Goal: Task Accomplishment & Management: Use online tool/utility

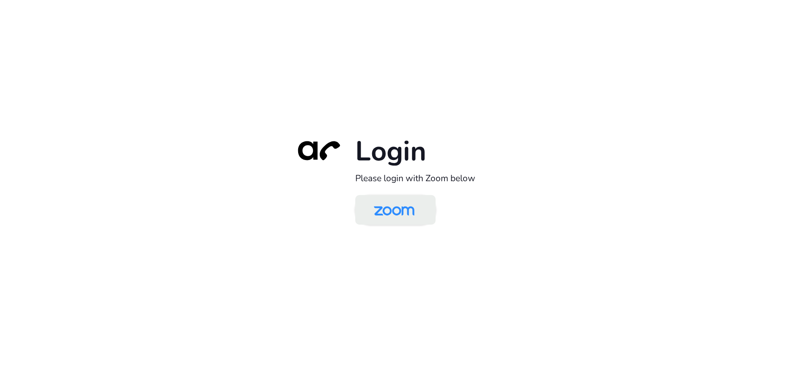
click at [404, 213] on img at bounding box center [394, 210] width 58 height 27
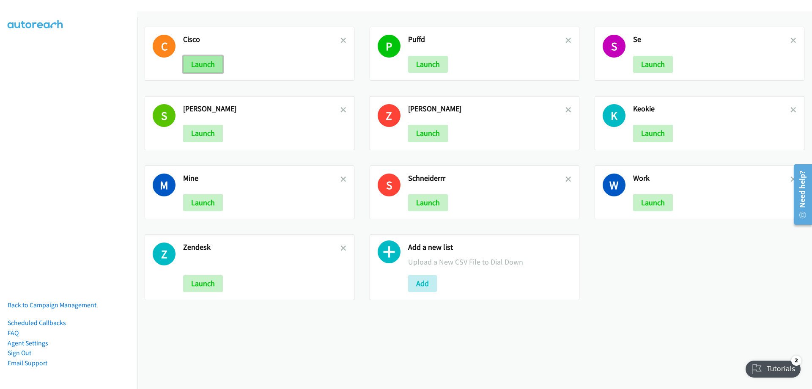
click at [214, 68] on button "Launch" at bounding box center [203, 64] width 40 height 17
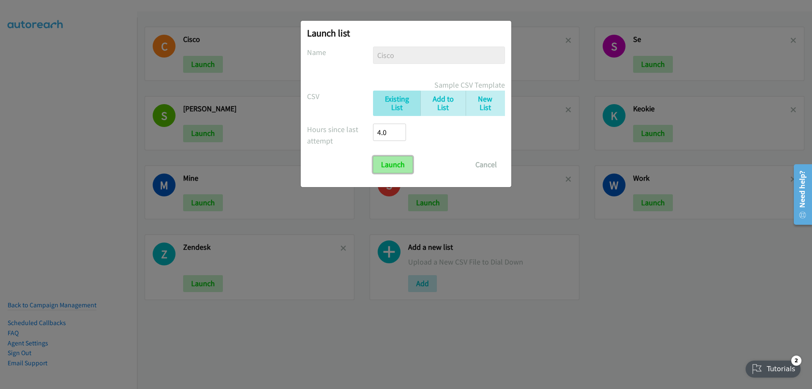
click at [389, 166] on input "Launch" at bounding box center [393, 164] width 40 height 17
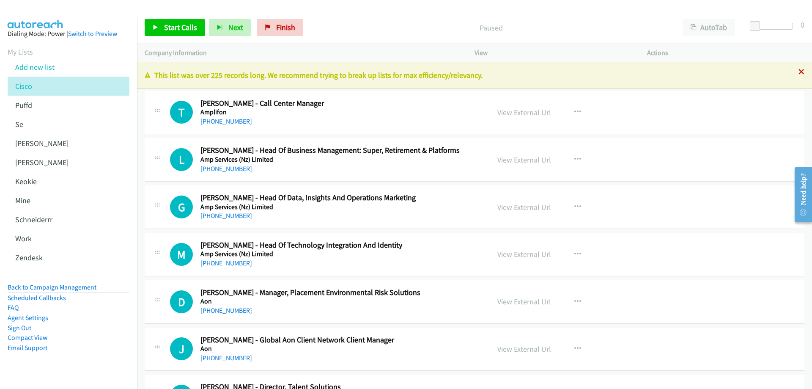
click at [799, 71] on icon at bounding box center [802, 72] width 6 height 6
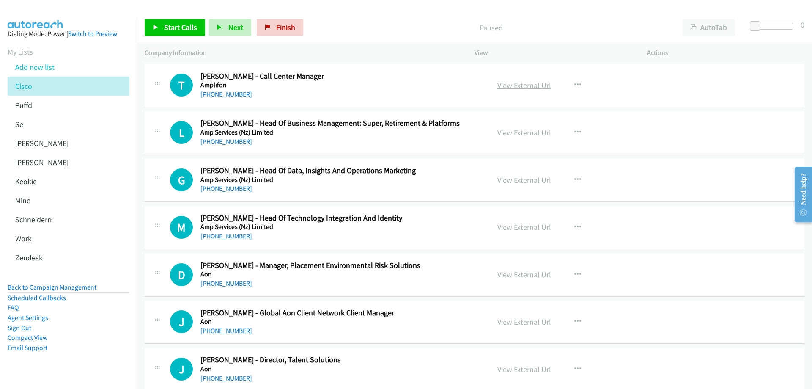
click at [538, 85] on link "View External Url" at bounding box center [525, 85] width 54 height 10
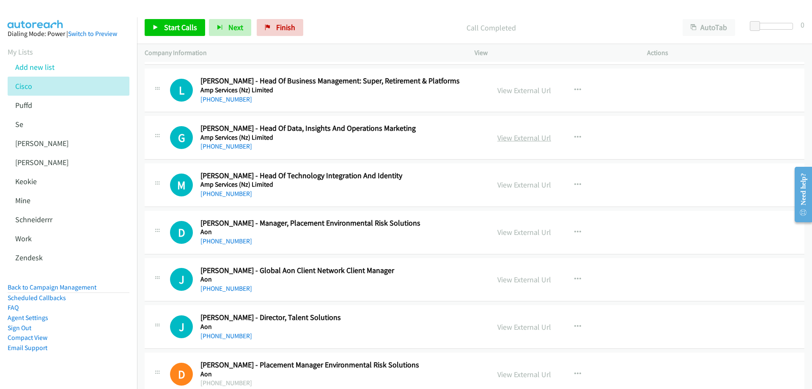
click at [521, 137] on link "View External Url" at bounding box center [525, 138] width 54 height 10
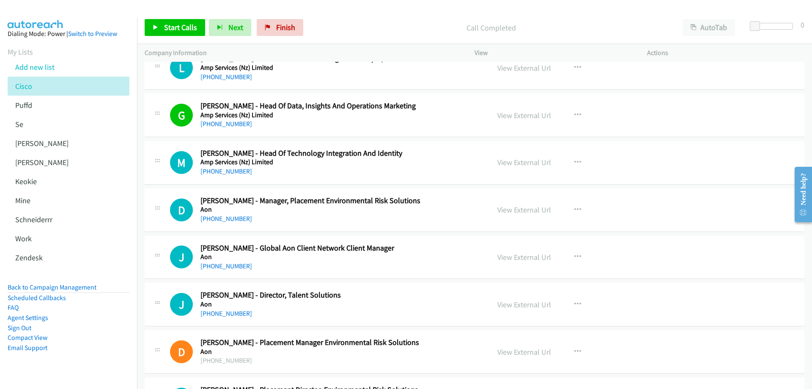
scroll to position [85, 0]
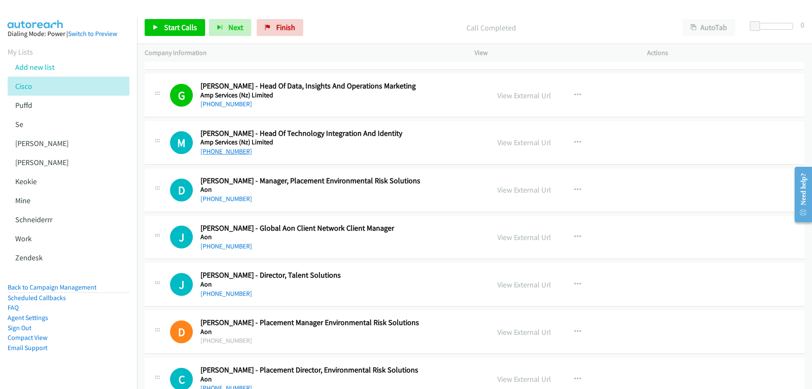
click at [235, 152] on link "+61 438 229 070" at bounding box center [227, 151] width 52 height 8
click at [513, 144] on link "View External Url" at bounding box center [525, 142] width 54 height 10
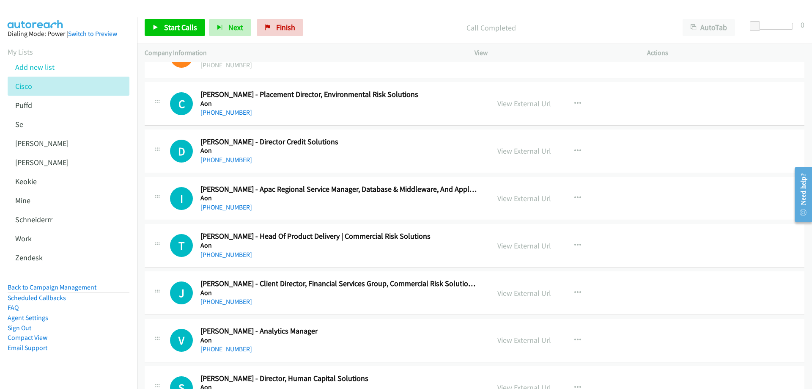
scroll to position [423, 0]
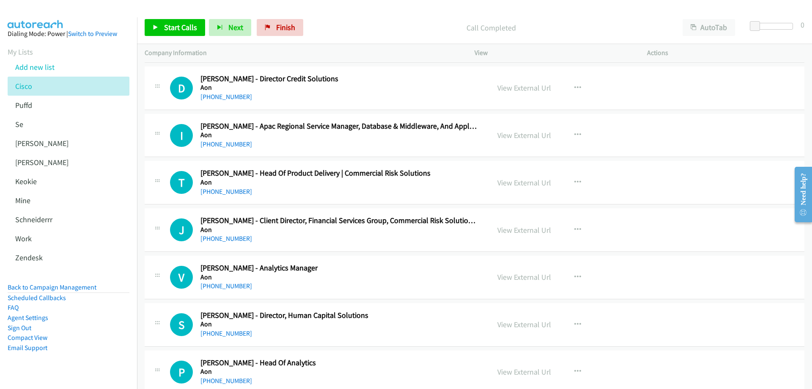
drag, startPoint x: 243, startPoint y: 146, endPoint x: 251, endPoint y: 147, distance: 7.6
click at [243, 146] on link "+61 2 9253 7066" at bounding box center [227, 144] width 52 height 8
click at [537, 137] on link "View External Url" at bounding box center [525, 135] width 54 height 10
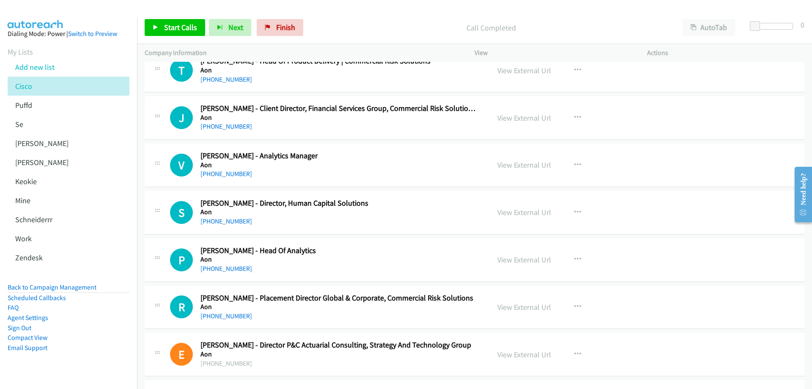
scroll to position [550, 0]
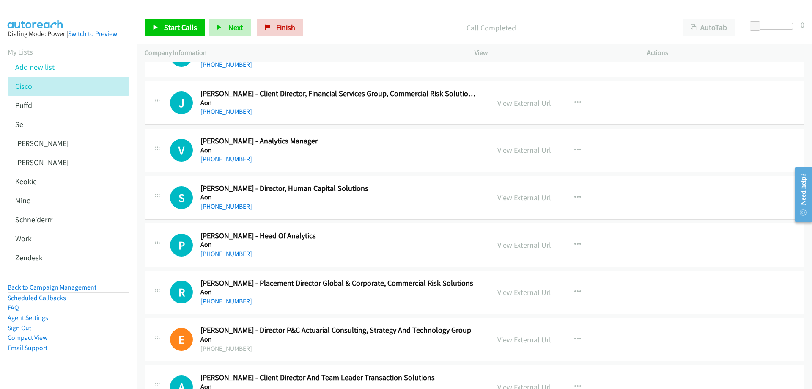
click at [225, 159] on link "+61 2 9253 7389" at bounding box center [227, 159] width 52 height 8
click at [524, 151] on link "View External Url" at bounding box center [525, 150] width 54 height 10
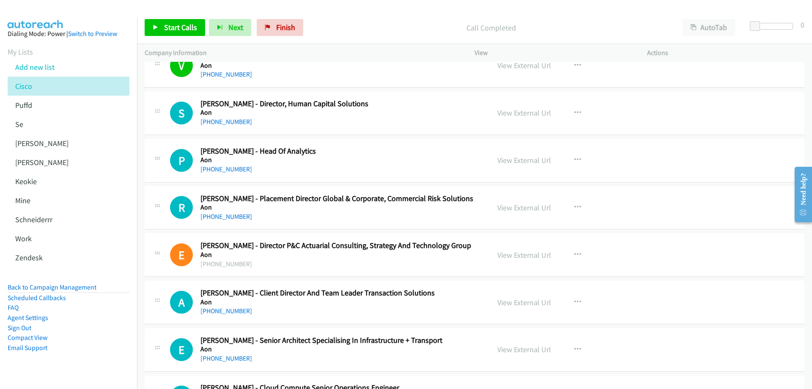
scroll to position [677, 0]
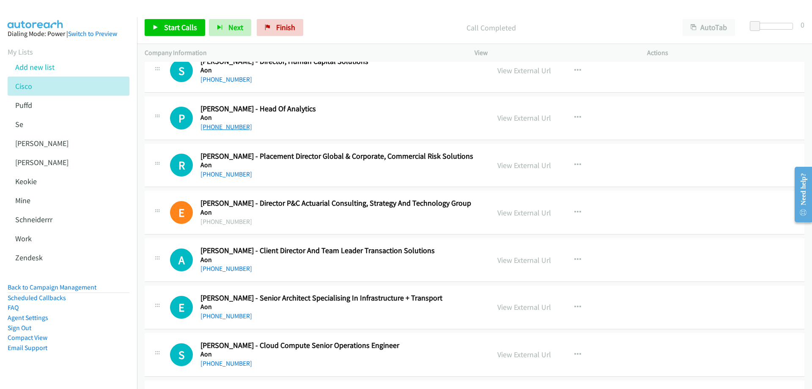
click at [236, 125] on link "+61 478 321 387" at bounding box center [227, 127] width 52 height 8
click at [511, 121] on link "View External Url" at bounding box center [525, 118] width 54 height 10
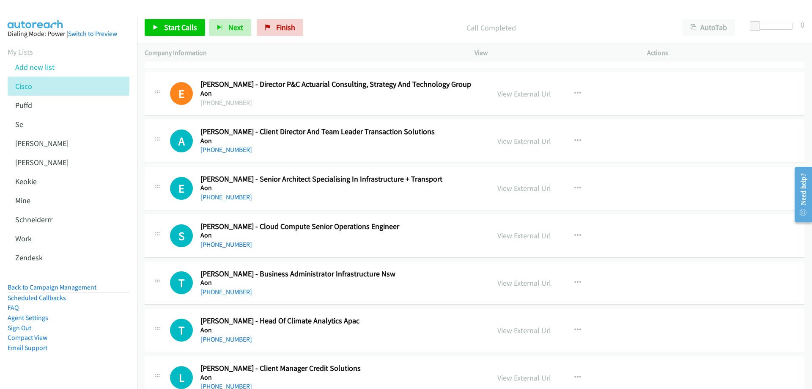
scroll to position [846, 0]
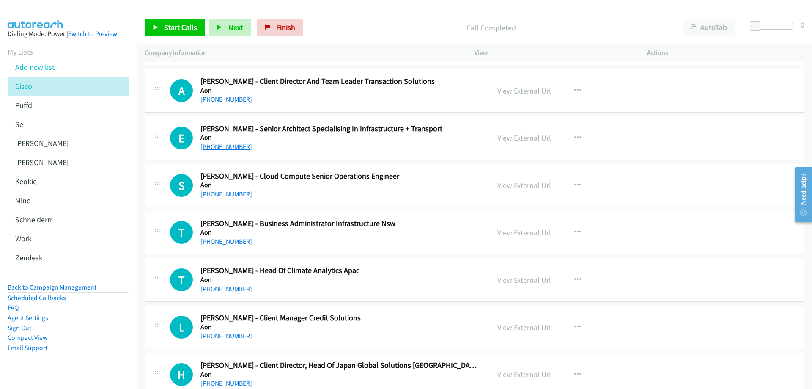
click at [231, 147] on link "+61 419 557 275" at bounding box center [227, 147] width 52 height 8
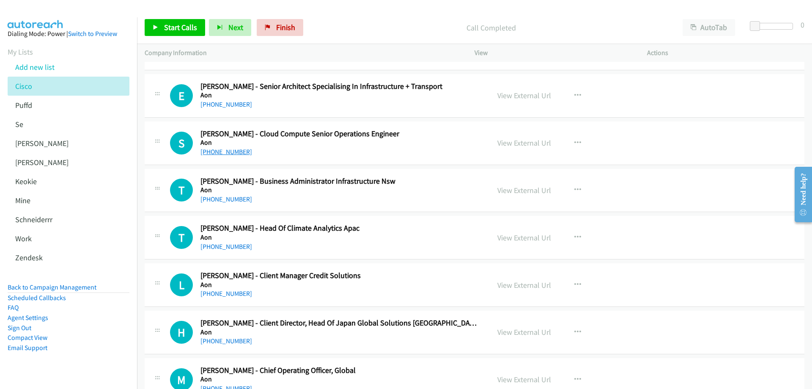
click at [227, 151] on link "+61 421 039 342" at bounding box center [227, 152] width 52 height 8
click at [519, 142] on link "View External Url" at bounding box center [525, 143] width 54 height 10
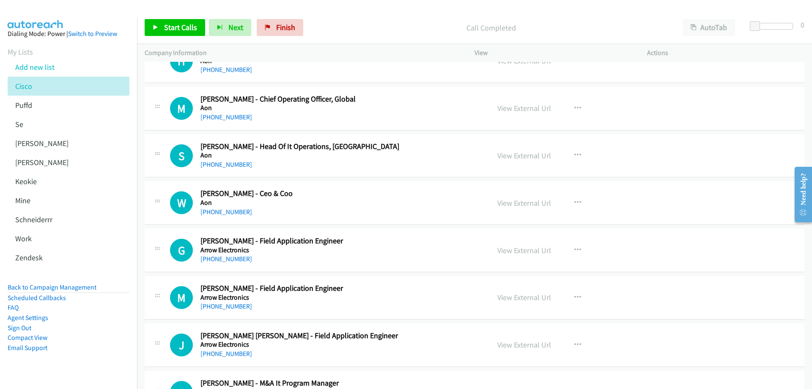
scroll to position [1185, 0]
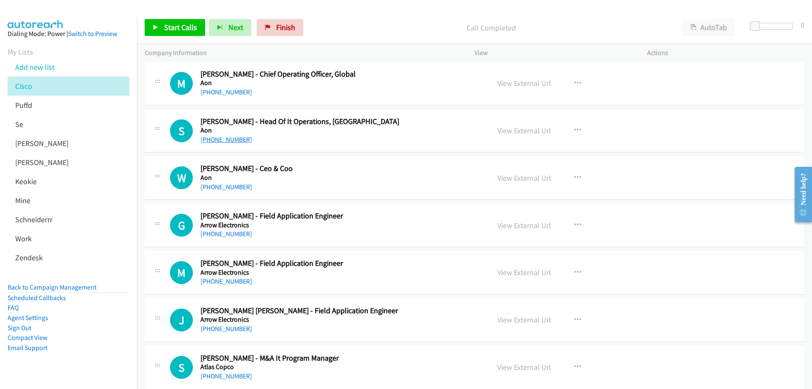
click at [238, 140] on link "+61 481 035 888" at bounding box center [227, 139] width 52 height 8
click at [523, 132] on link "View External Url" at bounding box center [525, 131] width 54 height 10
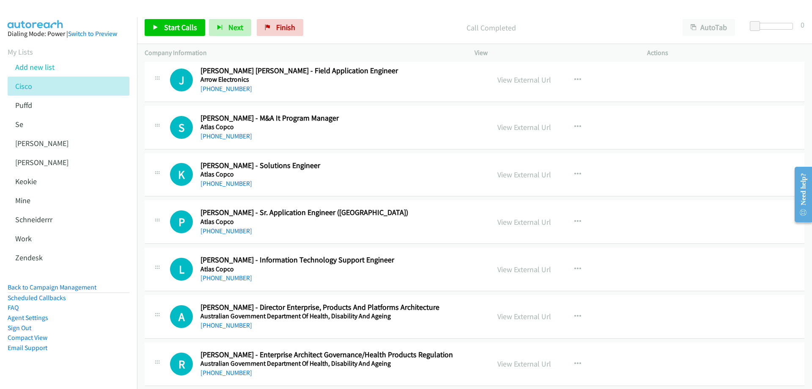
scroll to position [1438, 0]
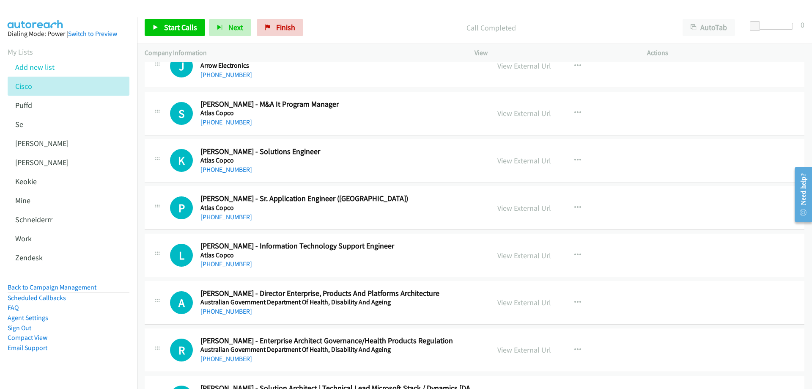
click at [218, 122] on link "+61 418 291 332" at bounding box center [227, 122] width 52 height 8
click at [507, 114] on link "View External Url" at bounding box center [525, 113] width 54 height 10
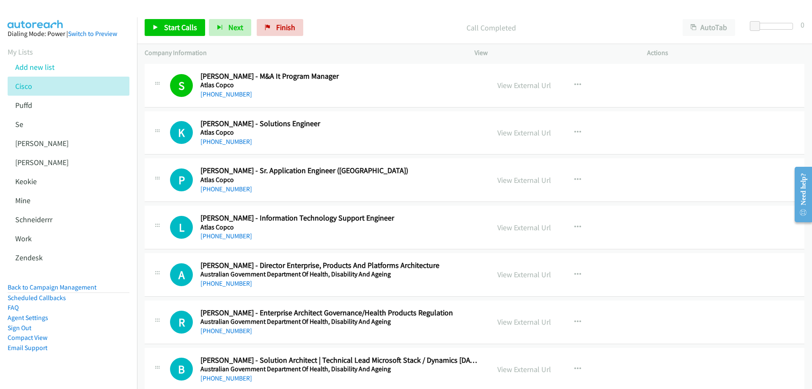
scroll to position [1481, 0]
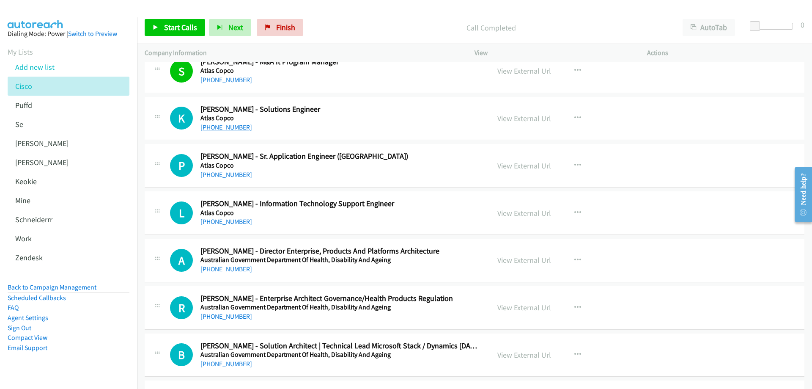
click at [228, 128] on link "+61 448 852 904" at bounding box center [227, 127] width 52 height 8
click at [521, 118] on link "View External Url" at bounding box center [525, 118] width 54 height 10
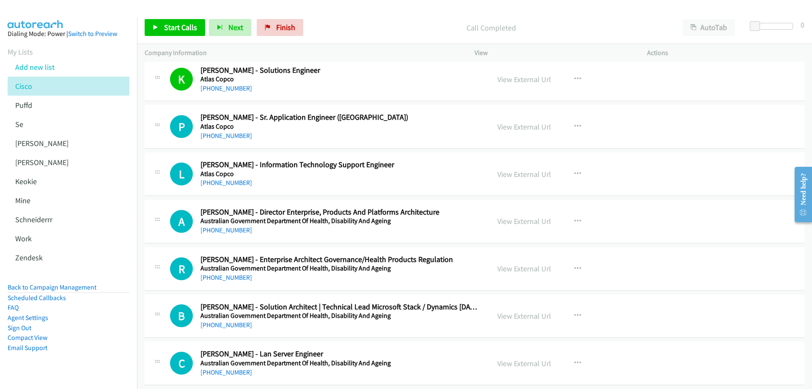
scroll to position [1565, 0]
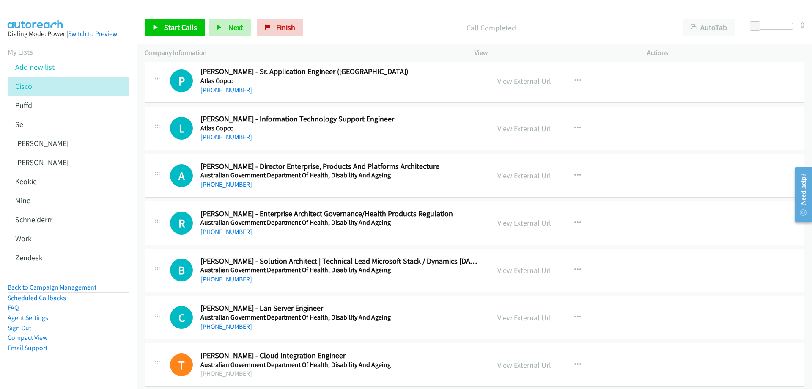
click at [231, 91] on link "+61 438 237 925" at bounding box center [227, 90] width 52 height 8
click at [515, 82] on link "View External Url" at bounding box center [525, 81] width 54 height 10
click at [220, 135] on link "+61 417 807 850" at bounding box center [227, 137] width 52 height 8
click at [512, 129] on link "View External Url" at bounding box center [525, 129] width 54 height 10
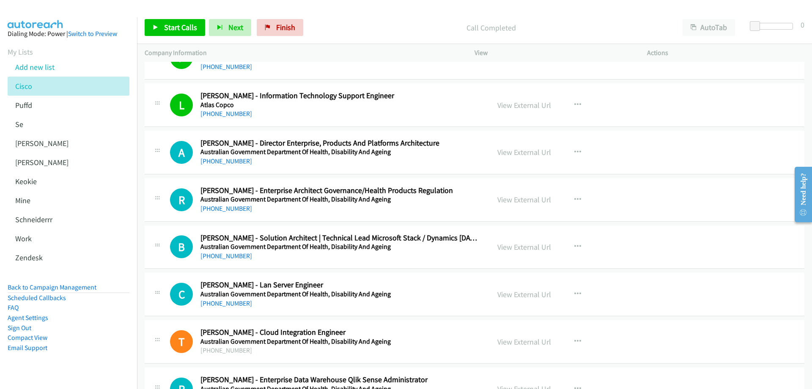
scroll to position [1608, 0]
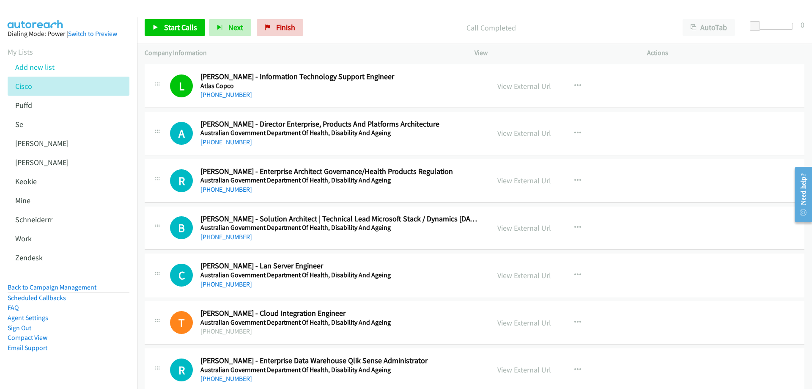
click at [233, 144] on link "+61 450 455 578" at bounding box center [227, 142] width 52 height 8
click at [516, 131] on link "View External Url" at bounding box center [525, 133] width 54 height 10
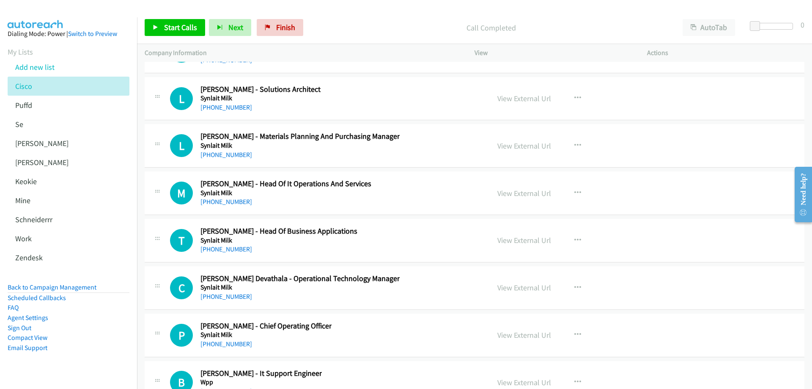
scroll to position [12597, 0]
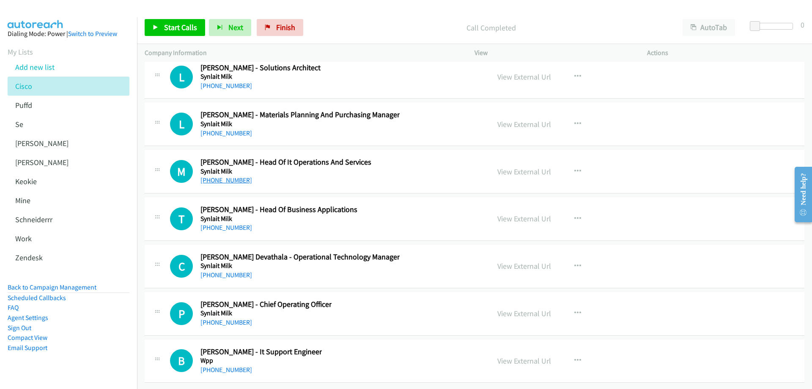
click at [234, 176] on link "[PHONE_NUMBER]" at bounding box center [227, 180] width 52 height 8
click at [510, 167] on link "View External Url" at bounding box center [525, 172] width 54 height 10
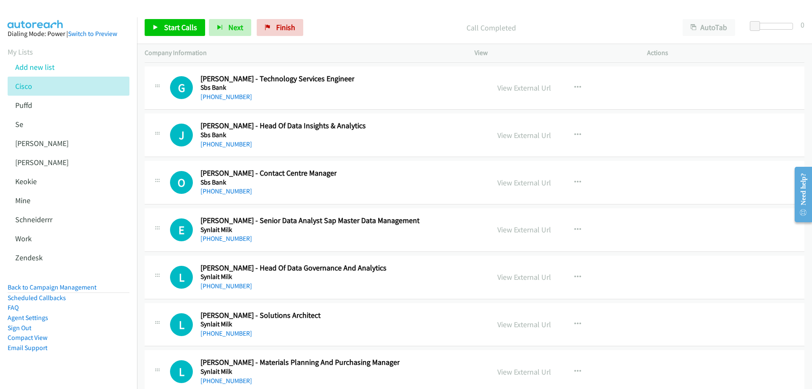
scroll to position [12428, 0]
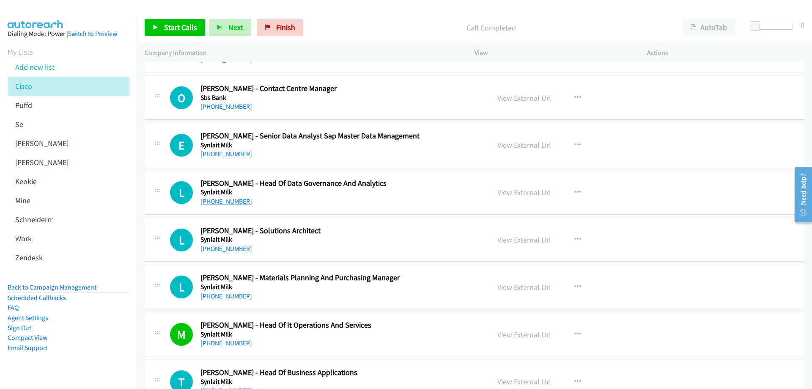
click at [222, 201] on link "+64 27 774 2015" at bounding box center [227, 201] width 52 height 8
click at [526, 194] on link "View External Url" at bounding box center [525, 192] width 54 height 10
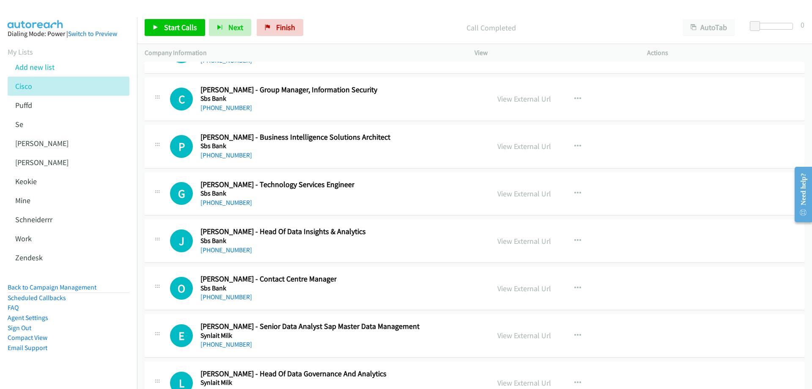
scroll to position [12259, 0]
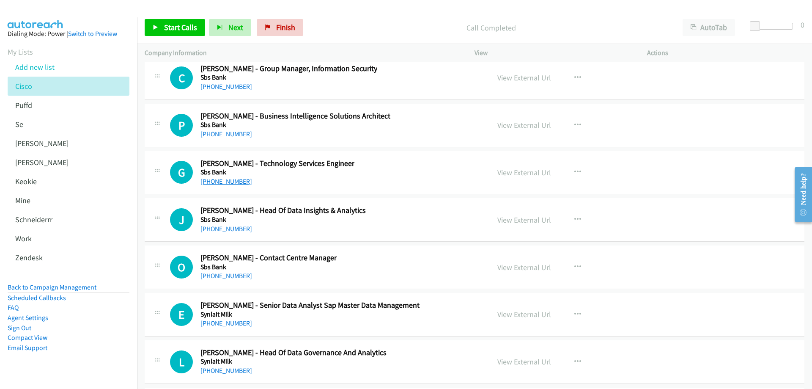
click at [231, 181] on link "+64 27 706 6986" at bounding box center [227, 181] width 52 height 8
click at [224, 231] on link "+44 7979 312160" at bounding box center [227, 229] width 52 height 8
click at [525, 218] on link "View External Url" at bounding box center [525, 220] width 54 height 10
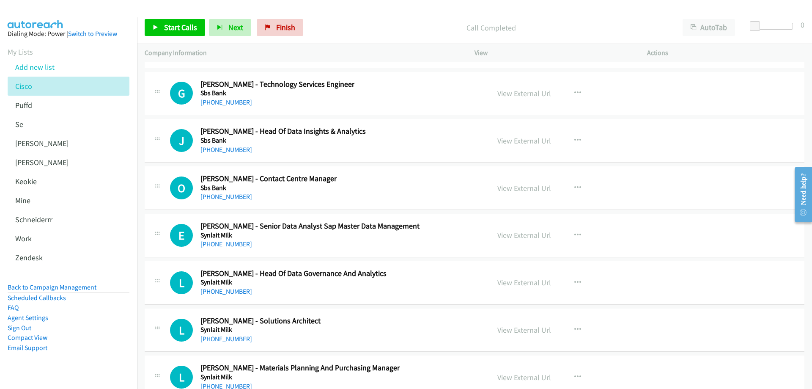
scroll to position [12386, 0]
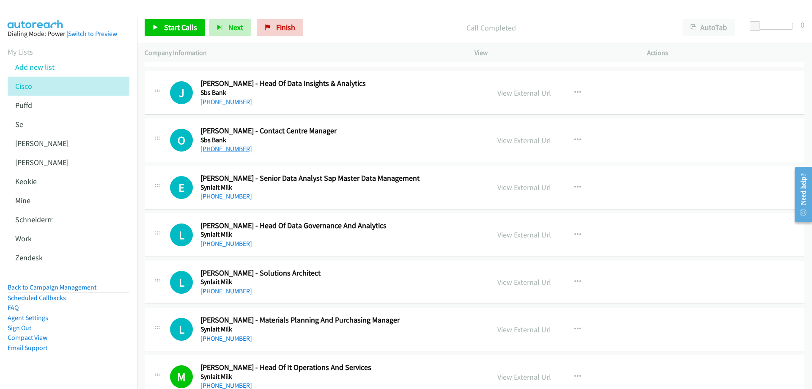
click at [227, 149] on link "[PHONE_NUMBER]" at bounding box center [227, 149] width 52 height 8
click at [514, 137] on link "View External Url" at bounding box center [525, 140] width 54 height 10
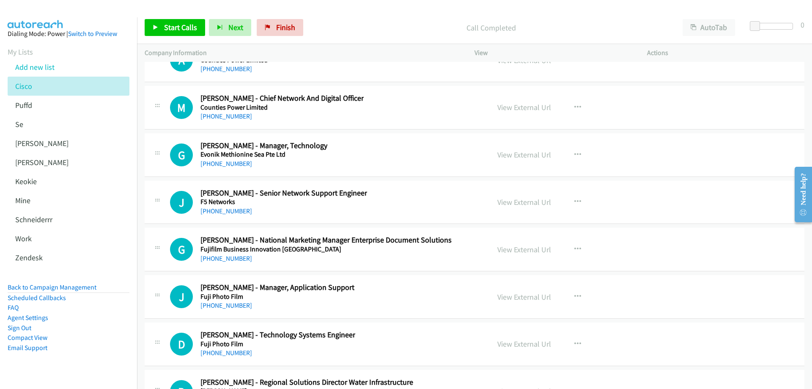
scroll to position [11751, 0]
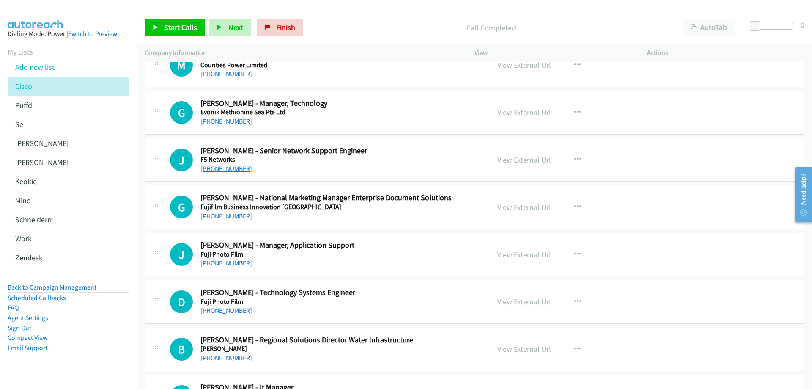
click at [234, 170] on link "+64 20 6272 7861" at bounding box center [227, 169] width 52 height 8
click at [509, 160] on link "View External Url" at bounding box center [525, 160] width 54 height 10
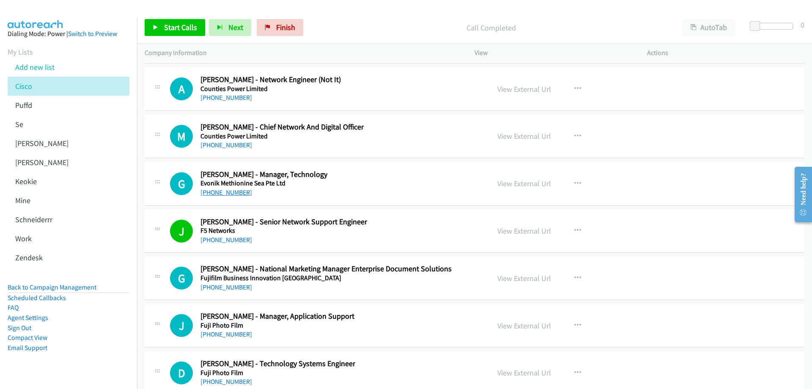
scroll to position [11667, 0]
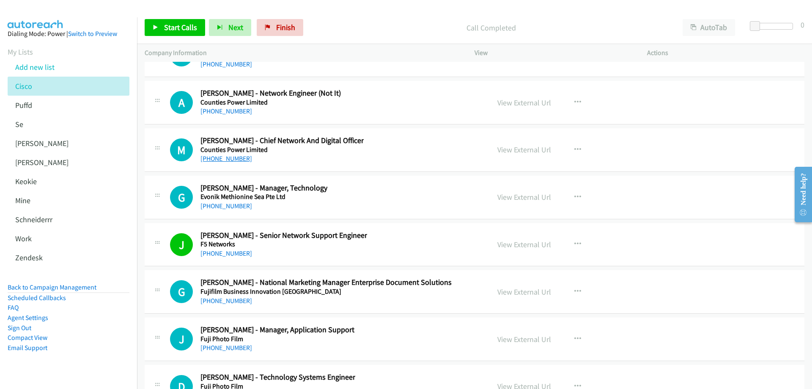
click at [225, 158] on link "+64 21 202 1311" at bounding box center [227, 158] width 52 height 8
click at [529, 150] on link "View External Url" at bounding box center [525, 150] width 54 height 10
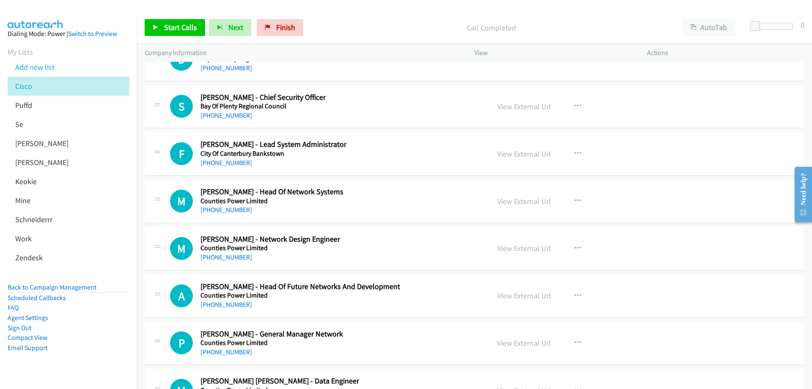
scroll to position [11328, 0]
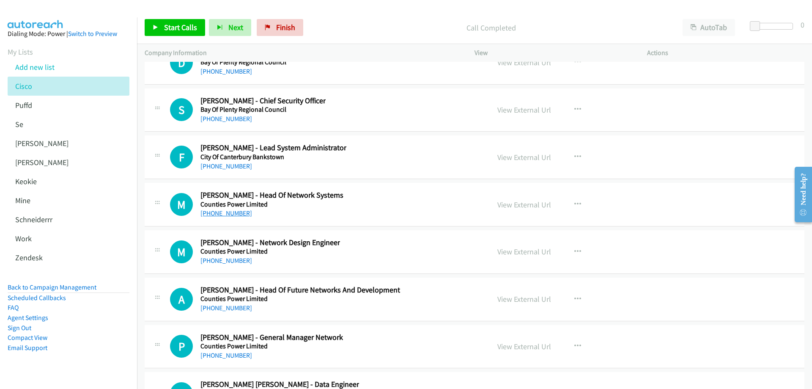
click at [231, 213] on link "+64 27 933 6993" at bounding box center [227, 213] width 52 height 8
click at [527, 205] on link "View External Url" at bounding box center [525, 205] width 54 height 10
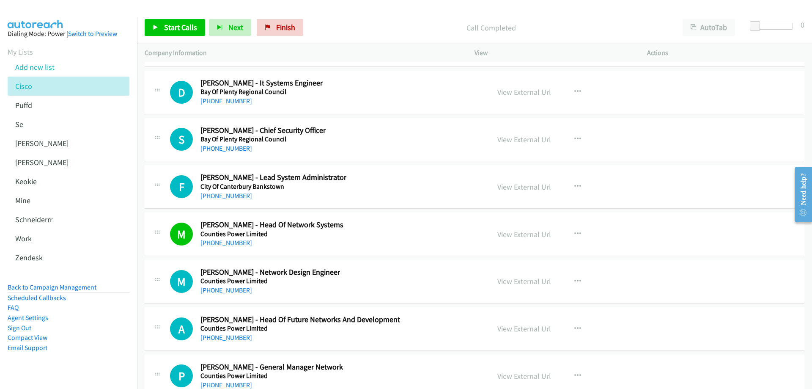
scroll to position [11286, 0]
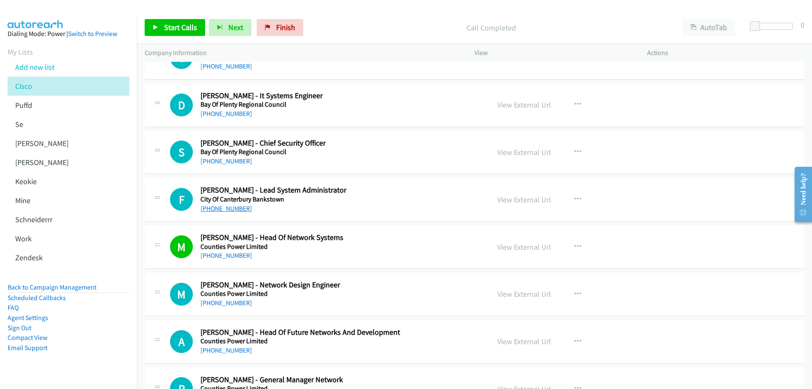
click at [235, 210] on link "+64 21 901 441" at bounding box center [227, 208] width 52 height 8
click at [516, 201] on link "View External Url" at bounding box center [525, 200] width 54 height 10
click at [276, 23] on span "Finish" at bounding box center [285, 27] width 19 height 10
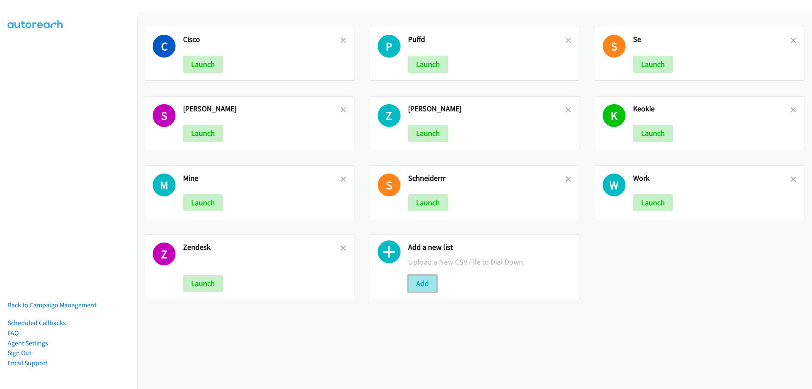
click at [417, 280] on button "Add" at bounding box center [422, 283] width 29 height 17
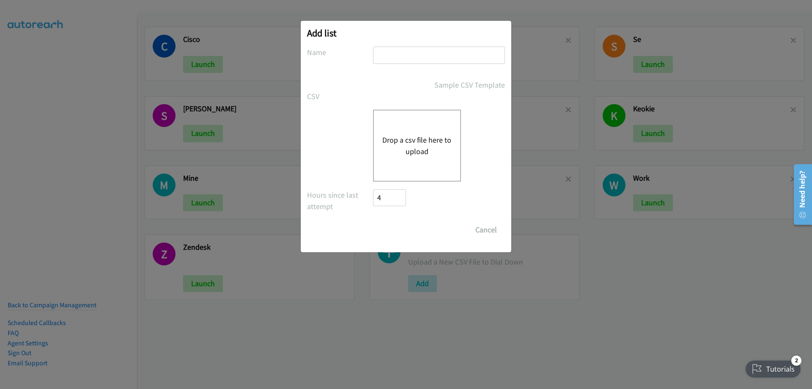
click at [406, 143] on button "Drop a csv file here to upload" at bounding box center [416, 145] width 69 height 23
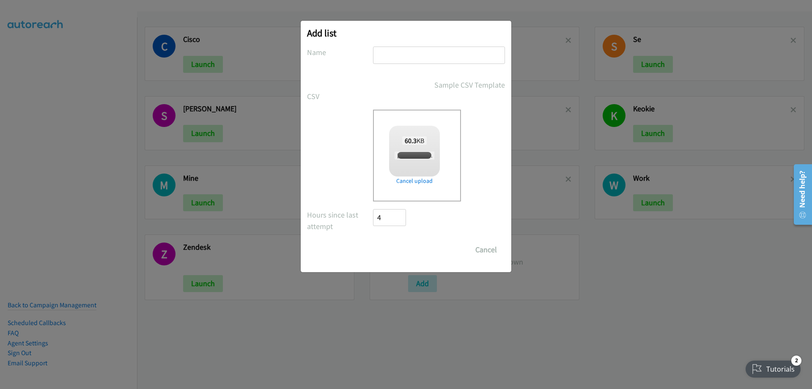
checkbox input "true"
click at [400, 68] on div at bounding box center [439, 59] width 132 height 25
click at [398, 56] on input "text" at bounding box center [439, 55] width 132 height 17
type input "cisa"
click at [391, 253] on input "Save List" at bounding box center [395, 249] width 44 height 17
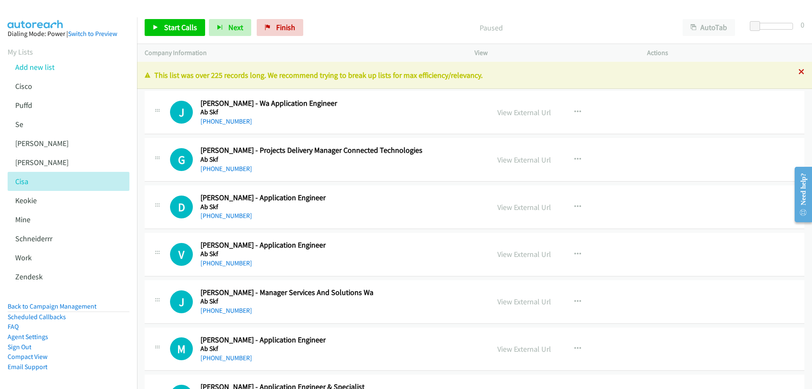
click at [799, 71] on icon at bounding box center [802, 72] width 6 height 6
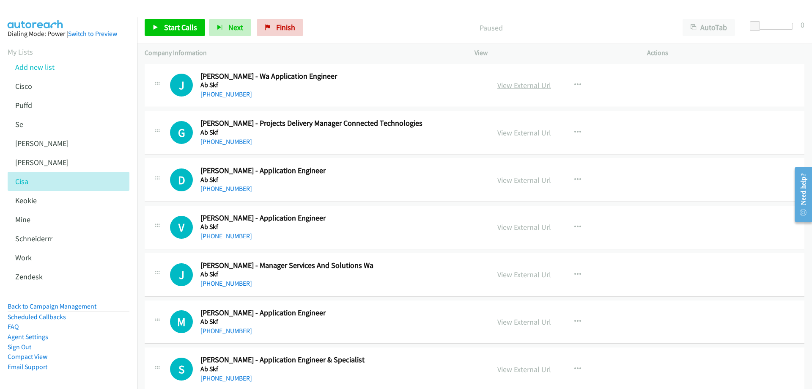
click at [522, 88] on link "View External Url" at bounding box center [525, 85] width 54 height 10
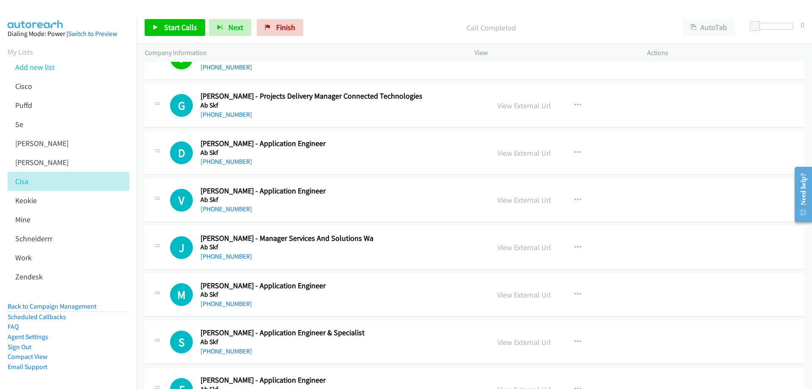
scroll to position [42, 0]
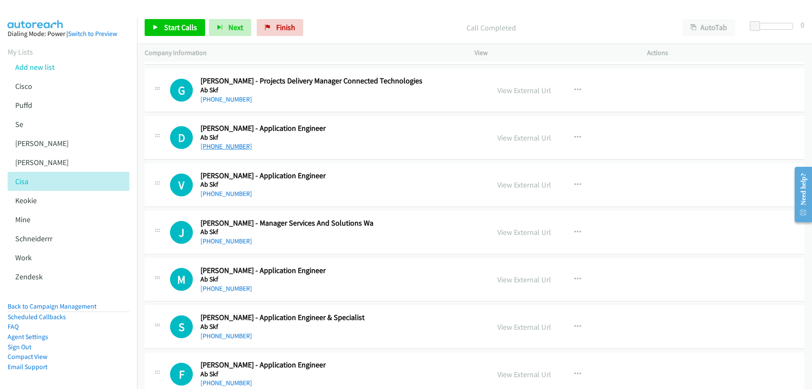
click at [236, 144] on link "+61 417 033 793" at bounding box center [227, 146] width 52 height 8
click at [520, 135] on link "View External Url" at bounding box center [525, 138] width 54 height 10
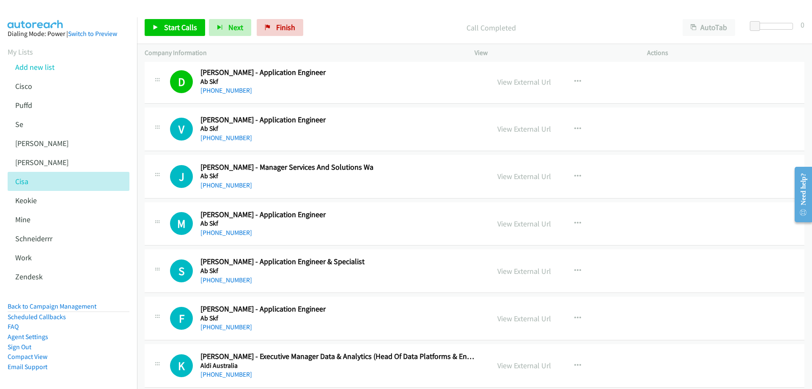
scroll to position [127, 0]
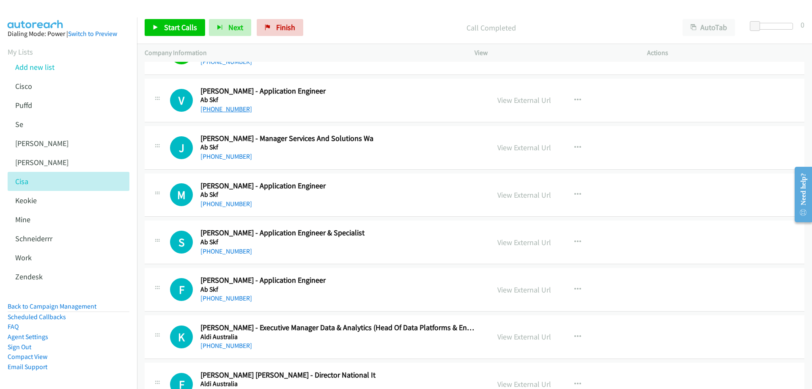
click at [212, 108] on link "+61 409 998 266" at bounding box center [227, 109] width 52 height 8
click at [515, 100] on link "View External Url" at bounding box center [525, 100] width 54 height 10
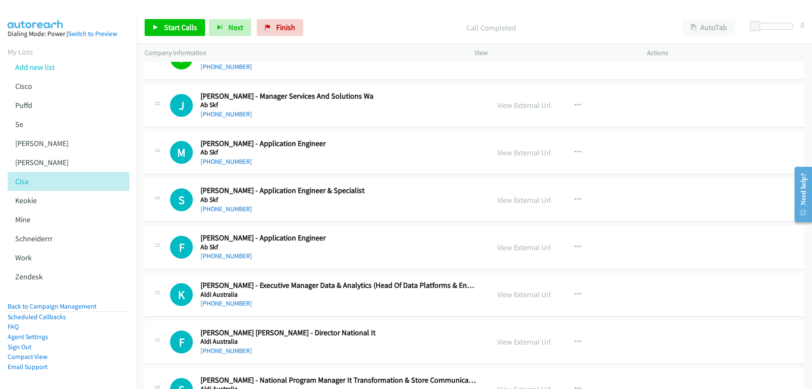
scroll to position [212, 0]
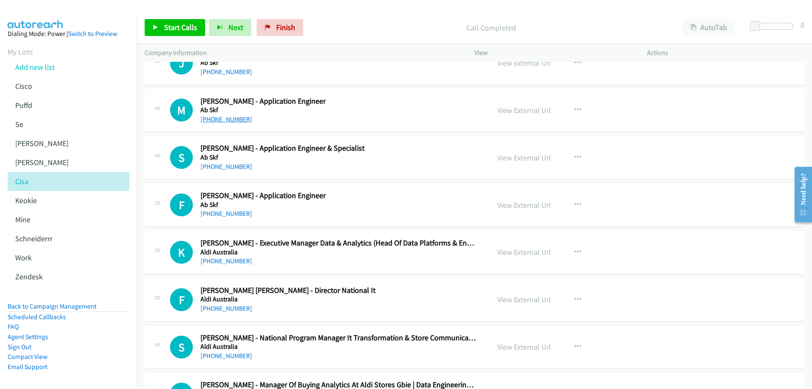
click at [235, 121] on link "+61 499 040 475" at bounding box center [227, 119] width 52 height 8
click at [536, 110] on link "View External Url" at bounding box center [525, 110] width 54 height 10
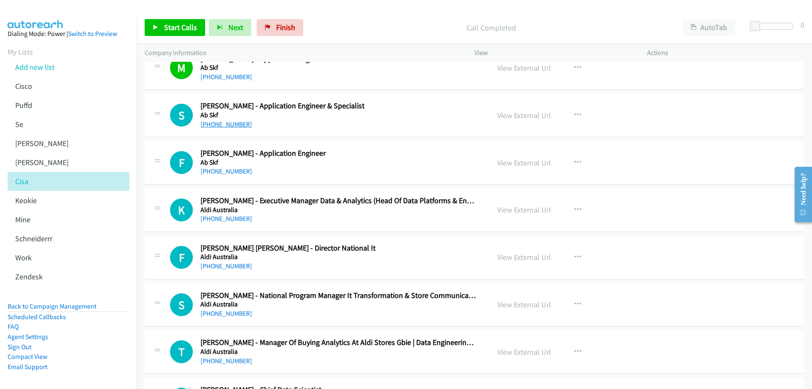
click at [222, 125] on link "+61 419 941 948" at bounding box center [227, 124] width 52 height 8
click at [524, 113] on link "View External Url" at bounding box center [525, 115] width 54 height 10
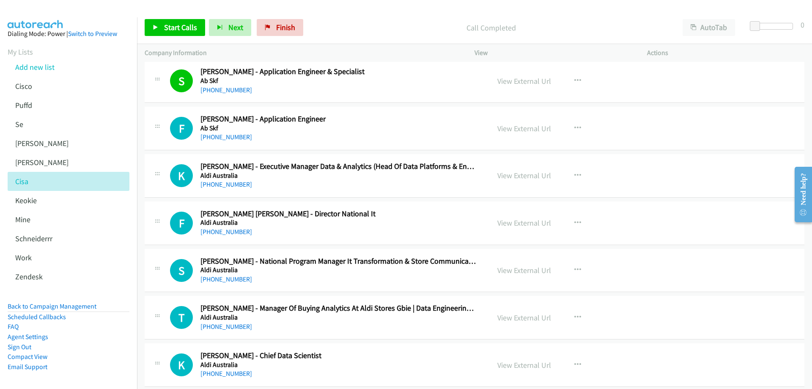
scroll to position [296, 0]
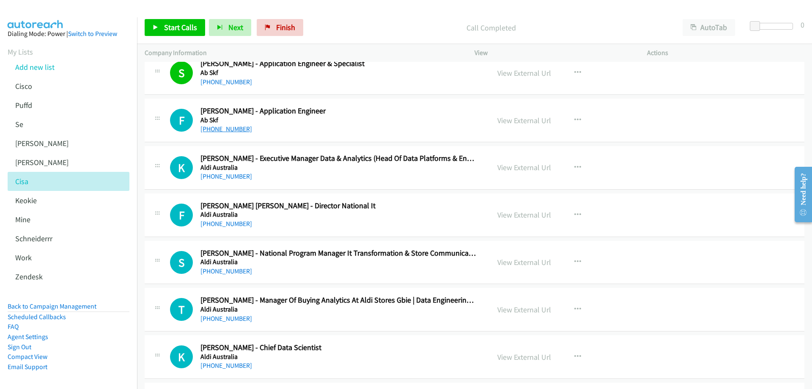
click at [228, 128] on link "+61 409 546 657" at bounding box center [227, 129] width 52 height 8
click at [536, 121] on link "View External Url" at bounding box center [525, 120] width 54 height 10
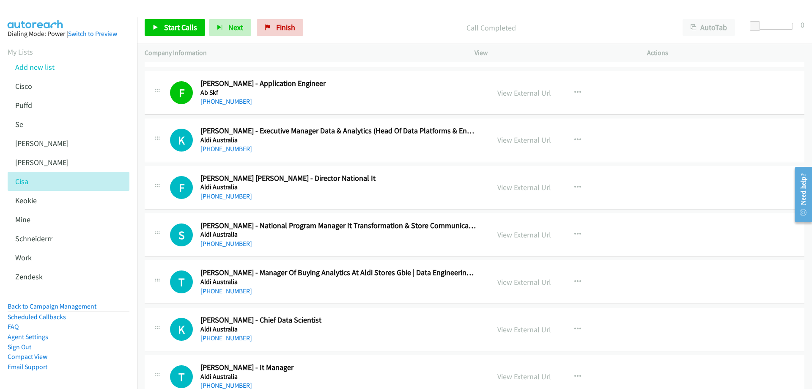
scroll to position [338, 0]
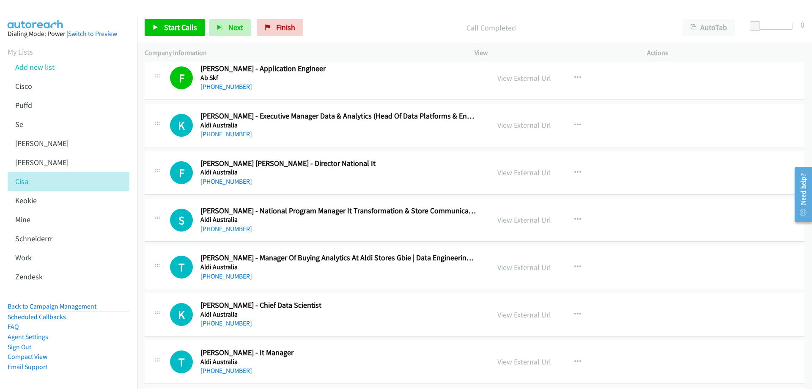
click at [223, 134] on link "+61 406 742 323" at bounding box center [227, 134] width 52 height 8
click at [536, 125] on link "View External Url" at bounding box center [525, 125] width 54 height 10
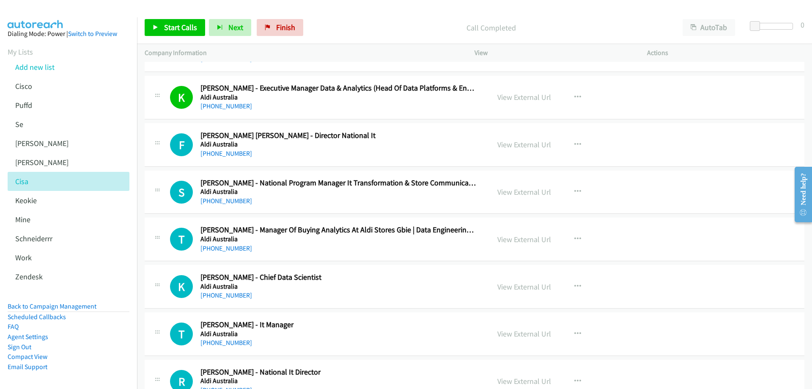
scroll to position [381, 0]
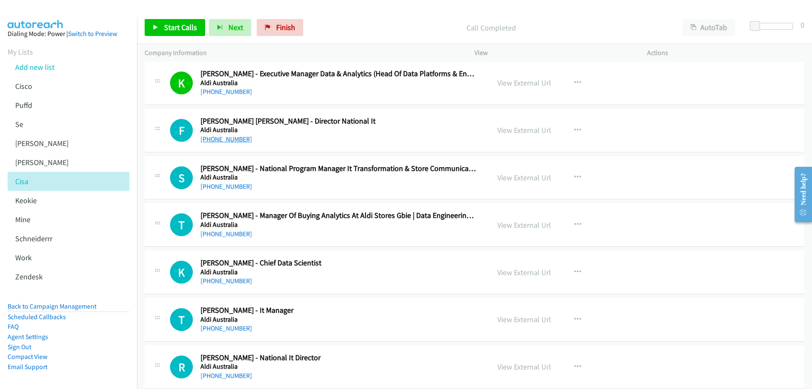
click at [238, 138] on link "+61 448 860 735" at bounding box center [227, 139] width 52 height 8
click at [526, 129] on link "View External Url" at bounding box center [525, 130] width 54 height 10
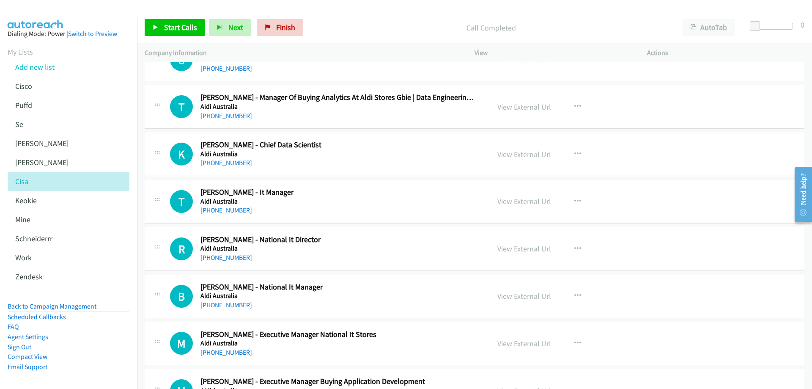
scroll to position [508, 0]
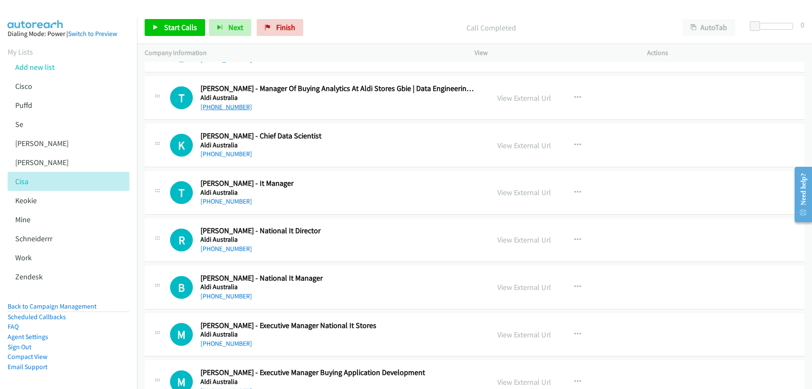
click at [219, 107] on link "+61 447 897 129" at bounding box center [227, 107] width 52 height 8
click at [517, 99] on link "View External Url" at bounding box center [525, 98] width 54 height 10
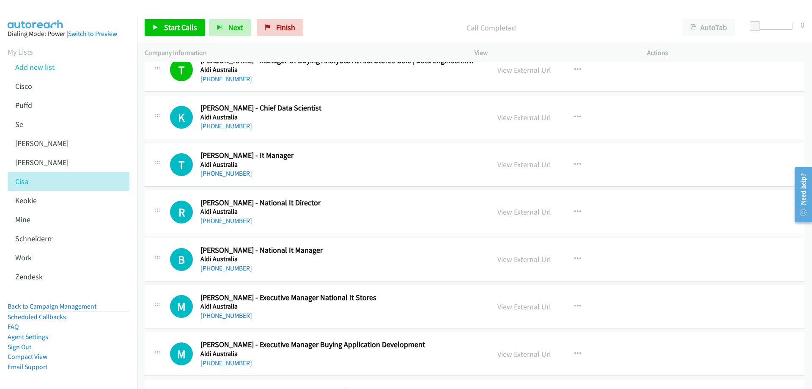
scroll to position [550, 0]
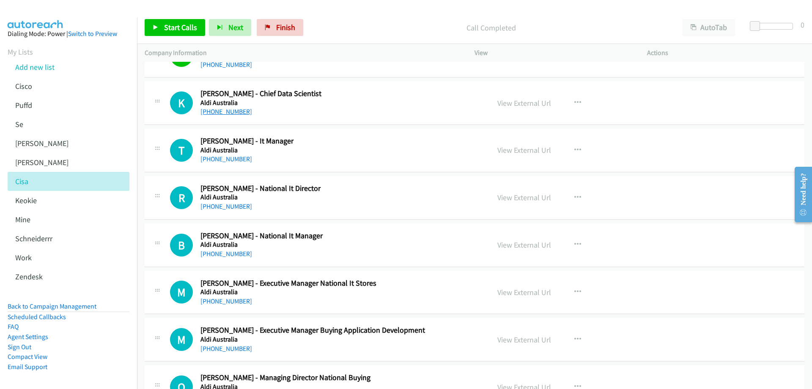
click at [229, 113] on link "+61 452 533 186" at bounding box center [227, 111] width 52 height 8
click at [521, 104] on link "View External Url" at bounding box center [525, 103] width 54 height 10
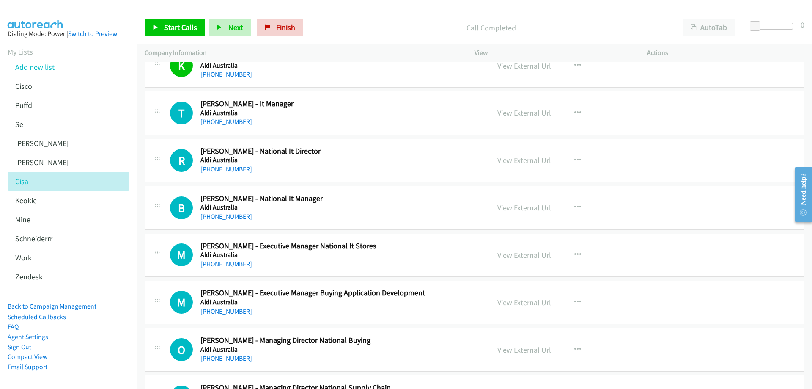
scroll to position [592, 0]
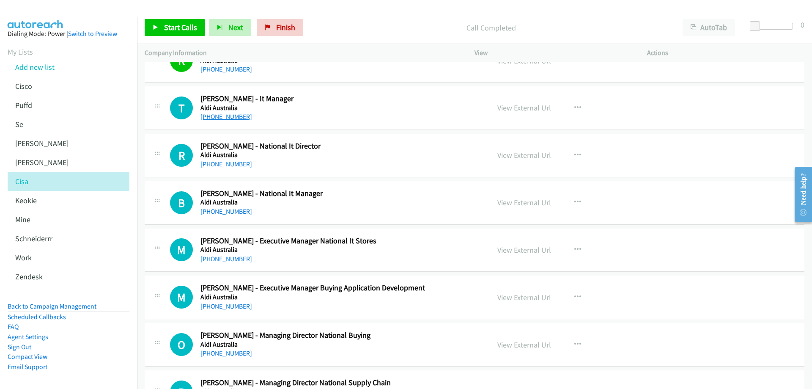
click at [232, 115] on link "+61 2 9675 9002" at bounding box center [227, 117] width 52 height 8
click at [513, 107] on link "View External Url" at bounding box center [525, 108] width 54 height 10
click at [221, 161] on link "+61 2 9675 9355" at bounding box center [227, 164] width 52 height 8
click at [506, 153] on link "View External Url" at bounding box center [525, 155] width 54 height 10
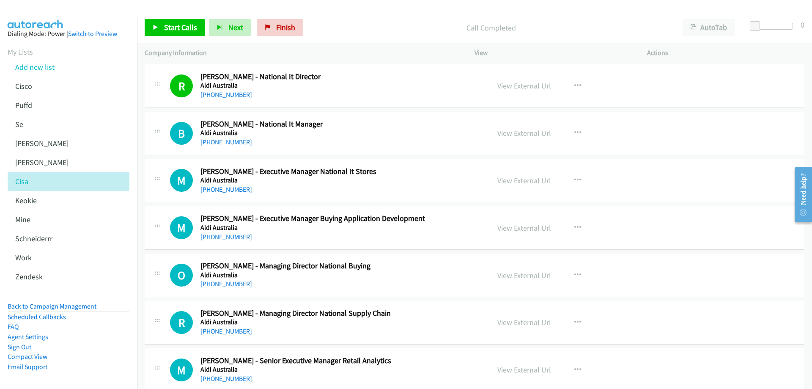
scroll to position [677, 0]
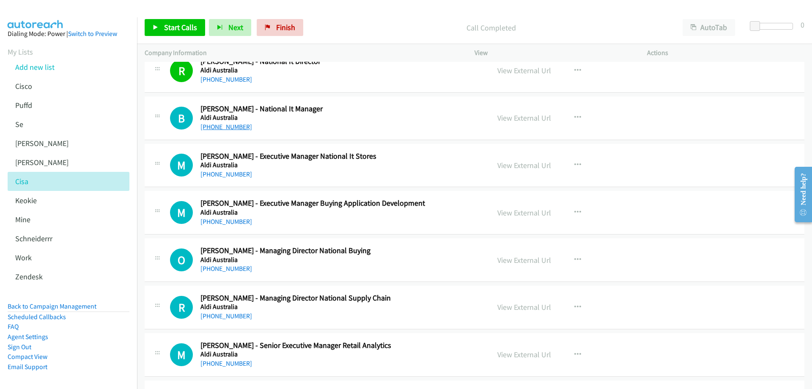
click at [232, 128] on link "+61 437 440 676" at bounding box center [227, 127] width 52 height 8
click at [519, 116] on link "View External Url" at bounding box center [525, 118] width 54 height 10
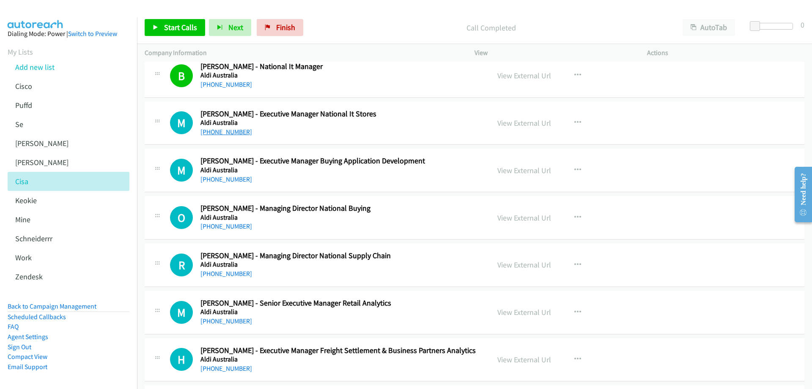
click at [231, 133] on link "+61 438 825 591" at bounding box center [227, 132] width 52 height 8
click at [517, 122] on link "View External Url" at bounding box center [525, 123] width 54 height 10
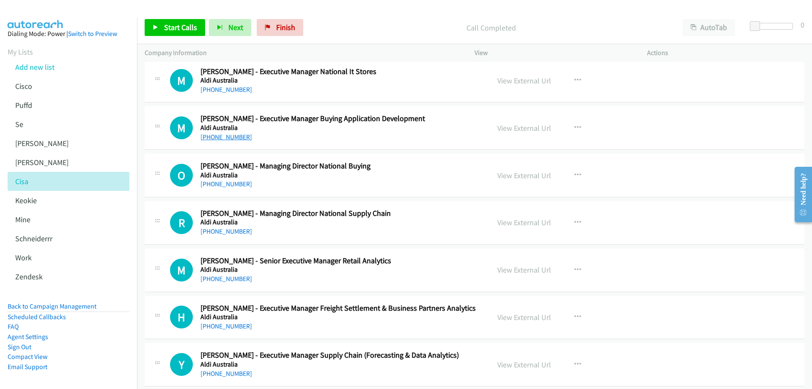
click at [236, 137] on link "+61 410 468 405" at bounding box center [227, 137] width 52 height 8
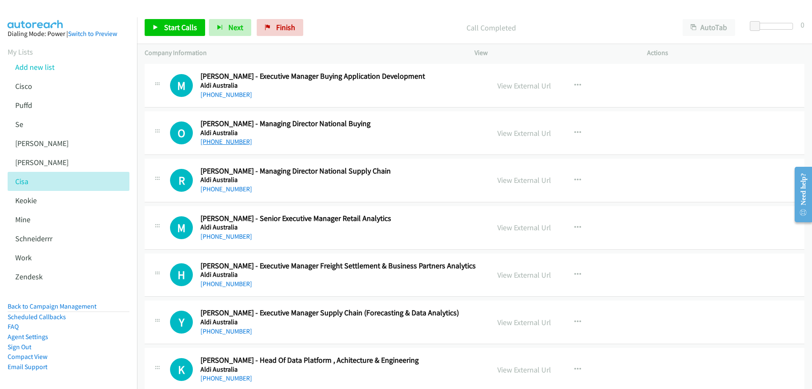
drag, startPoint x: 231, startPoint y: 142, endPoint x: 226, endPoint y: 143, distance: 5.4
click at [231, 142] on link "+61 2 9675 9221" at bounding box center [227, 141] width 52 height 8
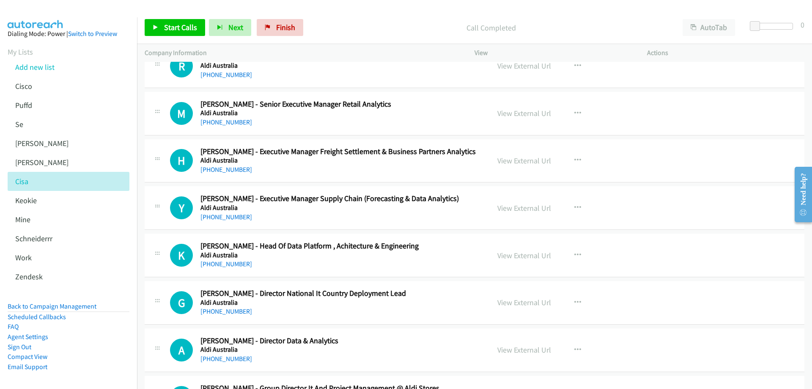
scroll to position [931, 0]
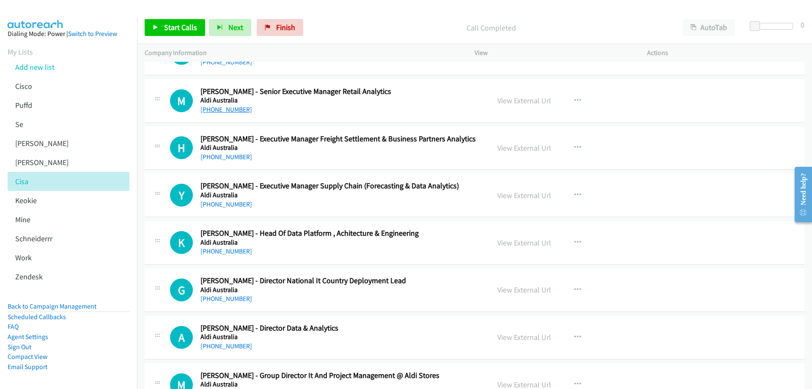
click at [227, 110] on link "+61 424 299 469" at bounding box center [227, 109] width 52 height 8
click at [511, 101] on link "View External Url" at bounding box center [525, 101] width 54 height 10
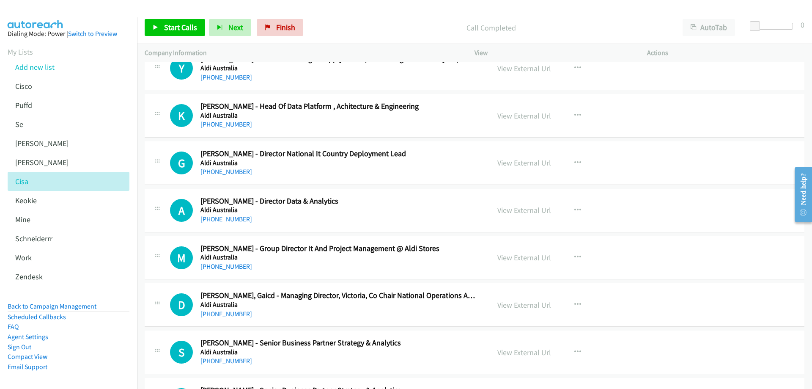
scroll to position [1100, 0]
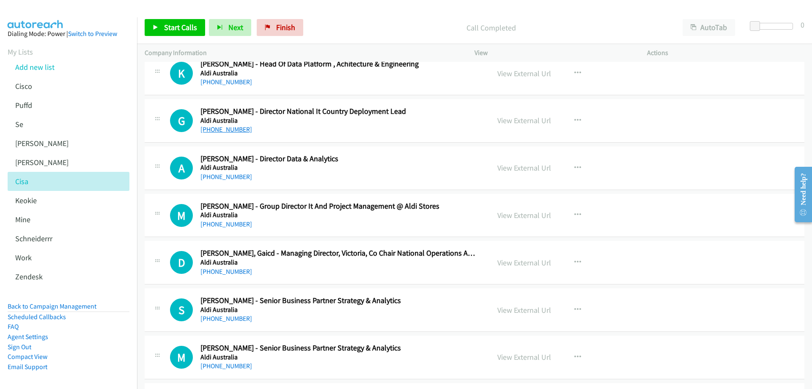
click at [235, 129] on link "+61 424 315 196" at bounding box center [227, 129] width 52 height 8
click at [517, 118] on link "View External Url" at bounding box center [525, 120] width 54 height 10
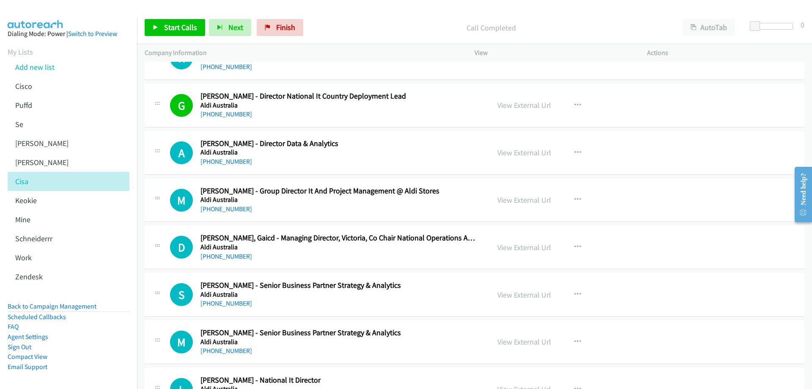
scroll to position [1142, 0]
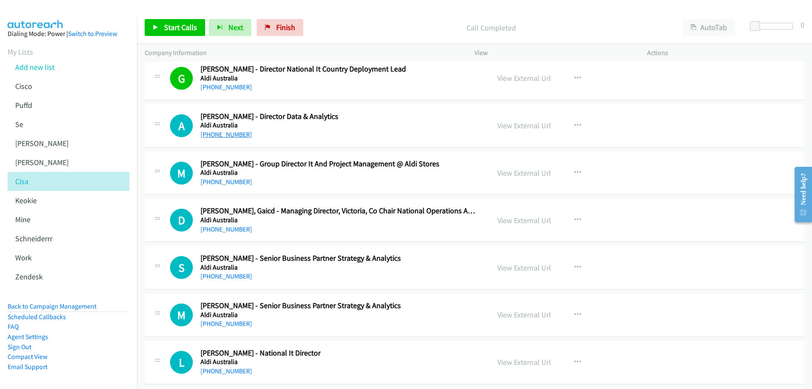
click at [234, 136] on link "+61 413 187 994" at bounding box center [227, 134] width 52 height 8
click at [531, 124] on link "View External Url" at bounding box center [525, 126] width 54 height 10
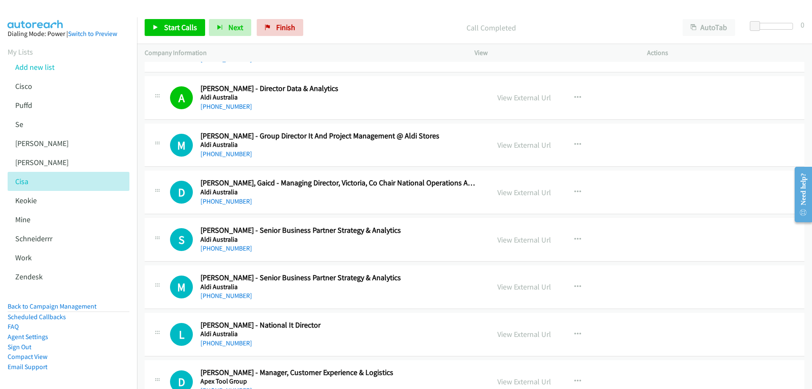
scroll to position [1185, 0]
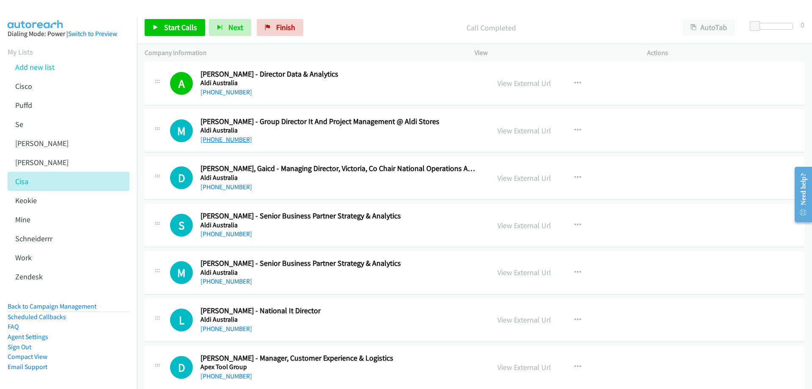
click at [232, 141] on link "+61 438 211 359" at bounding box center [227, 139] width 52 height 8
click at [530, 130] on link "View External Url" at bounding box center [525, 131] width 54 height 10
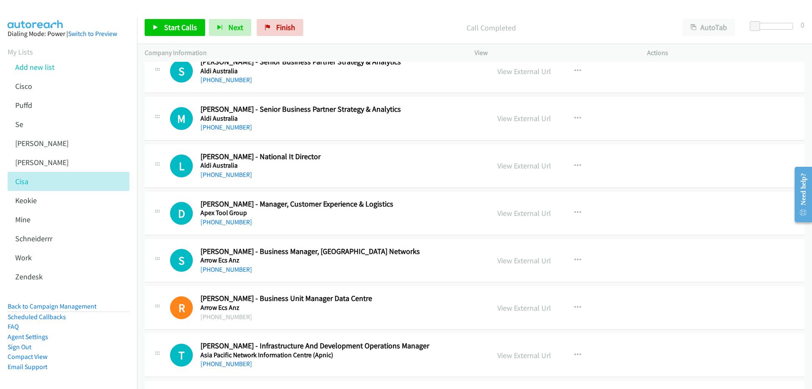
scroll to position [1354, 0]
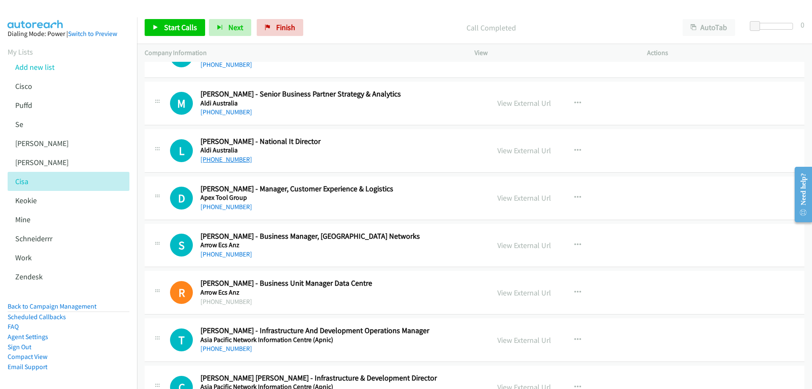
click at [236, 159] on link "+61 429 144 252" at bounding box center [227, 159] width 52 height 8
click at [509, 149] on link "View External Url" at bounding box center [525, 151] width 54 height 10
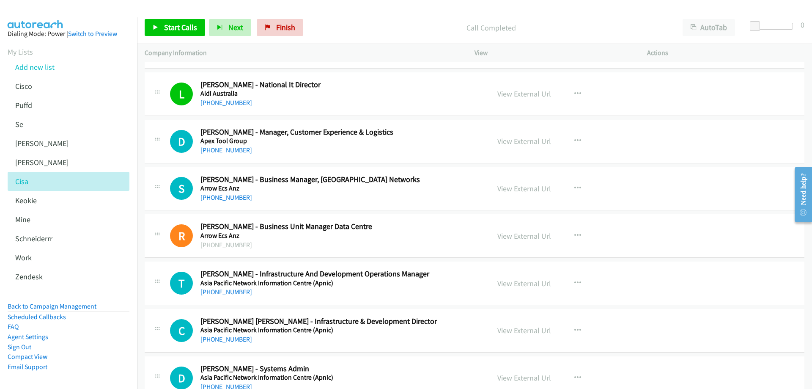
scroll to position [1396, 0]
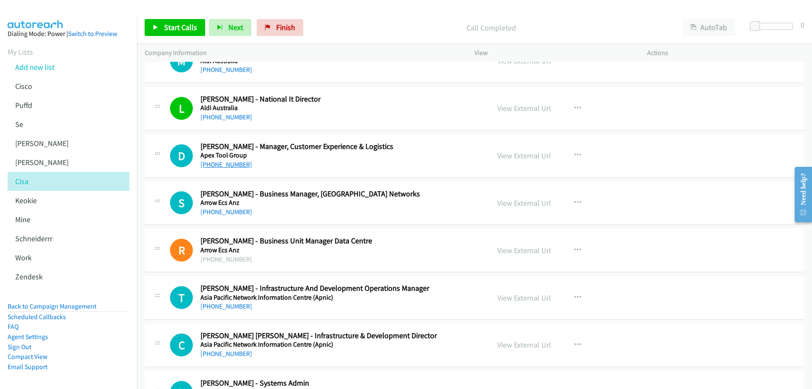
click at [233, 163] on link "+61 401 872 218" at bounding box center [227, 164] width 52 height 8
click at [529, 157] on link "View External Url" at bounding box center [525, 156] width 54 height 10
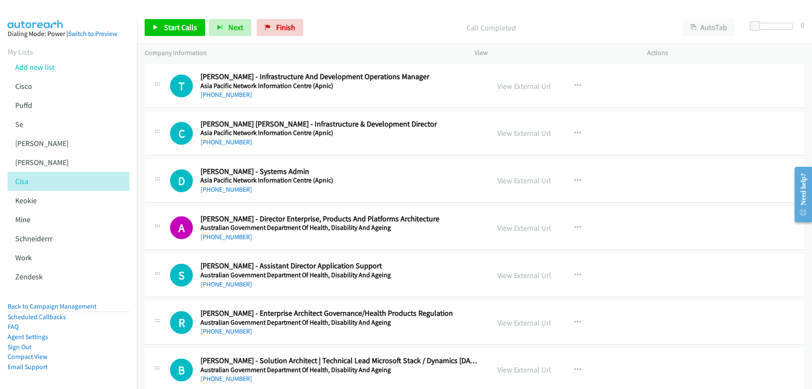
scroll to position [1565, 0]
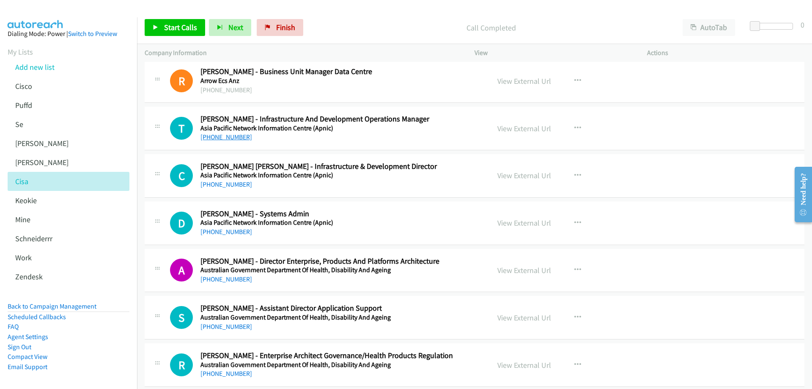
click at [230, 137] on link "+61 421 483 174" at bounding box center [227, 137] width 52 height 8
click at [509, 129] on link "View External Url" at bounding box center [525, 129] width 54 height 10
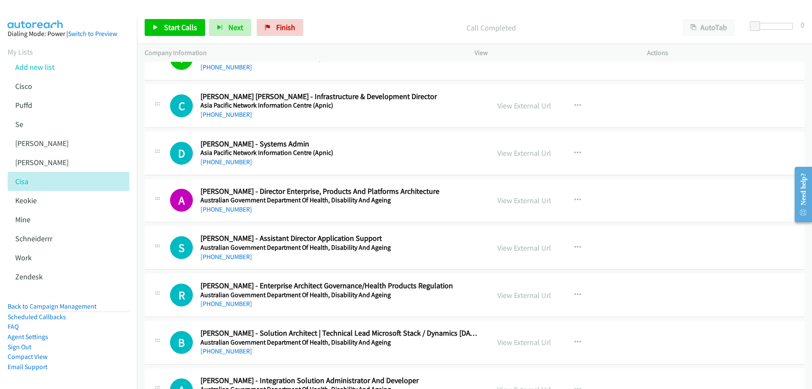
scroll to position [1650, 0]
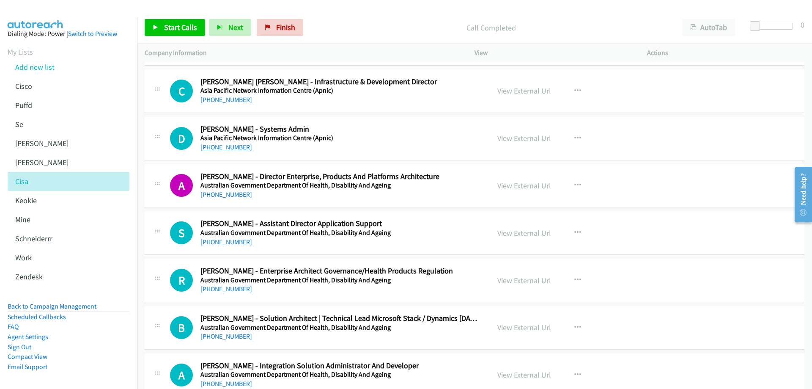
click at [215, 147] on link "+61 434 189 774" at bounding box center [227, 147] width 52 height 8
click at [519, 136] on link "View External Url" at bounding box center [525, 138] width 54 height 10
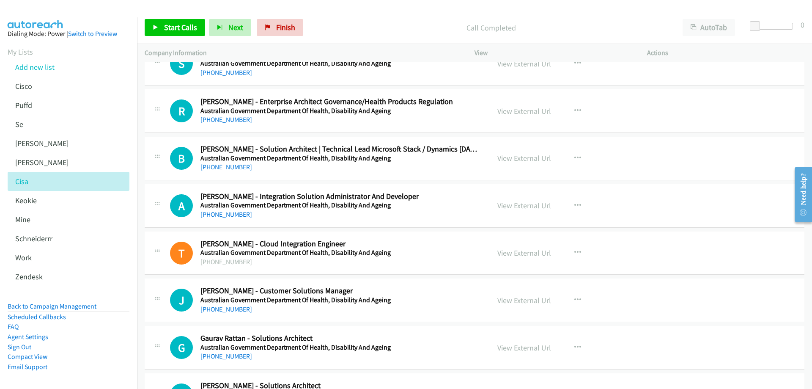
scroll to position [1861, 0]
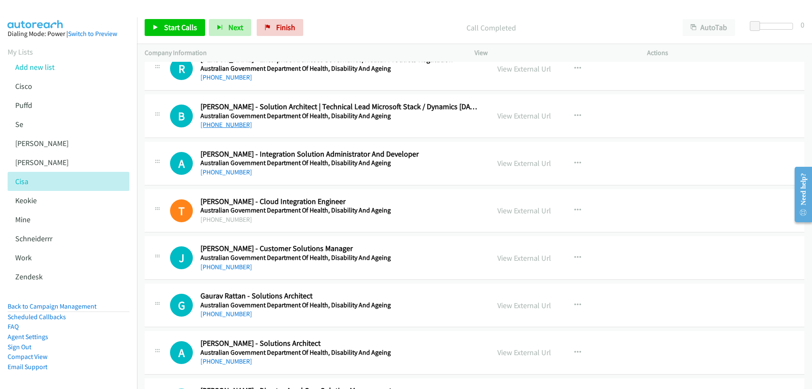
click at [228, 126] on link "+61 424 584 244" at bounding box center [227, 125] width 52 height 8
click at [527, 117] on link "View External Url" at bounding box center [525, 116] width 54 height 10
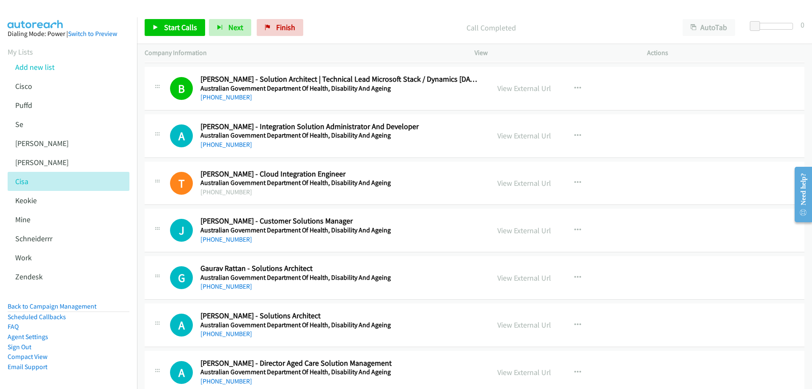
scroll to position [1904, 0]
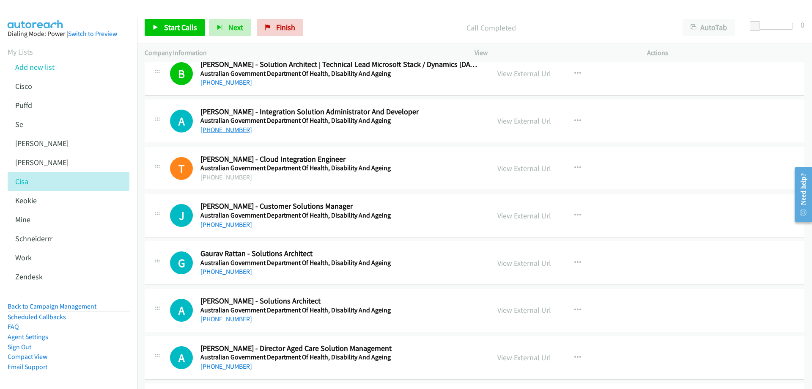
click at [228, 133] on link "+61 410 166 636" at bounding box center [227, 130] width 52 height 8
click at [528, 121] on link "View External Url" at bounding box center [525, 121] width 54 height 10
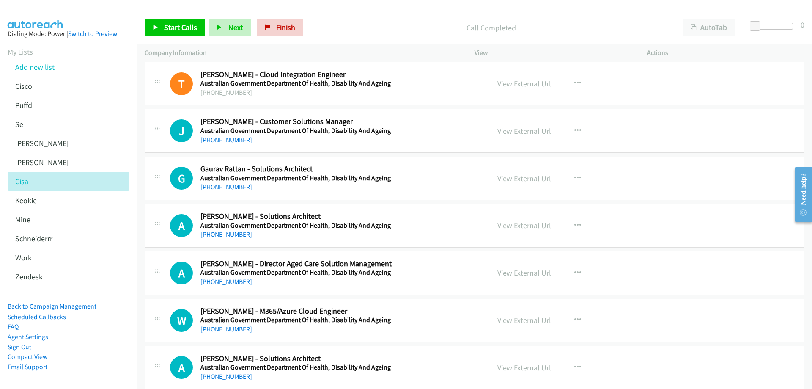
scroll to position [1946, 0]
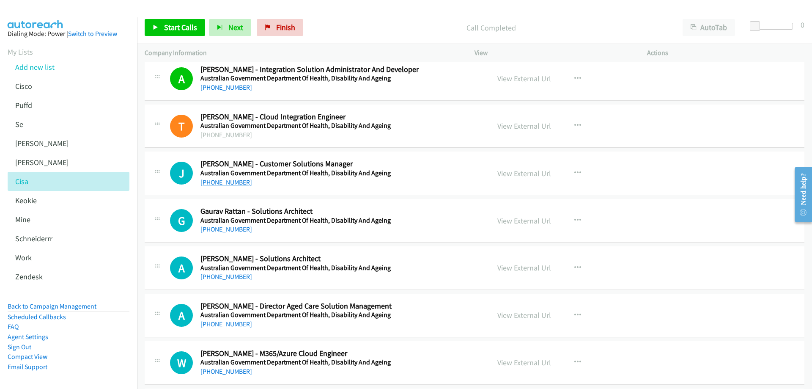
click at [229, 183] on link "+61 7 5522 7765" at bounding box center [227, 182] width 52 height 8
click at [523, 173] on link "View External Url" at bounding box center [525, 173] width 54 height 10
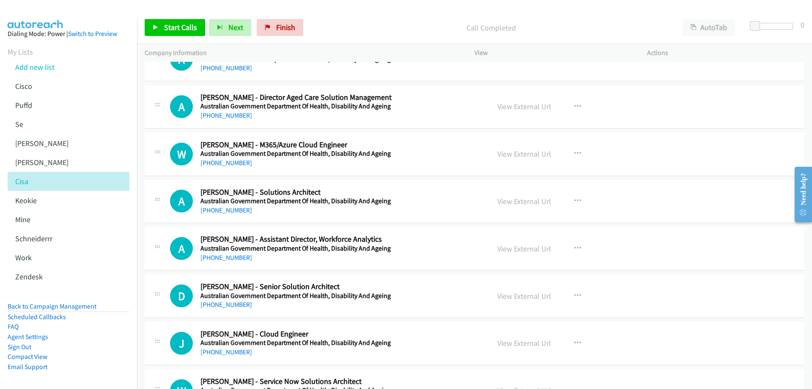
scroll to position [2158, 0]
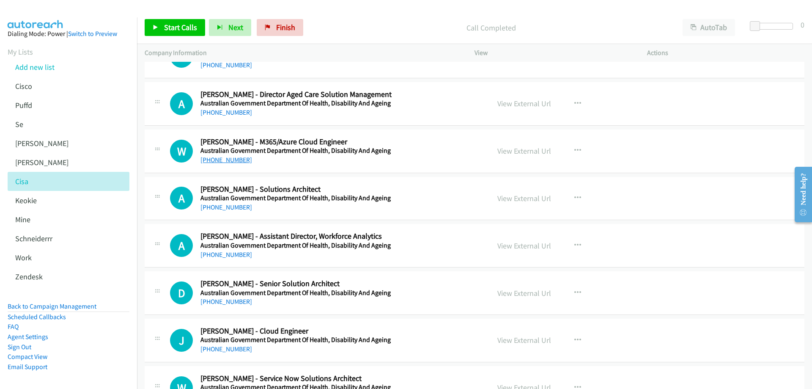
click at [229, 158] on link "+61 435 831 592" at bounding box center [227, 160] width 52 height 8
click at [509, 151] on link "View External Url" at bounding box center [525, 151] width 54 height 10
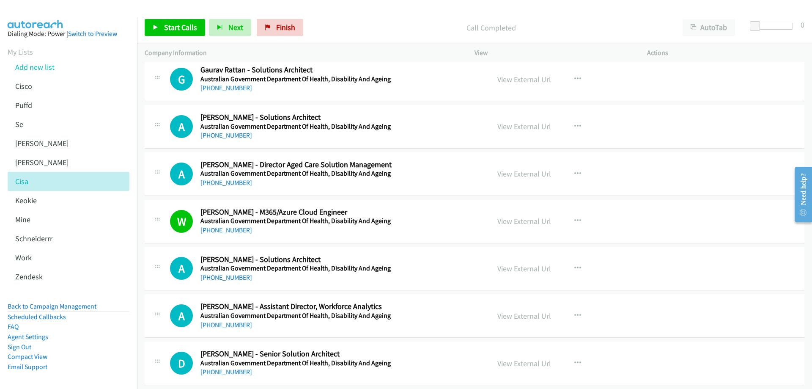
scroll to position [2073, 0]
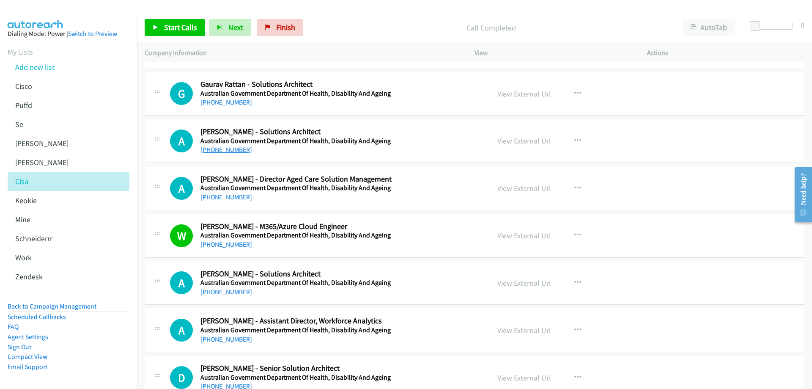
click at [231, 148] on link "+61 414 971 218" at bounding box center [227, 150] width 52 height 8
click at [519, 140] on link "View External Url" at bounding box center [525, 141] width 54 height 10
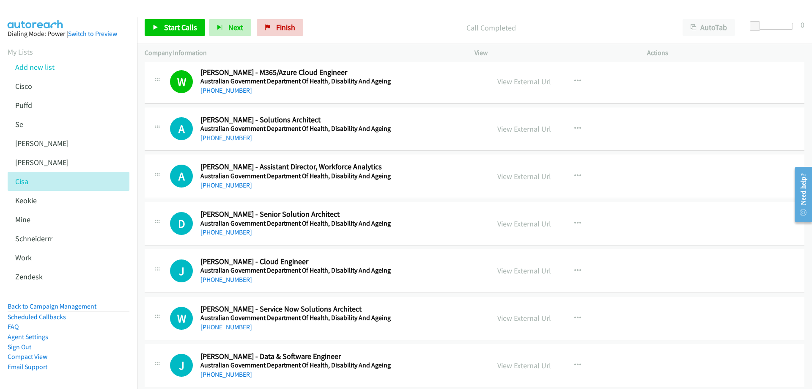
scroll to position [2242, 0]
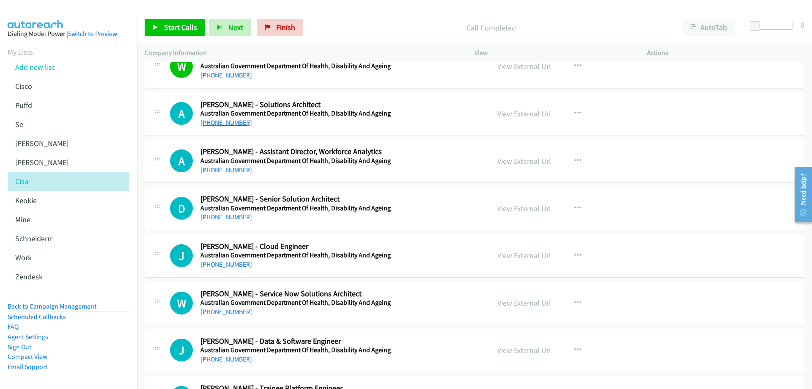
click at [234, 124] on link "+61 405 273 833" at bounding box center [227, 122] width 52 height 8
click at [540, 111] on link "View External Url" at bounding box center [525, 114] width 54 height 10
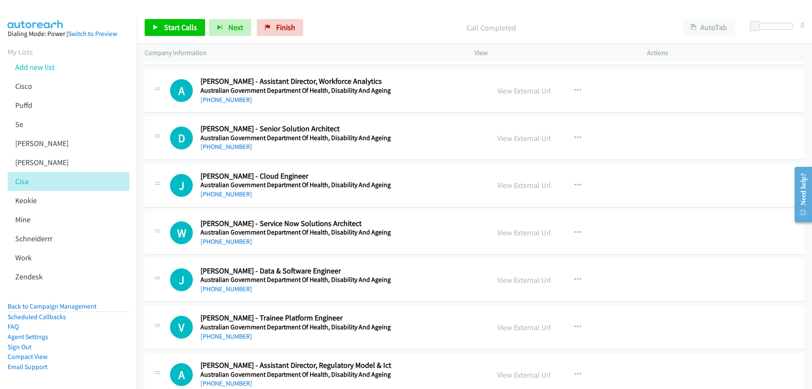
scroll to position [2327, 0]
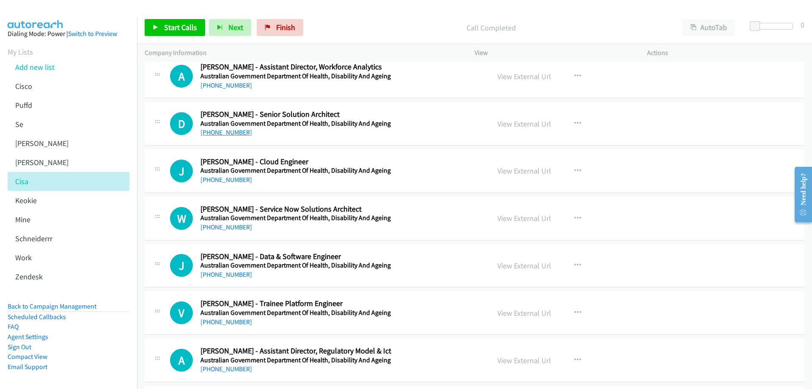
click at [226, 132] on link "+61 466 417 831" at bounding box center [227, 132] width 52 height 8
click at [514, 123] on link "View External Url" at bounding box center [525, 124] width 54 height 10
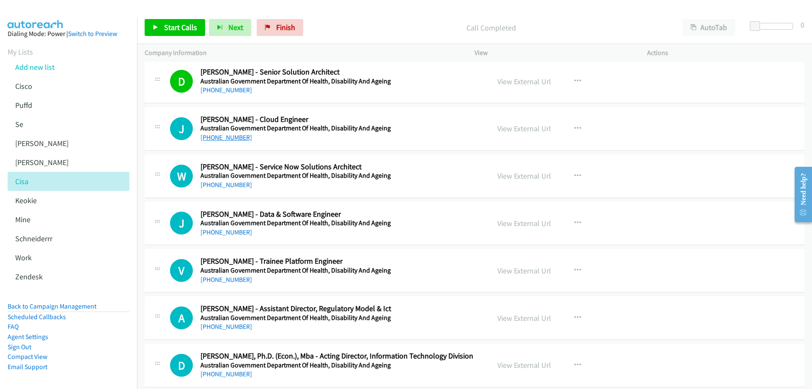
click at [230, 136] on link "+61 435 792 899" at bounding box center [227, 137] width 52 height 8
click at [518, 125] on link "View External Url" at bounding box center [525, 129] width 54 height 10
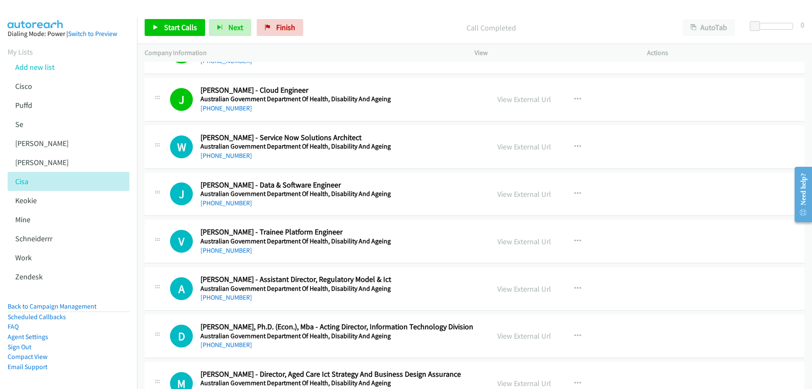
scroll to position [2411, 0]
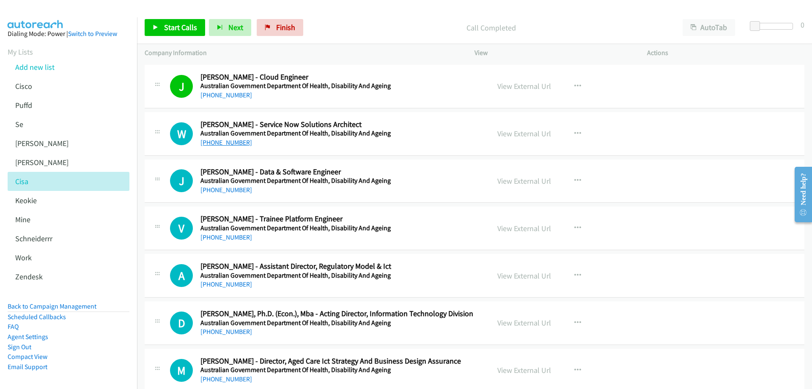
click at [234, 146] on link "+61 403 987 643" at bounding box center [227, 142] width 52 height 8
click at [521, 134] on link "View External Url" at bounding box center [525, 134] width 54 height 10
click at [237, 190] on link "+61 403 216 266" at bounding box center [227, 190] width 52 height 8
click at [519, 181] on link "View External Url" at bounding box center [525, 181] width 54 height 10
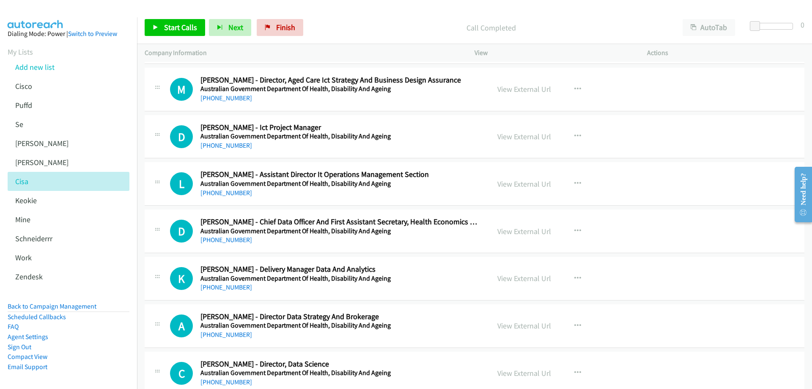
scroll to position [2708, 0]
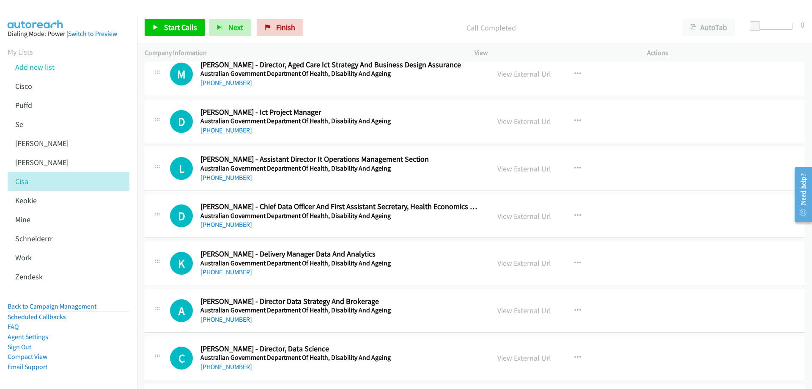
click at [225, 128] on link "+61 408 460 893" at bounding box center [227, 130] width 52 height 8
click at [509, 121] on link "View External Url" at bounding box center [525, 121] width 54 height 10
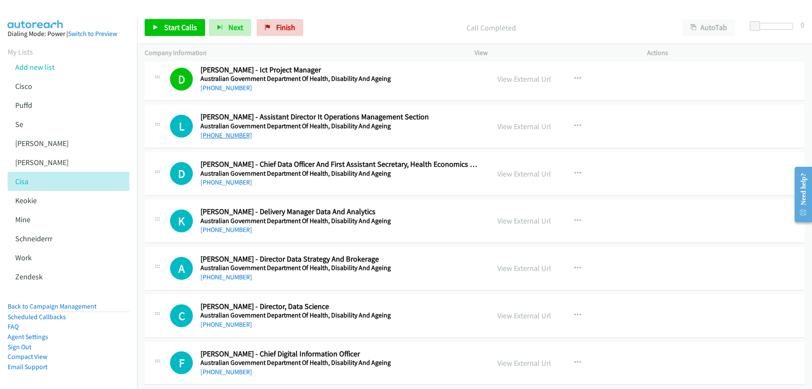
click at [229, 136] on link "+61 425 649 147" at bounding box center [227, 135] width 52 height 8
click at [522, 127] on link "View External Url" at bounding box center [525, 126] width 54 height 10
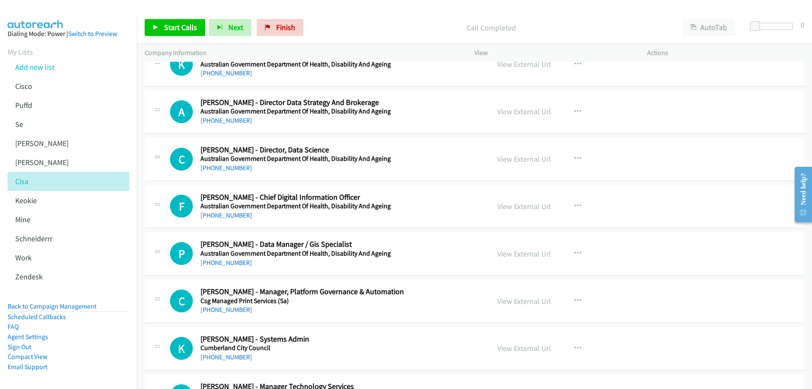
scroll to position [2919, 0]
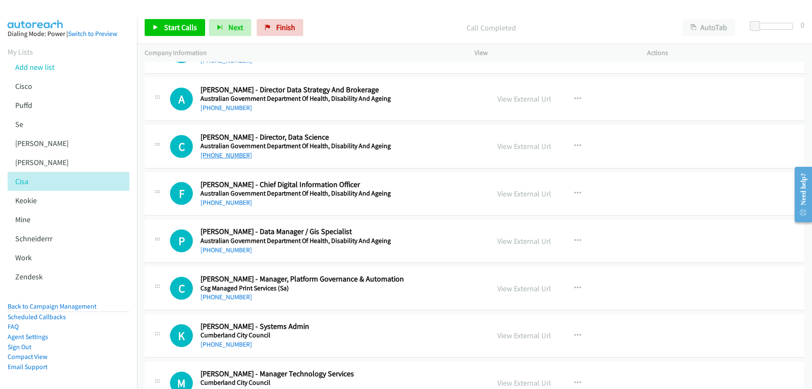
click at [220, 151] on link "+61 2 6221 6943" at bounding box center [227, 155] width 52 height 8
click at [514, 146] on link "View External Url" at bounding box center [525, 146] width 54 height 10
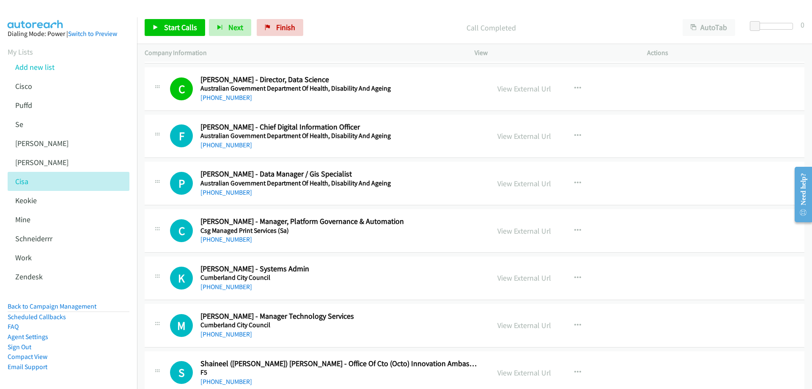
scroll to position [3004, 0]
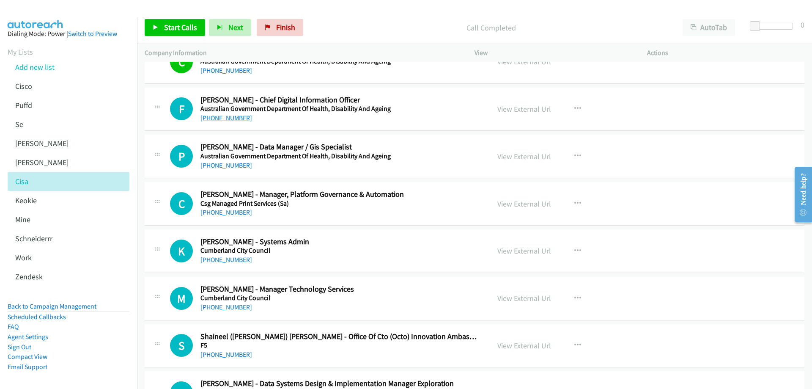
click at [236, 119] on link "+61 412 403 156" at bounding box center [227, 118] width 52 height 8
click at [531, 110] on link "View External Url" at bounding box center [525, 109] width 54 height 10
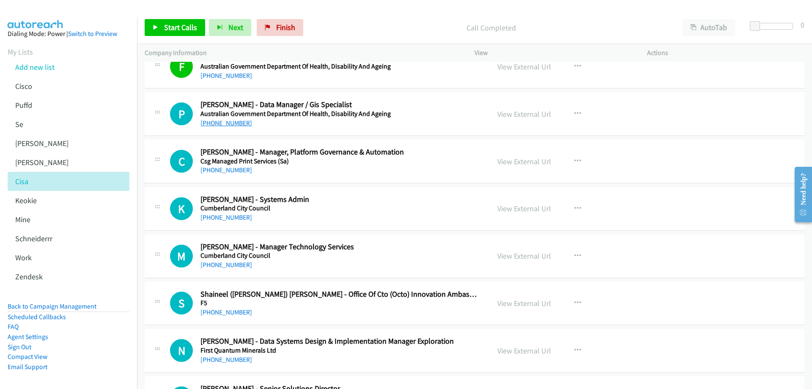
click at [221, 123] on link "+61 413 902 335" at bounding box center [227, 123] width 52 height 8
click at [506, 115] on link "View External Url" at bounding box center [525, 114] width 54 height 10
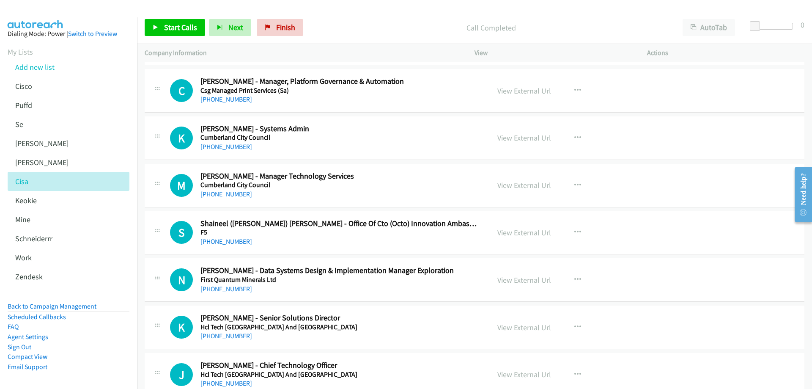
scroll to position [3131, 0]
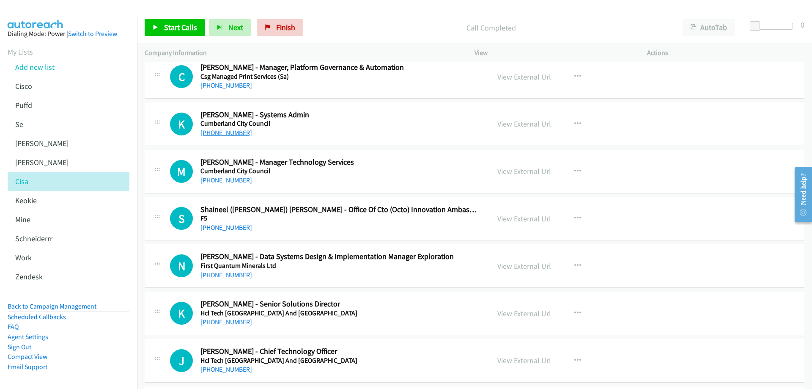
click at [228, 133] on link "+61 2 8757 9225" at bounding box center [227, 133] width 52 height 8
click at [521, 124] on link "View External Url" at bounding box center [525, 124] width 54 height 10
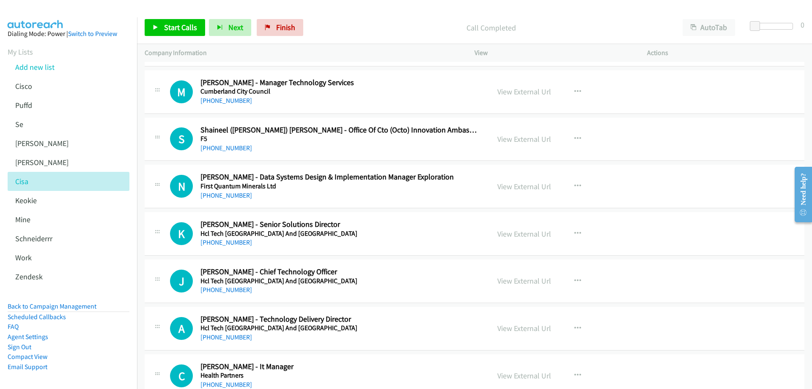
scroll to position [3215, 0]
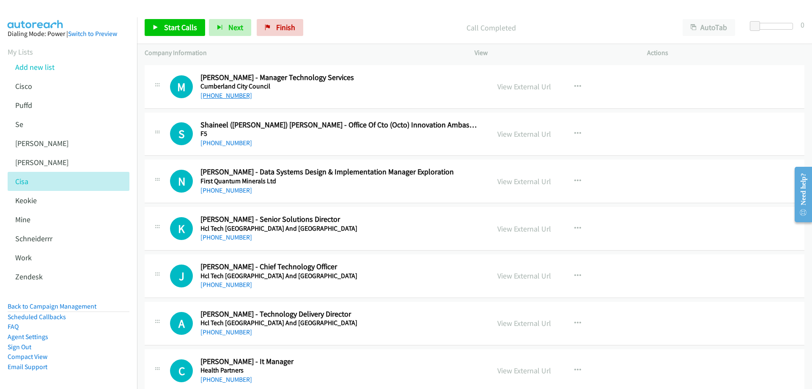
click at [223, 97] on link "+61 427 851 738" at bounding box center [227, 95] width 52 height 8
click at [533, 88] on link "View External Url" at bounding box center [525, 87] width 54 height 10
click at [232, 190] on link "+61 457 098 955" at bounding box center [227, 190] width 52 height 8
click at [509, 187] on div "View External Url" at bounding box center [525, 181] width 54 height 11
click at [513, 182] on link "View External Url" at bounding box center [525, 181] width 54 height 10
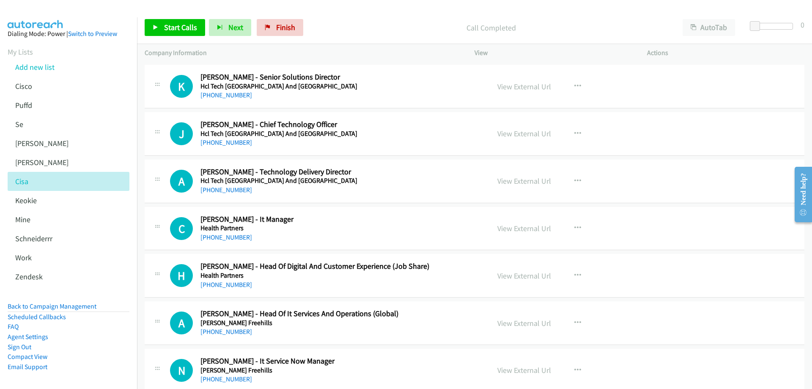
scroll to position [3342, 0]
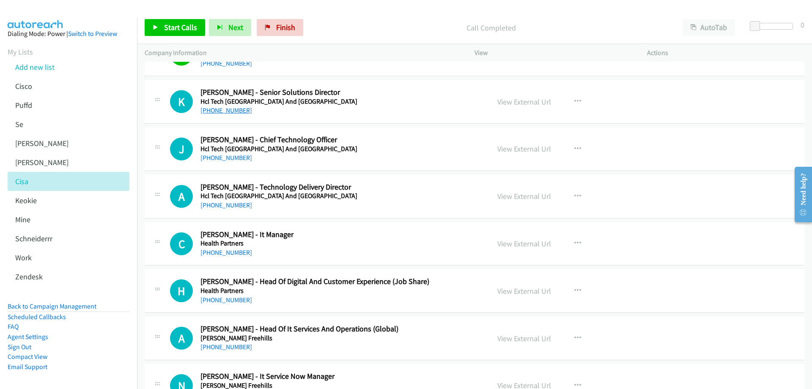
click at [228, 111] on link "+61 424 711 050" at bounding box center [227, 110] width 52 height 8
click at [507, 102] on link "View External Url" at bounding box center [525, 102] width 54 height 10
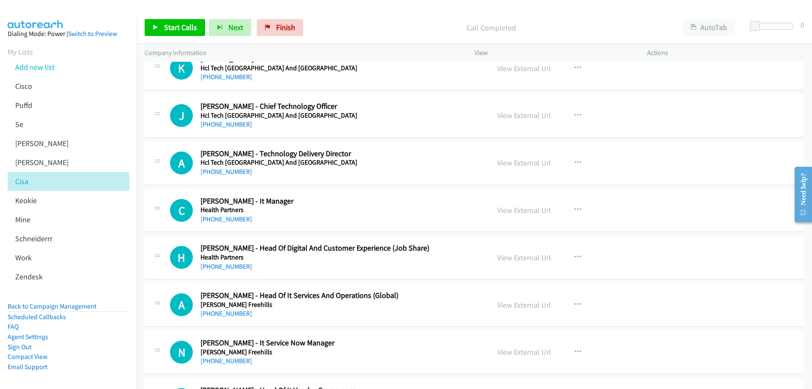
scroll to position [3384, 0]
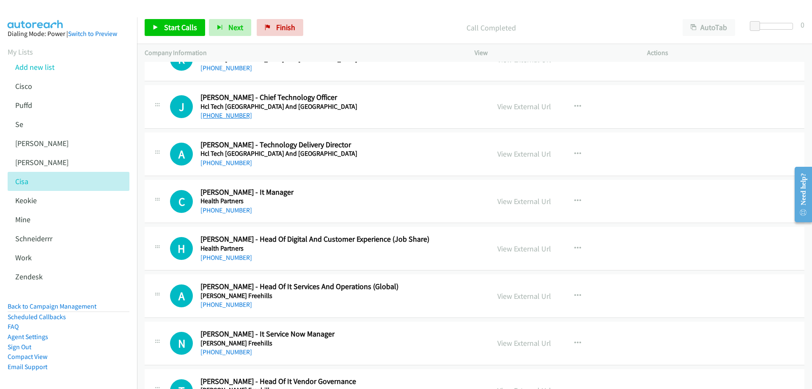
click at [235, 117] on link "+61 499 888 044" at bounding box center [227, 115] width 52 height 8
click at [529, 104] on link "View External Url" at bounding box center [525, 107] width 54 height 10
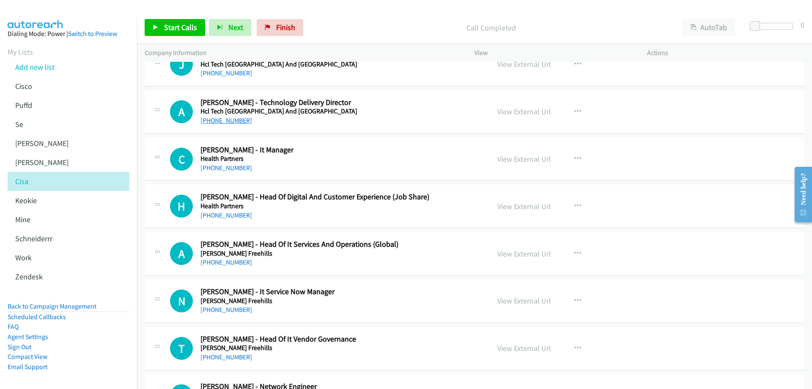
click at [228, 118] on link "+61 490 832 209" at bounding box center [227, 120] width 52 height 8
click at [509, 115] on link "View External Url" at bounding box center [525, 112] width 54 height 10
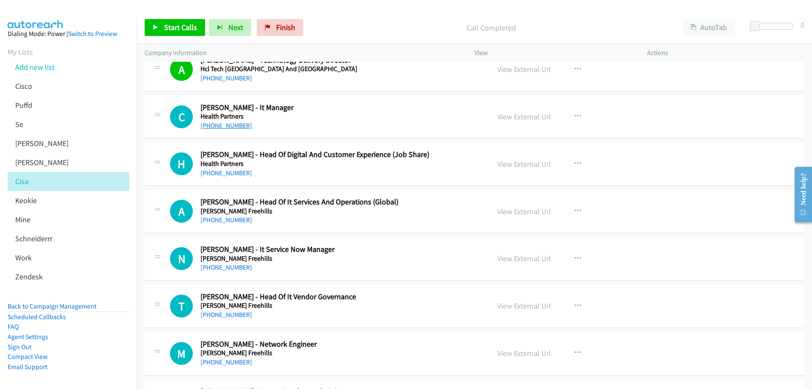
click at [232, 124] on link "+61 488 598 819" at bounding box center [227, 125] width 52 height 8
click at [511, 115] on link "View External Url" at bounding box center [525, 117] width 54 height 10
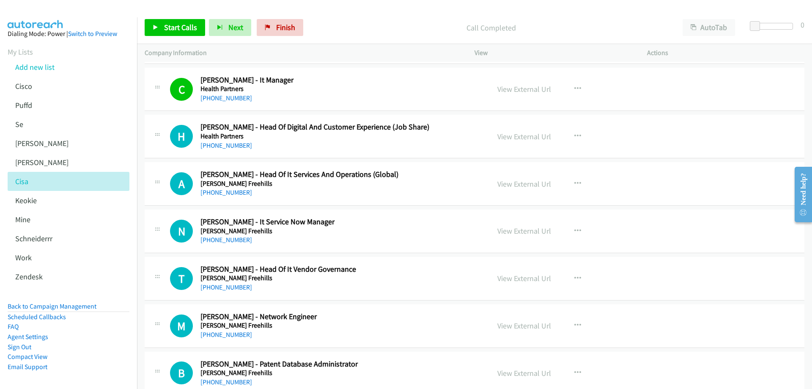
scroll to position [3511, 0]
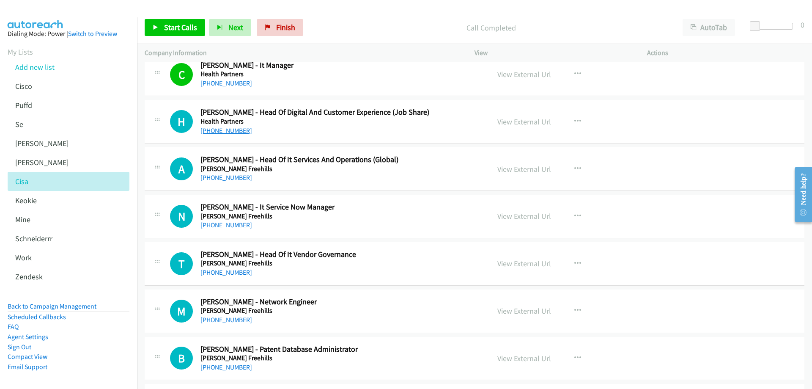
click at [223, 133] on link "+61 466 090 853" at bounding box center [227, 130] width 52 height 8
click at [527, 121] on link "View External Url" at bounding box center [525, 122] width 54 height 10
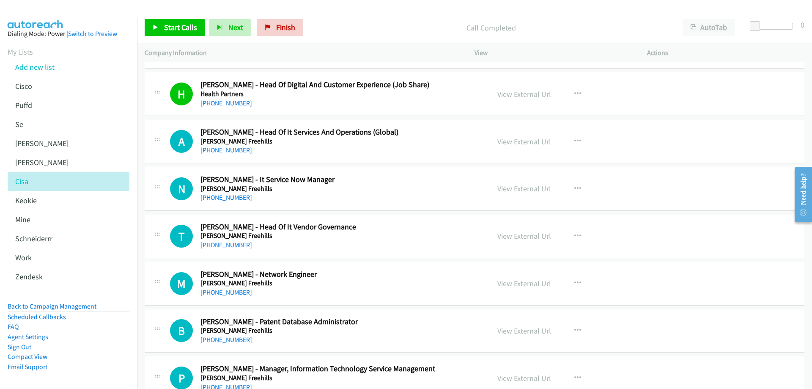
scroll to position [3554, 0]
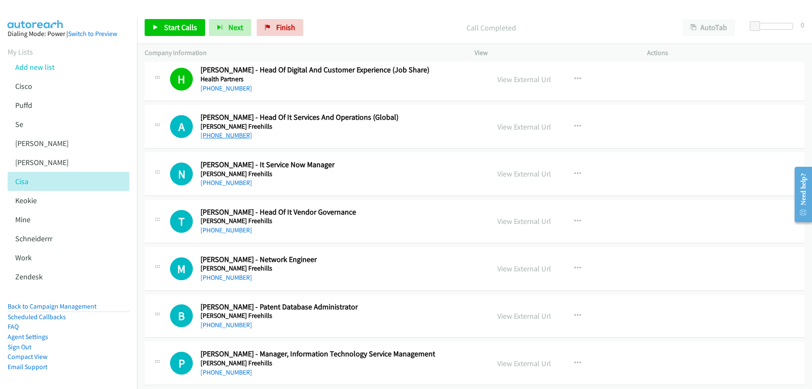
click at [229, 135] on link "+61 417 224 848" at bounding box center [227, 135] width 52 height 8
click at [514, 125] on link "View External Url" at bounding box center [525, 127] width 54 height 10
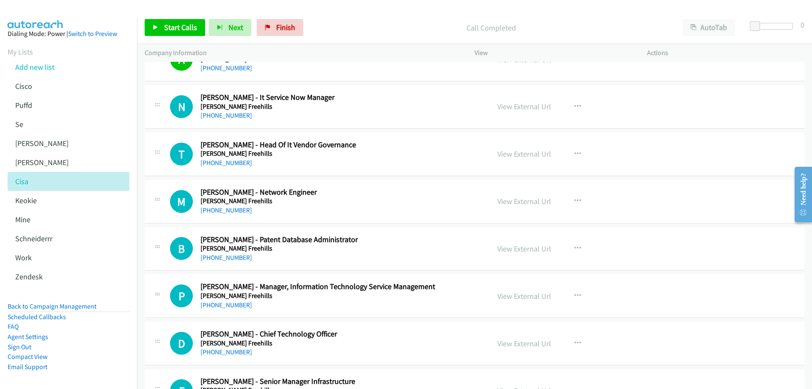
scroll to position [3638, 0]
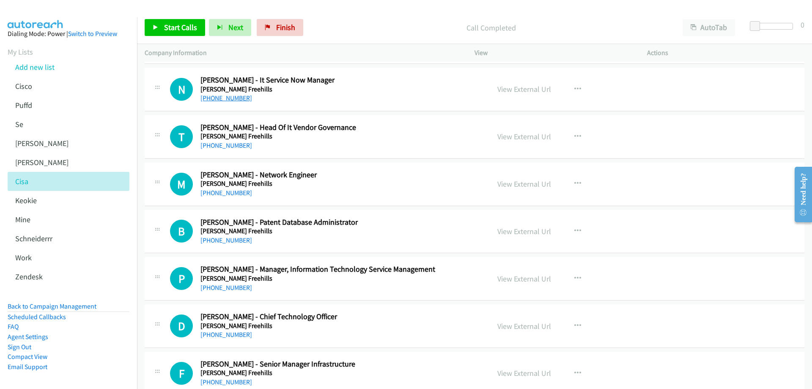
click at [227, 98] on link "+61 425 225 084" at bounding box center [227, 98] width 52 height 8
click at [535, 90] on link "View External Url" at bounding box center [525, 89] width 54 height 10
click at [220, 146] on link "+61 431 319 119" at bounding box center [227, 145] width 52 height 8
click at [525, 137] on link "View External Url" at bounding box center [525, 137] width 54 height 10
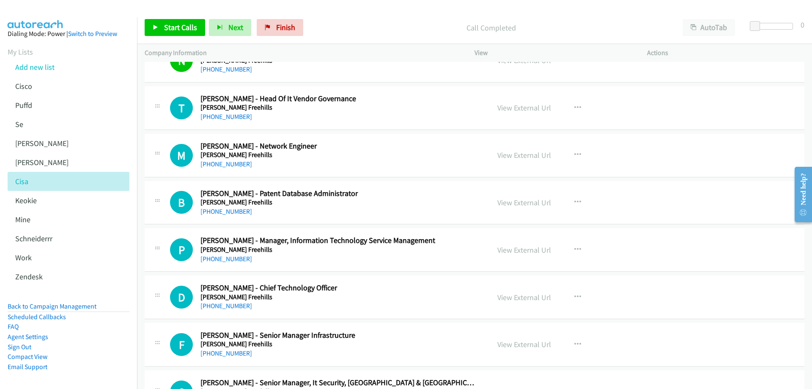
scroll to position [3681, 0]
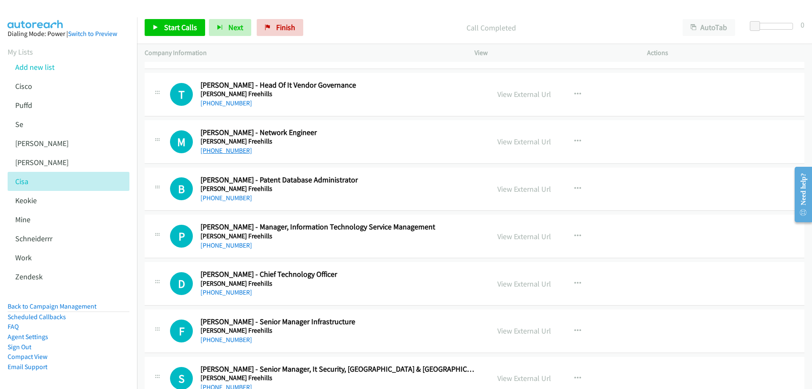
click at [221, 151] on link "+61 452 226 874" at bounding box center [227, 150] width 52 height 8
click at [517, 141] on link "View External Url" at bounding box center [525, 142] width 54 height 10
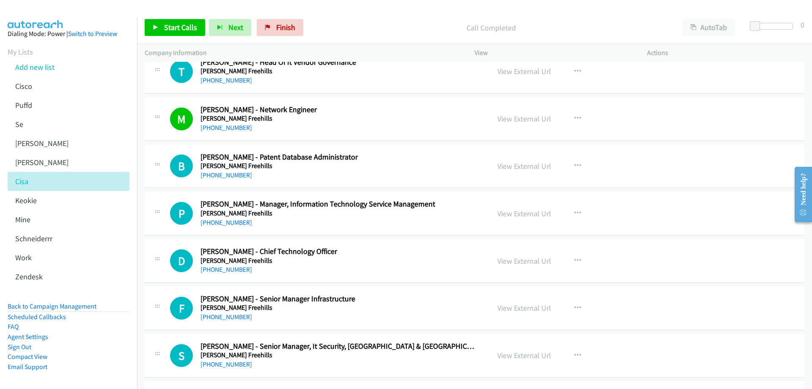
scroll to position [3723, 0]
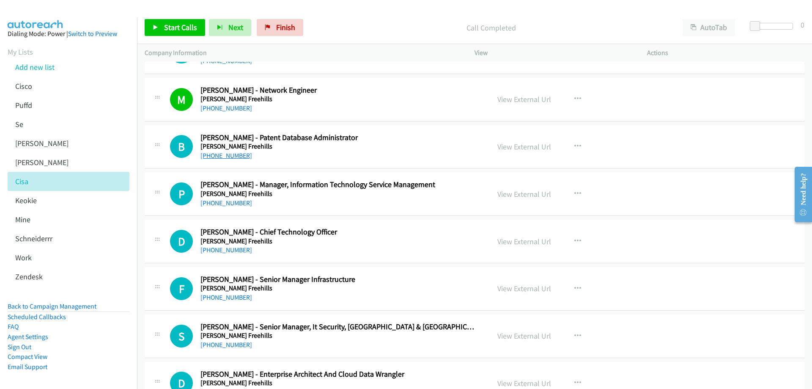
click at [232, 154] on link "+61 3 9288 1826" at bounding box center [227, 155] width 52 height 8
click at [502, 146] on link "View External Url" at bounding box center [525, 147] width 54 height 10
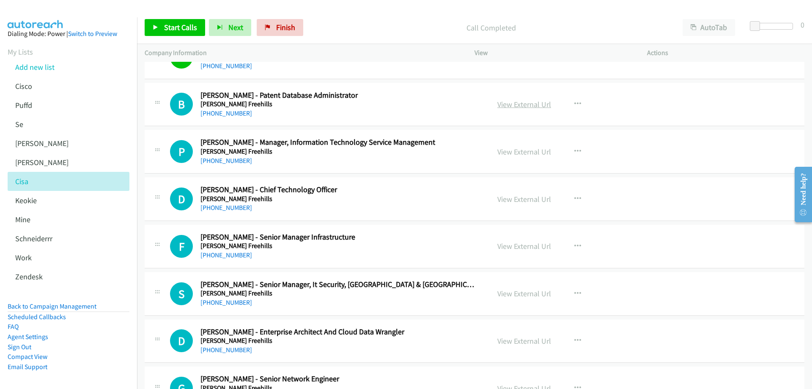
click at [522, 104] on link "View External Url" at bounding box center [525, 104] width 54 height 10
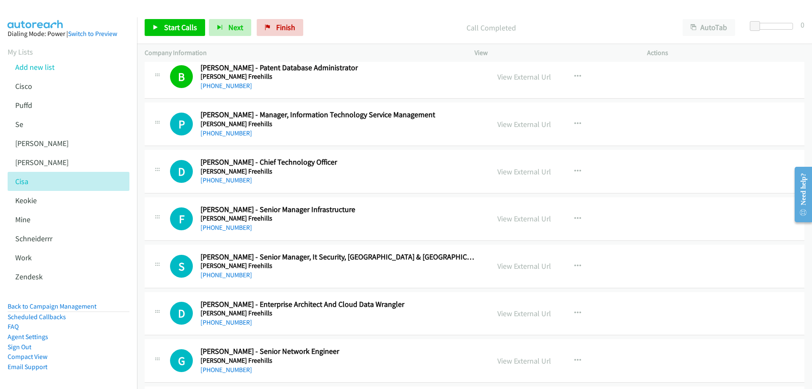
scroll to position [3807, 0]
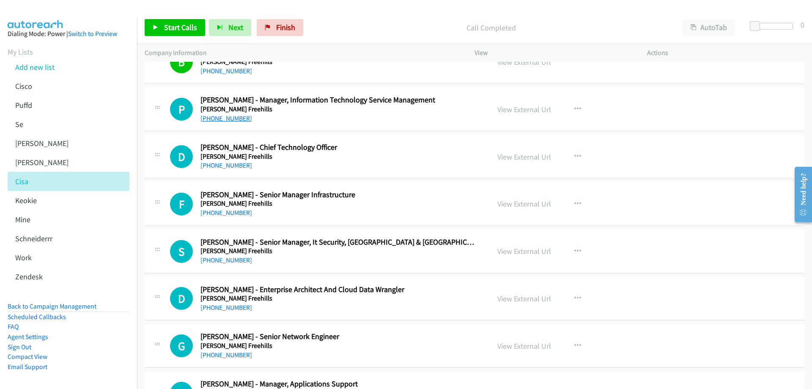
click at [231, 116] on link "+61 2 9322 4199" at bounding box center [227, 118] width 52 height 8
click at [525, 108] on link "View External Url" at bounding box center [525, 109] width 54 height 10
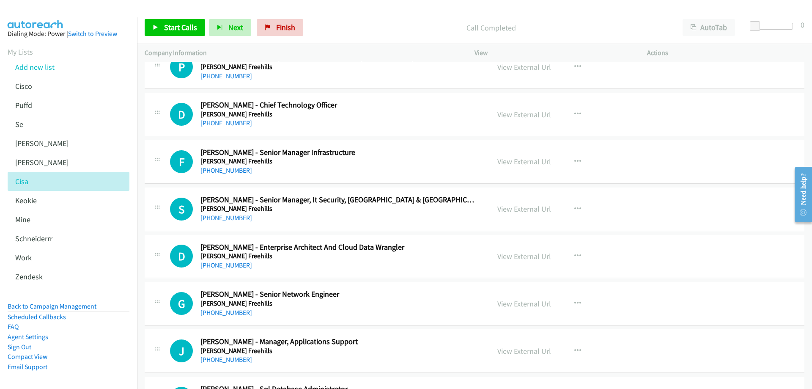
click at [232, 124] on link "+61 421 057 508" at bounding box center [227, 123] width 52 height 8
click at [517, 114] on link "View External Url" at bounding box center [525, 115] width 54 height 10
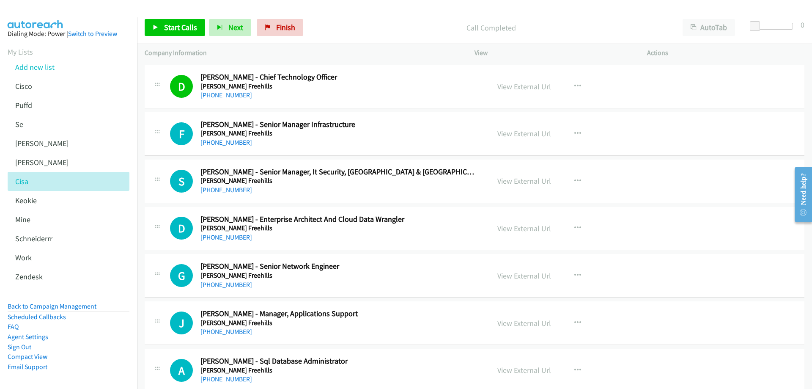
scroll to position [3892, 0]
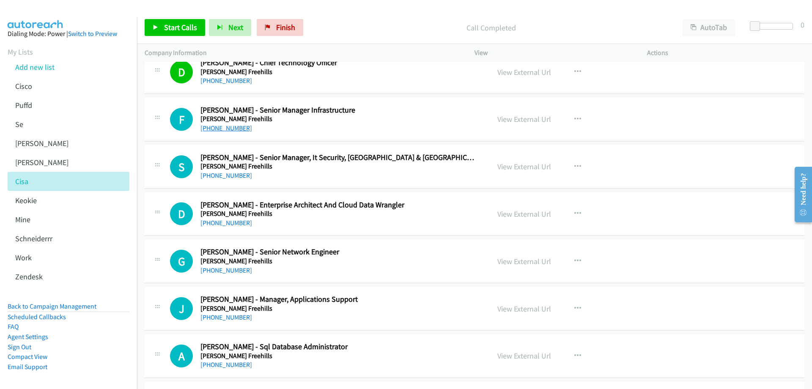
click at [231, 129] on link "+61 409 402 233" at bounding box center [227, 128] width 52 height 8
click at [531, 117] on link "View External Url" at bounding box center [525, 119] width 54 height 10
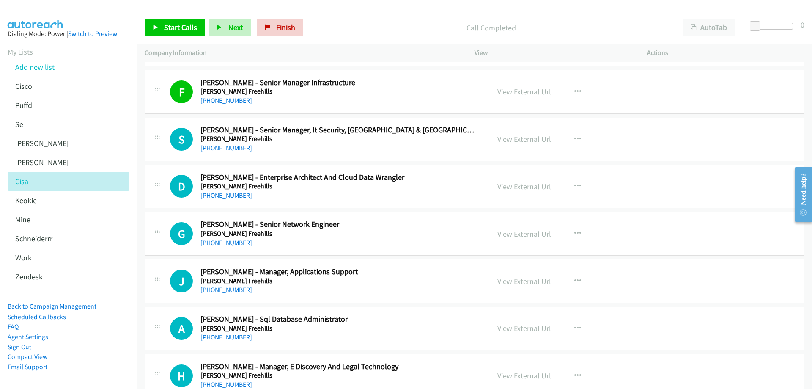
scroll to position [3934, 0]
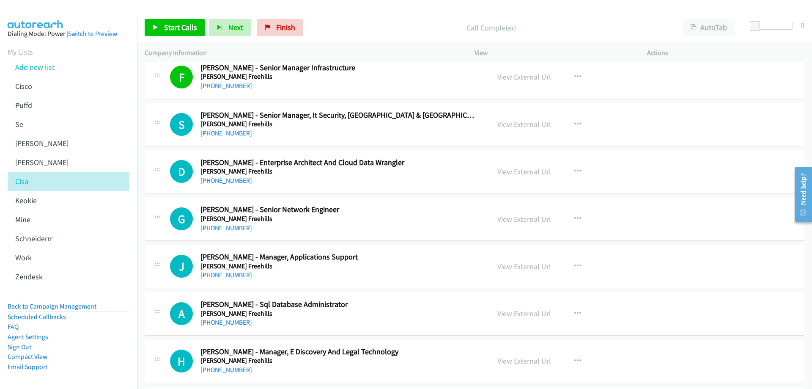
click at [225, 133] on link "+61 416 225 578" at bounding box center [227, 133] width 52 height 8
click at [534, 124] on link "View External Url" at bounding box center [525, 124] width 54 height 10
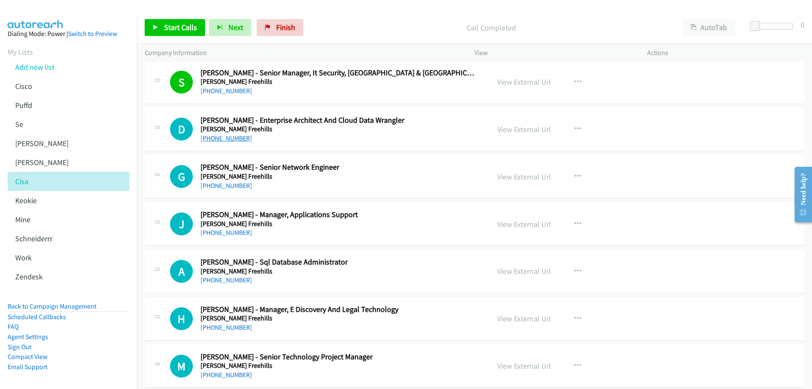
click at [236, 141] on link "+61 404 146 979" at bounding box center [227, 138] width 52 height 8
click at [512, 128] on link "View External Url" at bounding box center [525, 129] width 54 height 10
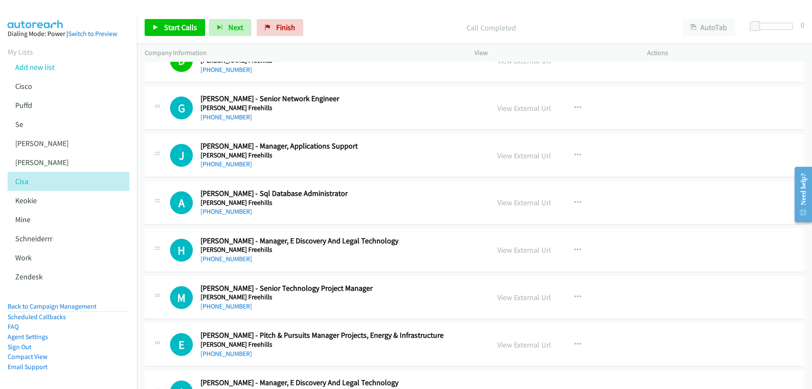
scroll to position [4061, 0]
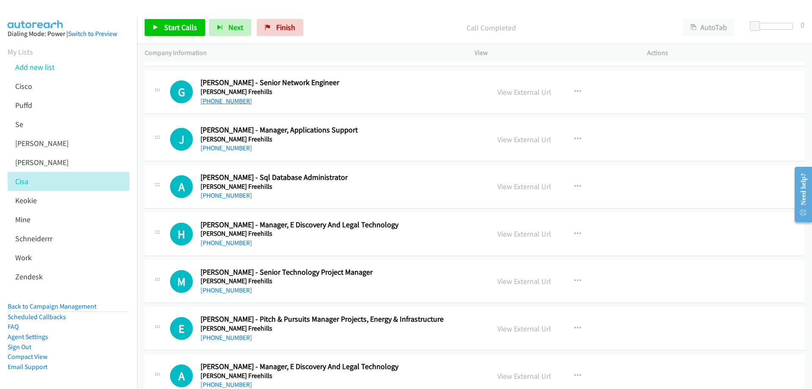
click at [221, 101] on link "+61 408 536 316" at bounding box center [227, 101] width 52 height 8
click at [509, 94] on link "View External Url" at bounding box center [525, 92] width 54 height 10
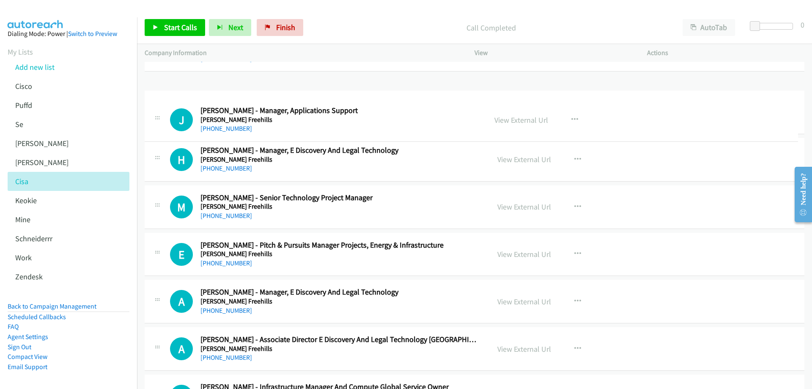
drag, startPoint x: 234, startPoint y: 107, endPoint x: 252, endPoint y: 111, distance: 18.8
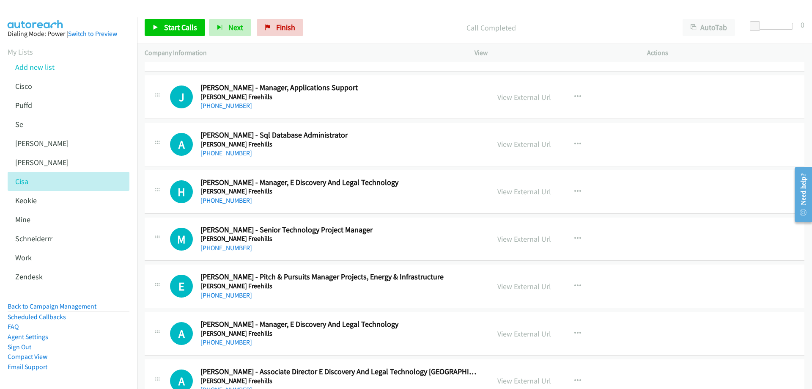
click at [235, 154] on link "+61 470 393 372" at bounding box center [227, 153] width 52 height 8
click at [513, 145] on link "View External Url" at bounding box center [525, 144] width 54 height 10
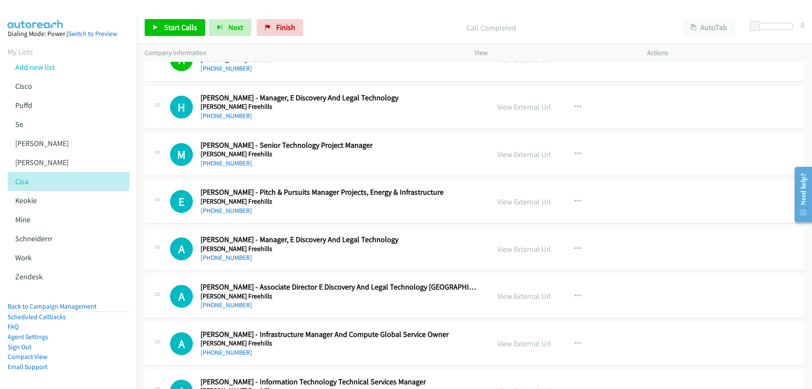
scroll to position [4231, 0]
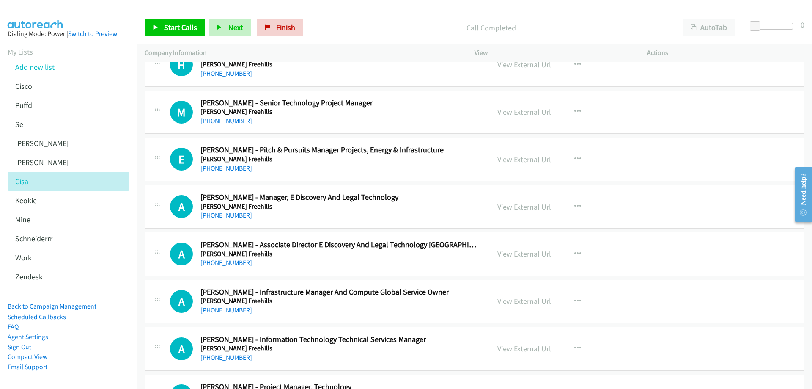
click at [227, 121] on link "+61 427 061 472" at bounding box center [227, 121] width 52 height 8
click at [516, 111] on link "View External Url" at bounding box center [525, 112] width 54 height 10
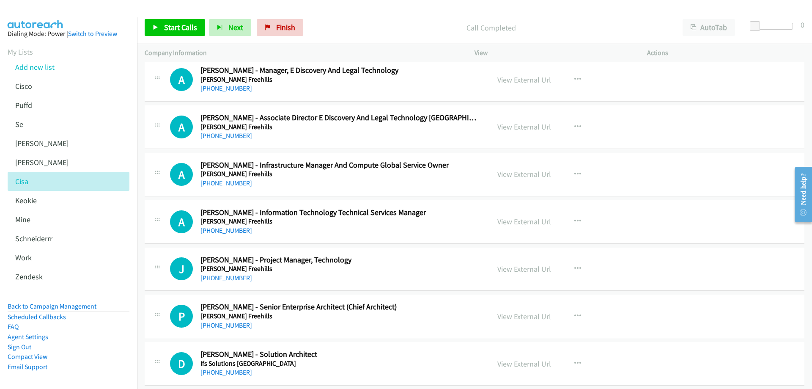
scroll to position [4400, 0]
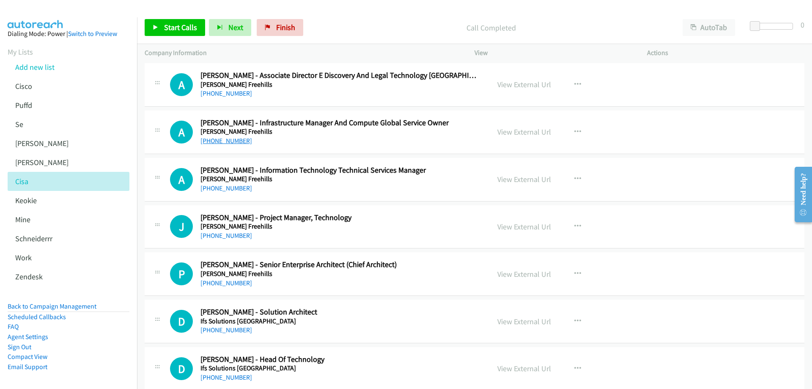
click at [236, 140] on link "+61 2 9322 4441" at bounding box center [227, 141] width 52 height 8
click at [526, 133] on link "View External Url" at bounding box center [525, 132] width 54 height 10
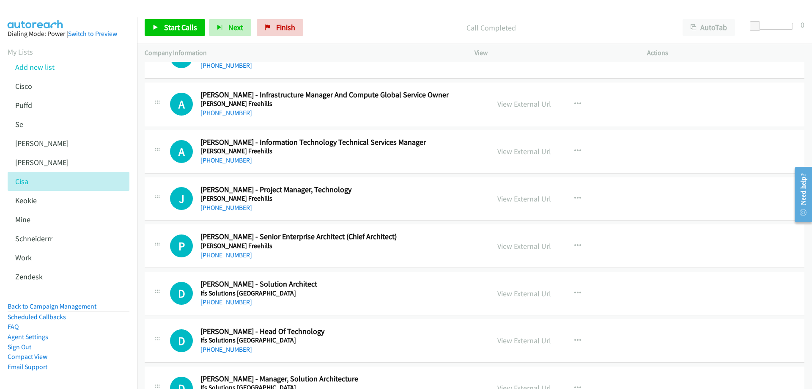
scroll to position [4442, 0]
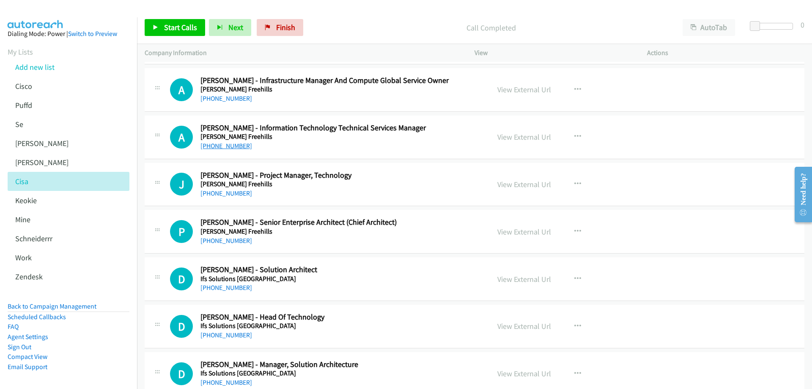
click at [228, 147] on link "+61 419 517 241" at bounding box center [227, 146] width 52 height 8
click at [539, 136] on link "View External Url" at bounding box center [525, 137] width 54 height 10
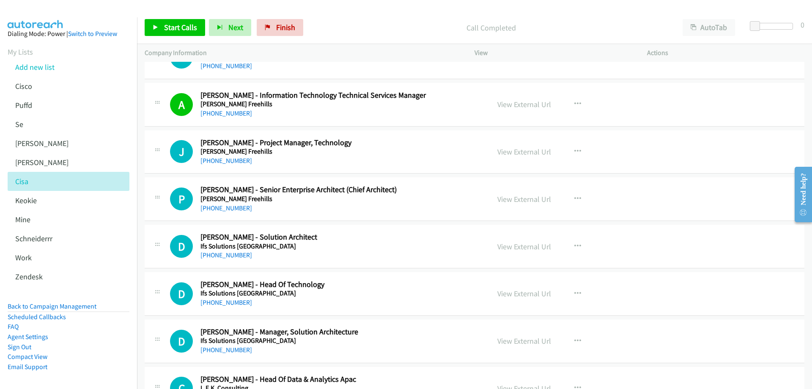
scroll to position [4484, 0]
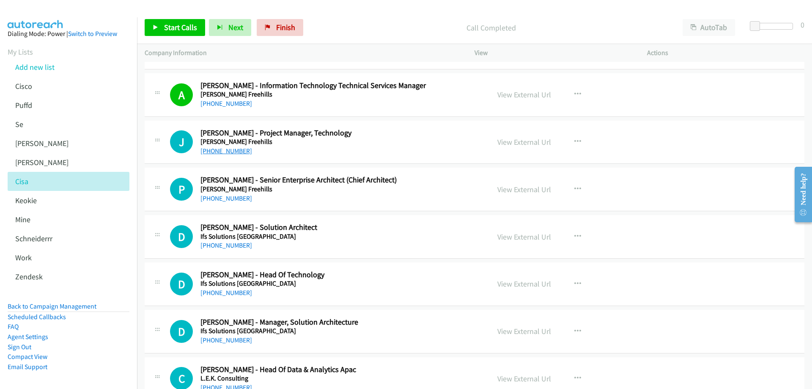
click at [216, 150] on link "+61 409 775 018" at bounding box center [227, 151] width 52 height 8
click at [528, 143] on link "View External Url" at bounding box center [525, 142] width 54 height 10
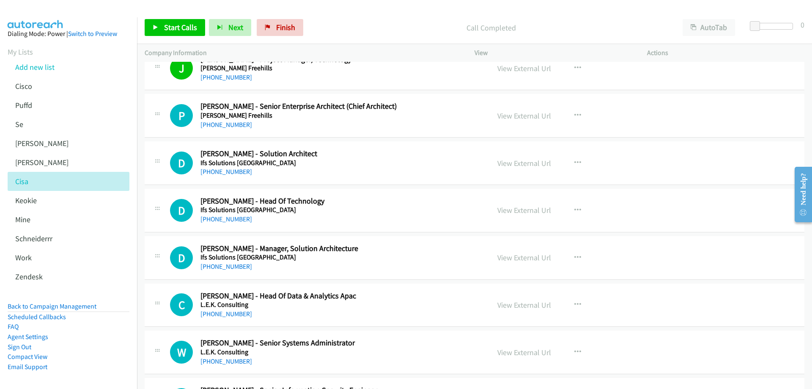
scroll to position [4569, 0]
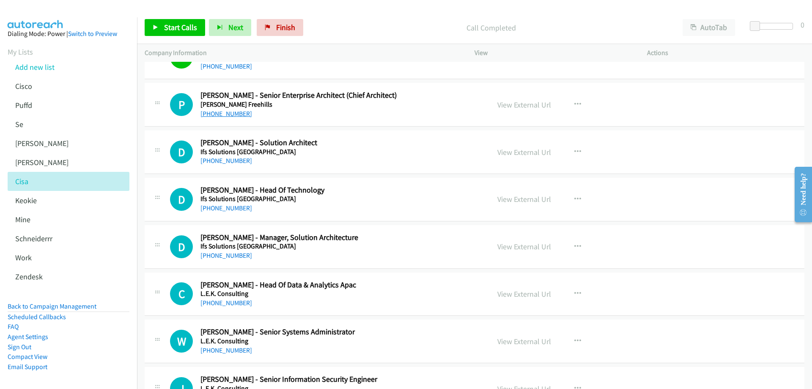
click at [231, 113] on link "+61 424 388 732" at bounding box center [227, 114] width 52 height 8
click at [516, 101] on link "View External Url" at bounding box center [525, 105] width 54 height 10
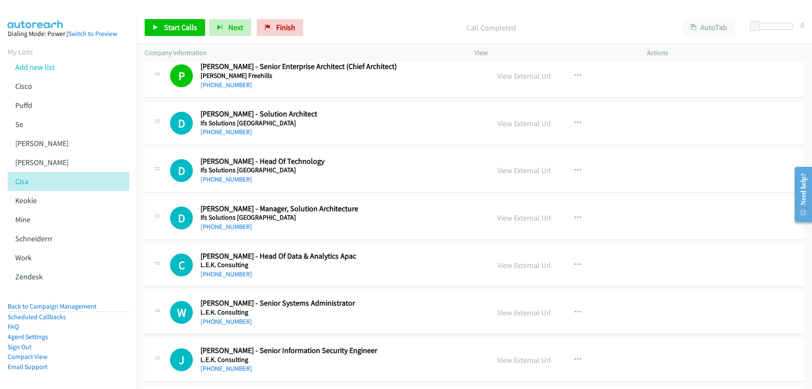
scroll to position [4611, 0]
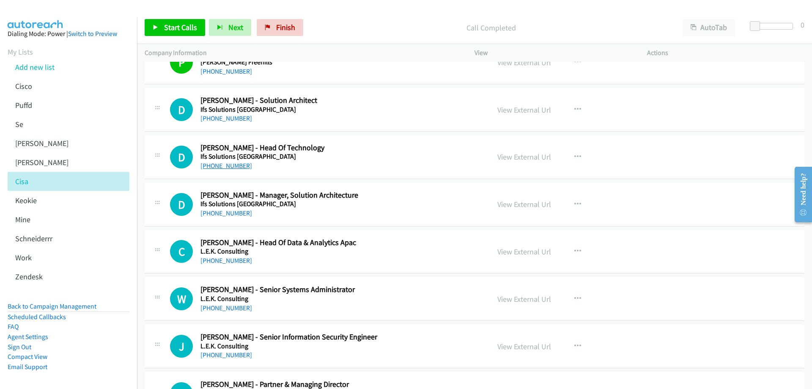
click at [228, 169] on link "+61 475 827 450" at bounding box center [227, 166] width 52 height 8
click at [516, 158] on link "View External Url" at bounding box center [525, 157] width 54 height 10
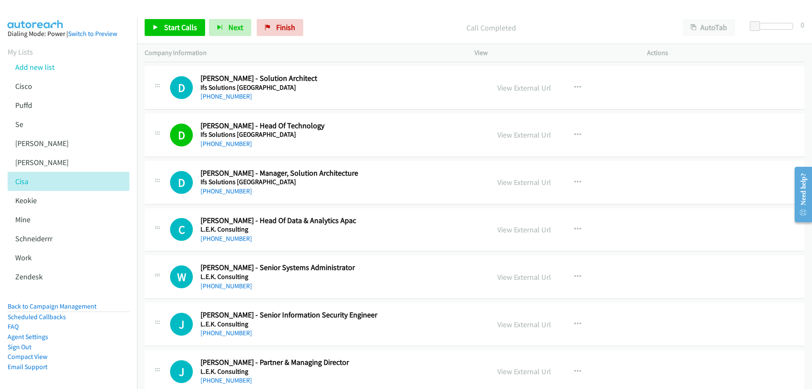
scroll to position [4654, 0]
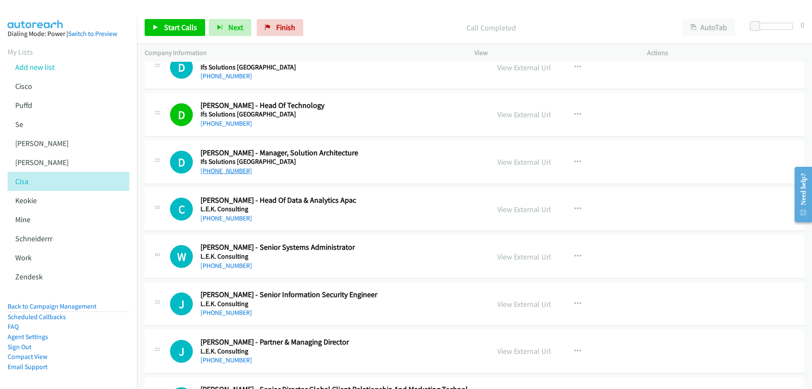
click at [232, 172] on link "+61 420 950 118" at bounding box center [227, 171] width 52 height 8
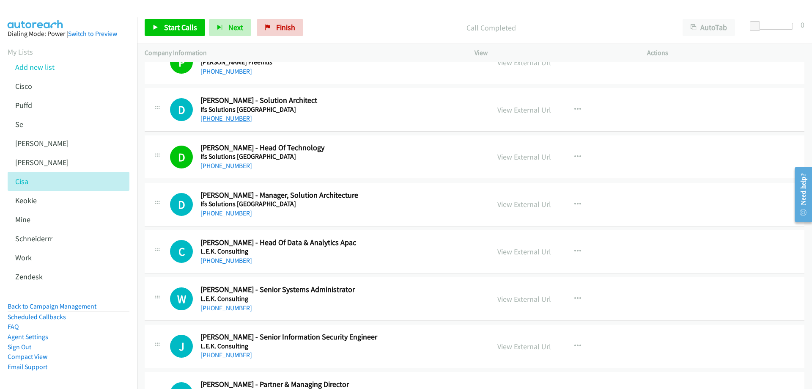
click at [228, 118] on link "+1 425-471-1197" at bounding box center [227, 118] width 52 height 8
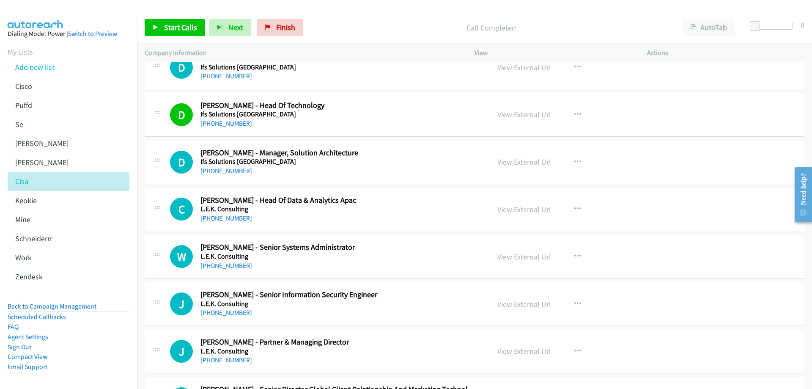
scroll to position [4696, 0]
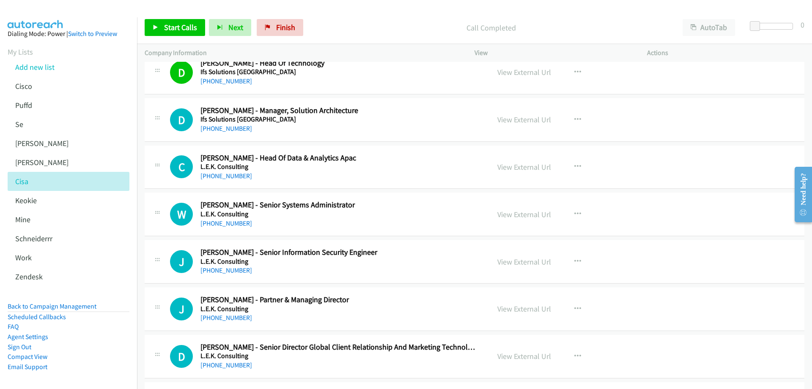
drag, startPoint x: 240, startPoint y: 129, endPoint x: 313, endPoint y: 141, distance: 74.5
click at [240, 129] on link "+61 420 950 118" at bounding box center [227, 128] width 52 height 8
click at [511, 118] on link "View External Url" at bounding box center [525, 120] width 54 height 10
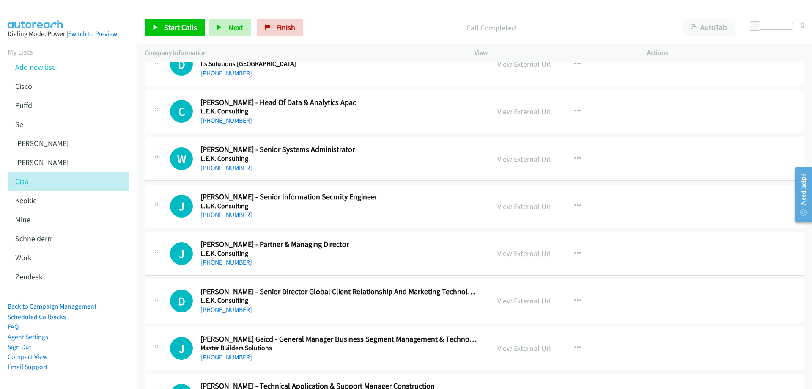
scroll to position [4738, 0]
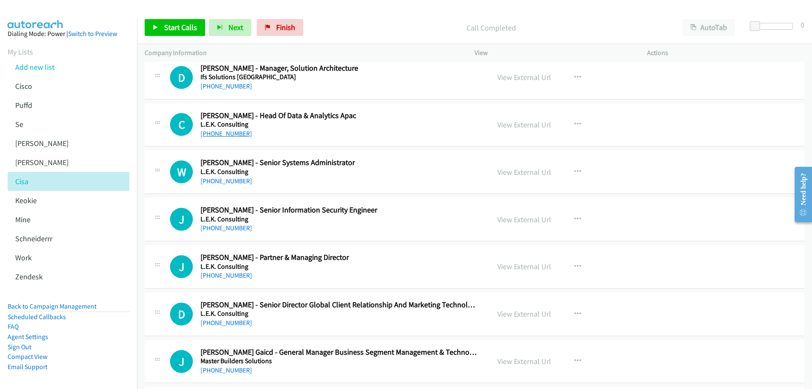
click at [240, 134] on link "+61 478 877 343" at bounding box center [227, 133] width 52 height 8
click at [520, 122] on link "View External Url" at bounding box center [525, 125] width 54 height 10
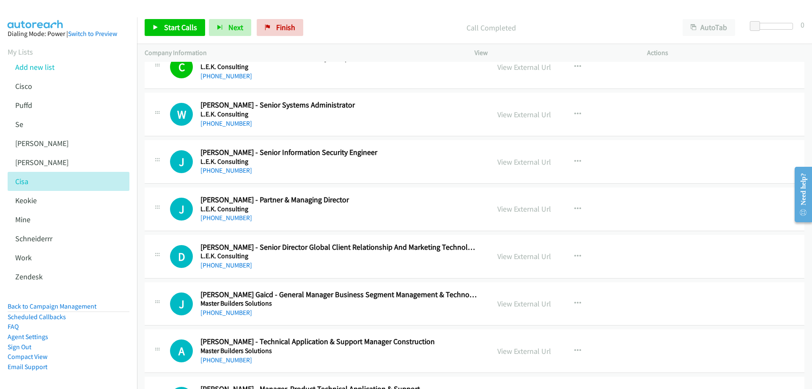
scroll to position [4781, 0]
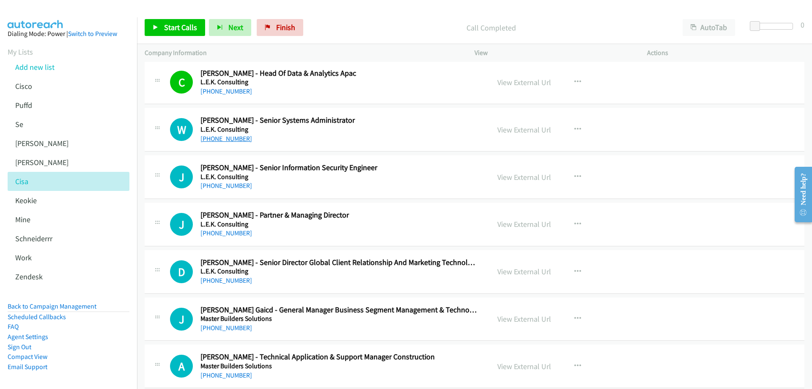
click at [224, 140] on link "+61 2 9323 0718" at bounding box center [227, 139] width 52 height 8
click at [514, 132] on link "View External Url" at bounding box center [525, 130] width 54 height 10
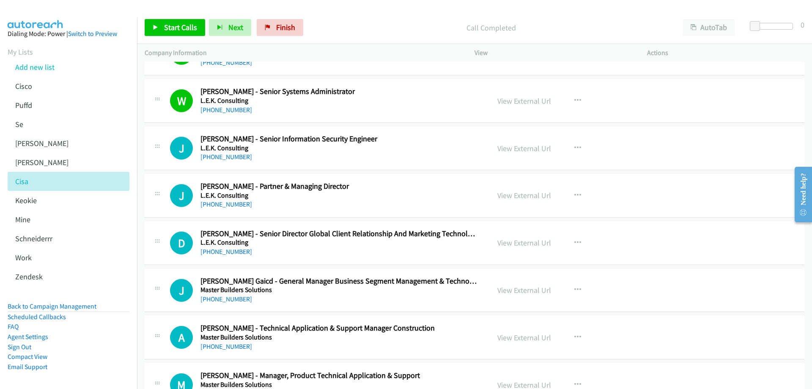
scroll to position [4823, 0]
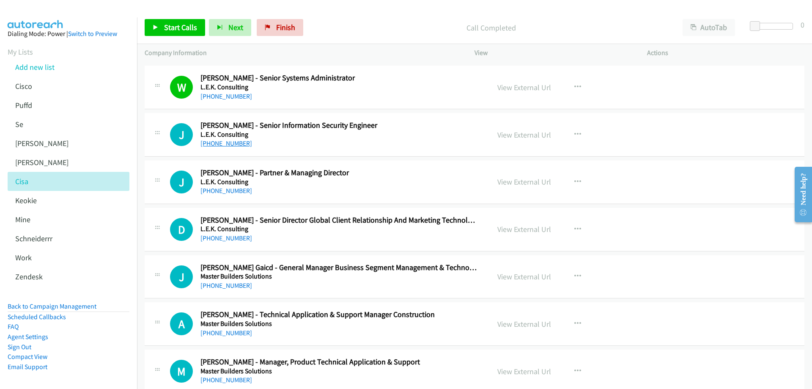
click at [221, 140] on link "+61 459 871 955" at bounding box center [227, 143] width 52 height 8
click at [520, 132] on link "View External Url" at bounding box center [525, 135] width 54 height 10
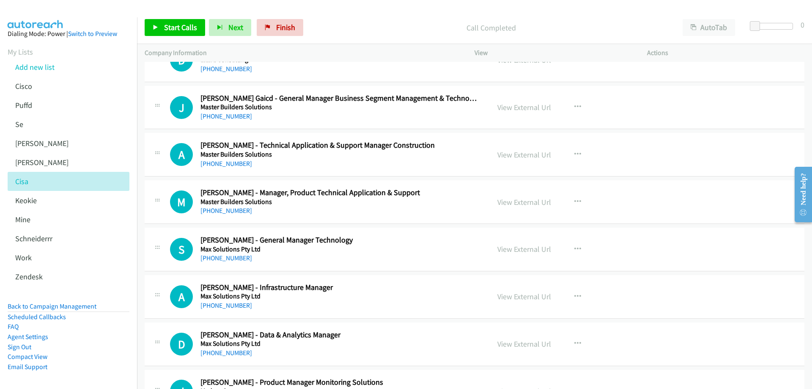
scroll to position [5034, 0]
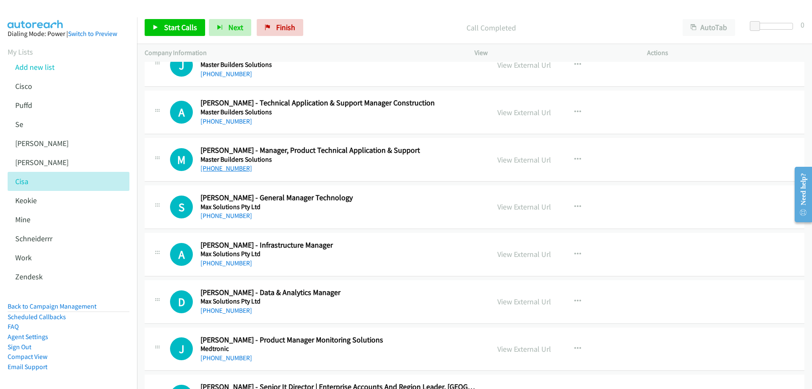
click at [239, 168] on link "+61 407 406 677" at bounding box center [227, 168] width 52 height 8
click at [509, 159] on link "View External Url" at bounding box center [525, 160] width 54 height 10
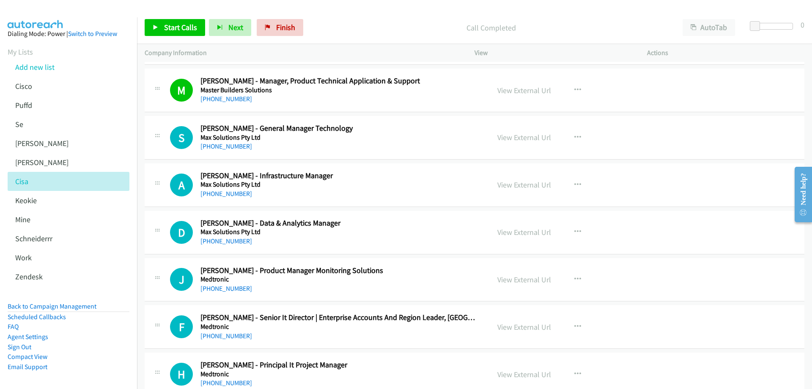
scroll to position [5119, 0]
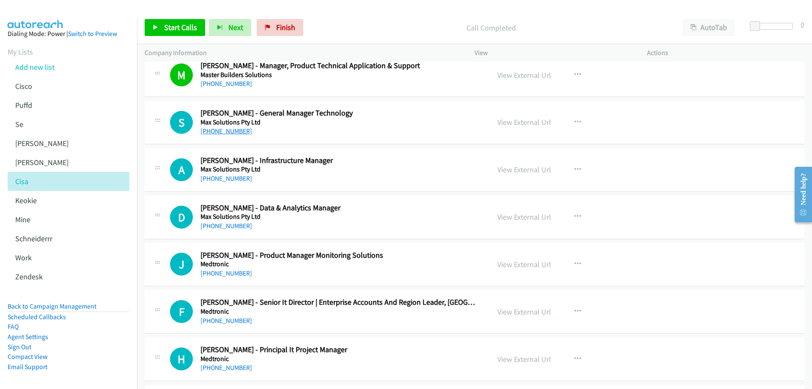
click at [231, 131] on link "+61 436 437 352" at bounding box center [227, 131] width 52 height 8
click at [506, 121] on link "View External Url" at bounding box center [525, 122] width 54 height 10
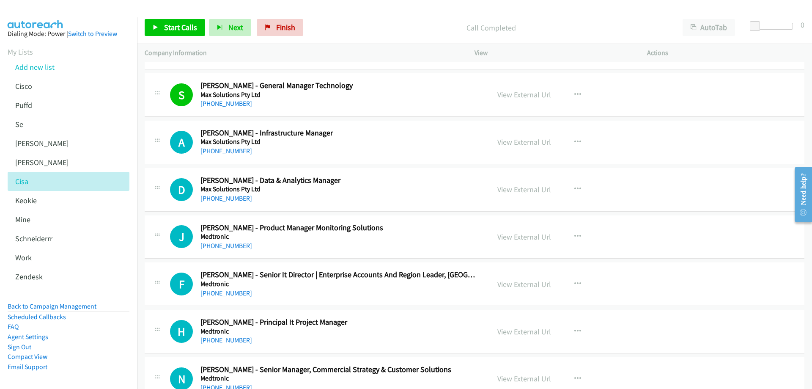
scroll to position [5161, 0]
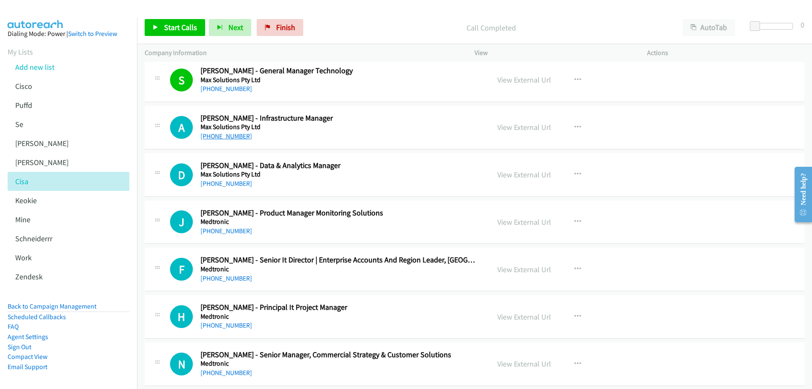
click at [231, 136] on link "+61 422 009 941" at bounding box center [227, 136] width 52 height 8
click at [525, 129] on link "View External Url" at bounding box center [525, 127] width 54 height 10
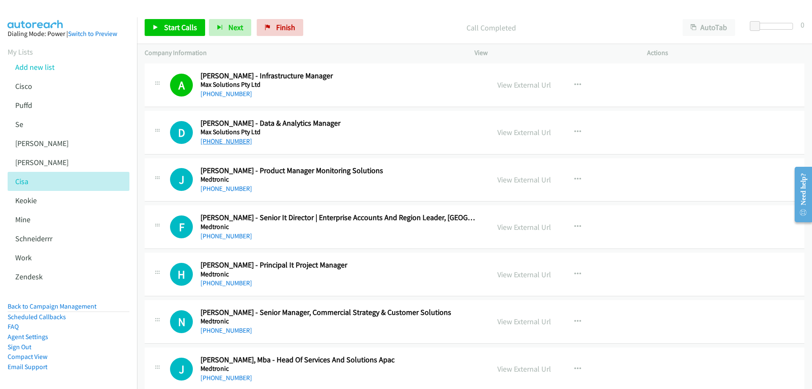
click at [220, 142] on link "+65 8143 0840" at bounding box center [227, 141] width 52 height 8
click at [509, 134] on link "View External Url" at bounding box center [525, 132] width 54 height 10
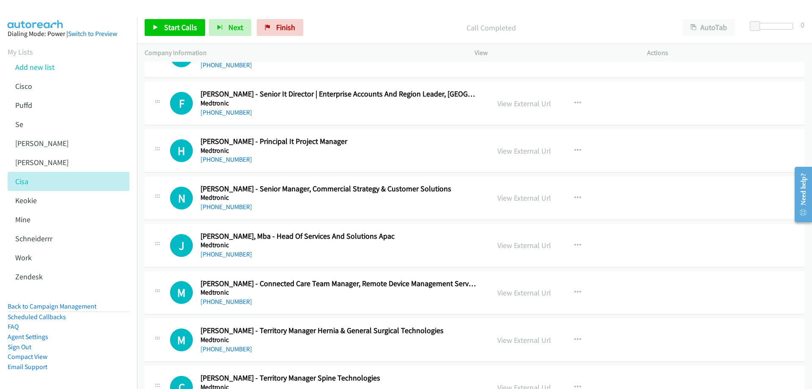
scroll to position [5330, 0]
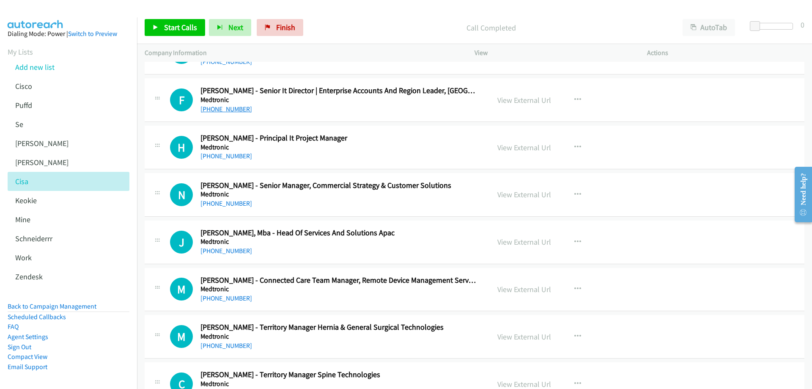
click at [226, 110] on link "+61 455 664 112" at bounding box center [227, 109] width 52 height 8
click at [523, 100] on link "View External Url" at bounding box center [525, 100] width 54 height 10
click at [225, 152] on link "+61 404 030 674" at bounding box center [227, 156] width 52 height 8
click at [513, 147] on link "View External Url" at bounding box center [525, 148] width 54 height 10
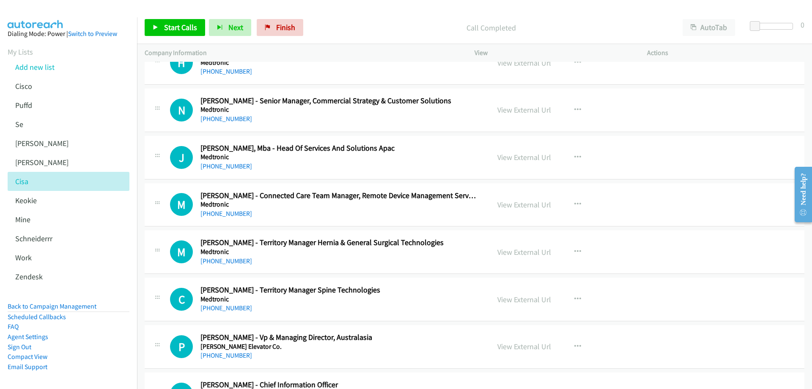
scroll to position [5457, 0]
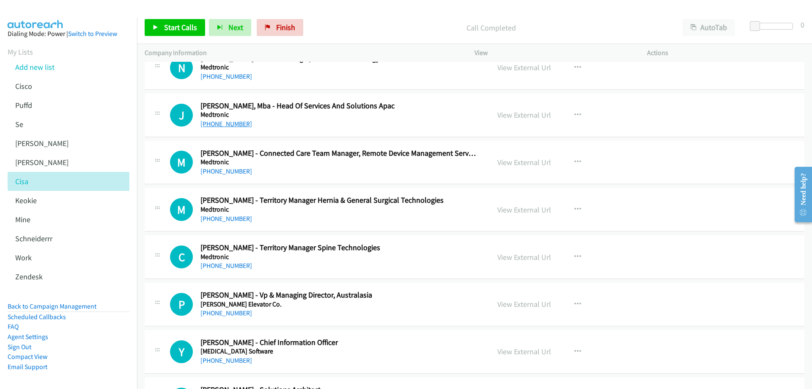
click at [230, 124] on link "+61 7 4991 1100" at bounding box center [227, 124] width 52 height 8
click at [536, 116] on link "View External Url" at bounding box center [525, 115] width 54 height 10
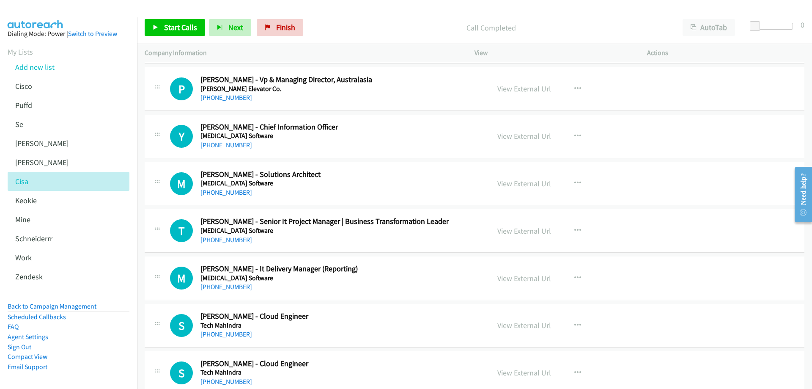
scroll to position [5711, 0]
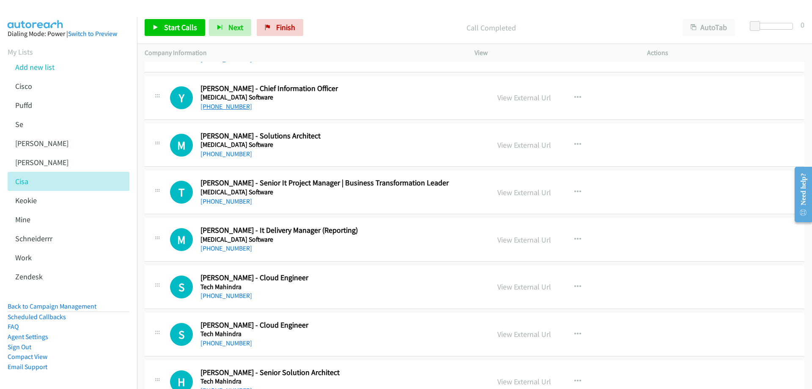
click at [224, 103] on link "[PHONE_NUMBER]" at bounding box center [227, 106] width 52 height 8
click at [528, 94] on link "View External Url" at bounding box center [525, 98] width 54 height 10
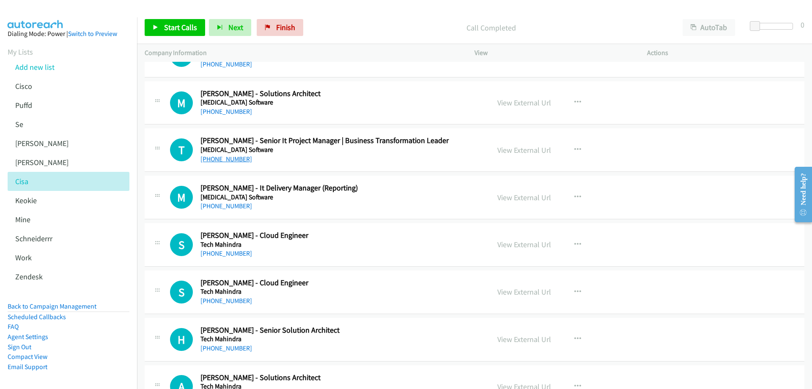
click at [235, 160] on link "[PHONE_NUMBER]" at bounding box center [227, 159] width 52 height 8
click at [220, 113] on link "+61 484 625 457" at bounding box center [227, 111] width 52 height 8
click at [509, 104] on link "View External Url" at bounding box center [525, 103] width 54 height 10
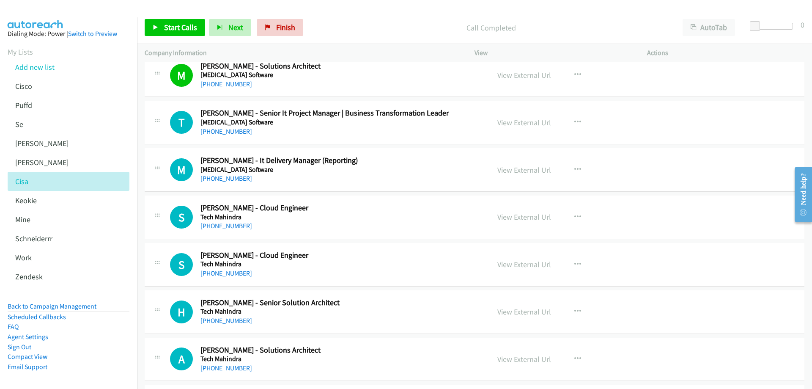
scroll to position [5796, 0]
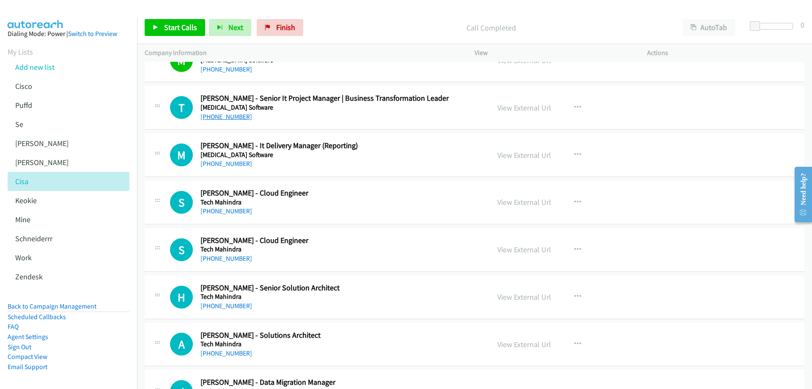
click at [231, 117] on link "[PHONE_NUMBER]" at bounding box center [227, 117] width 52 height 8
click at [504, 110] on link "View External Url" at bounding box center [525, 108] width 54 height 10
click at [222, 165] on link "[PHONE_NUMBER]" at bounding box center [227, 163] width 52 height 8
click at [512, 155] on link "View External Url" at bounding box center [525, 155] width 54 height 10
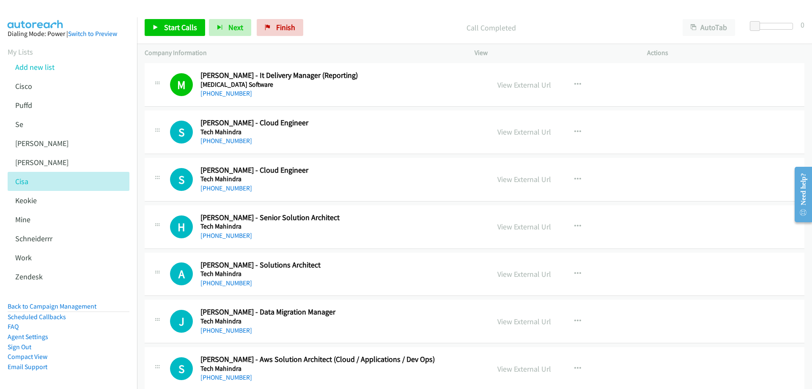
scroll to position [5880, 0]
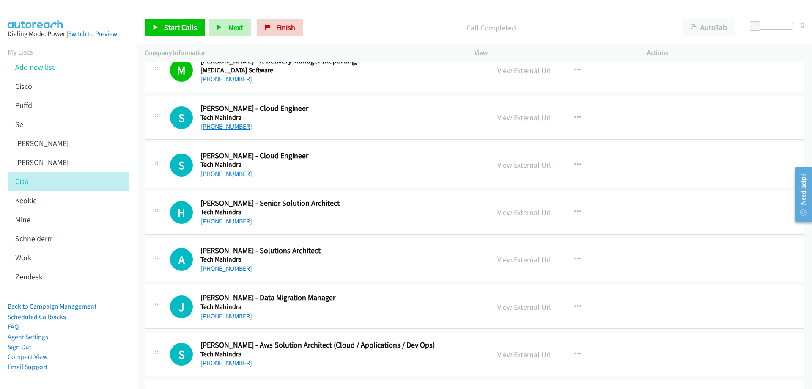
click at [233, 128] on link "+61 481 790 877" at bounding box center [227, 126] width 52 height 8
click at [514, 115] on link "View External Url" at bounding box center [525, 118] width 54 height 10
click at [276, 27] on span "Finish" at bounding box center [285, 27] width 19 height 10
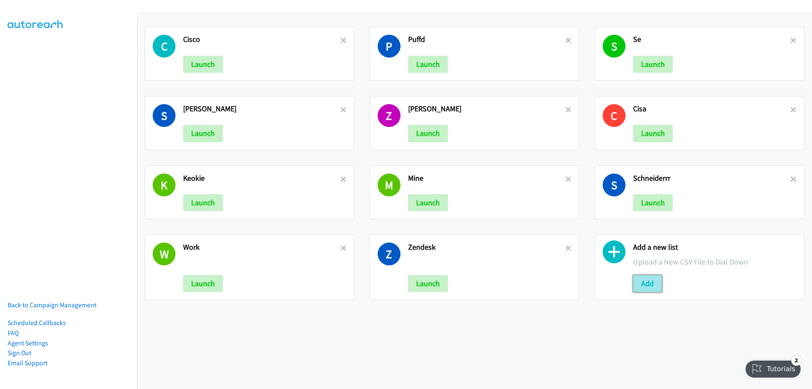
click at [643, 285] on button "Add" at bounding box center [647, 283] width 29 height 17
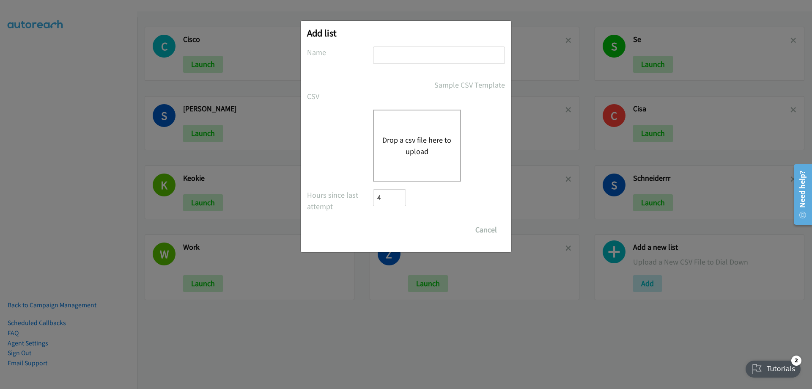
click at [416, 140] on button "Drop a csv file here to upload" at bounding box center [416, 145] width 69 height 23
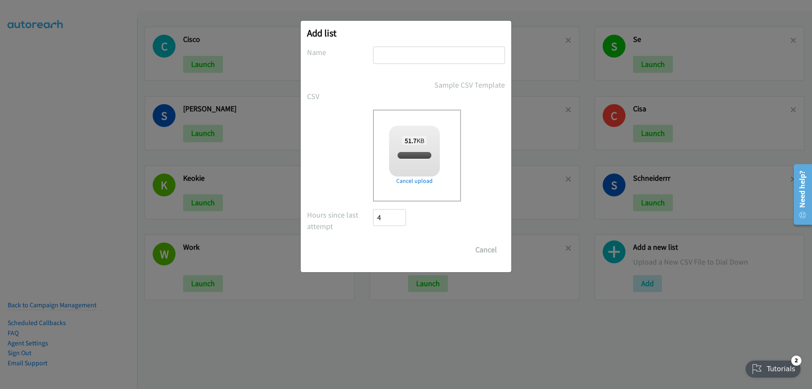
checkbox input "true"
click at [401, 58] on input "text" at bounding box center [439, 55] width 132 height 17
type input "list"
click at [404, 251] on input "Save List" at bounding box center [395, 249] width 44 height 17
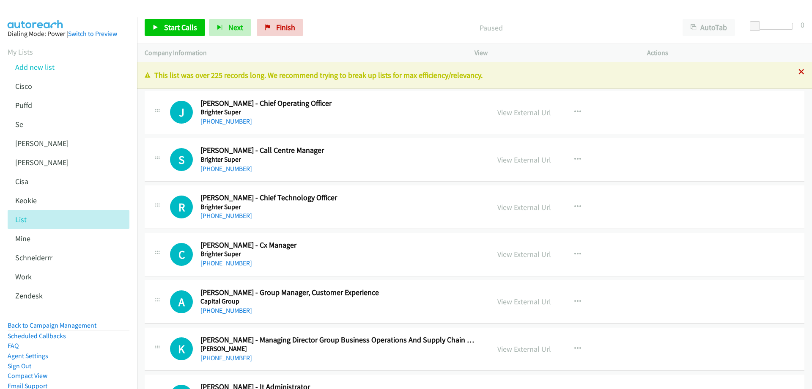
click at [798, 71] on div "This list was over 225 records long. We recommend trying to break up lists for …" at bounding box center [474, 75] width 675 height 27
click at [799, 71] on icon at bounding box center [802, 72] width 6 height 6
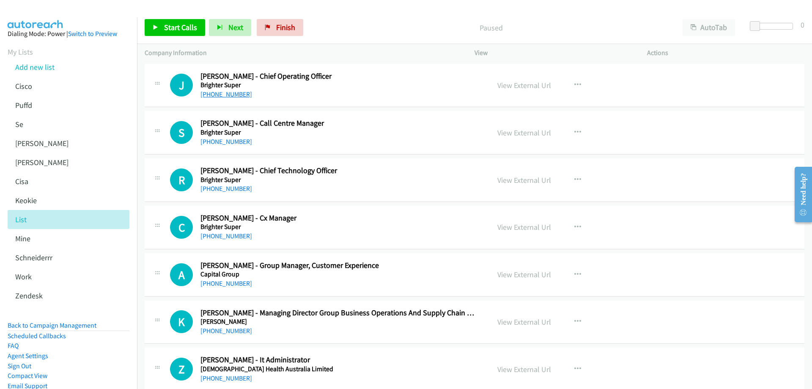
click at [227, 97] on link "+61 478 483 523" at bounding box center [227, 94] width 52 height 8
click at [529, 87] on link "View External Url" at bounding box center [525, 85] width 54 height 10
click at [234, 140] on link "+61 437 331 284" at bounding box center [227, 141] width 52 height 8
click at [523, 131] on link "View External Url" at bounding box center [525, 133] width 54 height 10
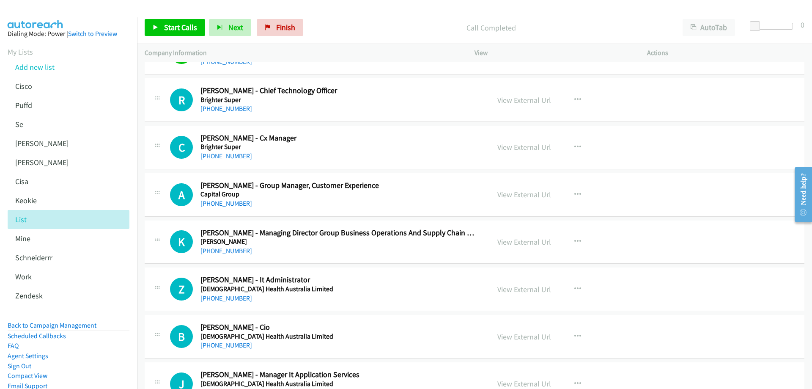
scroll to position [85, 0]
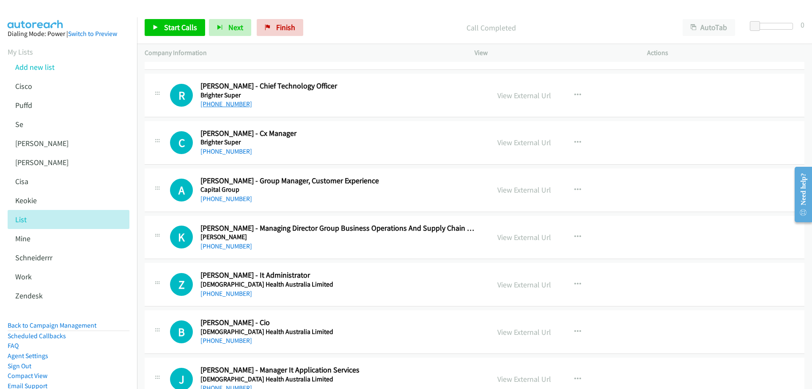
click at [225, 102] on link "+61 458 333 320" at bounding box center [227, 104] width 52 height 8
click at [527, 93] on link "View External Url" at bounding box center [525, 96] width 54 height 10
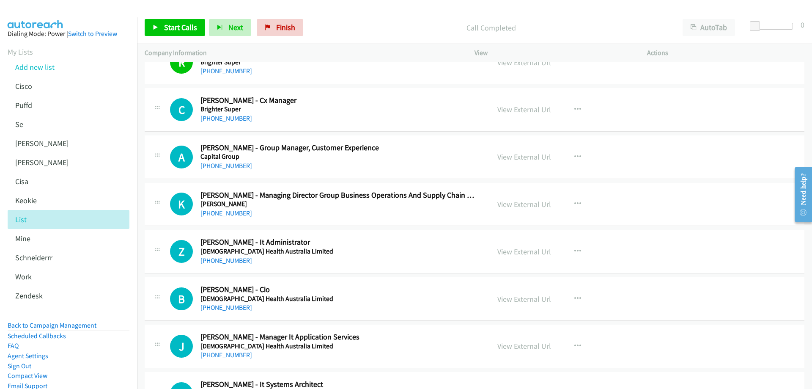
scroll to position [127, 0]
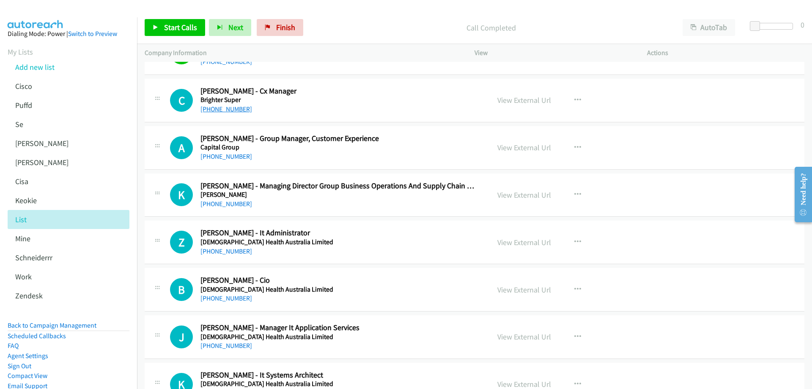
click at [228, 110] on link "+61 432 419 947" at bounding box center [227, 109] width 52 height 8
click at [505, 101] on link "View External Url" at bounding box center [525, 100] width 54 height 10
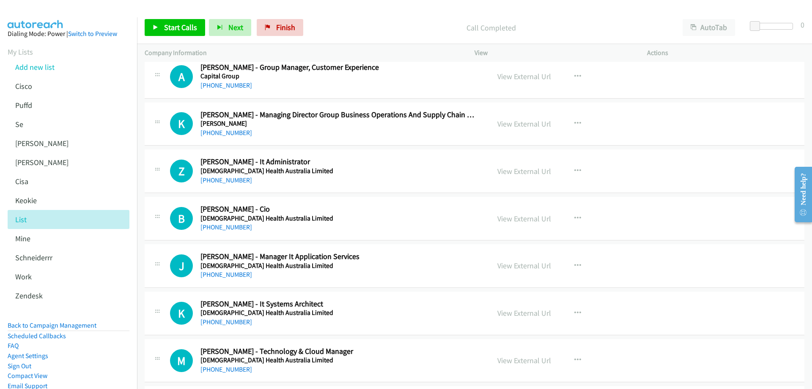
scroll to position [212, 0]
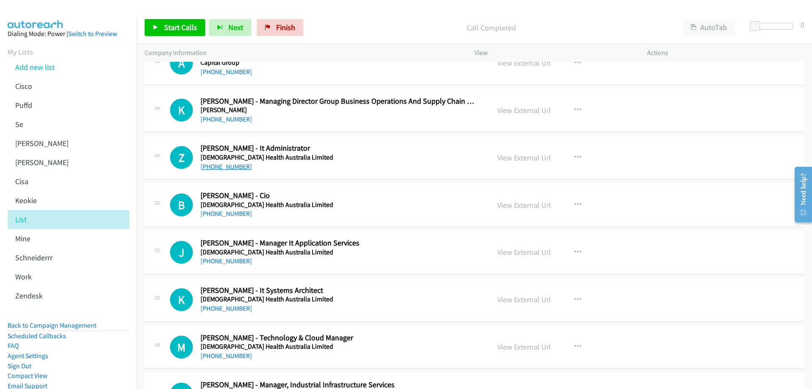
click at [234, 165] on link "+61 412 902 505" at bounding box center [227, 166] width 52 height 8
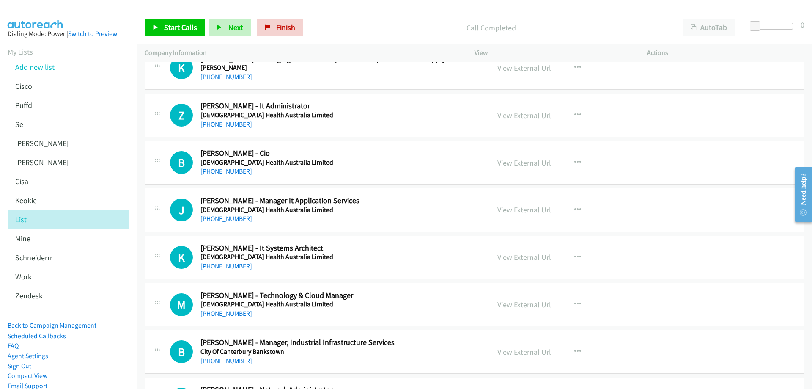
click at [500, 113] on link "View External Url" at bounding box center [525, 115] width 54 height 10
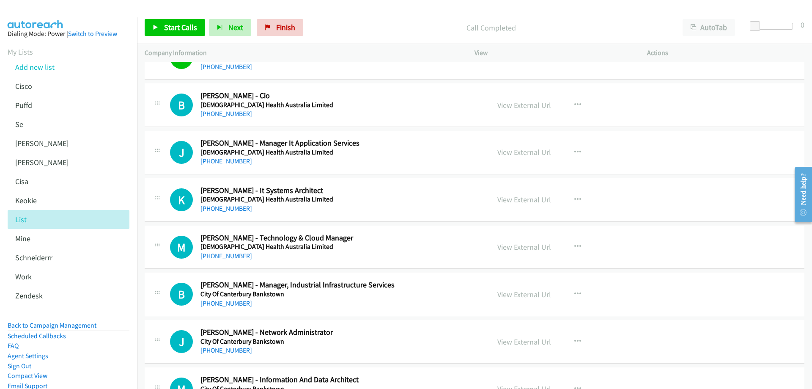
scroll to position [296, 0]
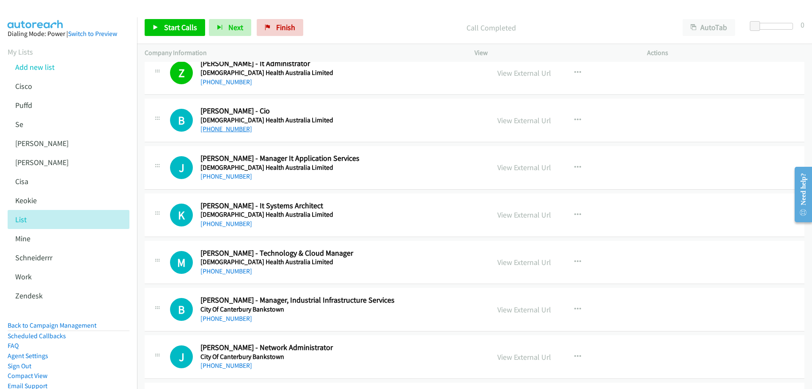
click at [233, 130] on link "+61 407 954 446" at bounding box center [227, 129] width 52 height 8
click at [513, 120] on link "View External Url" at bounding box center [525, 120] width 54 height 10
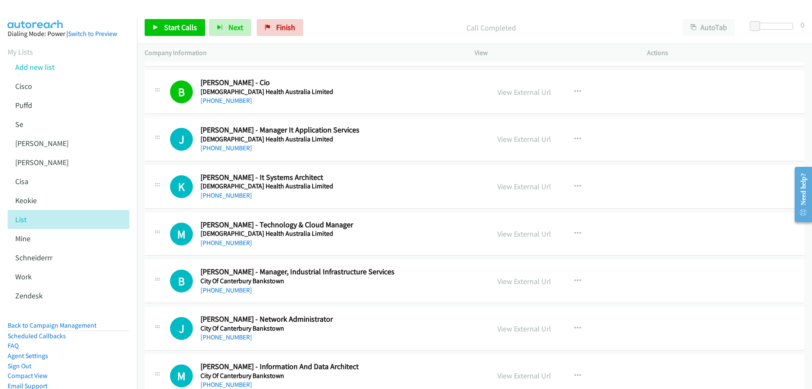
scroll to position [338, 0]
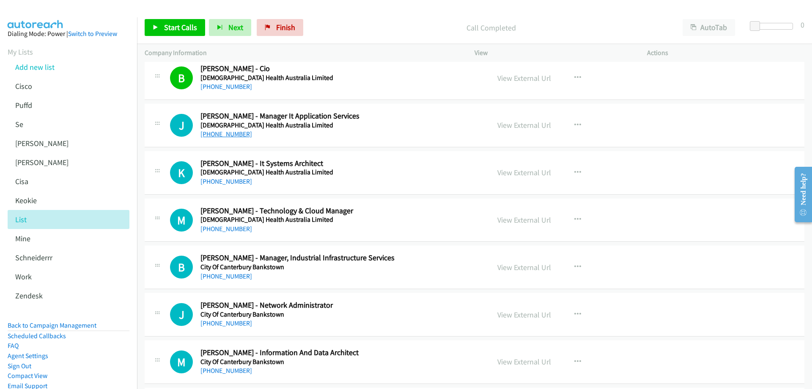
click at [225, 133] on link "+61 423 225 582" at bounding box center [227, 134] width 52 height 8
click at [520, 127] on link "View External Url" at bounding box center [525, 125] width 54 height 10
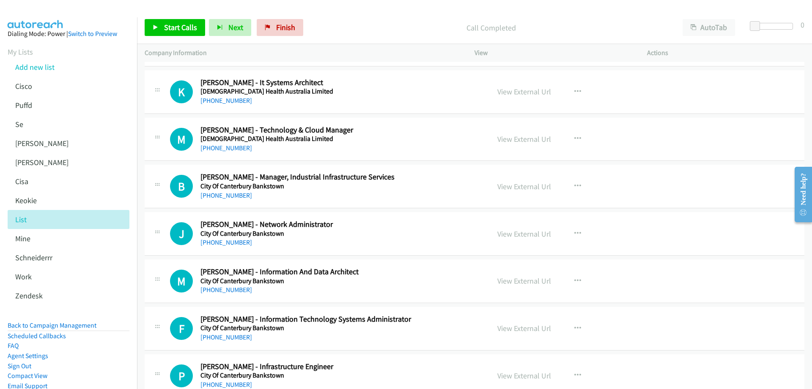
scroll to position [423, 0]
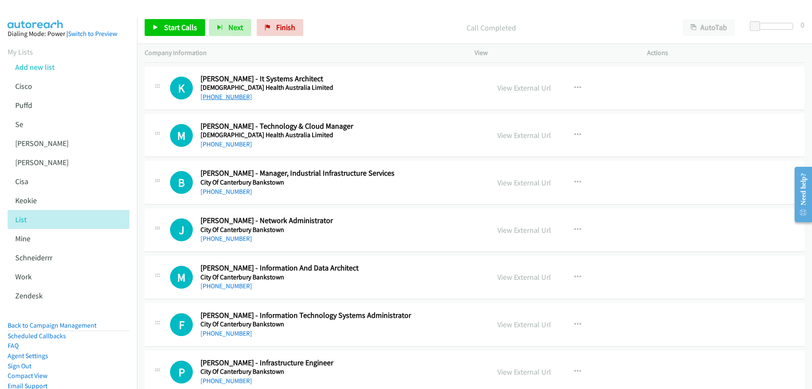
click at [228, 99] on link "+61 410 880 215" at bounding box center [227, 97] width 52 height 8
click at [533, 88] on link "View External Url" at bounding box center [525, 88] width 54 height 10
click at [228, 142] on link "+61 401 636 131" at bounding box center [227, 144] width 52 height 8
click at [529, 135] on link "View External Url" at bounding box center [525, 135] width 54 height 10
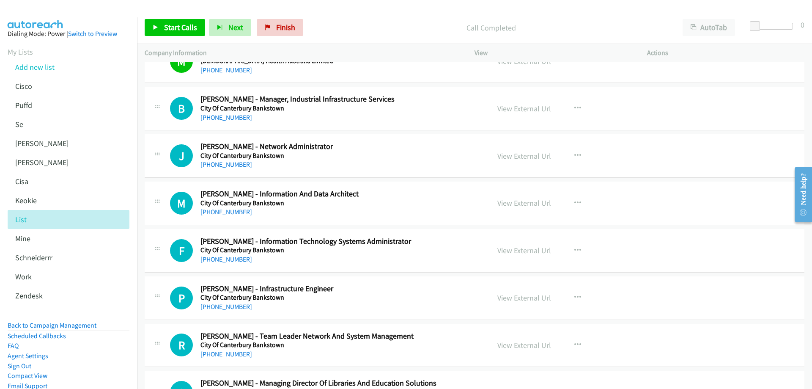
scroll to position [465, 0]
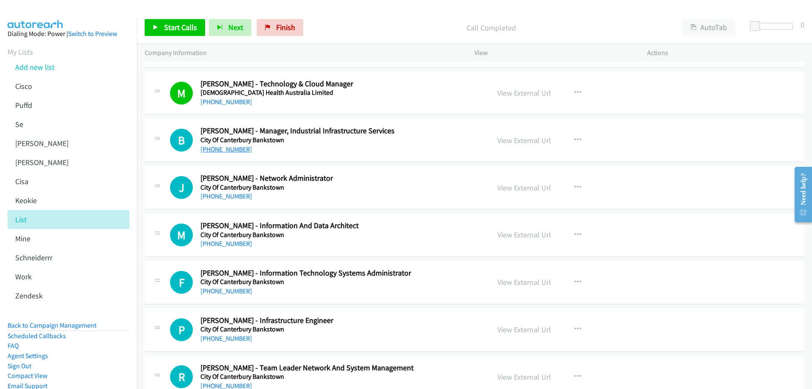
click at [231, 149] on link "+61 419 672 824" at bounding box center [227, 149] width 52 height 8
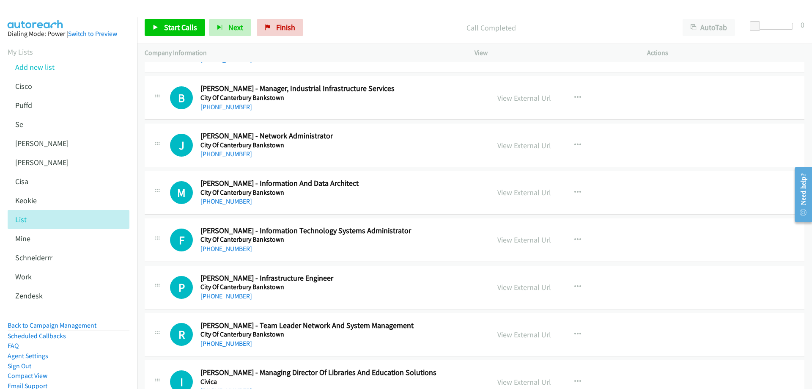
drag, startPoint x: 230, startPoint y: 151, endPoint x: 294, endPoint y: 171, distance: 66.5
click at [230, 151] on link "+61 450 009 239" at bounding box center [227, 154] width 52 height 8
click at [520, 145] on link "View External Url" at bounding box center [525, 145] width 54 height 10
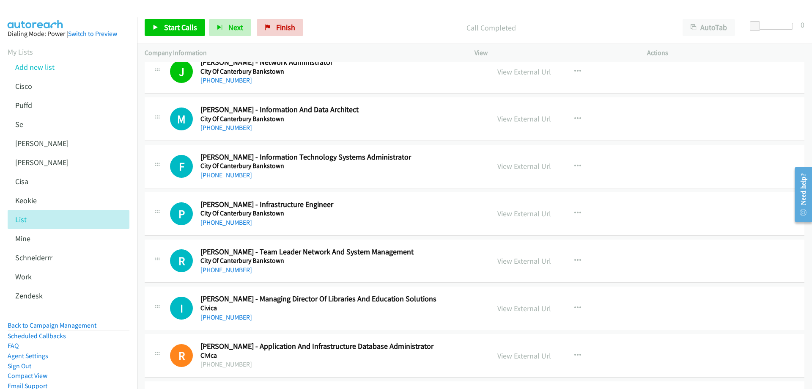
scroll to position [592, 0]
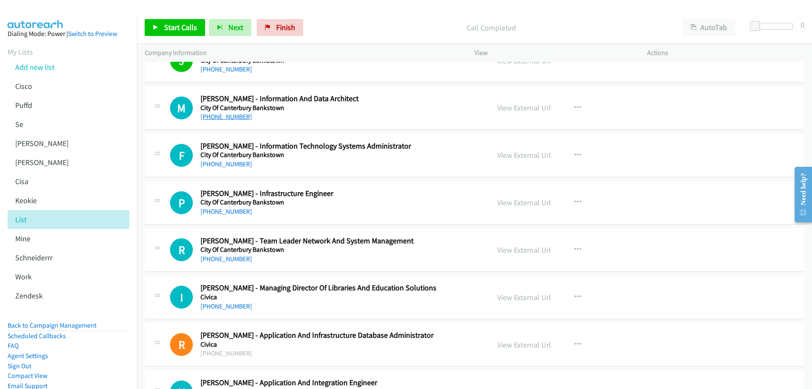
click at [229, 115] on link "+61 452 544 643" at bounding box center [227, 117] width 52 height 8
click at [513, 107] on link "View External Url" at bounding box center [525, 108] width 54 height 10
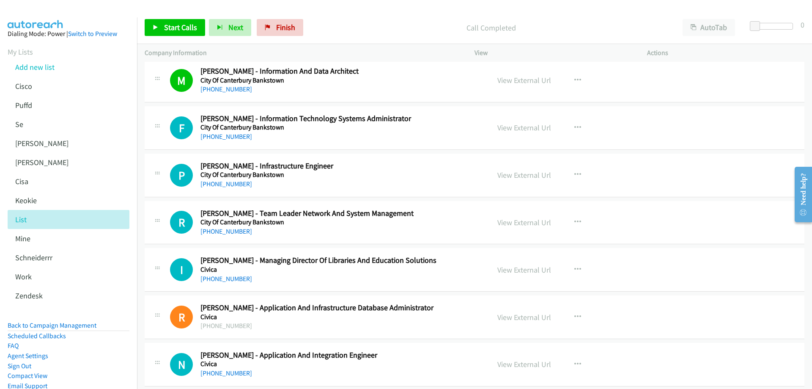
scroll to position [635, 0]
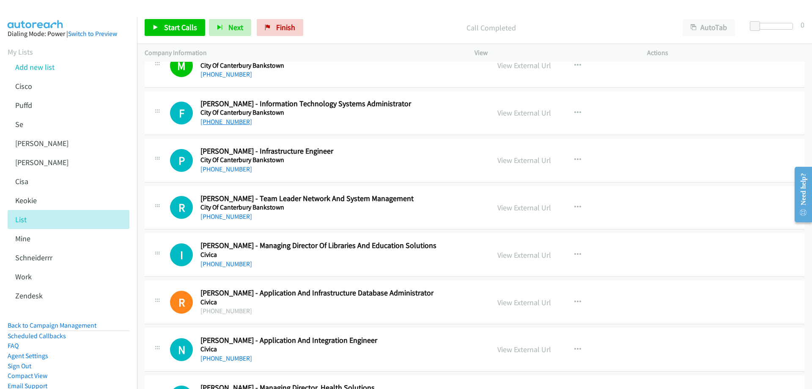
click at [230, 122] on link "+61 406 005 836" at bounding box center [227, 122] width 52 height 8
click at [529, 110] on link "View External Url" at bounding box center [525, 113] width 54 height 10
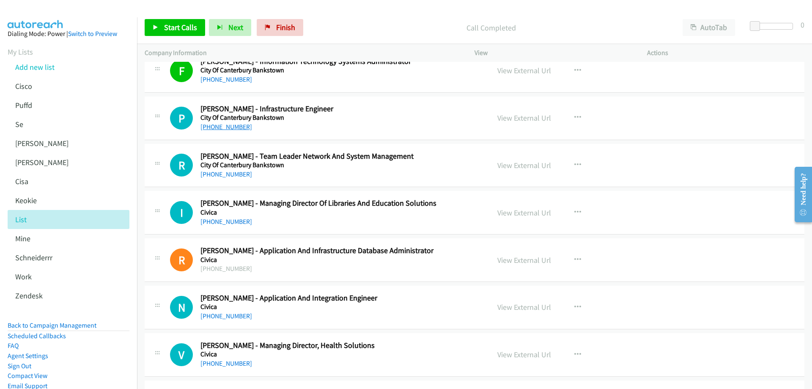
click at [241, 127] on link "+61 439 314 690" at bounding box center [227, 127] width 52 height 8
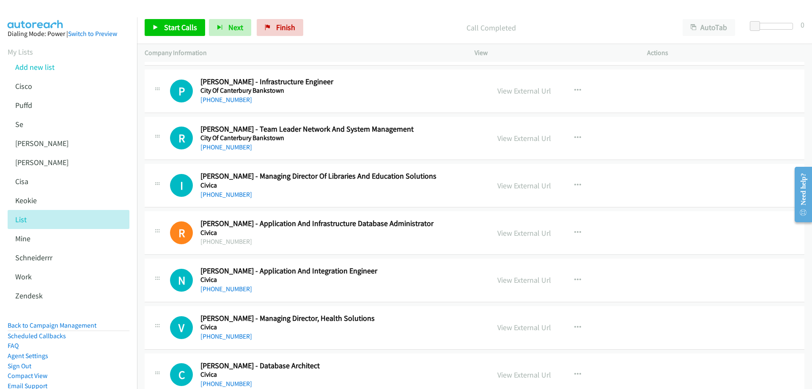
scroll to position [719, 0]
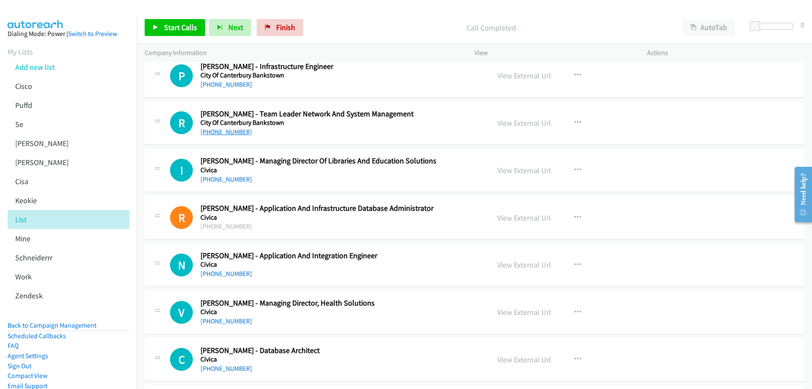
drag, startPoint x: 233, startPoint y: 132, endPoint x: 237, endPoint y: 135, distance: 4.6
click at [233, 132] on link "+61 2 9707 9421" at bounding box center [227, 132] width 52 height 8
click at [517, 124] on link "View External Url" at bounding box center [525, 123] width 54 height 10
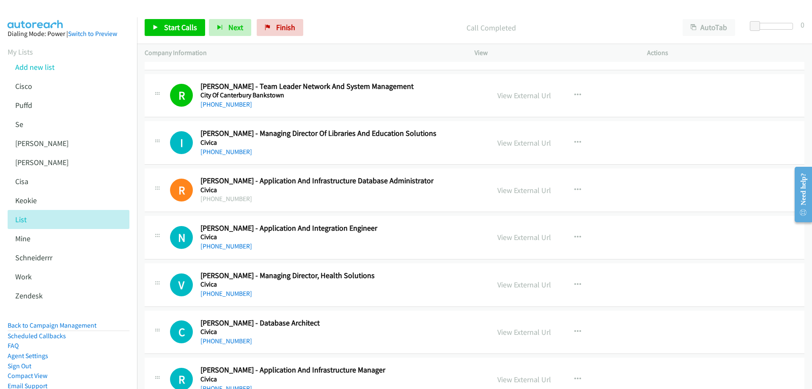
scroll to position [761, 0]
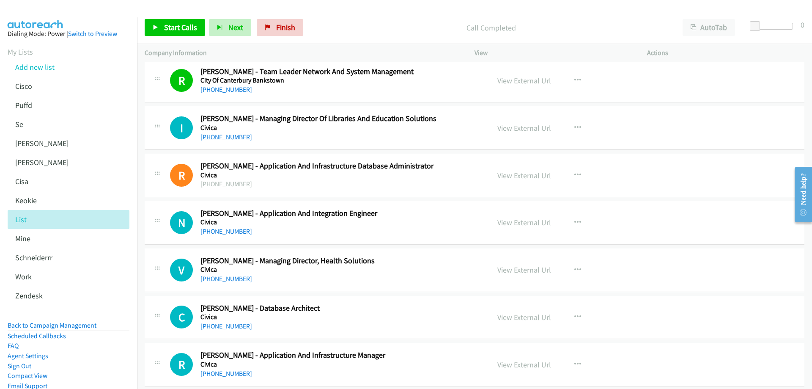
click at [234, 135] on link "+61 407 774 914" at bounding box center [227, 137] width 52 height 8
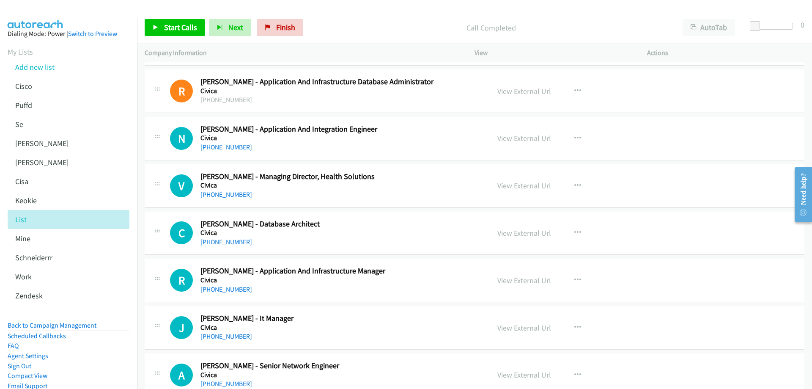
scroll to position [846, 0]
click at [231, 147] on link "+61 8 6466 2665" at bounding box center [227, 147] width 52 height 8
click at [526, 136] on link "View External Url" at bounding box center [525, 138] width 54 height 10
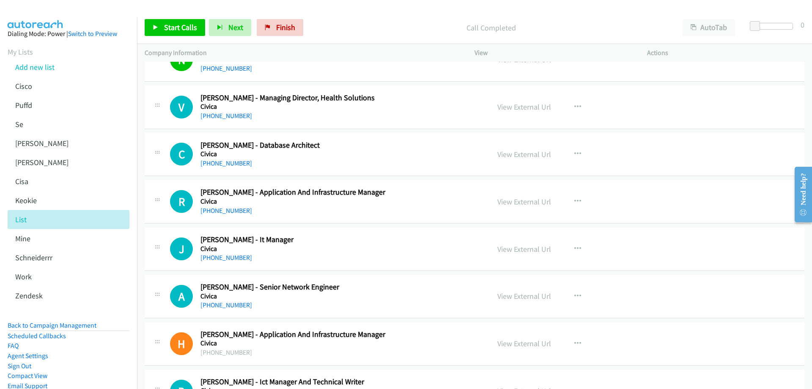
scroll to position [973, 0]
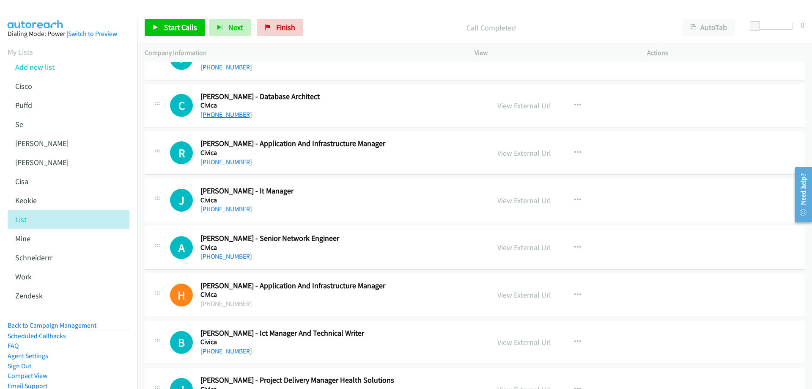
click at [228, 115] on link "+61 419 998 664" at bounding box center [227, 114] width 52 height 8
click at [514, 102] on link "View External Url" at bounding box center [525, 106] width 54 height 10
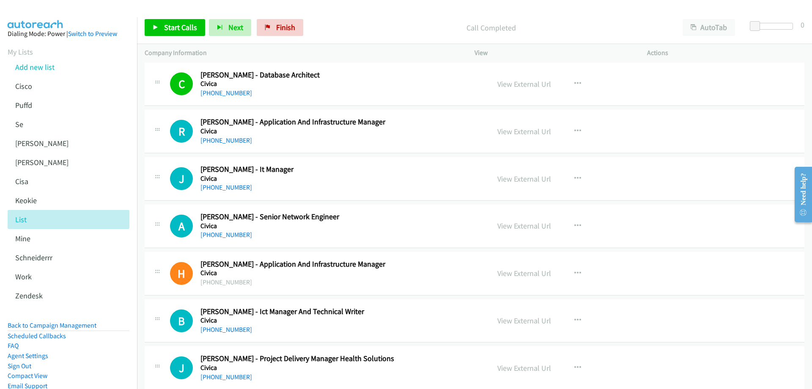
scroll to position [1015, 0]
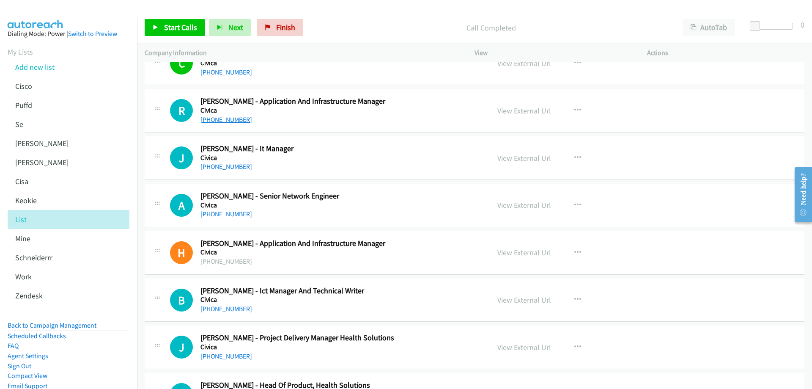
click at [225, 120] on link "+61 438 472 739" at bounding box center [227, 119] width 52 height 8
click at [517, 110] on link "View External Url" at bounding box center [525, 111] width 54 height 10
click at [237, 169] on link "+61 467 723 943" at bounding box center [227, 166] width 52 height 8
click at [522, 158] on link "View External Url" at bounding box center [525, 158] width 54 height 10
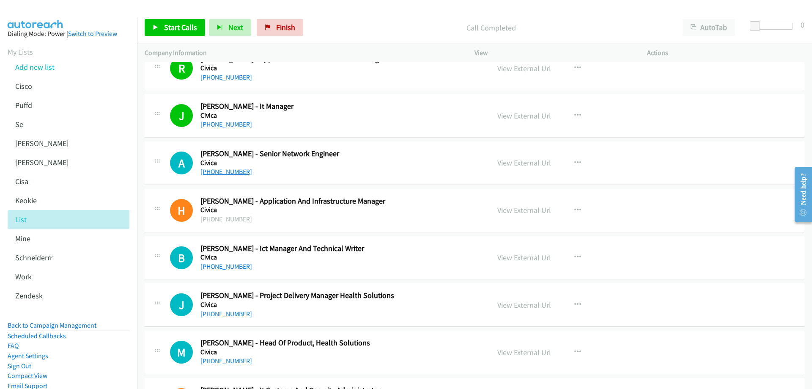
click at [217, 170] on link "+61 402 344 775" at bounding box center [227, 172] width 52 height 8
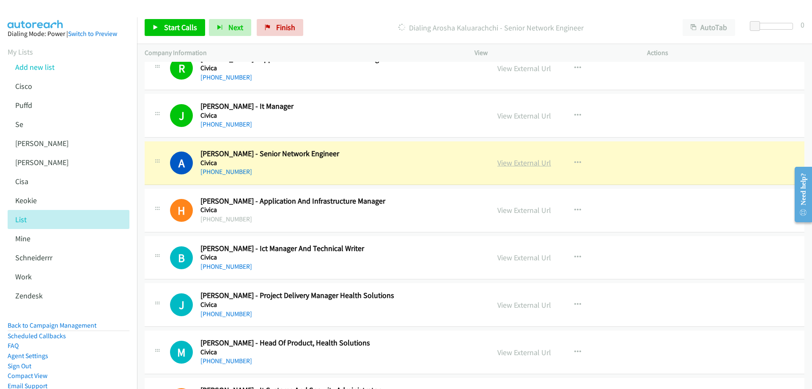
click at [536, 161] on link "View External Url" at bounding box center [525, 163] width 54 height 10
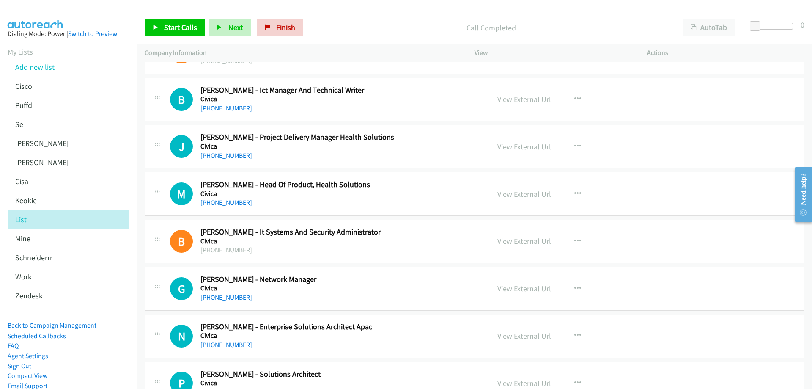
scroll to position [1227, 0]
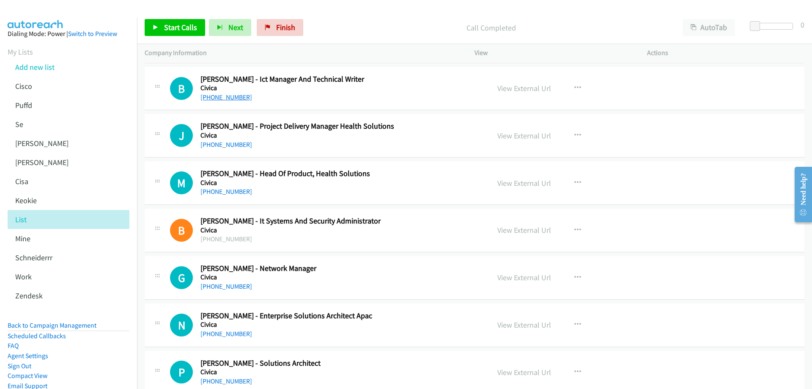
click at [217, 99] on link "+61 3 5229 3141" at bounding box center [227, 97] width 52 height 8
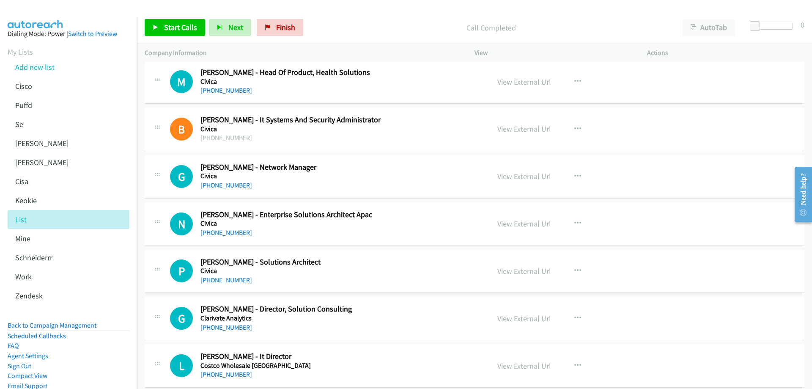
scroll to position [1354, 0]
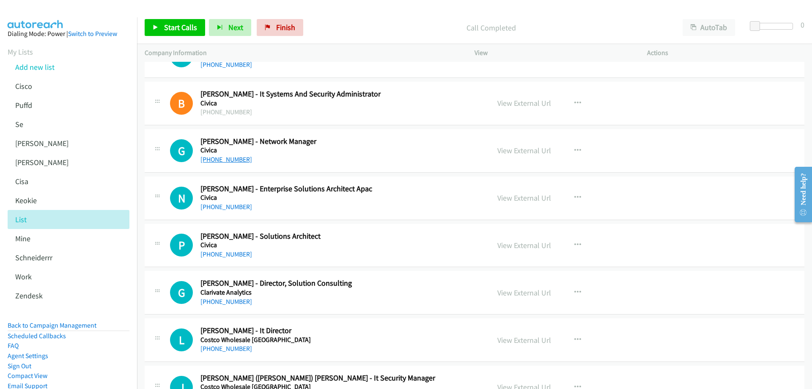
click at [232, 158] on link "+61 411 563 834" at bounding box center [227, 159] width 52 height 8
click at [524, 149] on link "View External Url" at bounding box center [525, 151] width 54 height 10
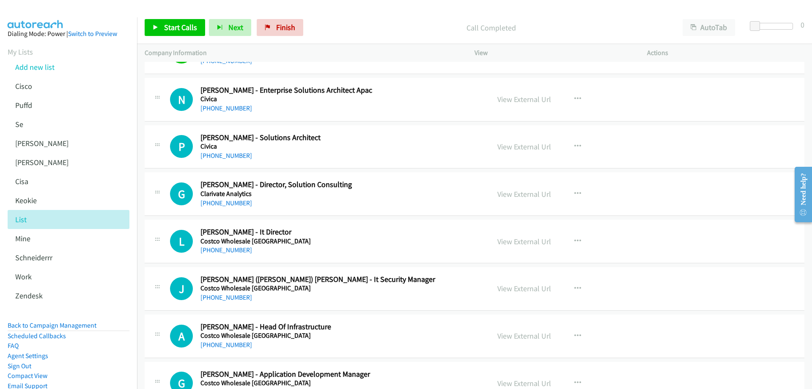
scroll to position [1438, 0]
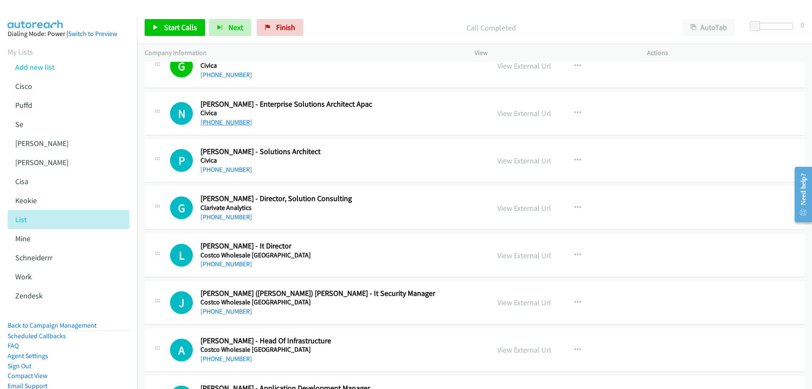
click at [226, 122] on link "+61 3 9292 8888" at bounding box center [227, 122] width 52 height 8
click at [530, 112] on link "View External Url" at bounding box center [525, 113] width 54 height 10
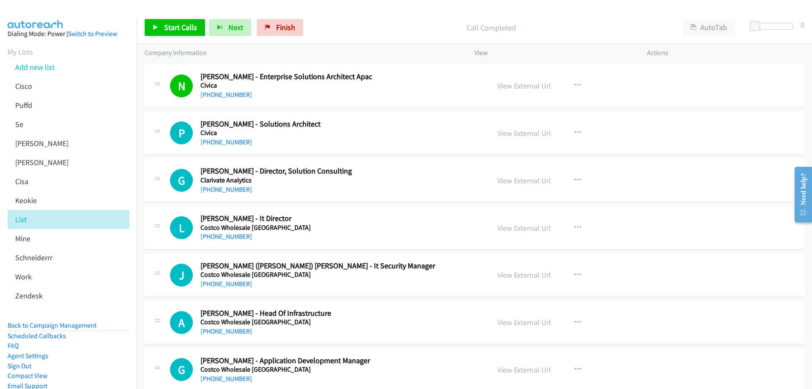
scroll to position [1481, 0]
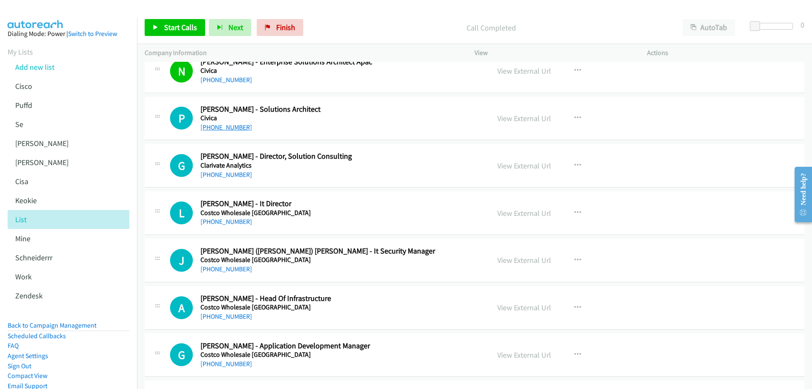
click at [225, 126] on link "+61 448 223 801" at bounding box center [227, 127] width 52 height 8
drag, startPoint x: 523, startPoint y: 119, endPoint x: 5, endPoint y: 135, distance: 518.0
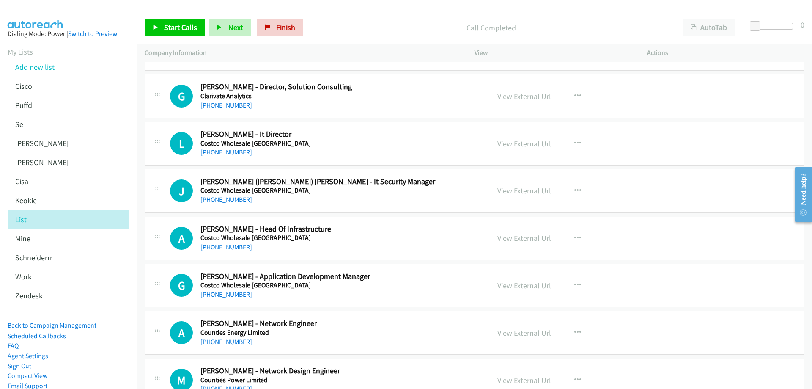
scroll to position [1565, 0]
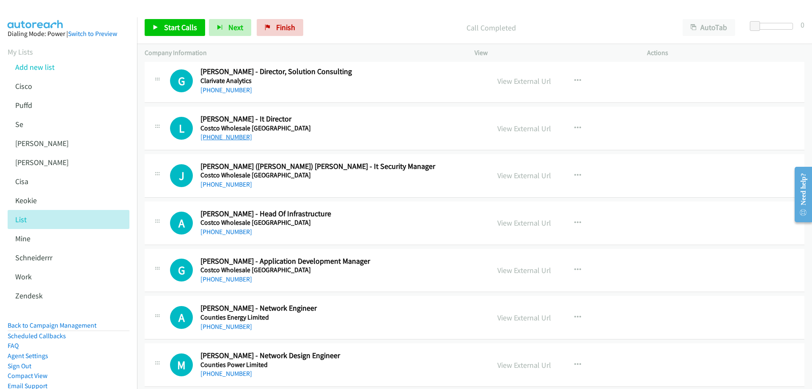
click at [225, 139] on link "+61 2 9469 7913" at bounding box center [227, 137] width 52 height 8
click at [520, 126] on link "View External Url" at bounding box center [525, 129] width 54 height 10
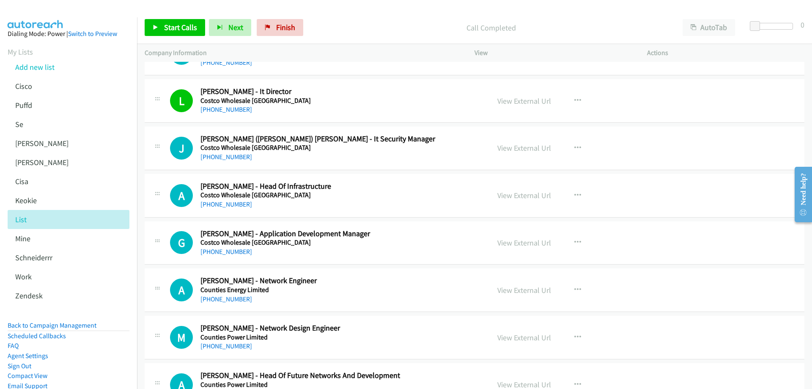
scroll to position [1608, 0]
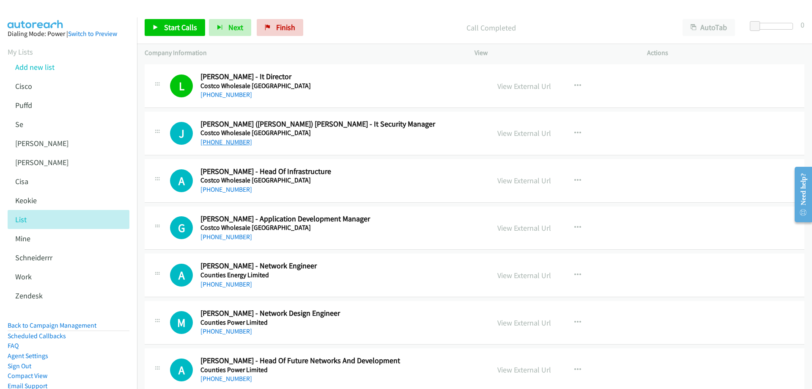
click at [239, 141] on link "+61 2 9469 7924" at bounding box center [227, 142] width 52 height 8
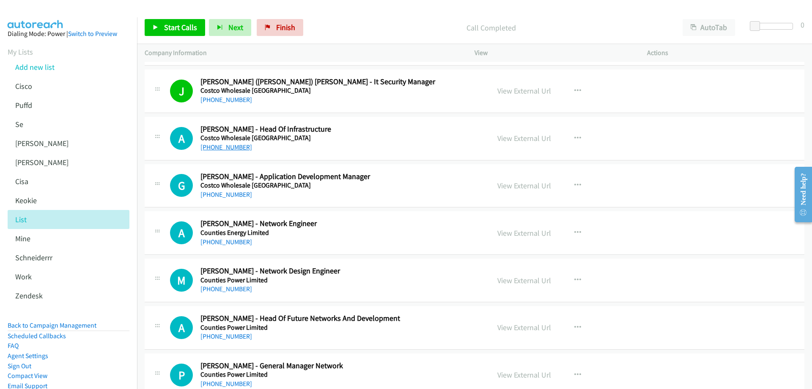
drag, startPoint x: 225, startPoint y: 150, endPoint x: 218, endPoint y: 150, distance: 6.3
click at [225, 150] on link "+61 447 988 703" at bounding box center [227, 147] width 52 height 8
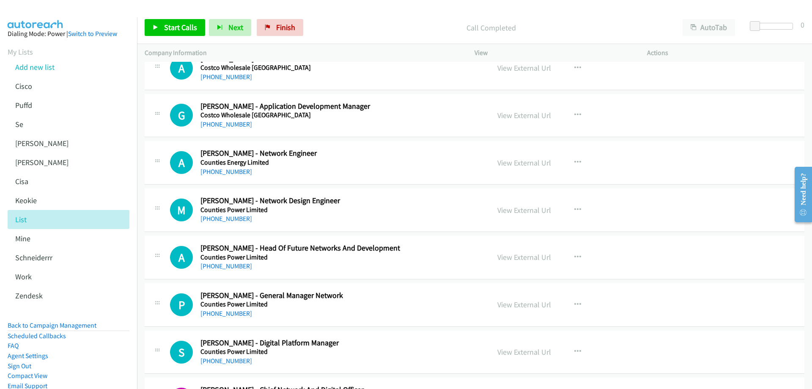
scroll to position [1735, 0]
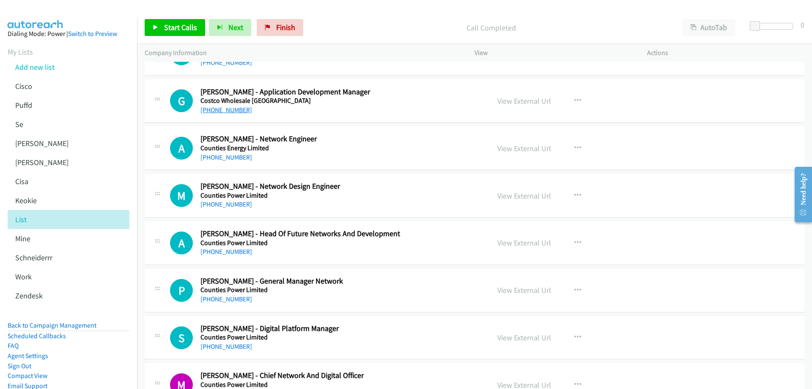
click at [227, 109] on link "+61 2 9469 7921" at bounding box center [227, 110] width 52 height 8
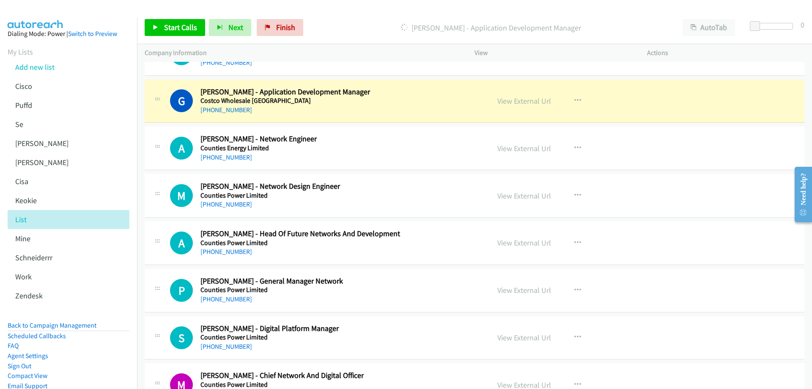
scroll to position [1777, 0]
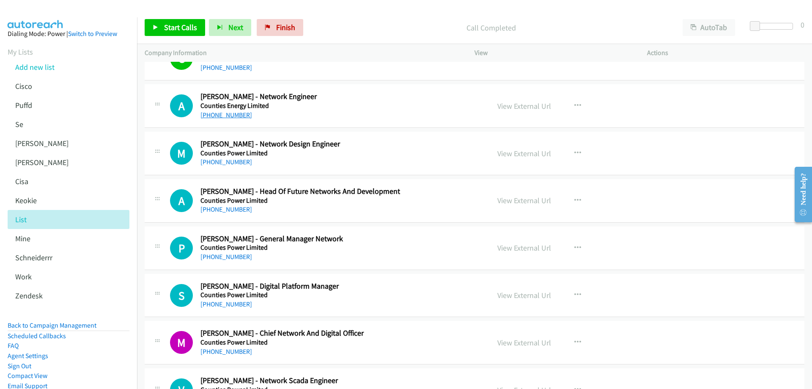
click at [212, 117] on link "+64 22 560 5075" at bounding box center [227, 115] width 52 height 8
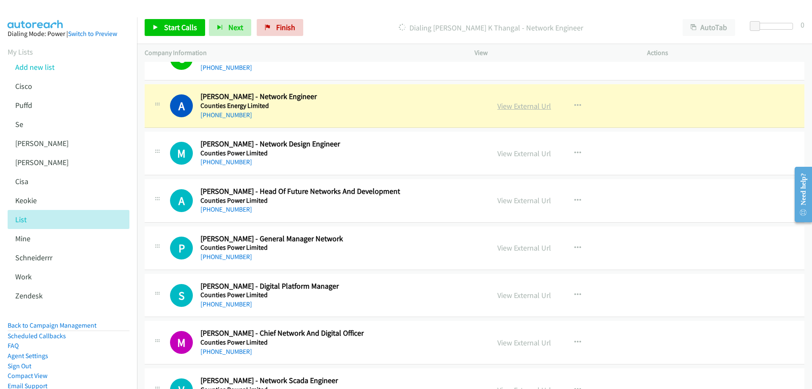
click at [500, 106] on link "View External Url" at bounding box center [525, 106] width 54 height 10
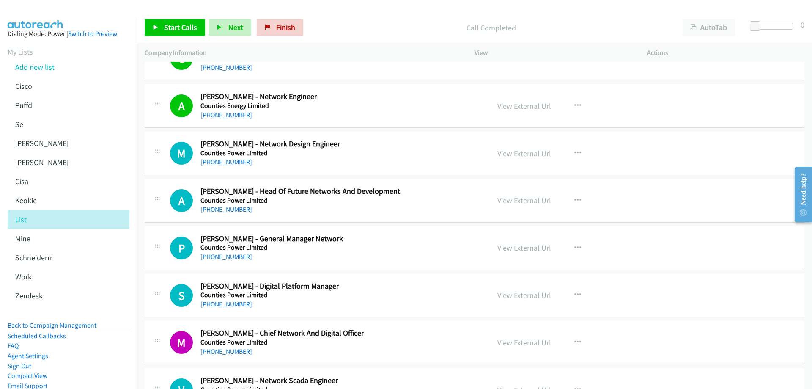
scroll to position [1819, 0]
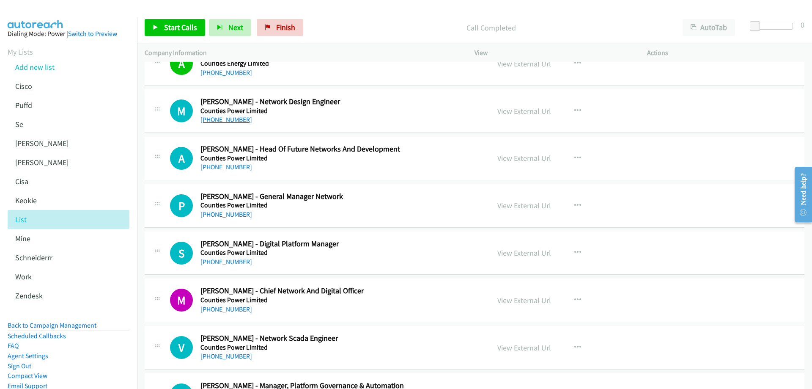
click at [236, 121] on link "+64 800 100 202" at bounding box center [227, 119] width 52 height 8
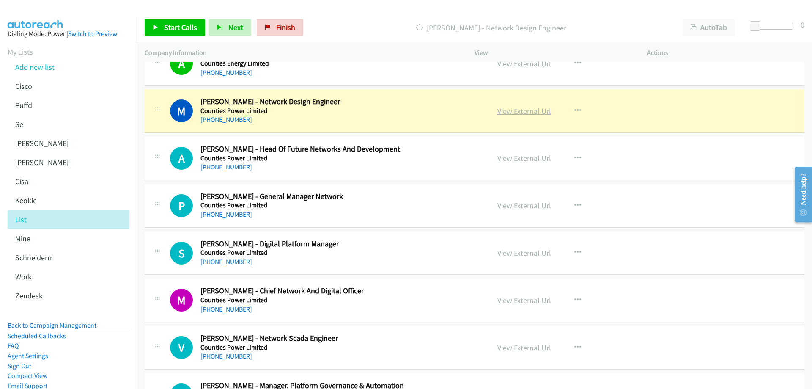
click at [511, 113] on link "View External Url" at bounding box center [525, 111] width 54 height 10
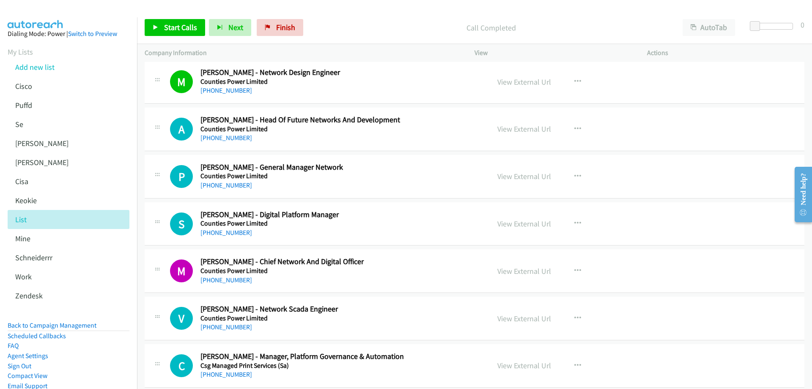
scroll to position [1861, 0]
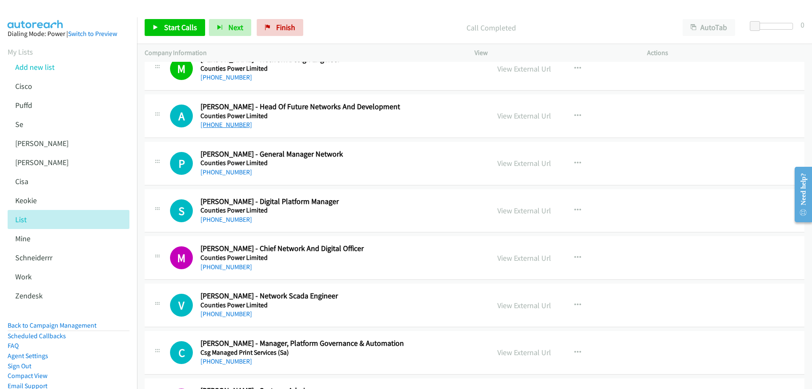
click at [234, 121] on link "+64 274 769 921" at bounding box center [227, 125] width 52 height 8
click at [524, 112] on link "View External Url" at bounding box center [525, 116] width 54 height 10
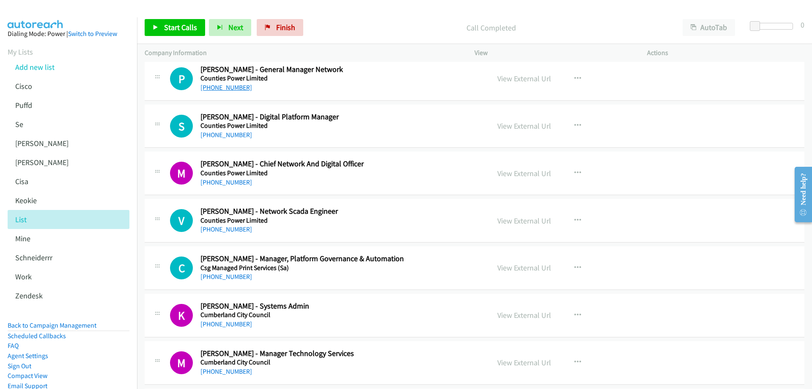
click at [217, 87] on link "+64 7 850 3161" at bounding box center [227, 87] width 52 height 8
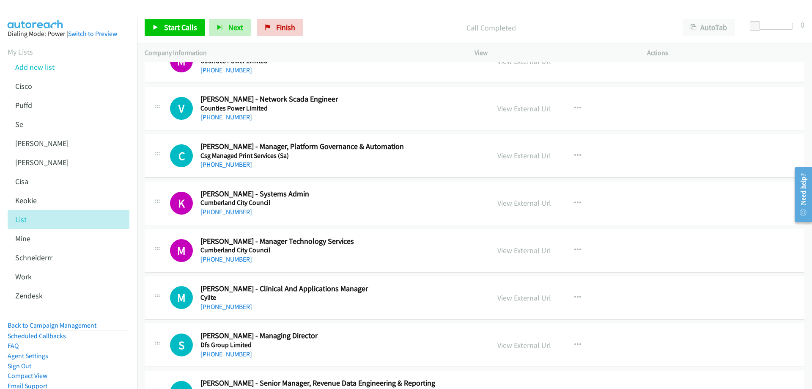
scroll to position [2073, 0]
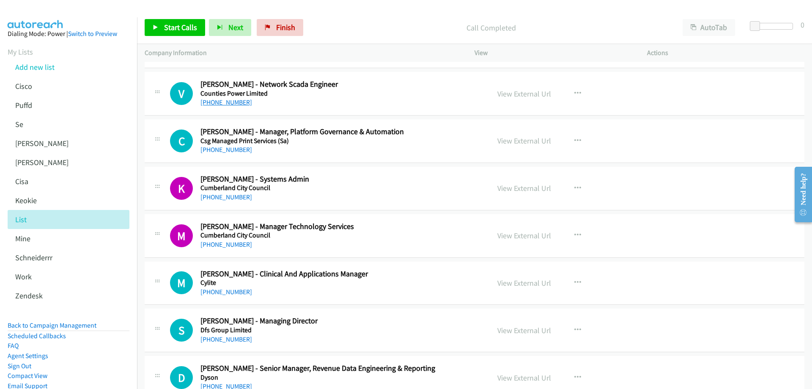
click at [224, 103] on link "+64 274 827 581" at bounding box center [227, 102] width 52 height 8
click at [517, 94] on link "View External Url" at bounding box center [525, 94] width 54 height 10
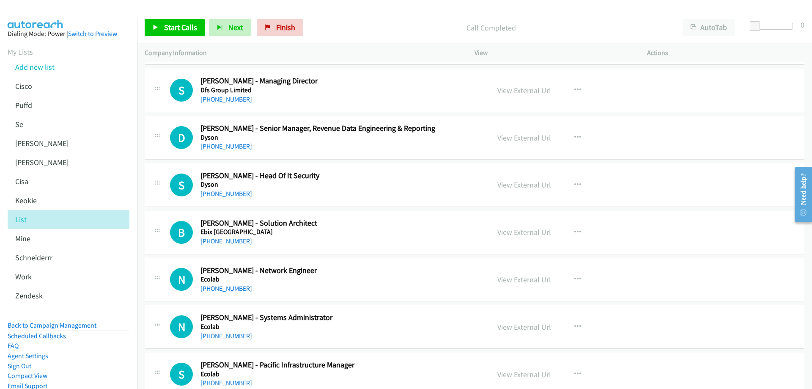
scroll to position [2327, 0]
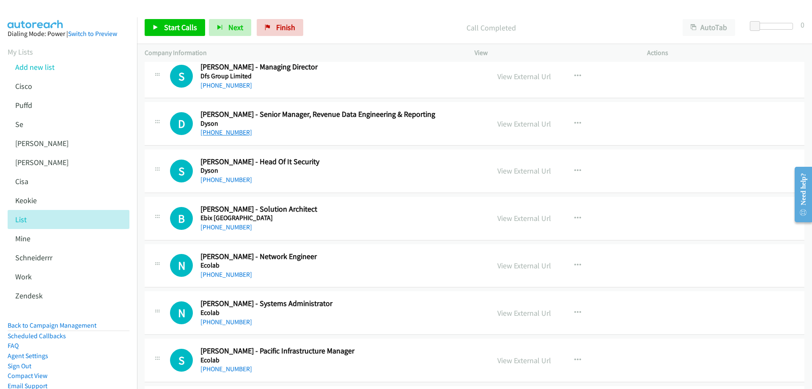
click at [227, 134] on link "+61 433 332 424" at bounding box center [227, 132] width 52 height 8
click at [517, 121] on link "View External Url" at bounding box center [525, 124] width 54 height 10
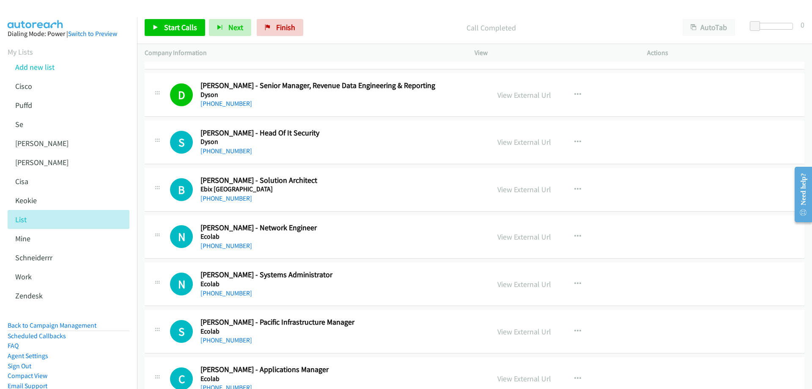
scroll to position [2369, 0]
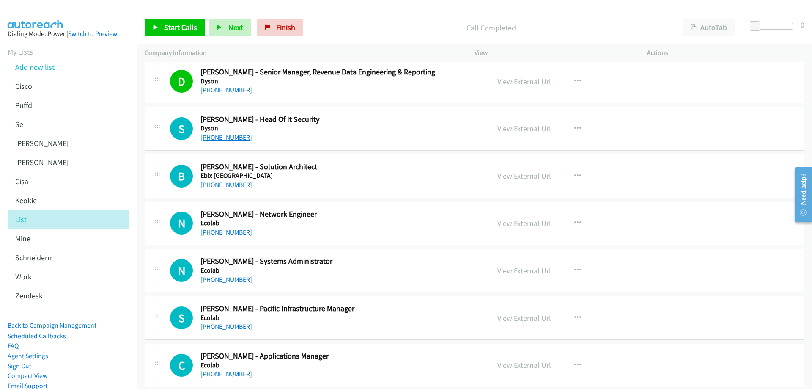
click at [226, 135] on link "+61 3 9747 0551" at bounding box center [227, 137] width 52 height 8
click at [517, 129] on link "View External Url" at bounding box center [525, 129] width 54 height 10
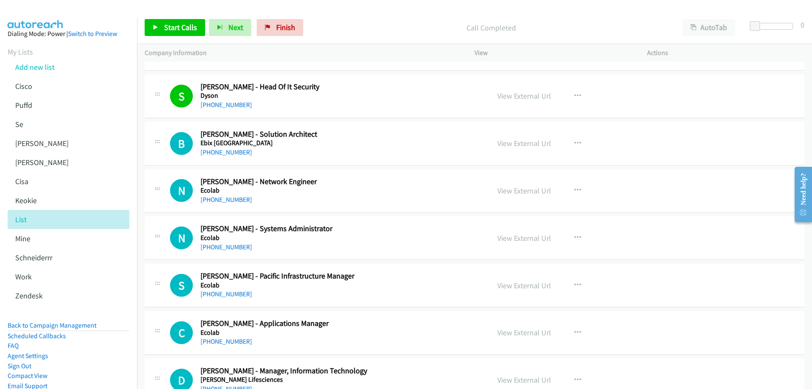
scroll to position [2411, 0]
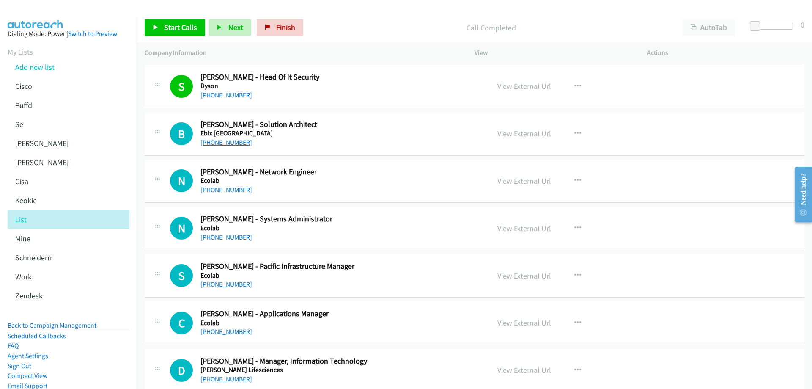
click at [218, 142] on link "+61 405 229 503" at bounding box center [227, 142] width 52 height 8
click at [531, 133] on link "View External Url" at bounding box center [525, 134] width 54 height 10
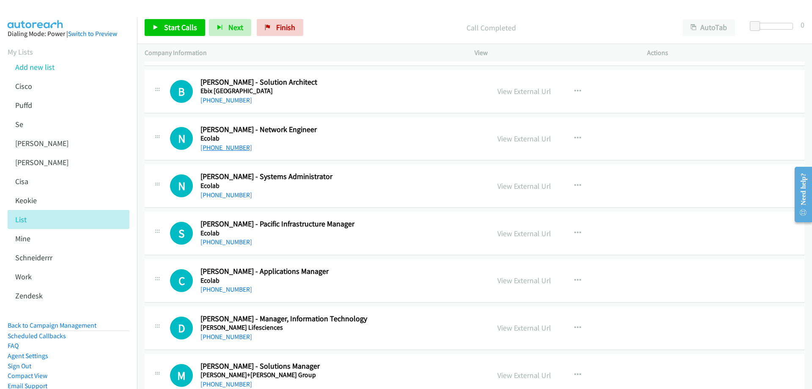
click at [239, 149] on link "+61 434 534 066" at bounding box center [227, 147] width 52 height 8
click at [523, 140] on link "View External Url" at bounding box center [525, 139] width 54 height 10
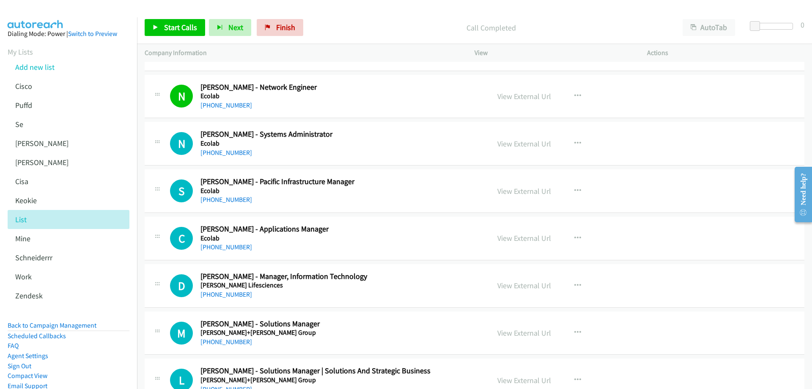
scroll to position [2538, 0]
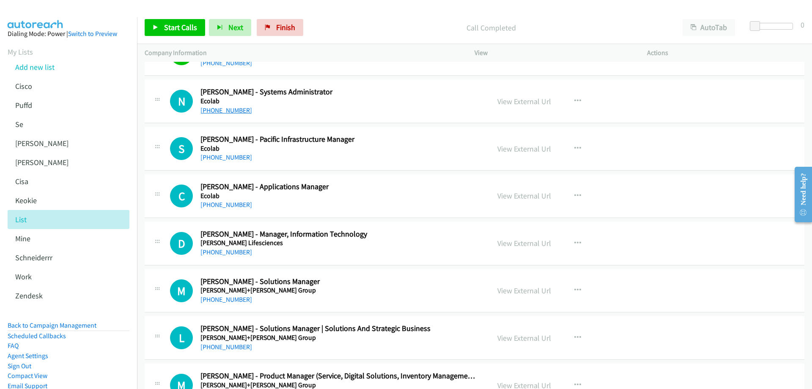
click at [216, 109] on link "+61 499 000 480" at bounding box center [227, 110] width 52 height 8
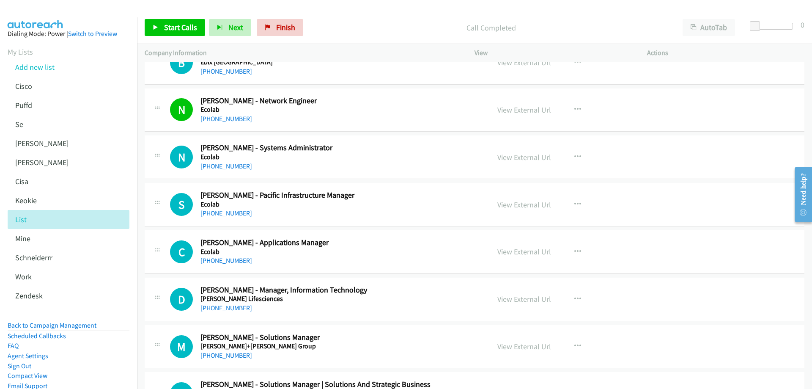
scroll to position [2496, 0]
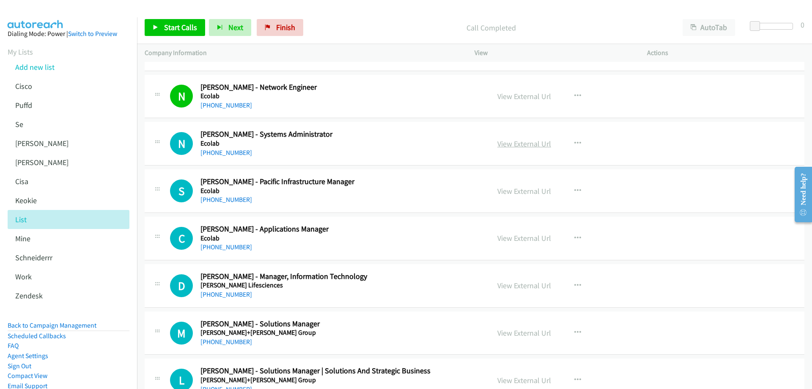
click at [529, 140] on link "View External Url" at bounding box center [525, 144] width 54 height 10
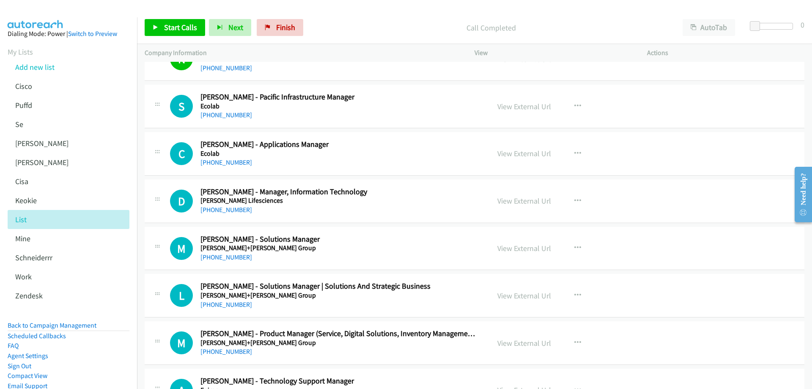
scroll to position [2623, 0]
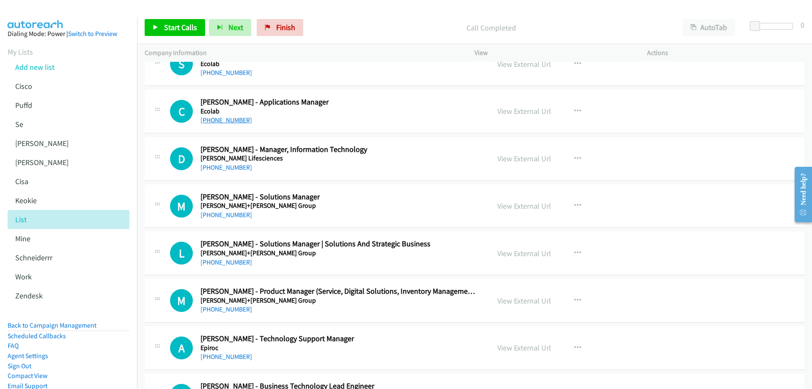
click at [232, 120] on link "+61 2 8870 8315" at bounding box center [227, 120] width 52 height 8
click at [510, 113] on link "View External Url" at bounding box center [525, 111] width 54 height 10
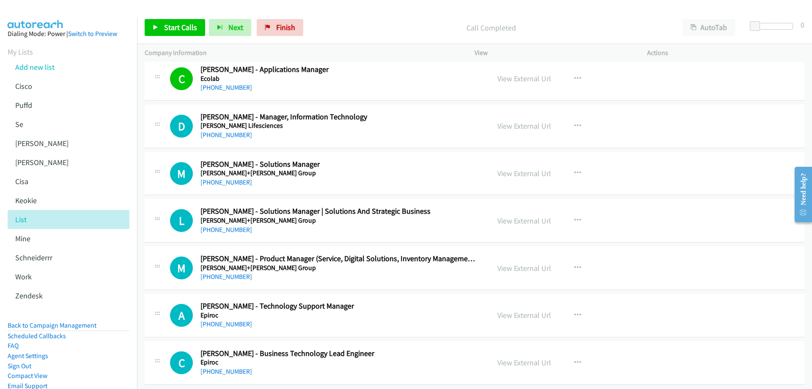
scroll to position [2665, 0]
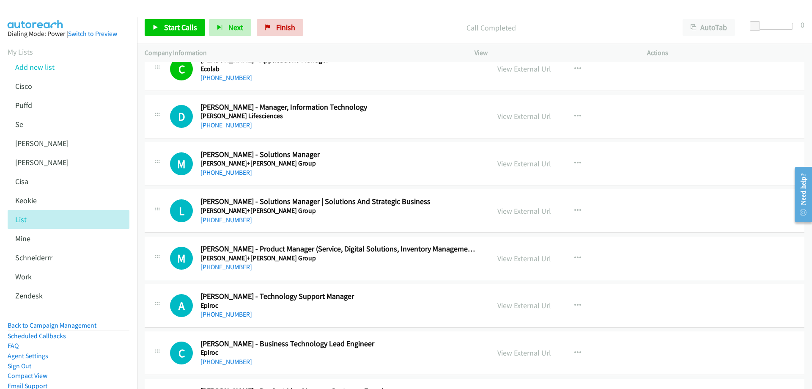
click at [231, 129] on div "+61 409 005 007" at bounding box center [339, 125] width 277 height 10
click at [231, 126] on link "+61 409 005 007" at bounding box center [227, 125] width 52 height 8
click at [531, 118] on link "View External Url" at bounding box center [525, 116] width 54 height 10
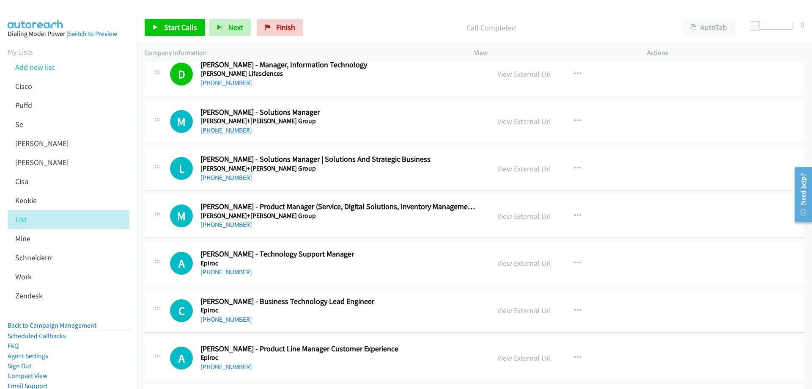
click at [221, 130] on link "+61 419 166 479" at bounding box center [227, 130] width 52 height 8
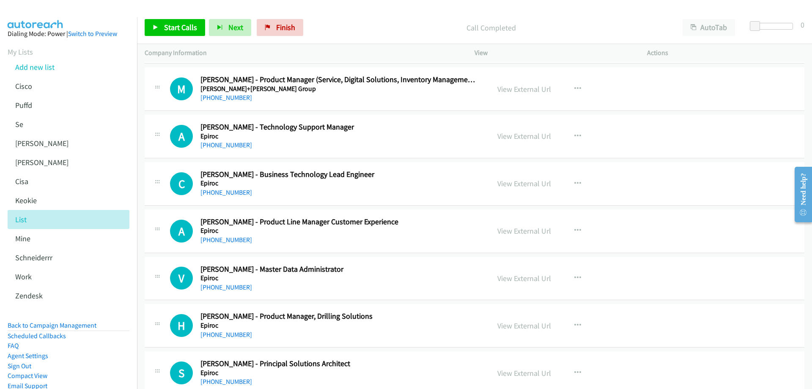
scroll to position [2877, 0]
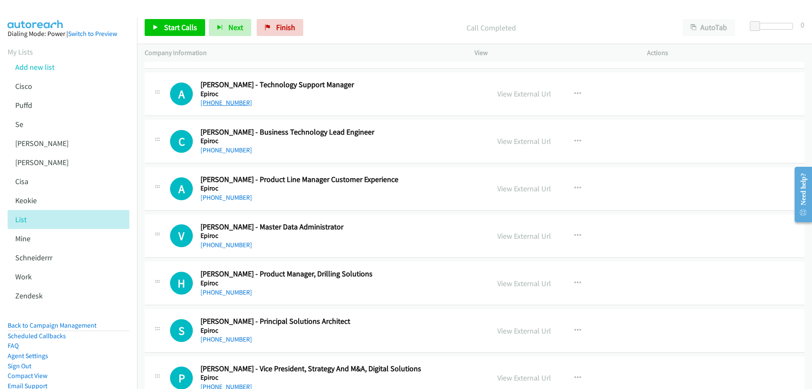
click at [229, 100] on link "+61 476 207 811" at bounding box center [227, 103] width 52 height 8
click at [512, 93] on link "View External Url" at bounding box center [525, 94] width 54 height 10
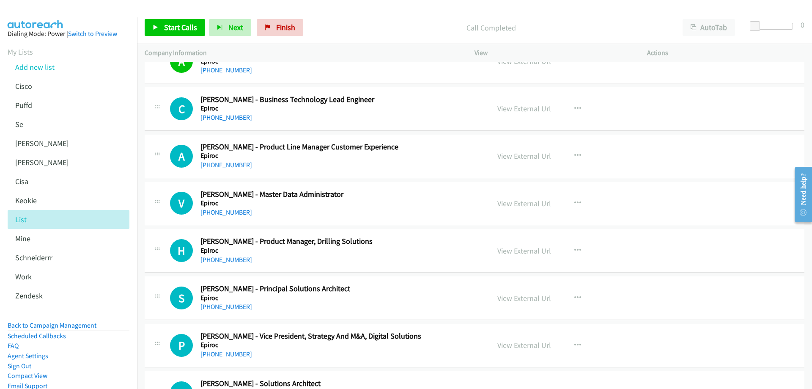
scroll to position [2919, 0]
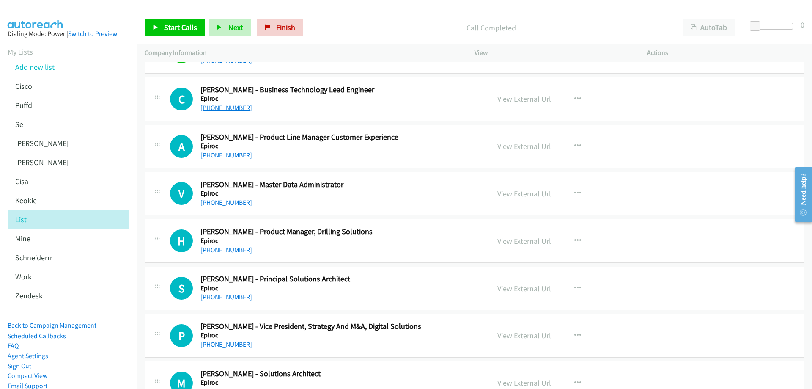
click at [229, 106] on link "+61 432 407 305" at bounding box center [227, 108] width 52 height 8
click at [522, 99] on link "View External Url" at bounding box center [525, 99] width 54 height 10
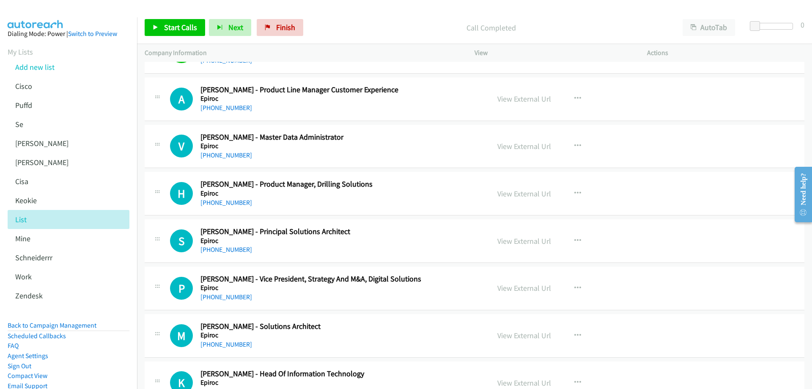
scroll to position [2961, 0]
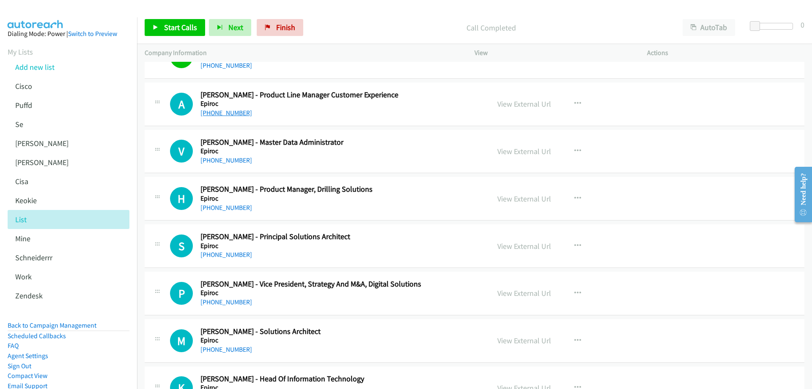
click at [222, 115] on link "+61 413 994 286" at bounding box center [227, 113] width 52 height 8
click at [229, 111] on link "+61 413 994 286" at bounding box center [227, 113] width 52 height 8
click at [527, 103] on link "View External Url" at bounding box center [525, 104] width 54 height 10
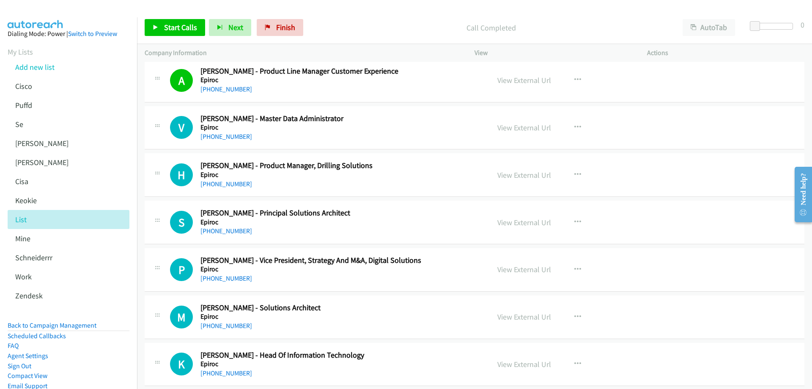
scroll to position [3004, 0]
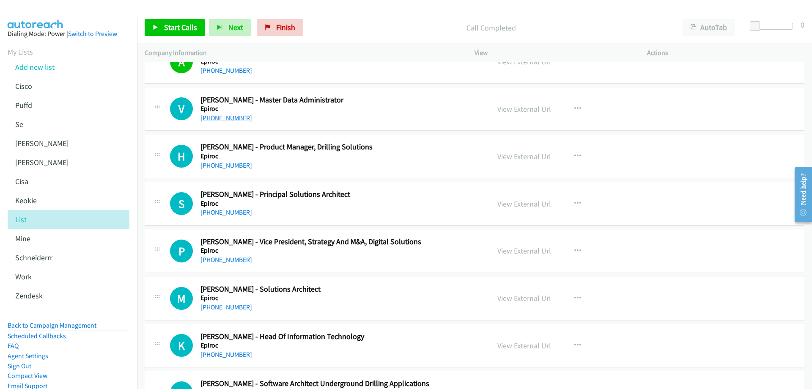
click at [231, 121] on link "+61 437 087 323" at bounding box center [227, 118] width 52 height 8
click at [527, 112] on link "View External Url" at bounding box center [525, 109] width 54 height 10
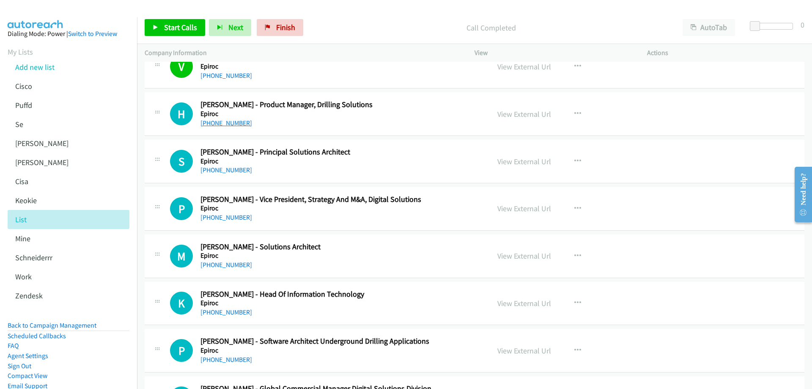
click at [231, 124] on link "+61 491 021 916" at bounding box center [227, 123] width 52 height 8
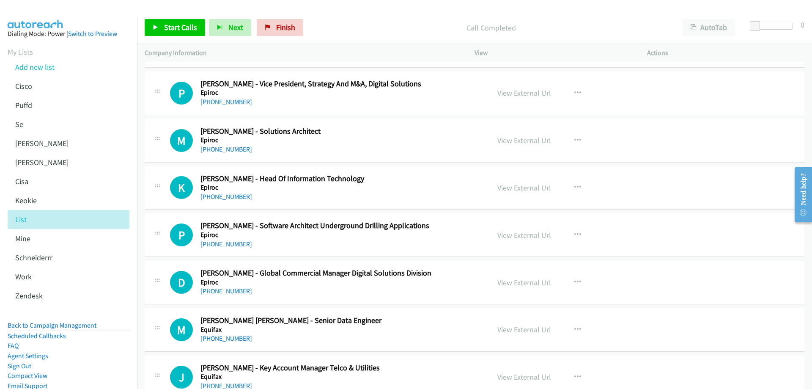
scroll to position [3215, 0]
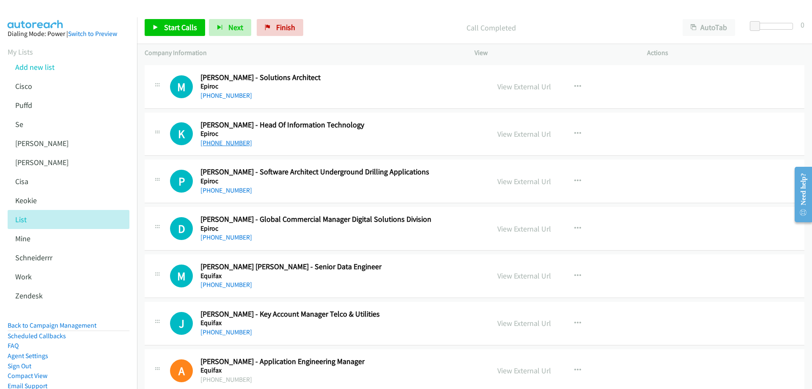
click at [234, 144] on link "+61 7 3211 1310" at bounding box center [227, 143] width 52 height 8
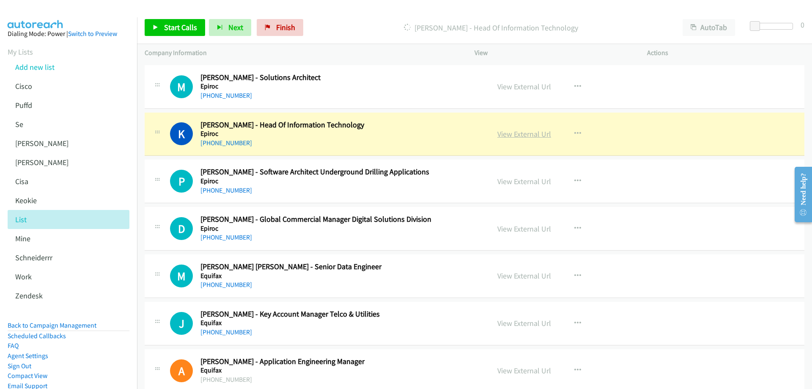
click at [517, 134] on link "View External Url" at bounding box center [525, 134] width 54 height 10
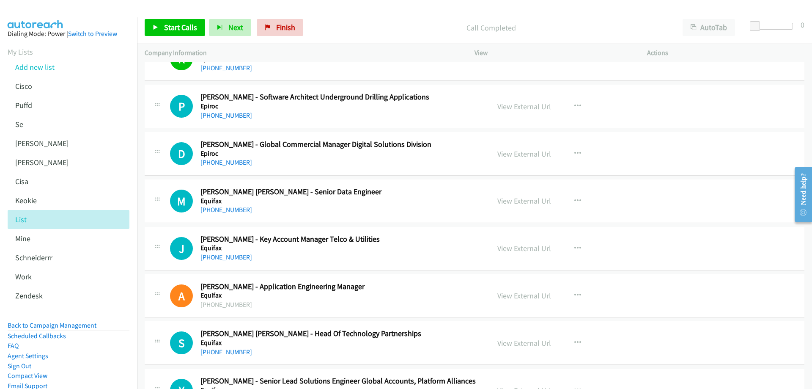
scroll to position [3300, 0]
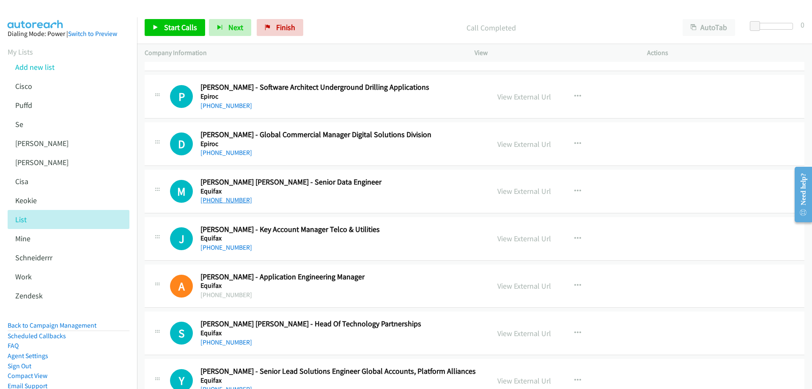
click at [220, 199] on link "+61 452 142 471" at bounding box center [227, 200] width 52 height 8
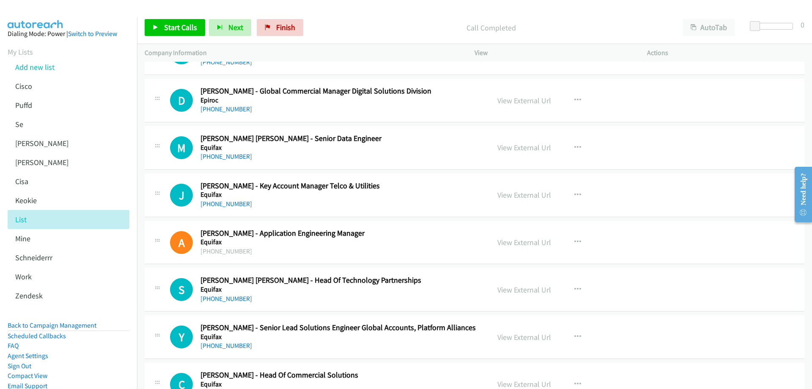
scroll to position [3384, 0]
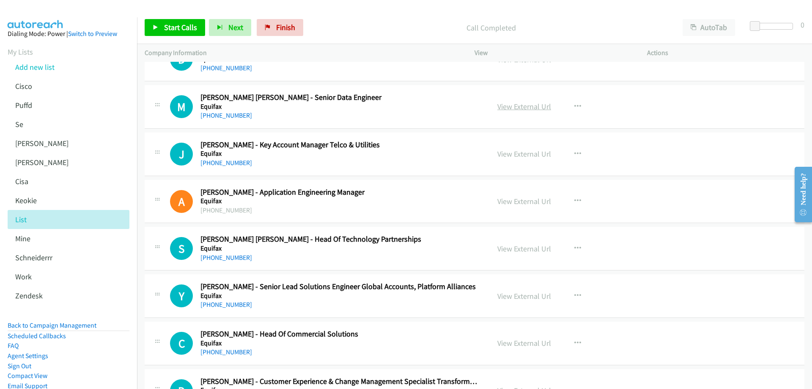
click at [534, 108] on link "View External Url" at bounding box center [525, 107] width 54 height 10
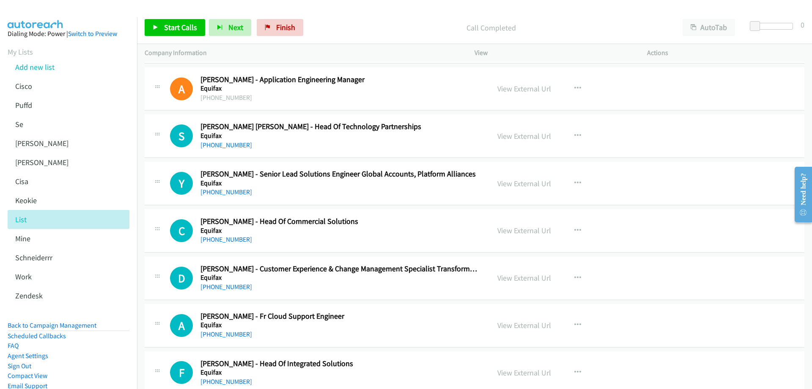
scroll to position [3511, 0]
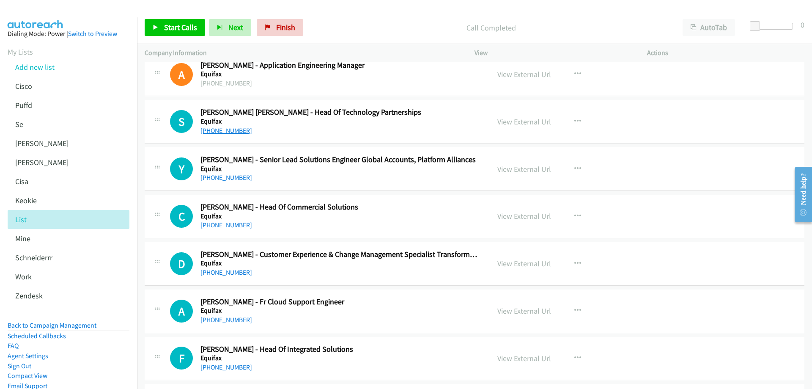
click at [225, 130] on link "+61 2 9489 1064" at bounding box center [227, 130] width 52 height 8
click at [231, 173] on link "+61 417 025 706" at bounding box center [227, 177] width 52 height 8
click at [510, 166] on link "View External Url" at bounding box center [525, 169] width 54 height 10
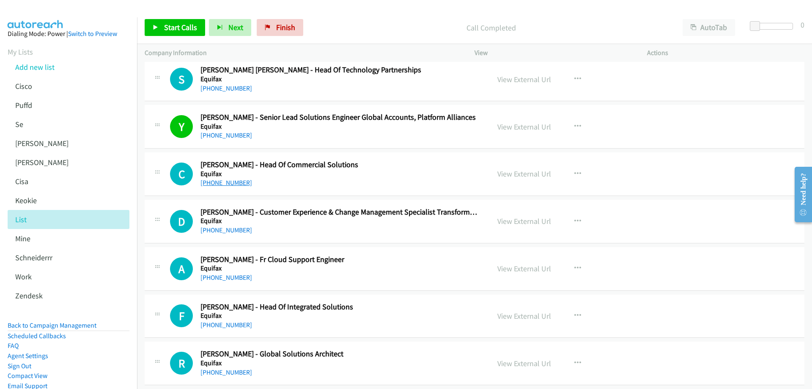
click at [234, 184] on link "+61 476 830 522" at bounding box center [227, 183] width 52 height 8
click at [515, 175] on link "View External Url" at bounding box center [525, 174] width 54 height 10
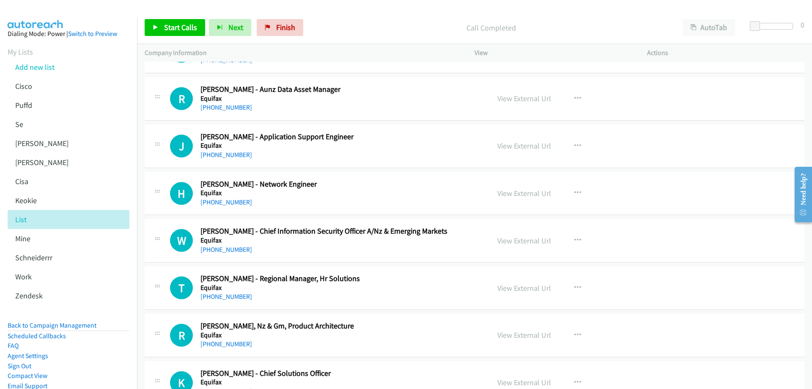
scroll to position [4146, 0]
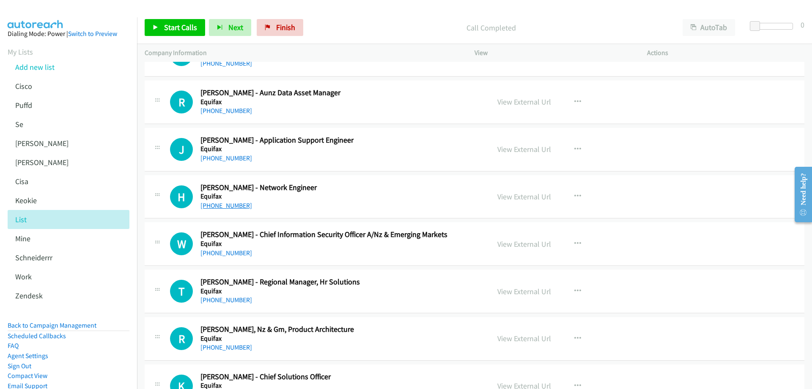
click at [219, 203] on link "+61 2 9278 7544" at bounding box center [227, 205] width 52 height 8
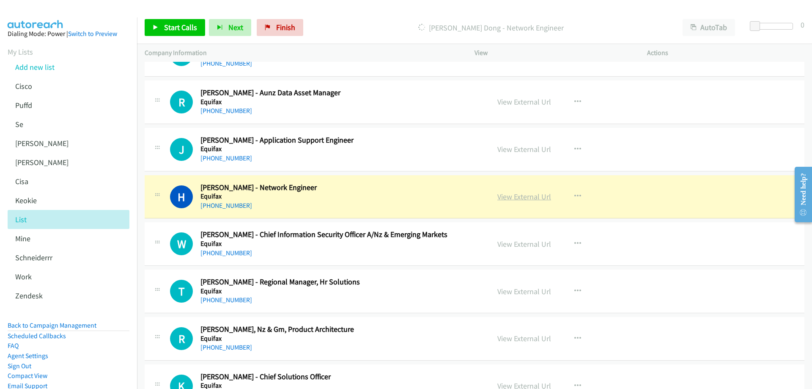
click at [513, 196] on link "View External Url" at bounding box center [525, 197] width 54 height 10
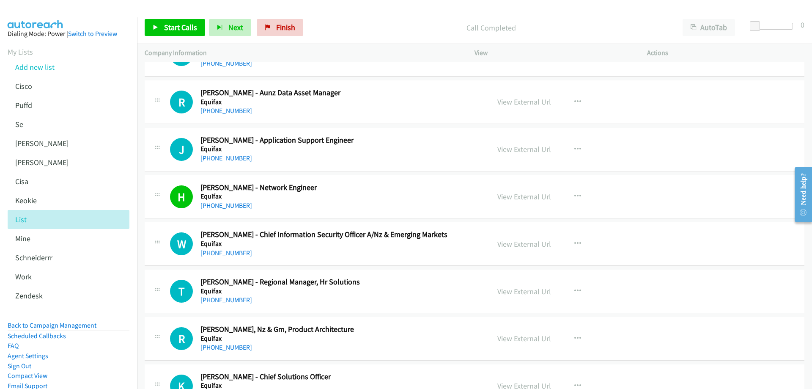
scroll to position [4188, 0]
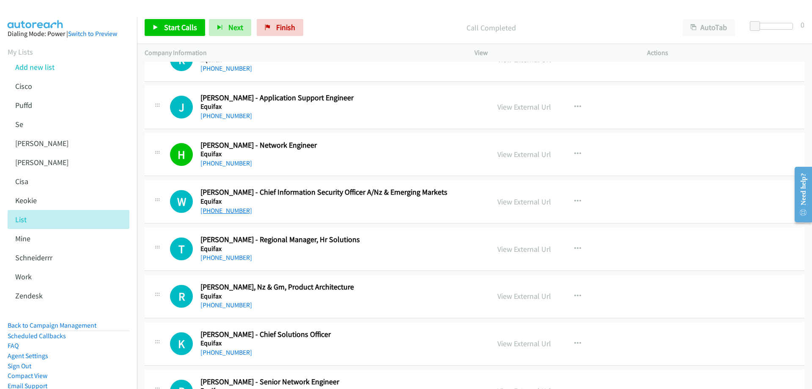
click at [220, 209] on link "+61 429 350 349" at bounding box center [227, 210] width 52 height 8
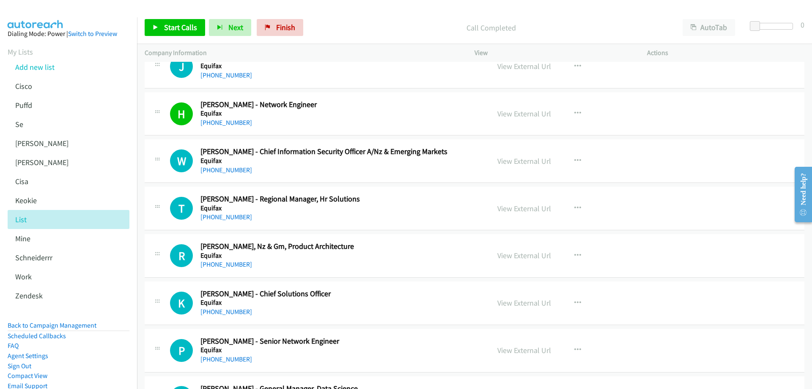
scroll to position [4273, 0]
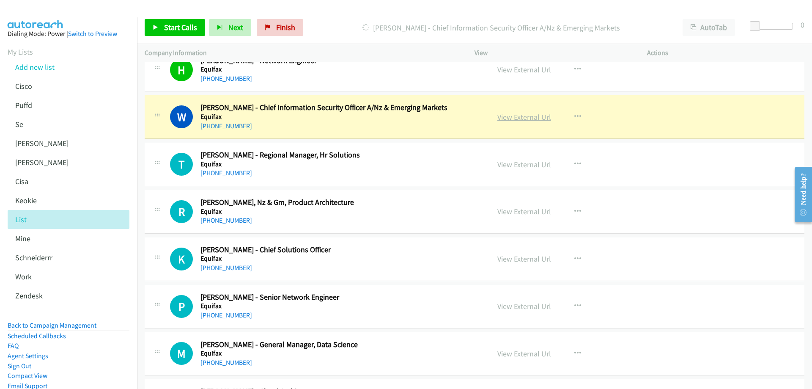
click at [521, 116] on link "View External Url" at bounding box center [525, 117] width 54 height 10
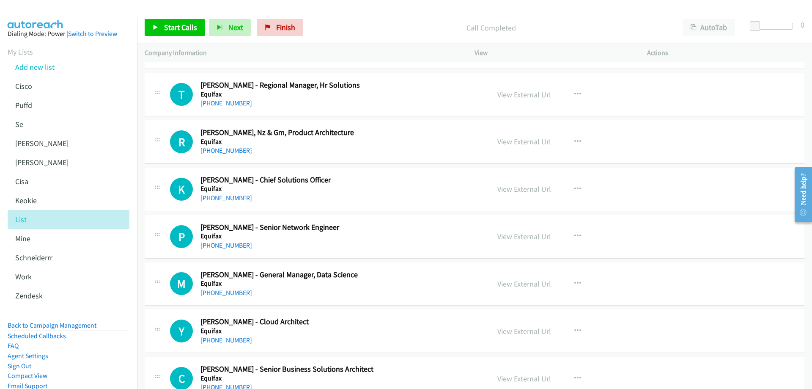
scroll to position [4357, 0]
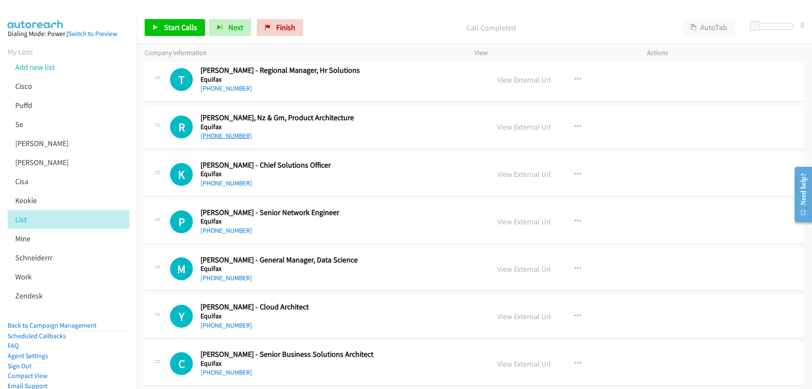
click at [225, 137] on link "+61 403 047 700" at bounding box center [227, 136] width 52 height 8
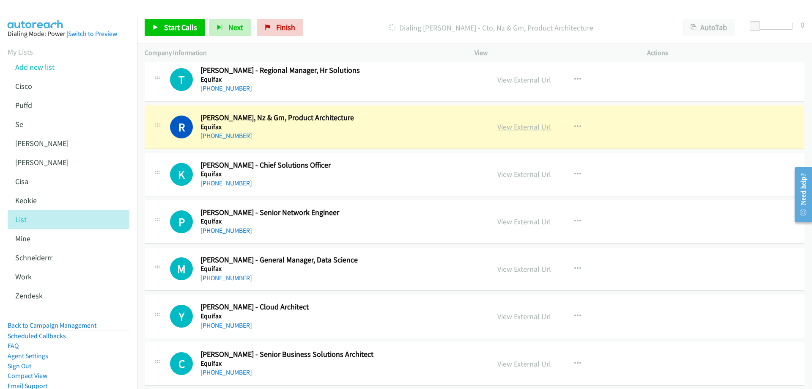
click at [542, 126] on link "View External Url" at bounding box center [525, 127] width 54 height 10
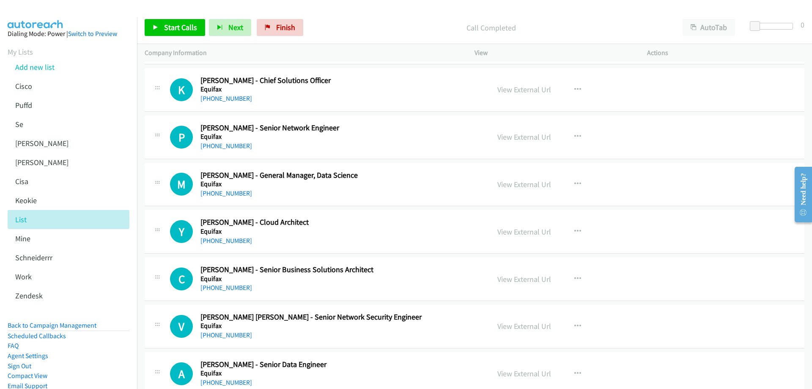
scroll to position [4484, 0]
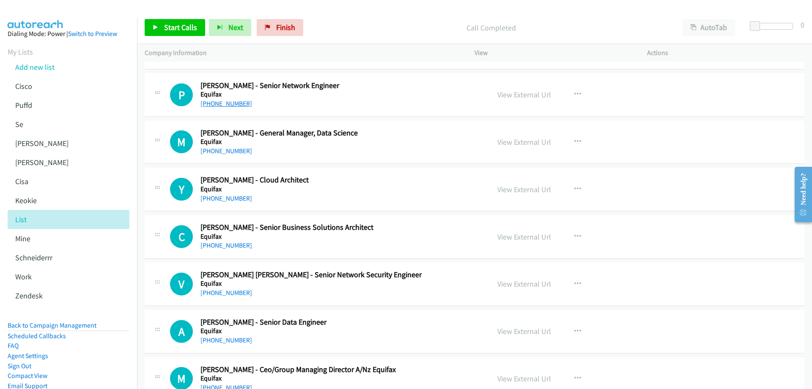
click at [230, 104] on link "+61 413 080 174" at bounding box center [227, 103] width 52 height 8
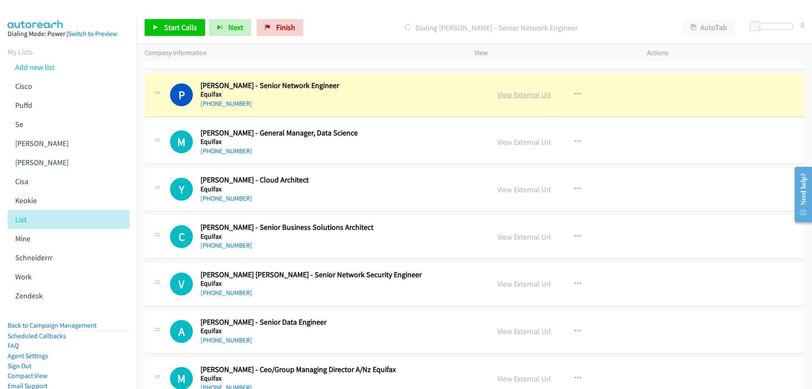
click at [517, 92] on link "View External Url" at bounding box center [525, 95] width 54 height 10
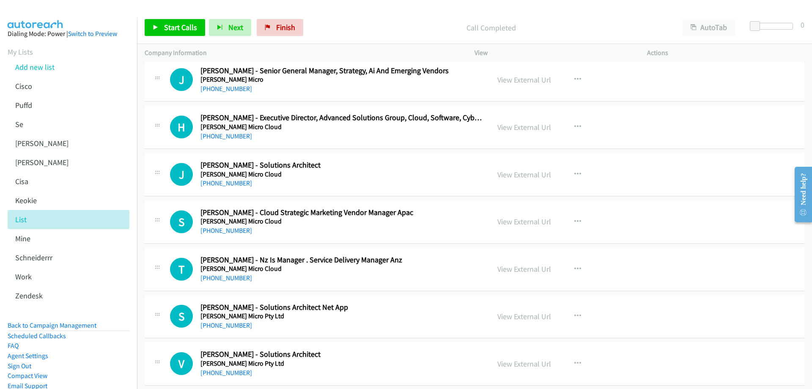
scroll to position [13732, 0]
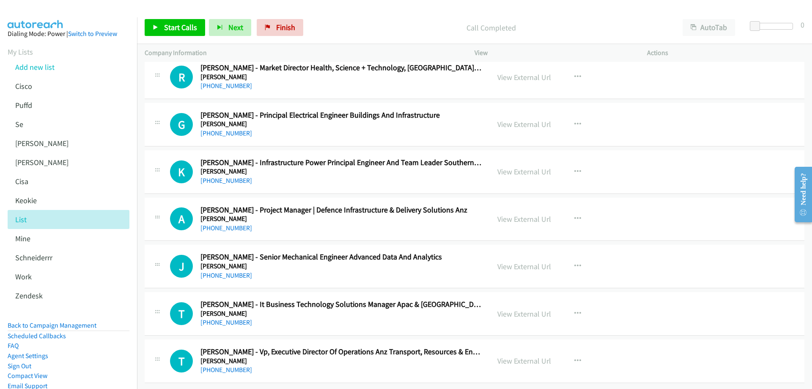
drag, startPoint x: 232, startPoint y: 269, endPoint x: 283, endPoint y: 270, distance: 50.8
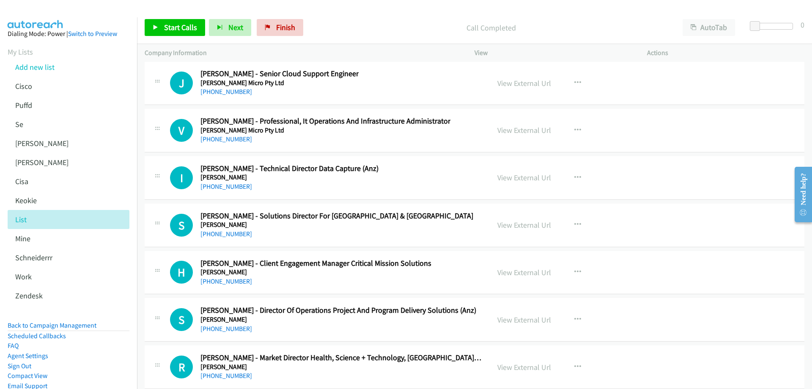
scroll to position [13394, 0]
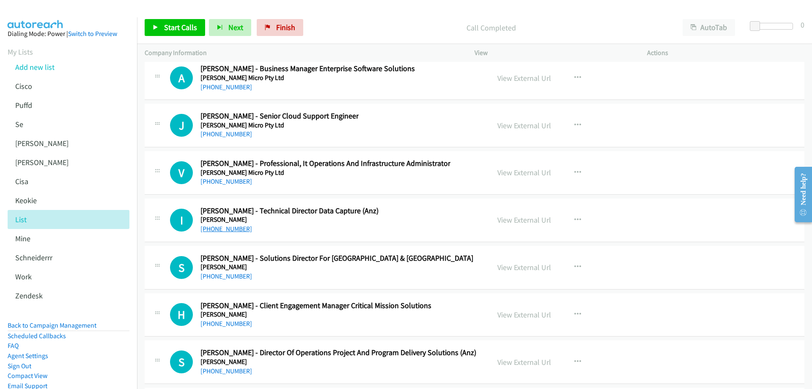
click at [231, 229] on link "+61 400 441 305" at bounding box center [227, 229] width 52 height 8
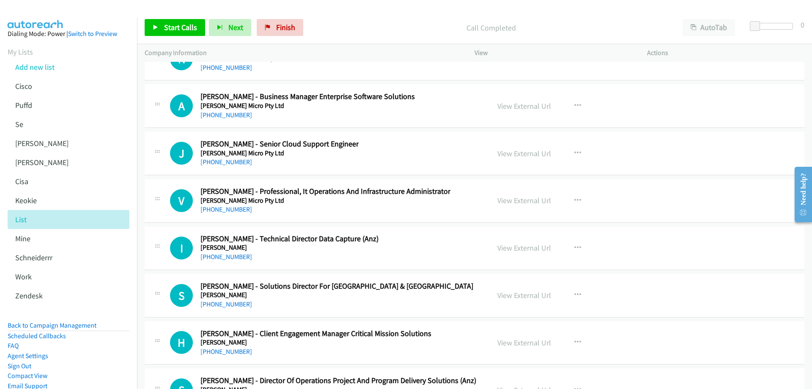
scroll to position [13352, 0]
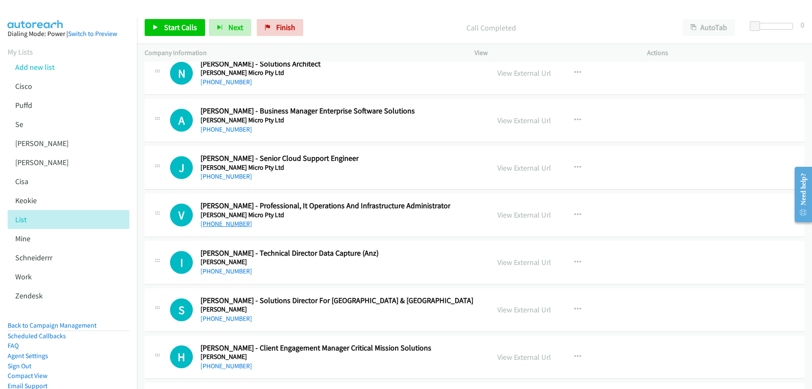
click at [228, 224] on link "+64 27 201 6585" at bounding box center [227, 224] width 52 height 8
click at [534, 215] on link "View External Url" at bounding box center [525, 215] width 54 height 10
click at [287, 175] on div "+61 474 642 869" at bounding box center [280, 176] width 158 height 10
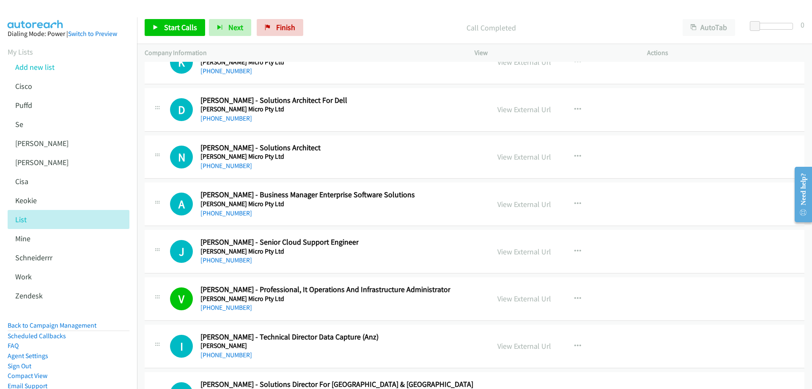
scroll to position [13267, 0]
click at [230, 261] on link "+61 474 642 869" at bounding box center [227, 261] width 52 height 8
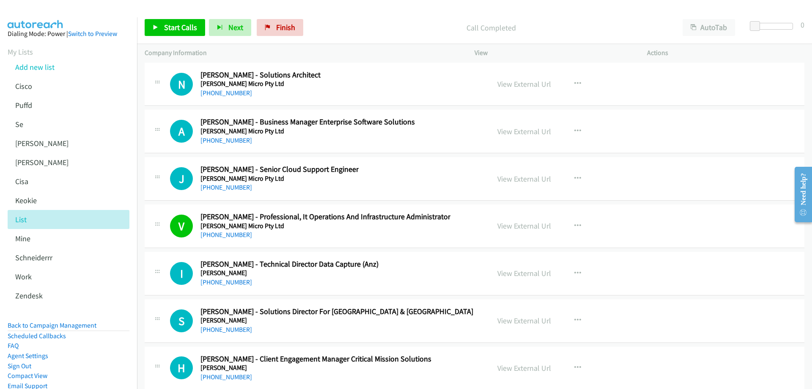
scroll to position [13352, 0]
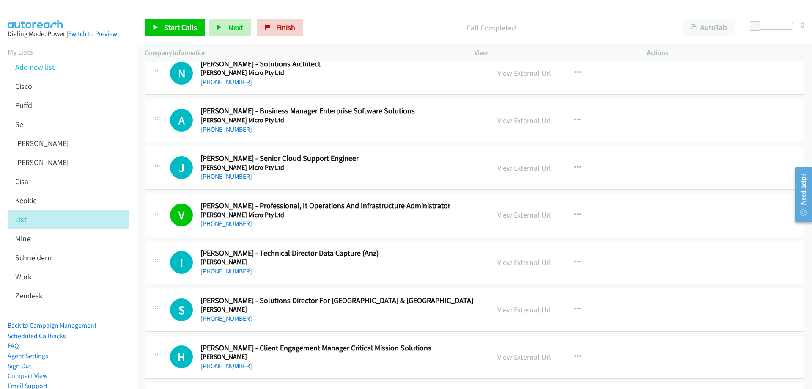
click at [511, 170] on link "View External Url" at bounding box center [525, 168] width 54 height 10
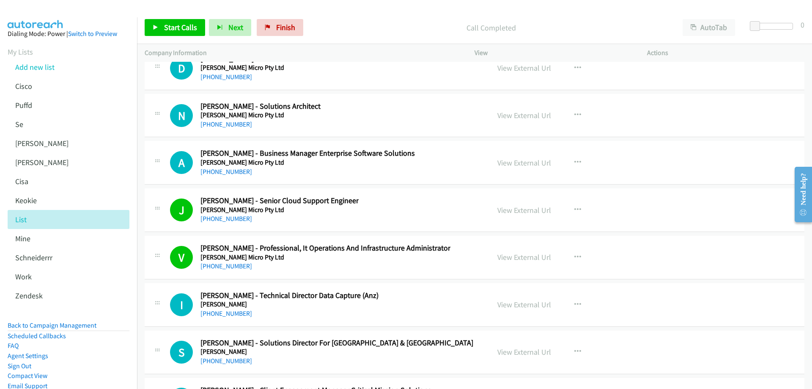
scroll to position [13267, 0]
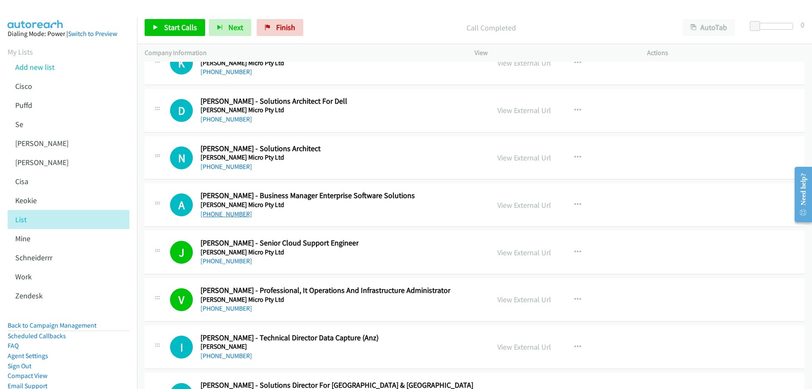
click at [233, 214] on link "+64 21 142 7309" at bounding box center [227, 214] width 52 height 8
click at [228, 212] on link "+64 21 142 7309" at bounding box center [227, 214] width 52 height 8
click at [523, 208] on link "View External Url" at bounding box center [525, 205] width 54 height 10
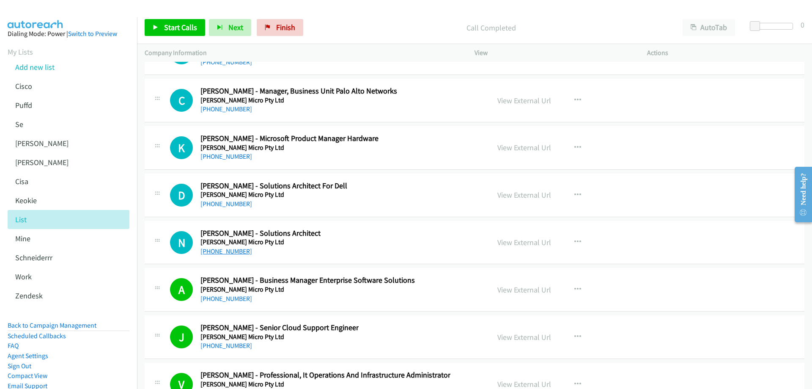
click at [228, 253] on link "+64 22 076 7194" at bounding box center [227, 251] width 52 height 8
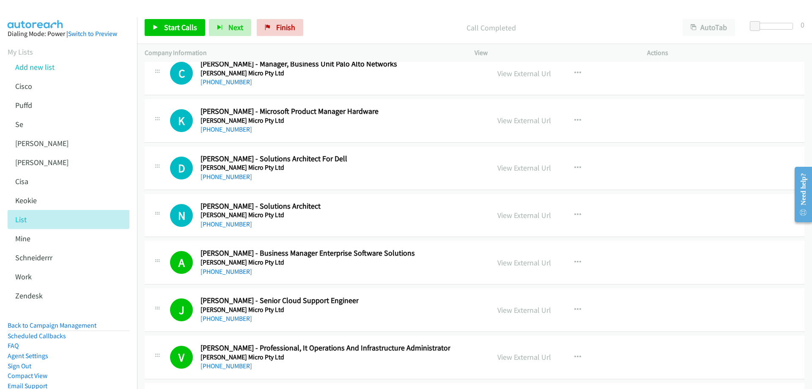
scroll to position [13225, 0]
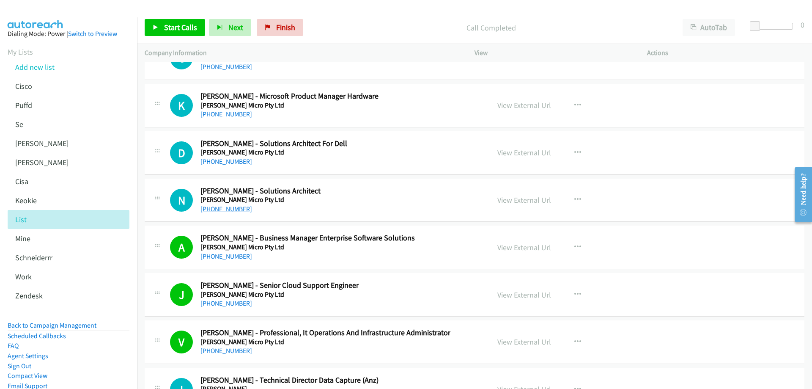
click at [227, 212] on link "+64 22 076 7194" at bounding box center [227, 209] width 52 height 8
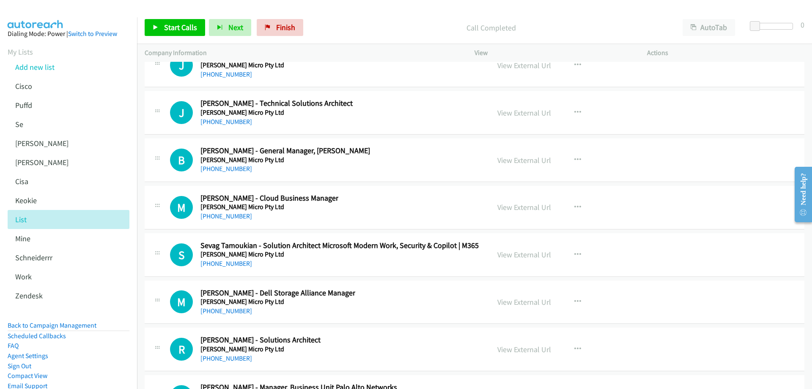
scroll to position [12929, 0]
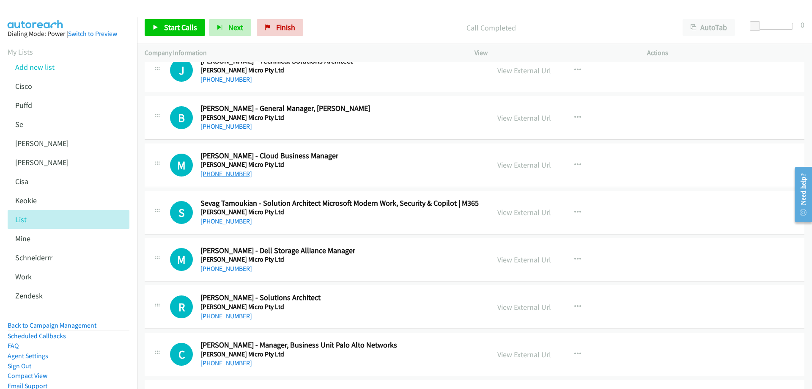
click at [221, 175] on link "+61 470 396 738" at bounding box center [227, 174] width 52 height 8
click at [522, 166] on link "View External Url" at bounding box center [525, 165] width 54 height 10
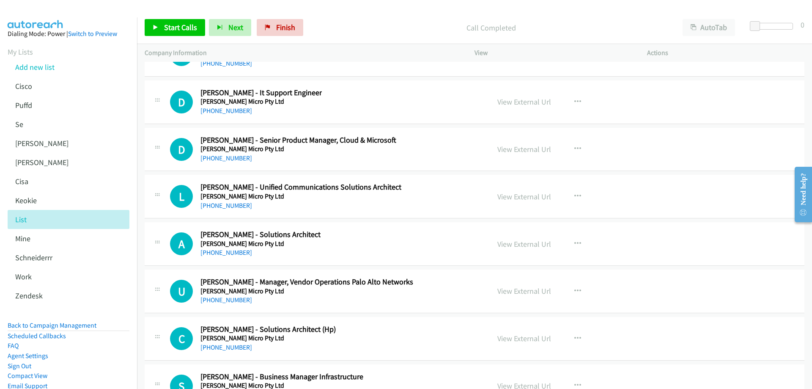
scroll to position [12505, 0]
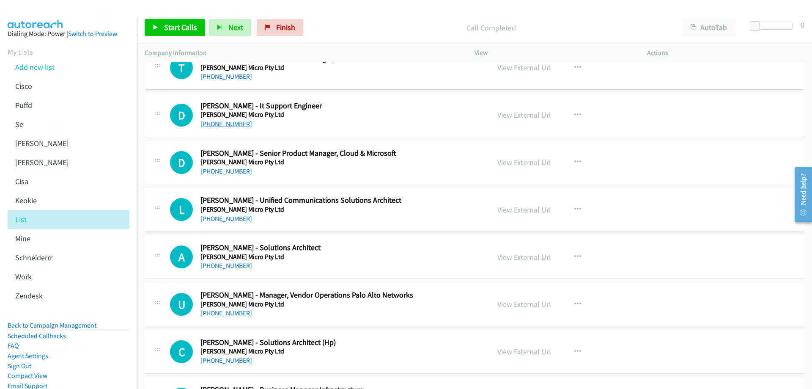
click at [232, 127] on link "+61 406 389 660" at bounding box center [227, 124] width 52 height 8
click at [532, 163] on link "View External Url" at bounding box center [525, 162] width 54 height 10
click at [514, 116] on link "View External Url" at bounding box center [525, 115] width 54 height 10
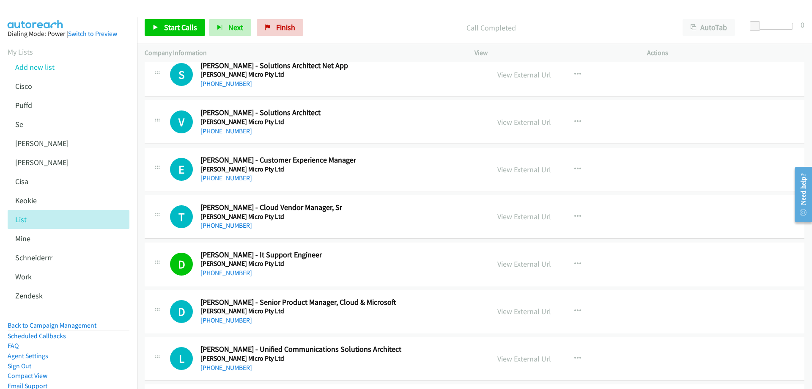
scroll to position [12336, 0]
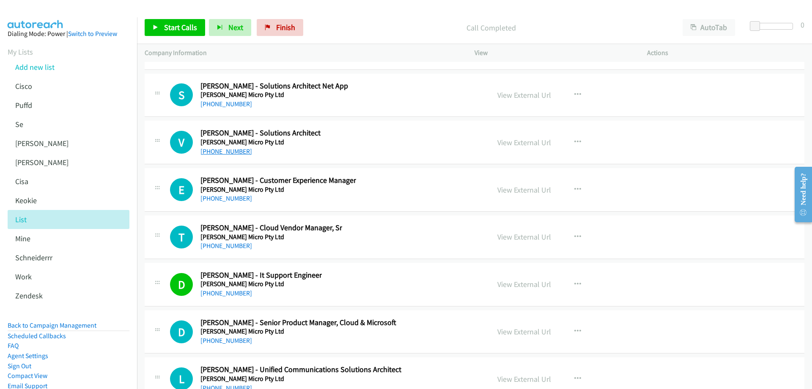
click at [232, 152] on link "+61 2 9381 6612" at bounding box center [227, 151] width 52 height 8
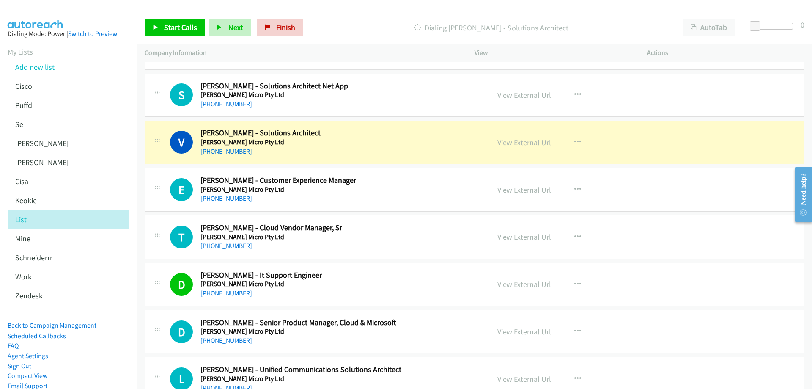
click at [514, 140] on link "View External Url" at bounding box center [525, 142] width 54 height 10
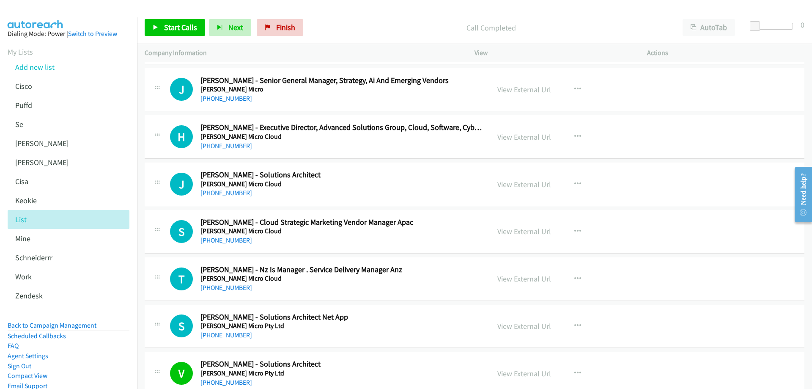
scroll to position [12082, 0]
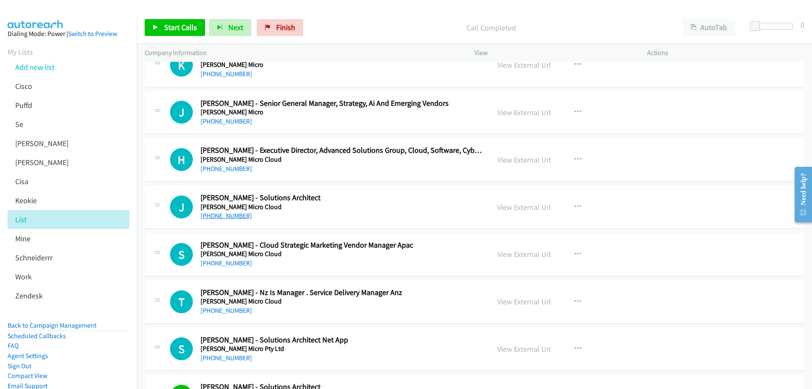
click at [237, 215] on link "+64 274 444 888" at bounding box center [227, 216] width 52 height 8
click at [514, 207] on link "View External Url" at bounding box center [525, 207] width 54 height 10
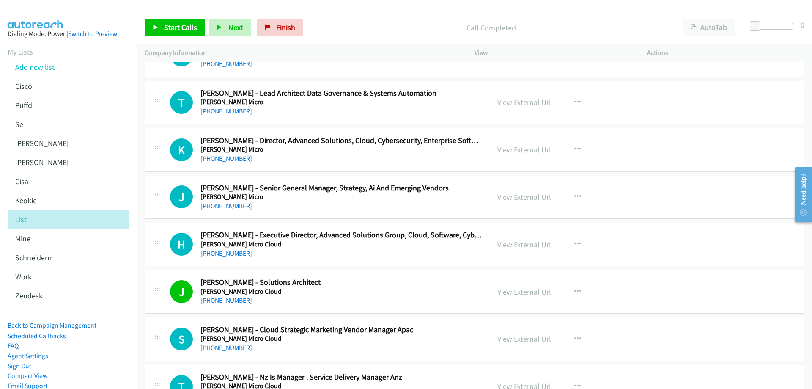
scroll to position [11955, 0]
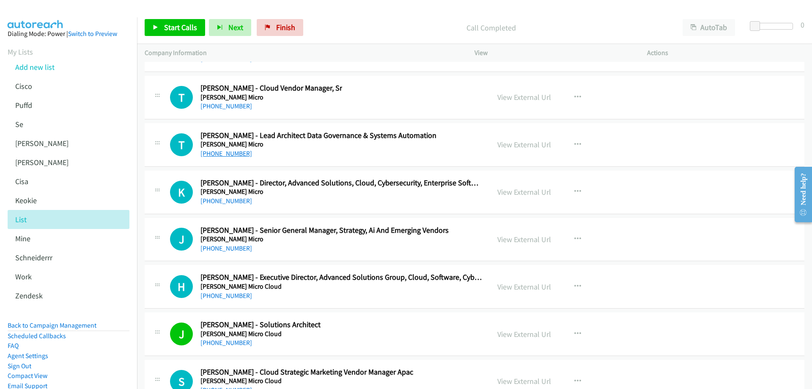
click at [231, 150] on link "+64 21 760 438" at bounding box center [227, 153] width 52 height 8
click at [533, 143] on link "View External Url" at bounding box center [525, 145] width 54 height 10
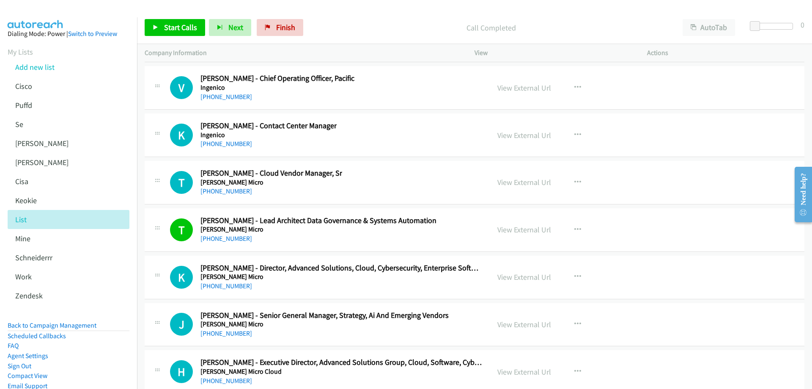
scroll to position [11871, 0]
click at [220, 146] on link "+61 451 816 353" at bounding box center [227, 143] width 52 height 8
click at [516, 136] on link "View External Url" at bounding box center [525, 135] width 54 height 10
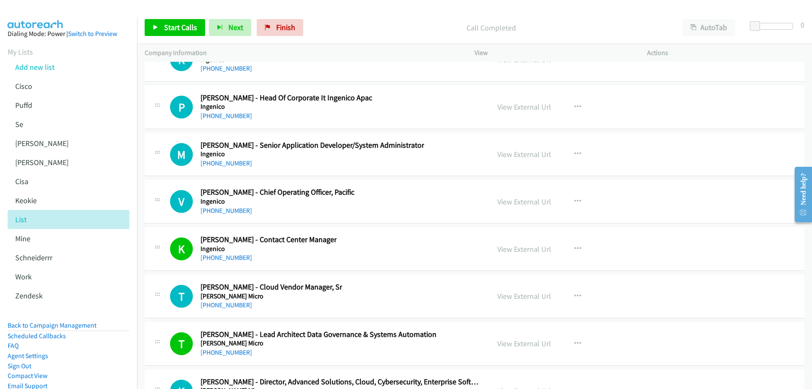
scroll to position [11744, 0]
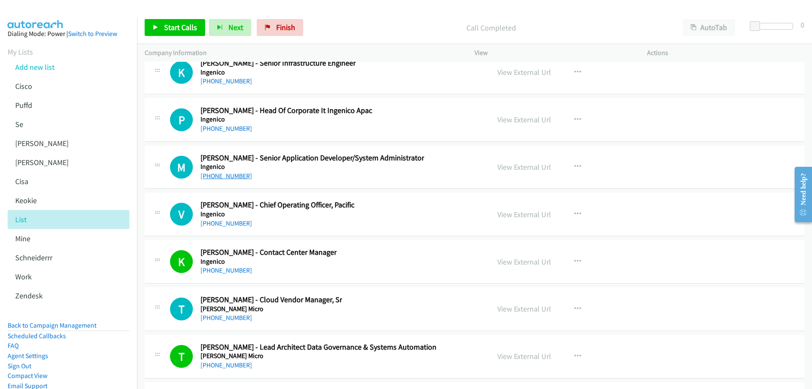
click at [228, 177] on link "+61 3 8571 5716" at bounding box center [227, 176] width 52 height 8
click at [523, 166] on link "View External Url" at bounding box center [525, 167] width 54 height 10
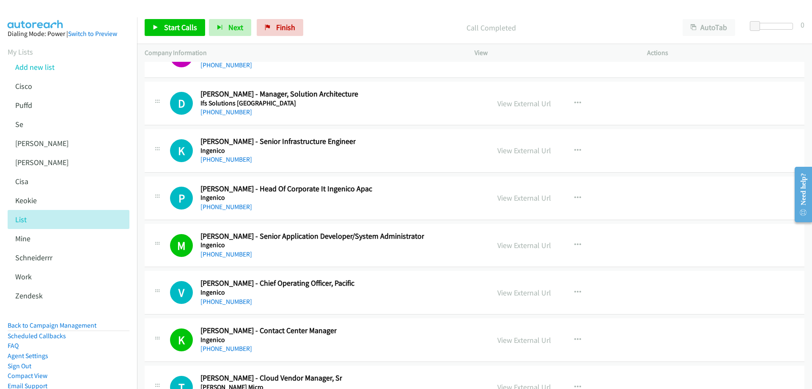
scroll to position [11659, 0]
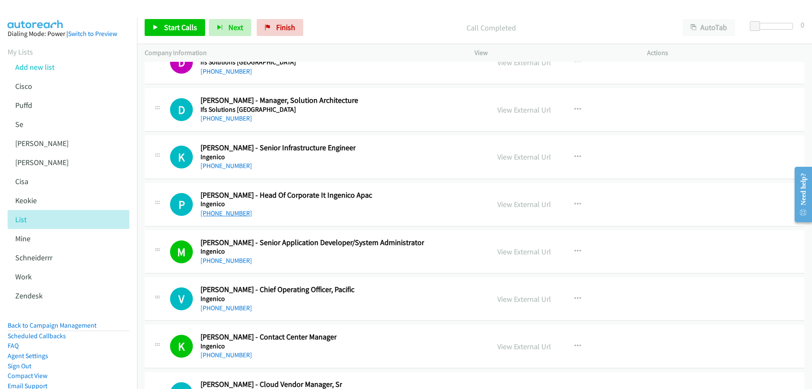
click at [225, 214] on link "+61 422 168 838" at bounding box center [227, 213] width 52 height 8
click at [514, 206] on link "View External Url" at bounding box center [525, 204] width 54 height 10
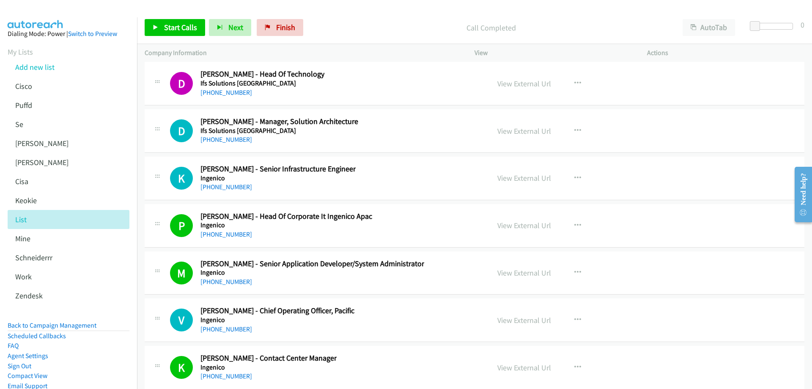
scroll to position [11617, 0]
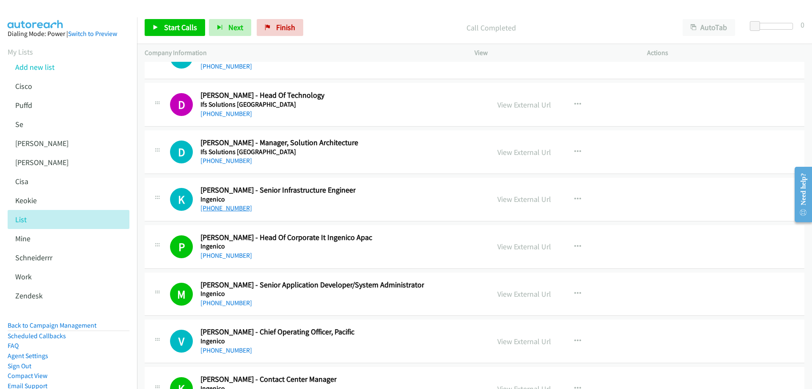
click at [228, 207] on link "+61 425 728 454" at bounding box center [227, 208] width 52 height 8
click at [532, 200] on link "View External Url" at bounding box center [525, 199] width 54 height 10
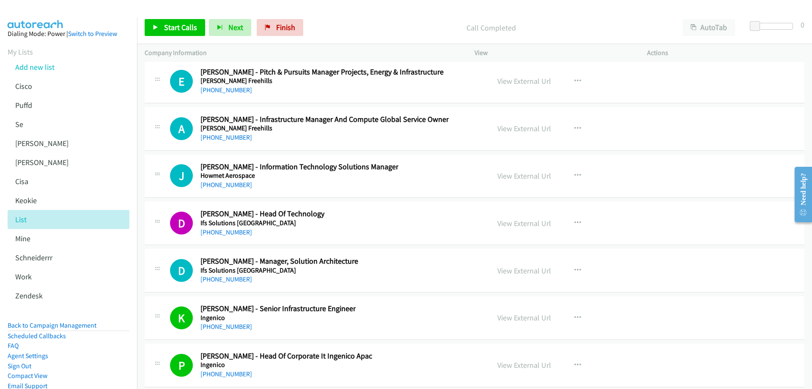
scroll to position [11490, 0]
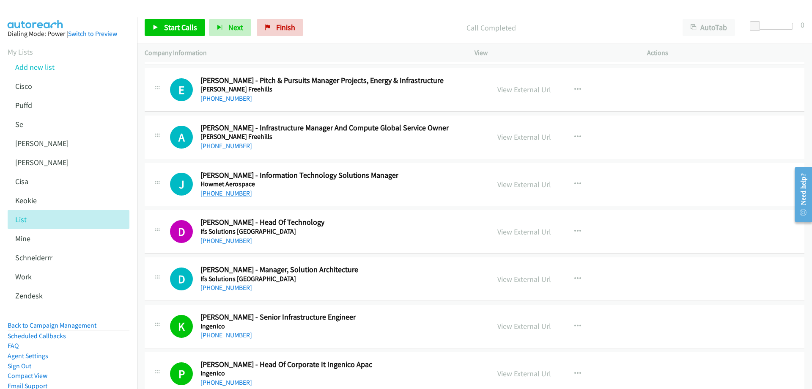
click at [235, 194] on link "+61 438 082 467" at bounding box center [227, 193] width 52 height 8
click at [528, 184] on link "View External Url" at bounding box center [525, 184] width 54 height 10
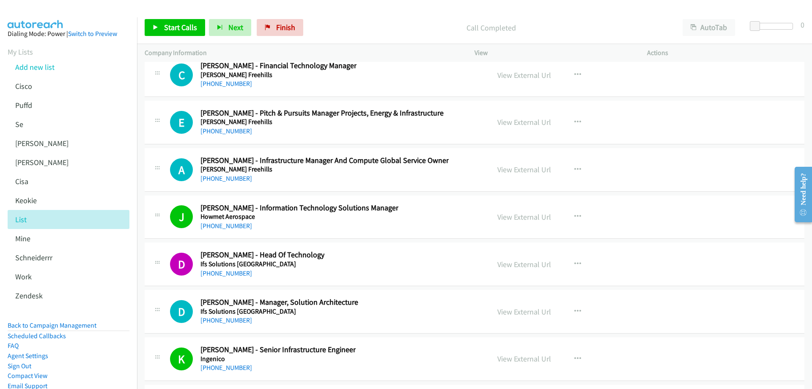
scroll to position [11448, 0]
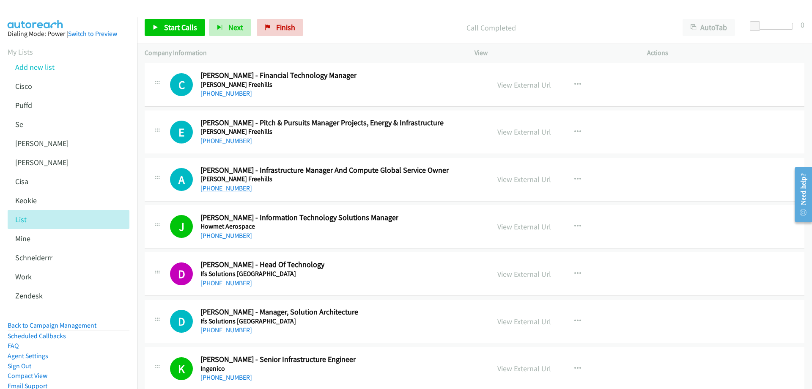
click at [224, 190] on link "+61 417 922 634" at bounding box center [227, 188] width 52 height 8
click at [535, 179] on link "View External Url" at bounding box center [525, 179] width 54 height 10
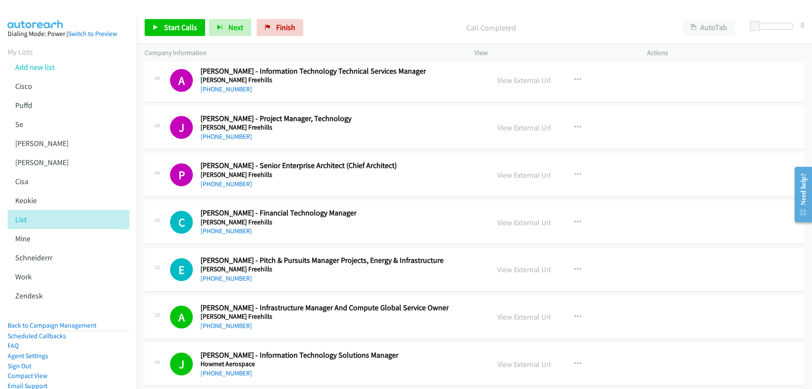
scroll to position [11321, 0]
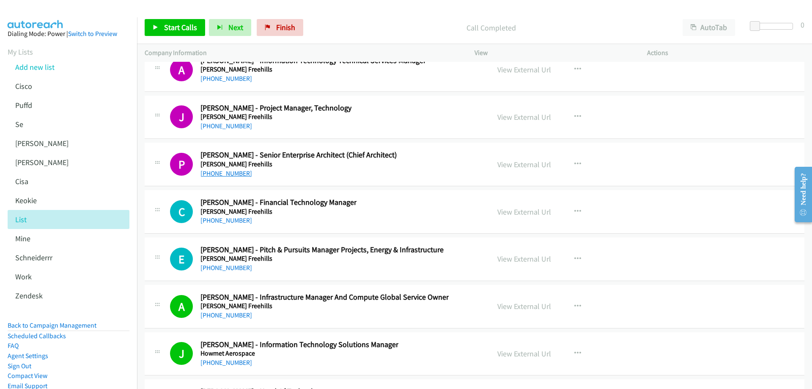
click at [231, 175] on link "+61 424 388 732" at bounding box center [227, 173] width 52 height 8
click at [524, 163] on link "View External Url" at bounding box center [525, 164] width 54 height 10
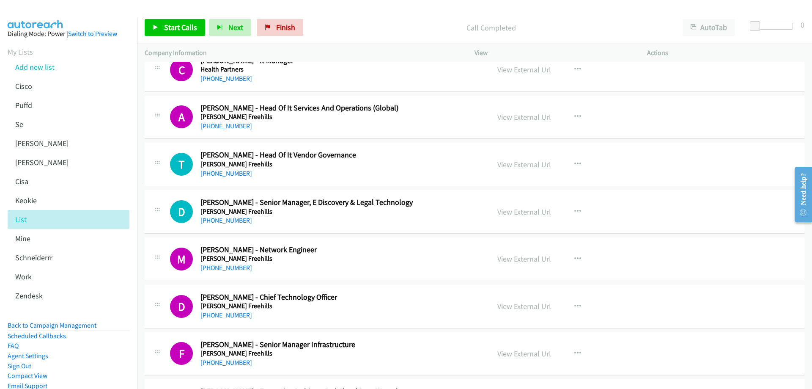
scroll to position [10517, 0]
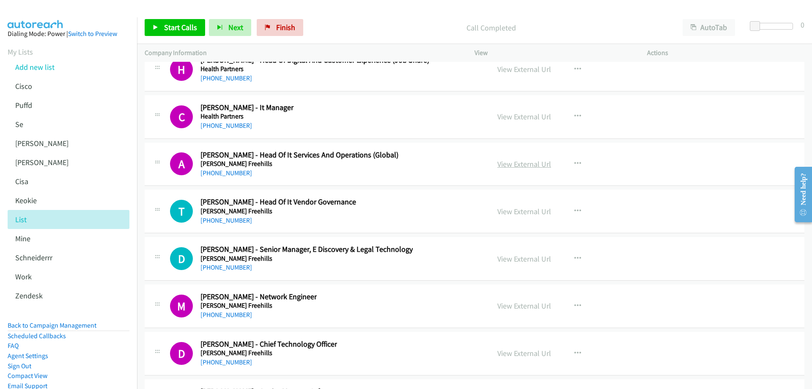
click at [539, 162] on link "View External Url" at bounding box center [525, 164] width 54 height 10
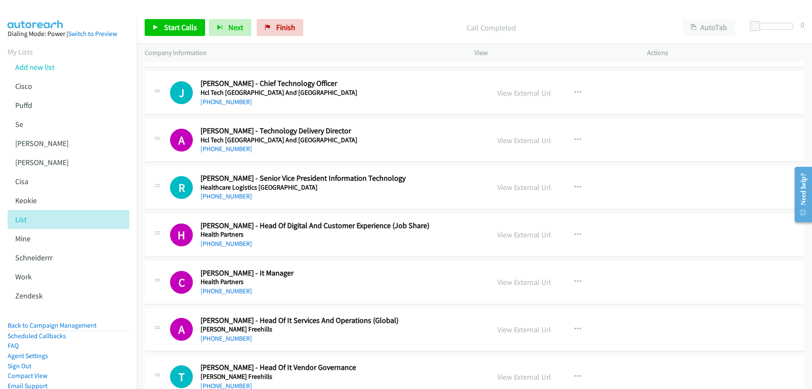
scroll to position [10263, 0]
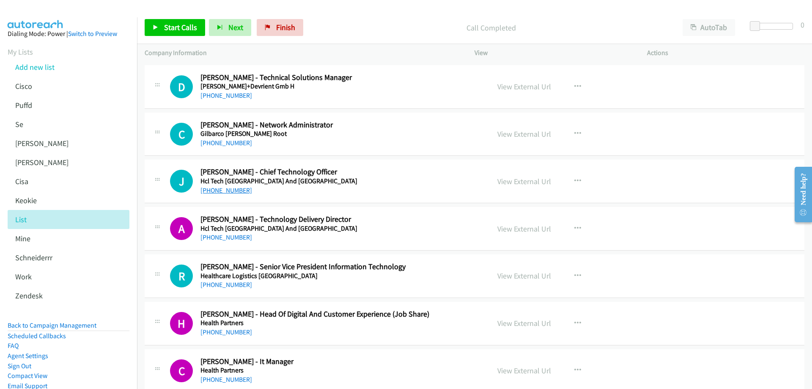
click at [220, 190] on link "+61 499 888 044" at bounding box center [227, 190] width 52 height 8
click at [516, 181] on link "View External Url" at bounding box center [525, 181] width 54 height 10
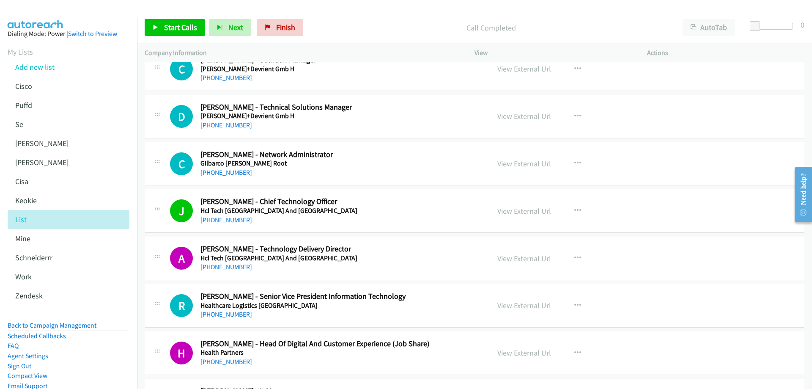
scroll to position [10221, 0]
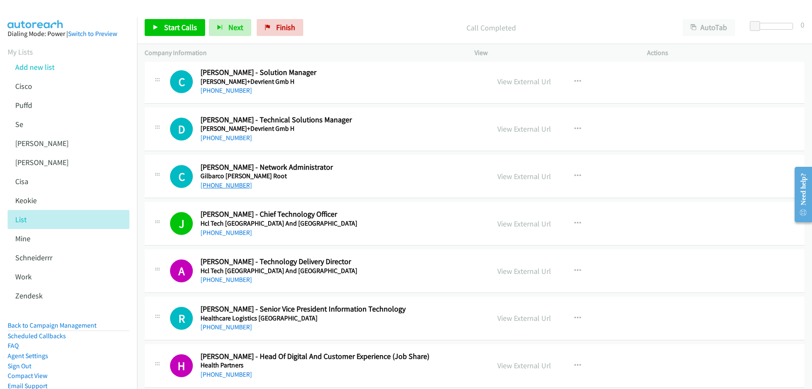
click at [238, 185] on link "+61 2 8737 7811" at bounding box center [227, 185] width 52 height 8
click at [508, 176] on link "View External Url" at bounding box center [525, 176] width 54 height 10
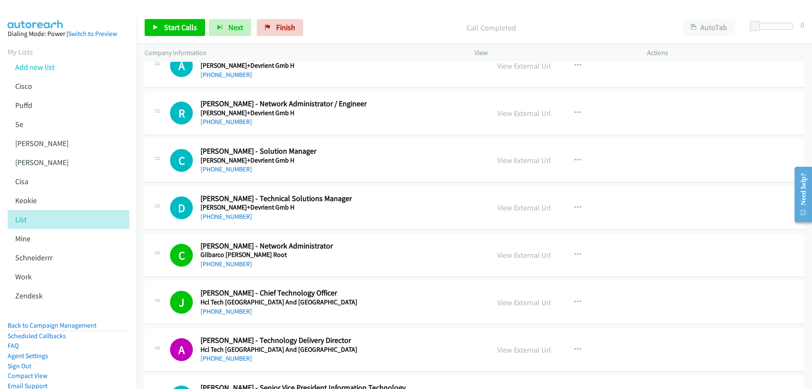
scroll to position [10136, 0]
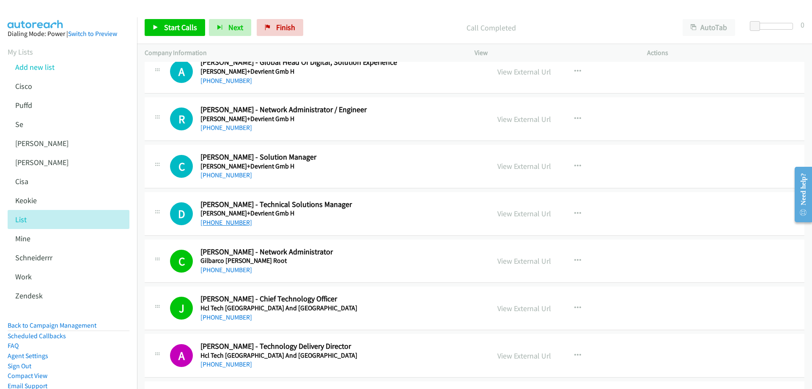
click at [230, 223] on link "+61 401 988 133" at bounding box center [227, 222] width 52 height 8
click at [520, 215] on link "View External Url" at bounding box center [525, 214] width 54 height 10
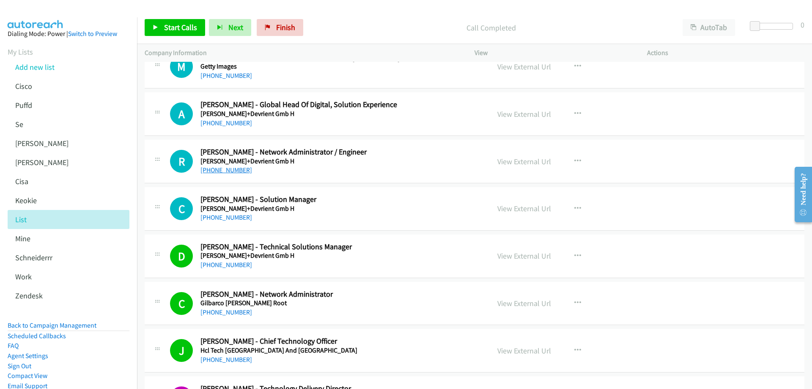
click at [238, 170] on link "+61 408 124 155" at bounding box center [227, 170] width 52 height 8
click at [520, 162] on link "View External Url" at bounding box center [525, 162] width 54 height 10
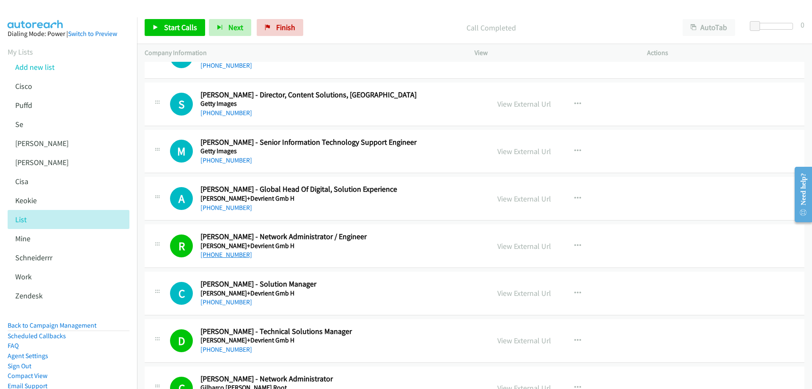
scroll to position [9967, 0]
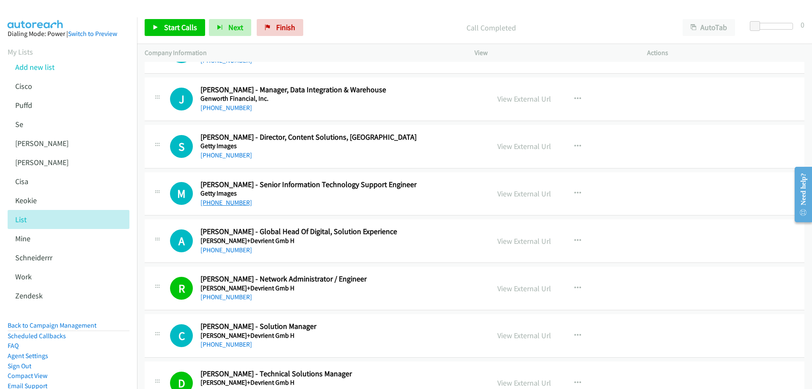
click at [228, 206] on link "+61 481 220 344" at bounding box center [227, 202] width 52 height 8
click at [532, 195] on link "View External Url" at bounding box center [525, 194] width 54 height 10
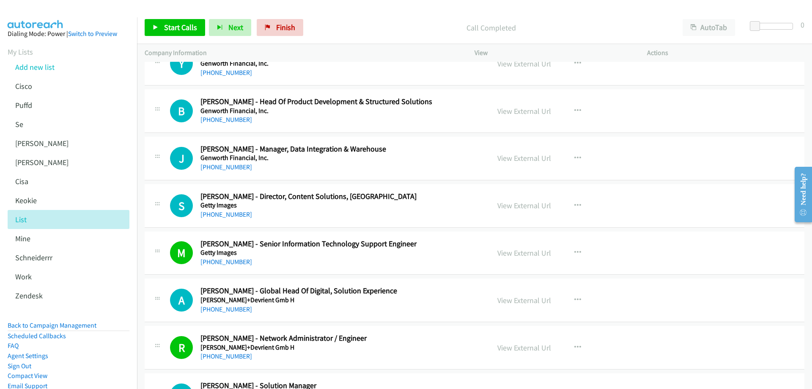
scroll to position [9883, 0]
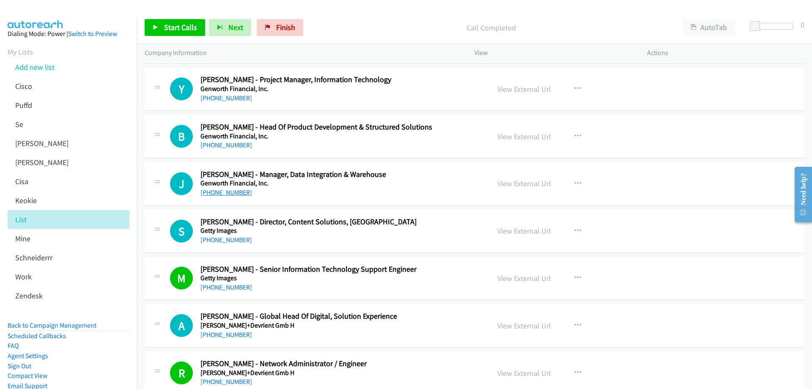
click at [220, 193] on link "+61 403 512 282" at bounding box center [227, 192] width 52 height 8
click at [525, 181] on link "View External Url" at bounding box center [525, 184] width 54 height 10
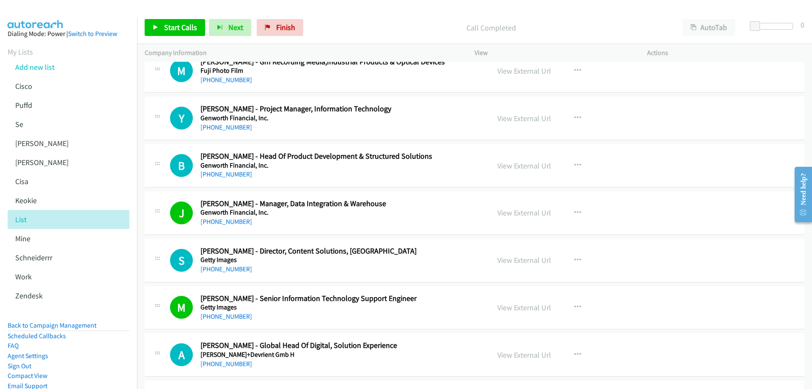
scroll to position [9840, 0]
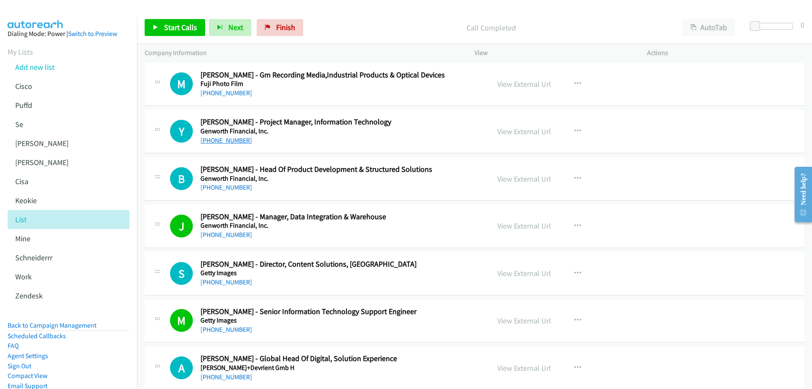
click at [229, 141] on link "+61 2 9278 7000" at bounding box center [227, 140] width 52 height 8
click at [532, 131] on link "View External Url" at bounding box center [525, 131] width 54 height 10
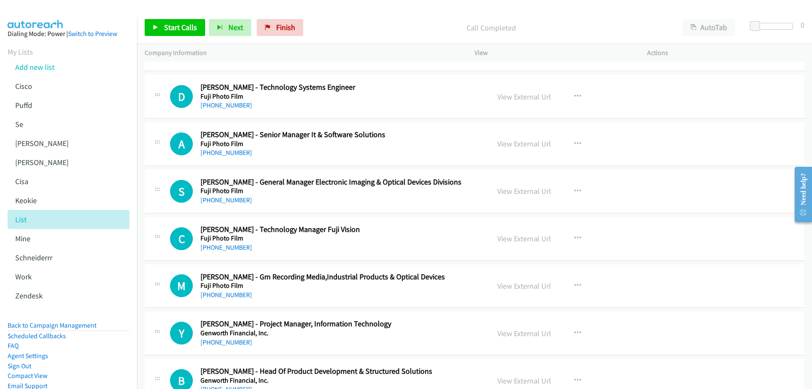
scroll to position [9629, 0]
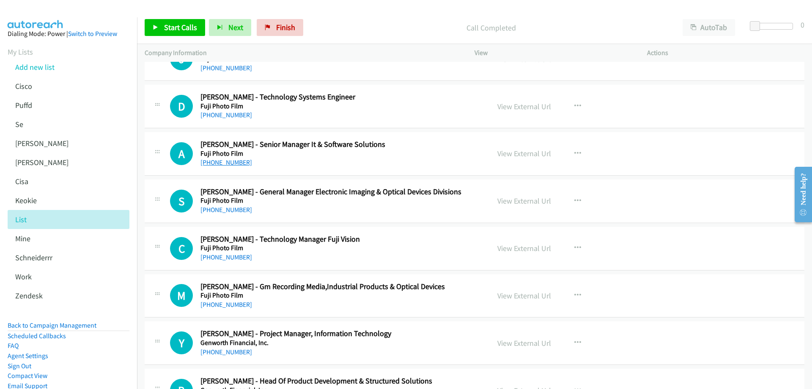
click at [233, 163] on link "+61 2 9466 2786" at bounding box center [227, 162] width 52 height 8
click at [517, 154] on link "View External Url" at bounding box center [525, 153] width 54 height 10
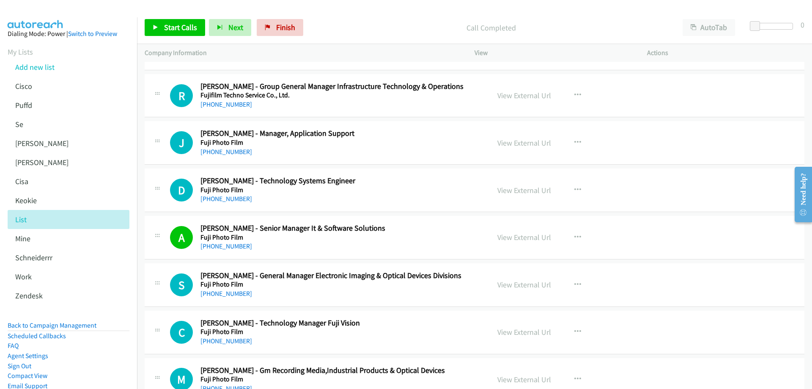
scroll to position [9544, 0]
click at [228, 201] on link "+64 27 703 5503" at bounding box center [227, 199] width 52 height 8
click at [502, 192] on link "View External Url" at bounding box center [525, 191] width 54 height 10
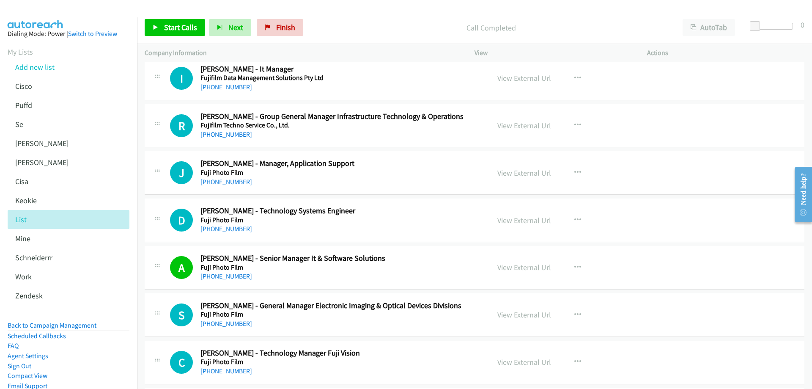
scroll to position [9502, 0]
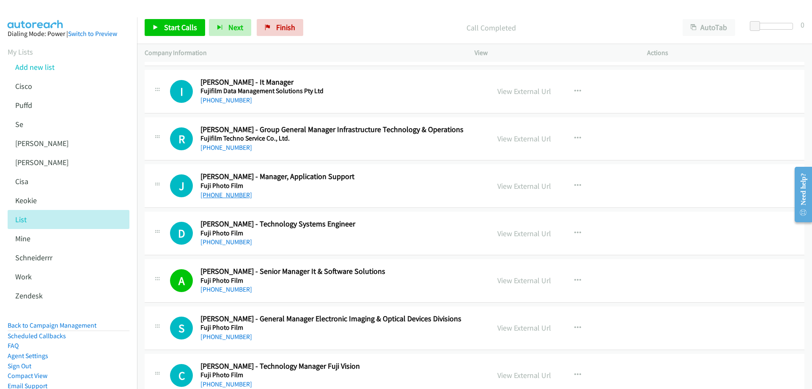
click at [230, 197] on link "+64 27 702 8324" at bounding box center [227, 195] width 52 height 8
click at [511, 187] on link "View External Url" at bounding box center [525, 186] width 54 height 10
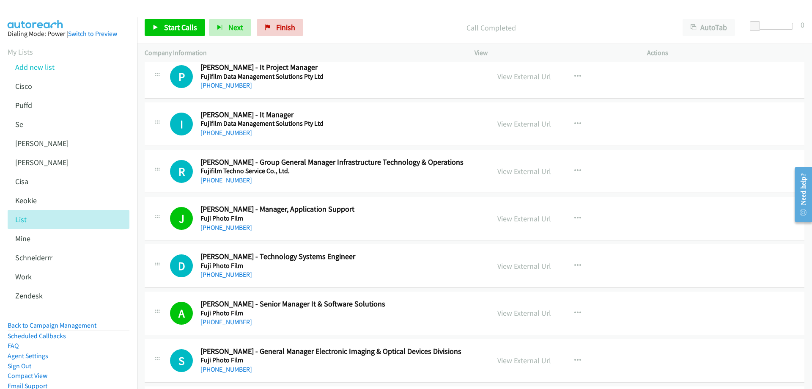
scroll to position [9459, 0]
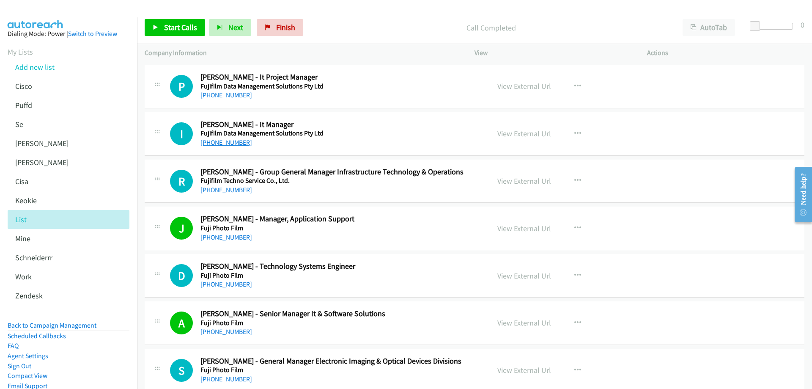
click at [234, 142] on link "+61 400 043 776" at bounding box center [227, 142] width 52 height 8
click at [532, 132] on link "View External Url" at bounding box center [525, 134] width 54 height 10
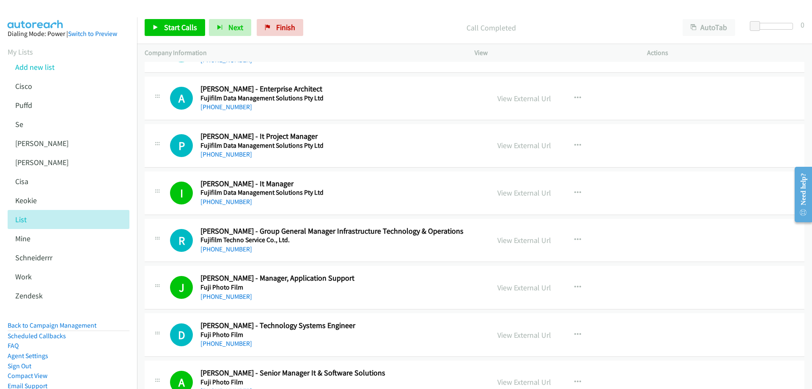
scroll to position [9375, 0]
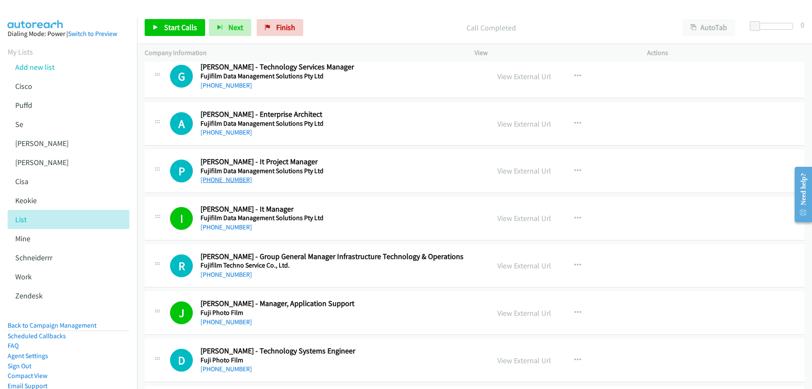
click at [239, 178] on link "+64 27 585 5545" at bounding box center [227, 180] width 52 height 8
click at [510, 170] on link "View External Url" at bounding box center [525, 171] width 54 height 10
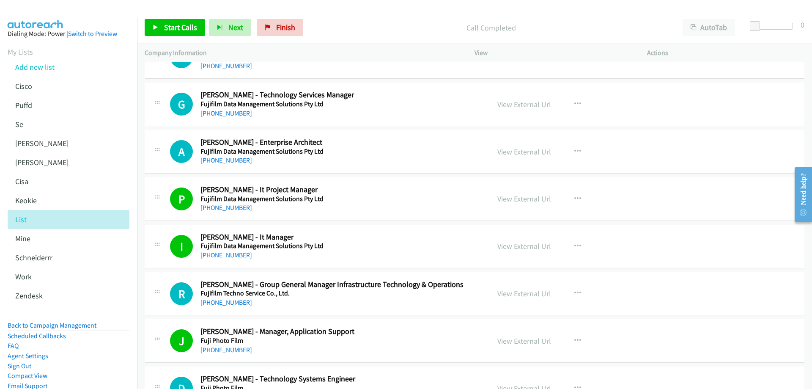
scroll to position [9333, 0]
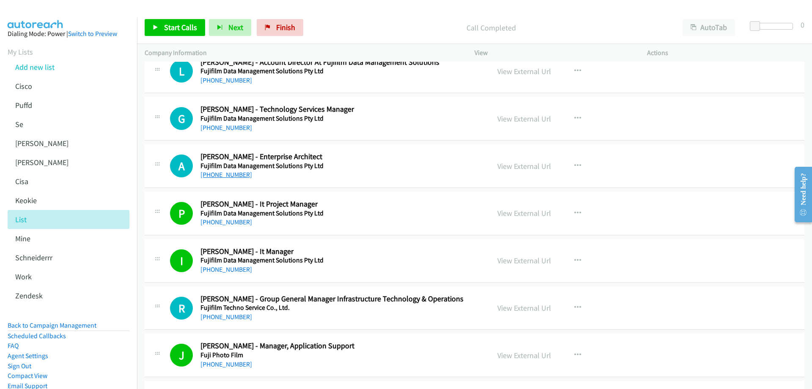
click at [226, 176] on link "+61 451 878 508" at bounding box center [227, 174] width 52 height 8
click at [520, 165] on link "View External Url" at bounding box center [525, 166] width 54 height 10
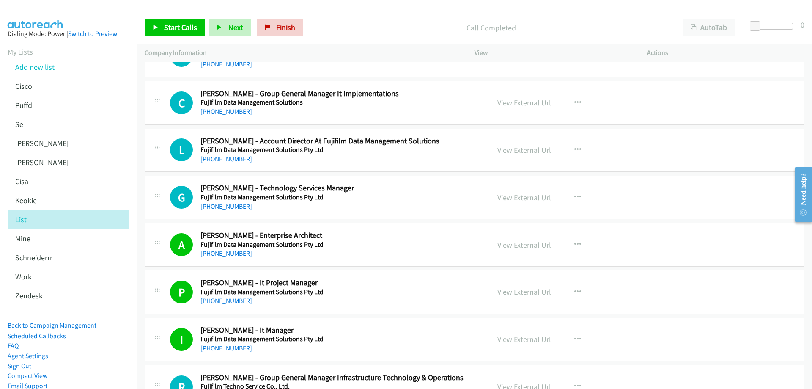
scroll to position [9248, 0]
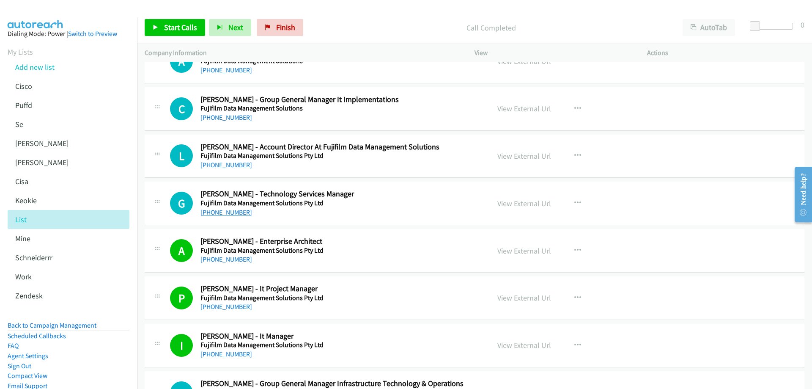
click at [231, 212] on link "+64 27 704 9154" at bounding box center [227, 212] width 52 height 8
click at [509, 206] on link "View External Url" at bounding box center [525, 203] width 54 height 10
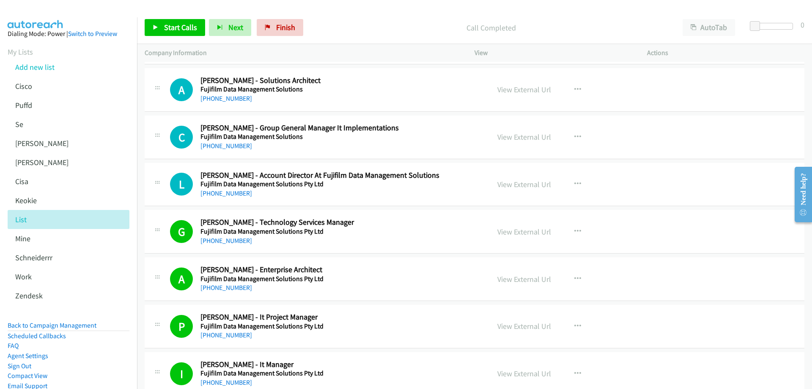
scroll to position [9206, 0]
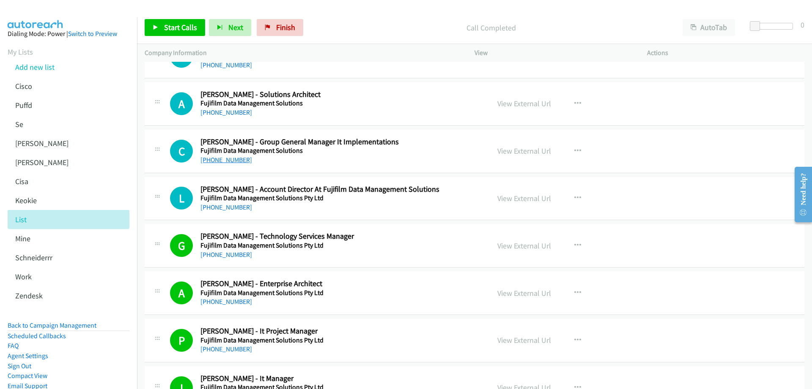
click at [219, 158] on link "+61 407 901 754" at bounding box center [227, 160] width 52 height 8
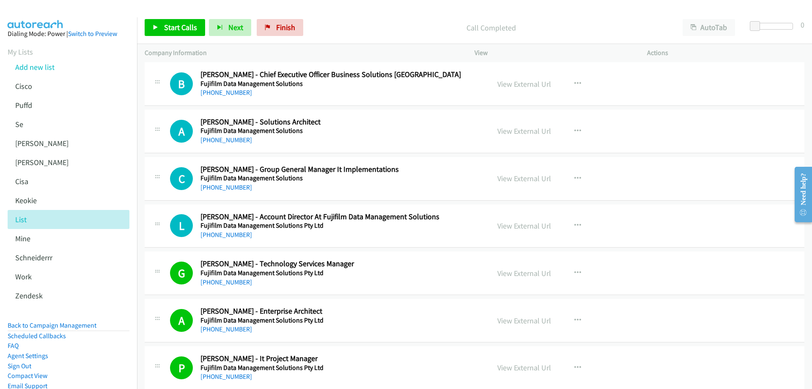
scroll to position [9163, 0]
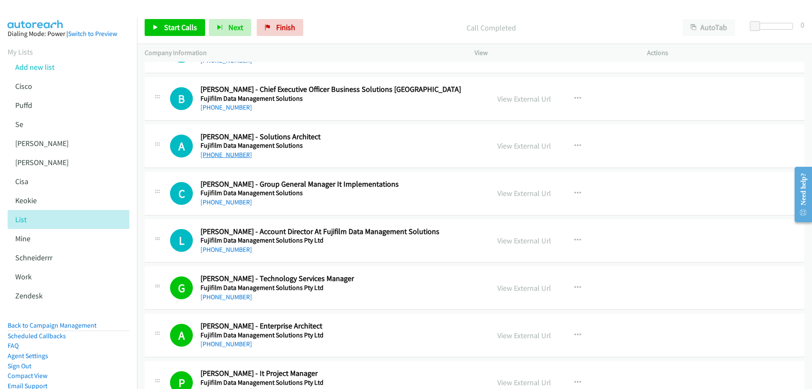
click at [237, 154] on link "+61 425 212 545" at bounding box center [227, 155] width 52 height 8
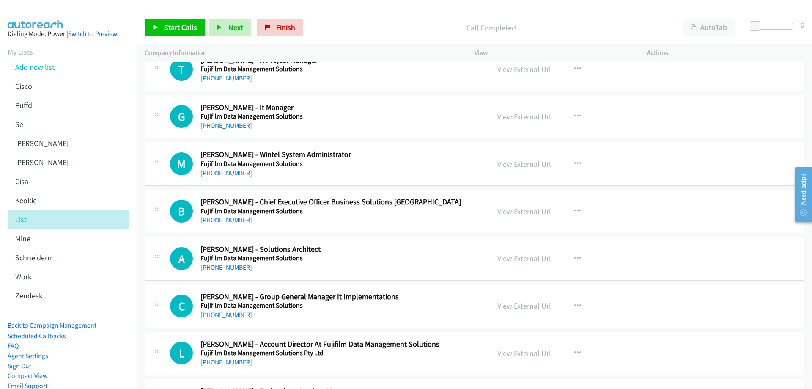
scroll to position [9036, 0]
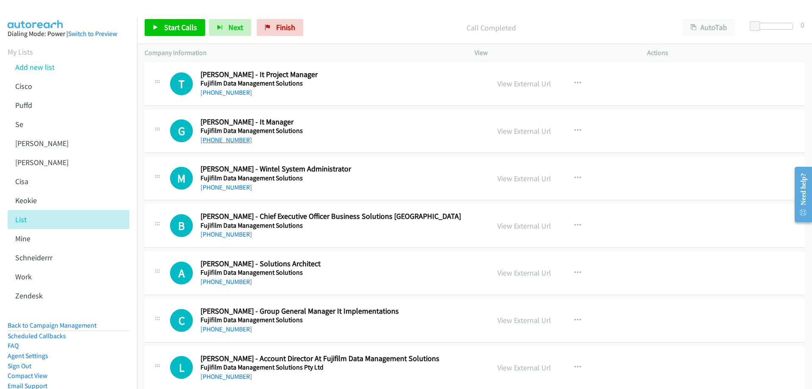
click at [216, 140] on link "+61 419 901 468" at bounding box center [227, 140] width 52 height 8
click at [509, 132] on link "View External Url" at bounding box center [525, 131] width 54 height 10
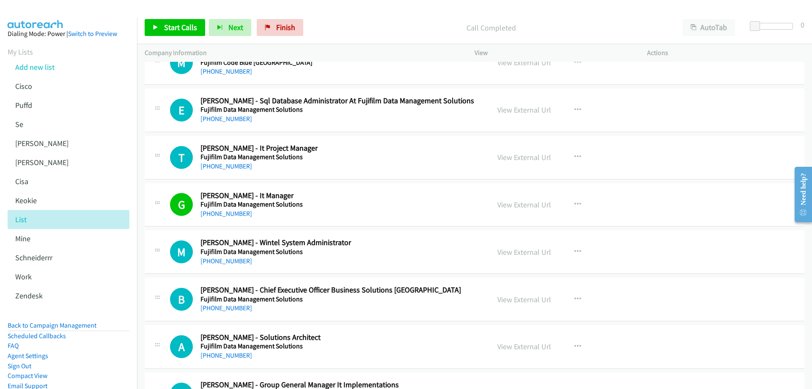
scroll to position [8910, 0]
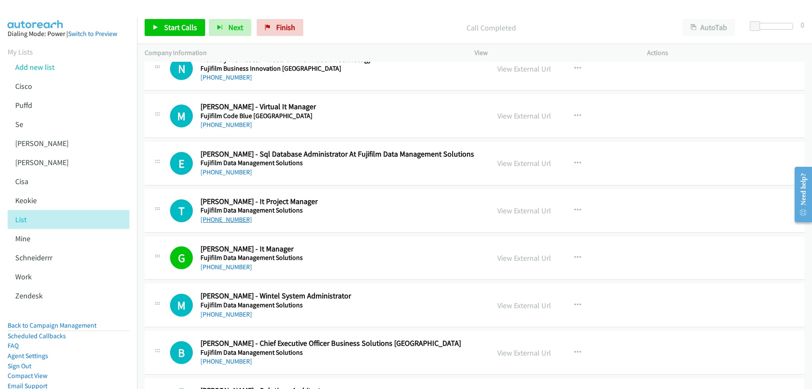
click at [231, 220] on link "+61 422 515 383" at bounding box center [227, 219] width 52 height 8
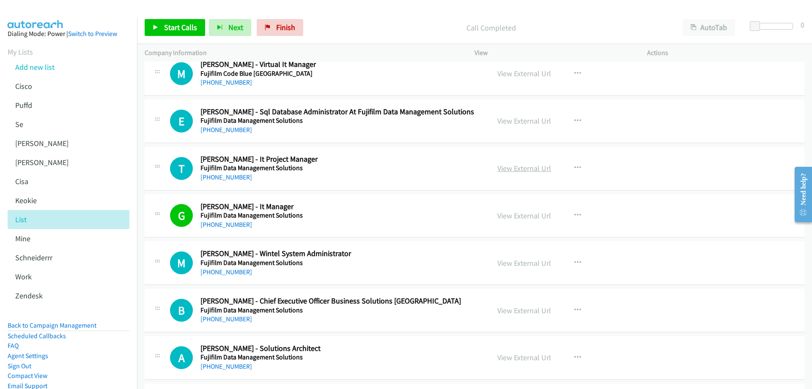
click at [499, 170] on link "View External Url" at bounding box center [525, 168] width 54 height 10
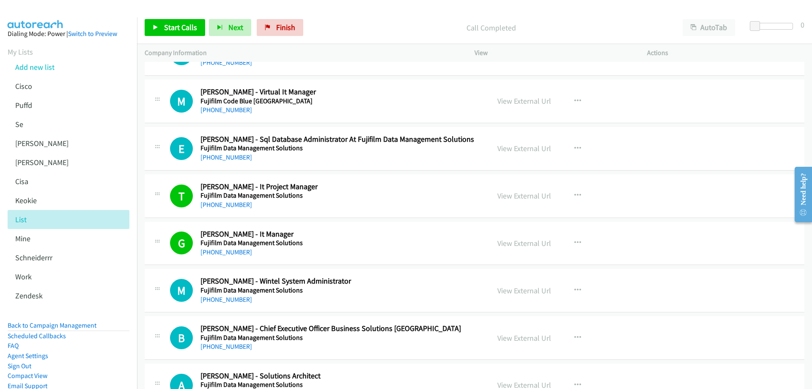
scroll to position [8910, 0]
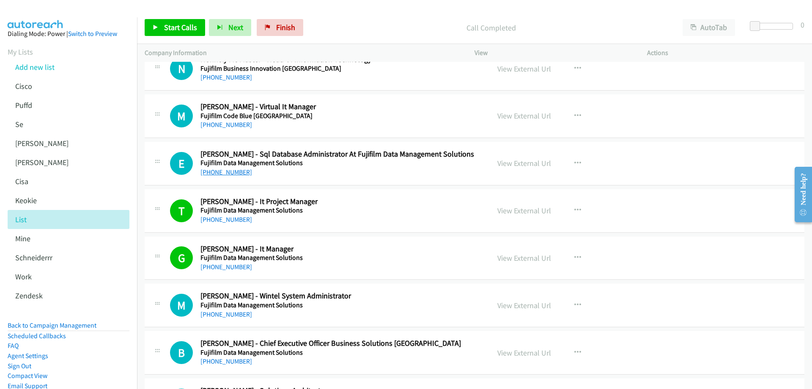
click at [232, 170] on link "+61 451 352 550" at bounding box center [227, 172] width 52 height 8
click at [527, 162] on link "View External Url" at bounding box center [525, 163] width 54 height 10
click at [281, 28] on span "Finish" at bounding box center [285, 27] width 19 height 10
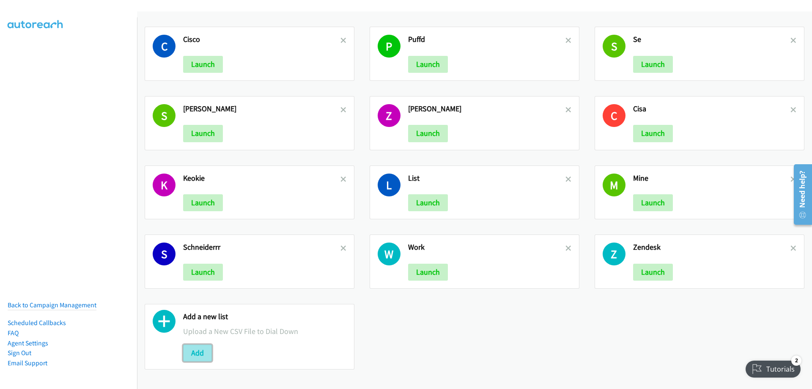
click at [198, 353] on button "Add" at bounding box center [197, 352] width 29 height 17
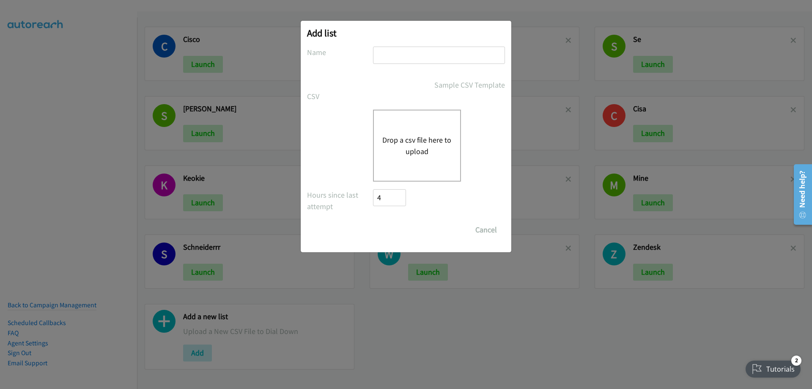
click at [414, 142] on button "Drop a csv file here to upload" at bounding box center [416, 145] width 69 height 23
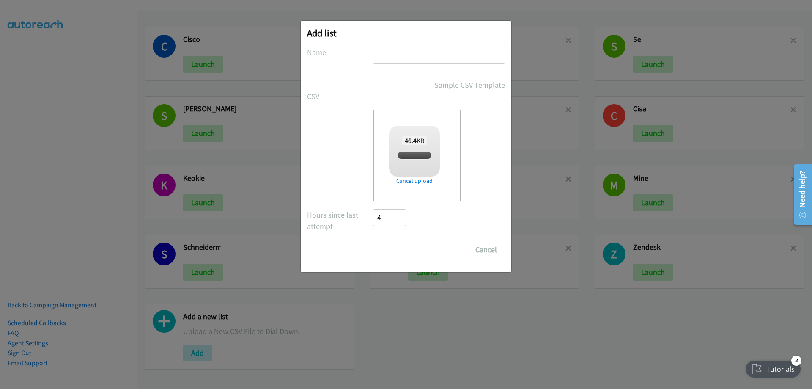
checkbox input "true"
click at [399, 50] on input "text" at bounding box center [439, 55] width 132 height 17
type input "Sigh"
click at [373, 241] on input "Save List" at bounding box center [395, 249] width 44 height 17
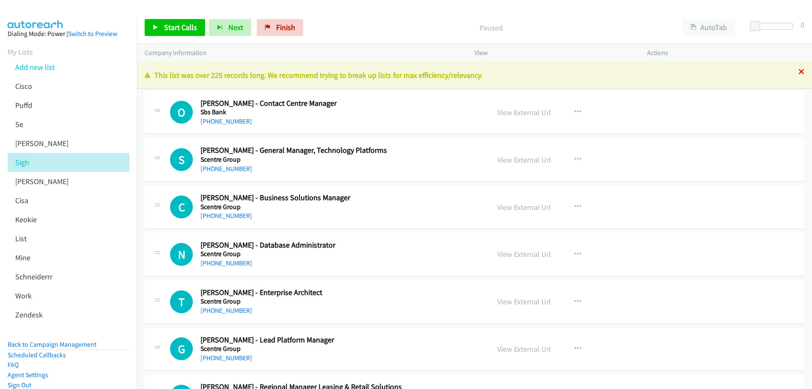
click at [799, 72] on icon at bounding box center [802, 72] width 6 height 6
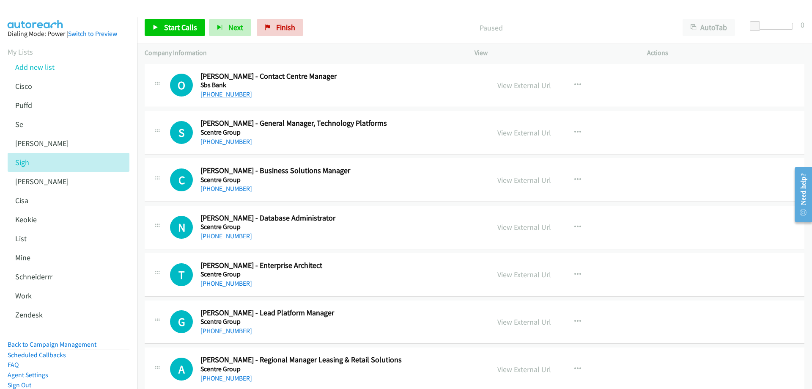
click at [226, 95] on link "[PHONE_NUMBER]" at bounding box center [227, 94] width 52 height 8
click at [513, 87] on link "View External Url" at bounding box center [525, 85] width 54 height 10
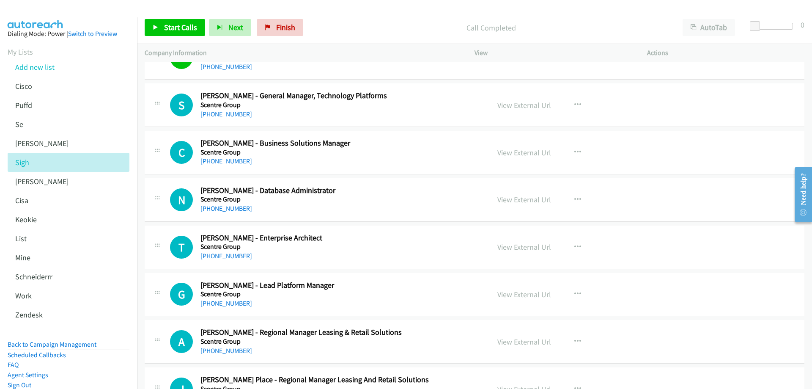
scroll to position [42, 0]
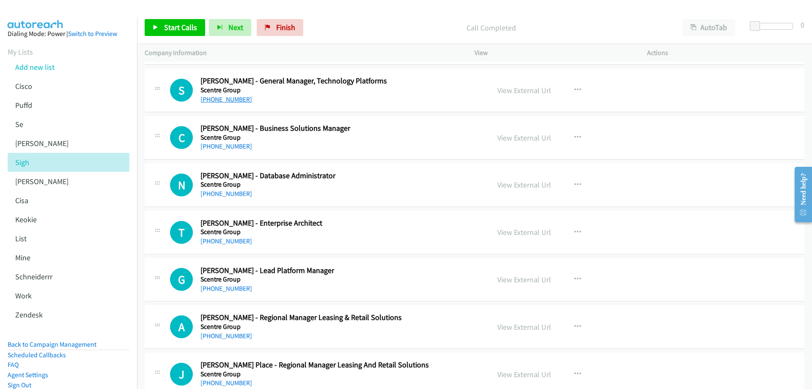
click at [234, 100] on link "[PHONE_NUMBER]" at bounding box center [227, 99] width 52 height 8
click at [516, 88] on link "View External Url" at bounding box center [525, 90] width 54 height 10
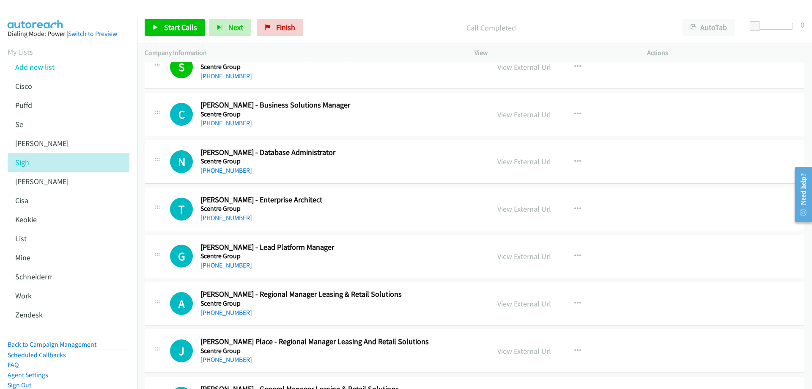
scroll to position [85, 0]
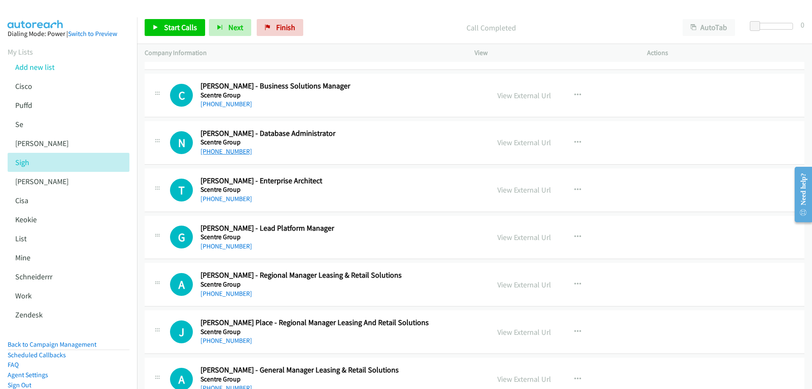
click at [227, 148] on link "[PHONE_NUMBER]" at bounding box center [227, 151] width 52 height 8
click at [528, 142] on link "View External Url" at bounding box center [525, 142] width 54 height 10
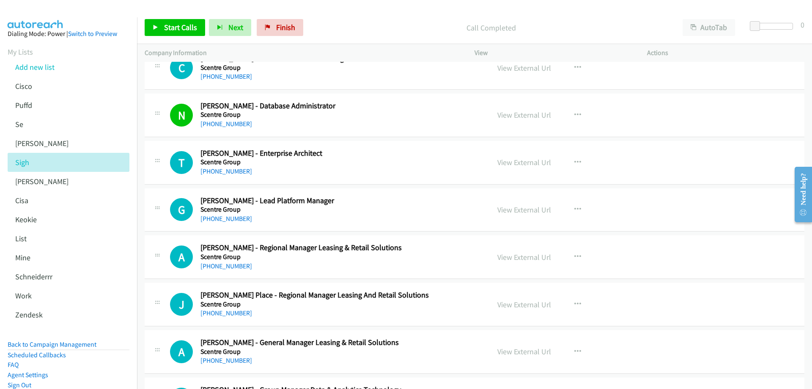
scroll to position [127, 0]
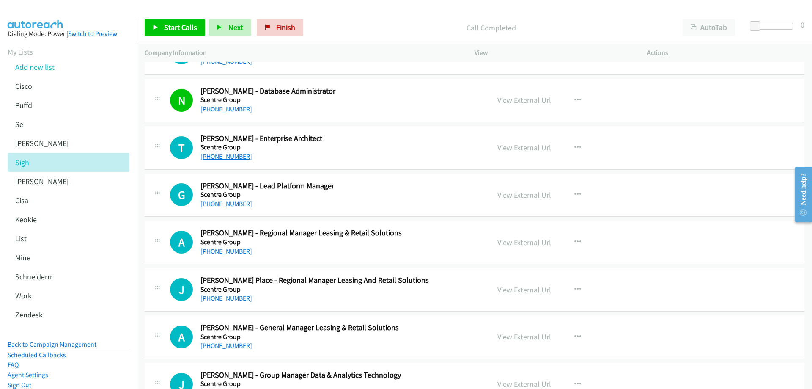
click at [237, 155] on link "[PHONE_NUMBER]" at bounding box center [227, 156] width 52 height 8
click at [519, 147] on link "View External Url" at bounding box center [525, 148] width 54 height 10
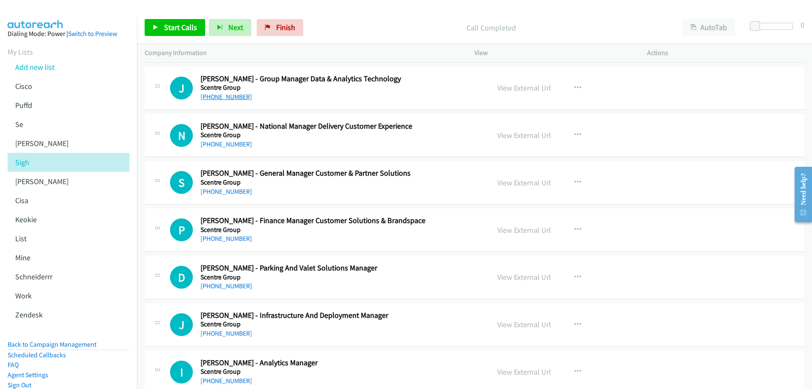
scroll to position [381, 0]
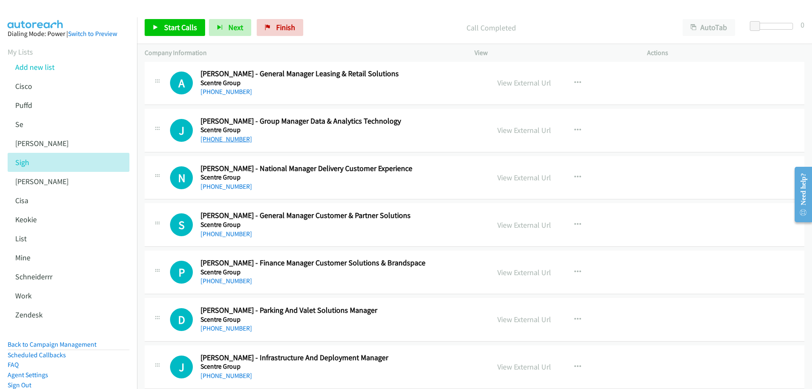
click at [228, 137] on link "[PHONE_NUMBER]" at bounding box center [227, 139] width 52 height 8
click at [530, 130] on link "View External Url" at bounding box center [525, 130] width 54 height 10
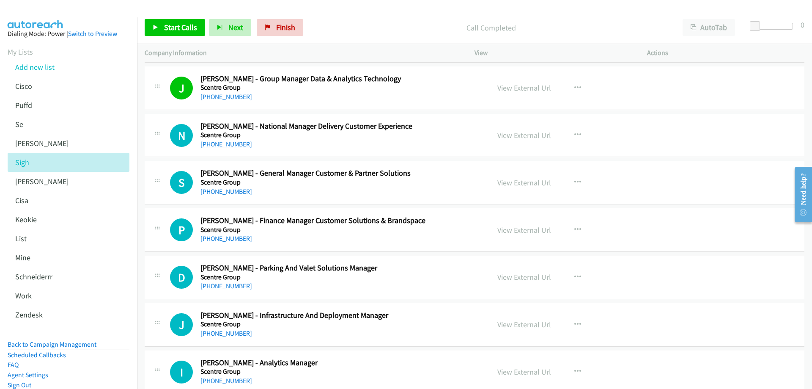
click at [234, 142] on link "[PHONE_NUMBER]" at bounding box center [227, 144] width 52 height 8
click at [504, 136] on link "View External Url" at bounding box center [525, 135] width 54 height 10
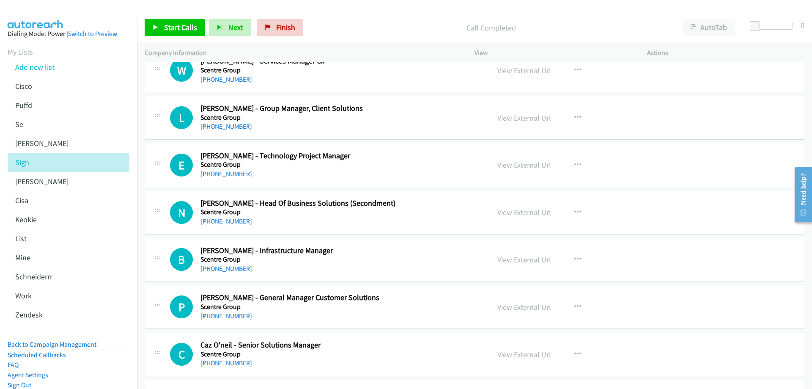
scroll to position [804, 0]
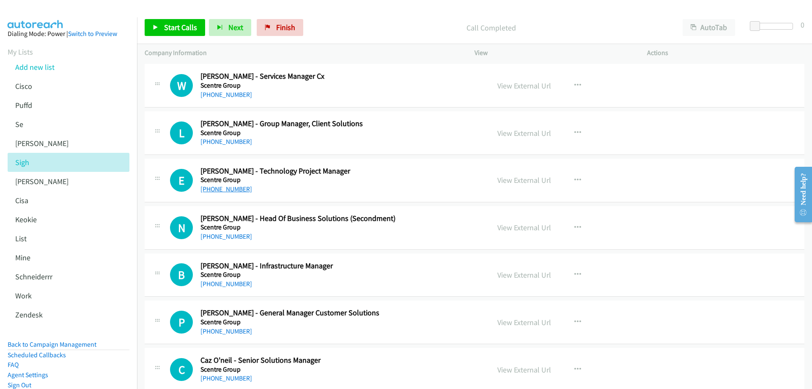
click at [222, 187] on link "[PHONE_NUMBER]" at bounding box center [227, 189] width 52 height 8
click at [522, 181] on link "View External Url" at bounding box center [525, 180] width 54 height 10
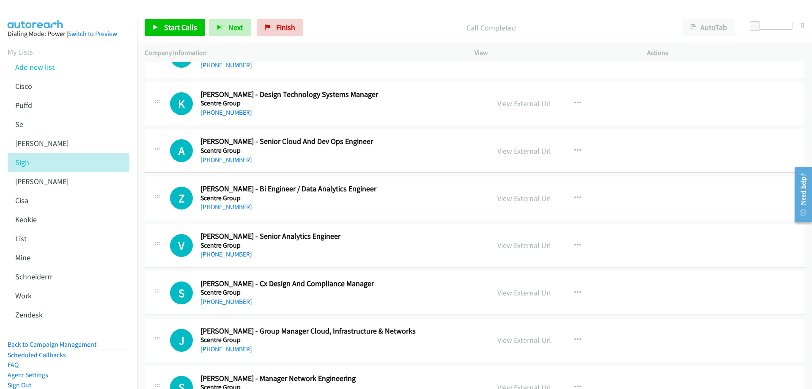
scroll to position [1227, 0]
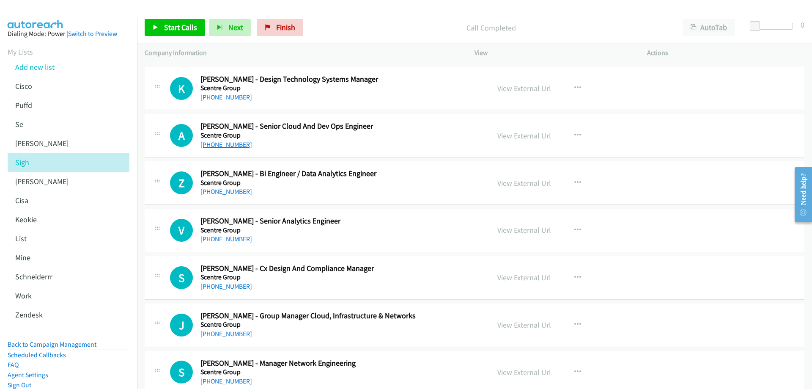
click at [228, 143] on link "[PHONE_NUMBER]" at bounding box center [227, 144] width 52 height 8
click at [512, 135] on link "View External Url" at bounding box center [525, 136] width 54 height 10
click at [230, 191] on link "[PHONE_NUMBER]" at bounding box center [227, 191] width 52 height 8
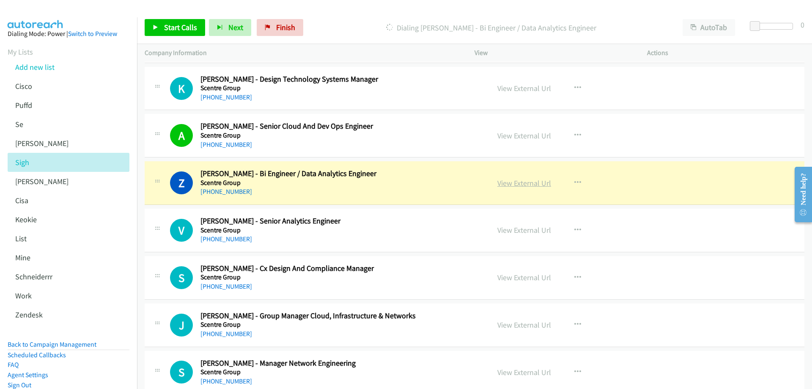
click at [522, 181] on link "View External Url" at bounding box center [525, 183] width 54 height 10
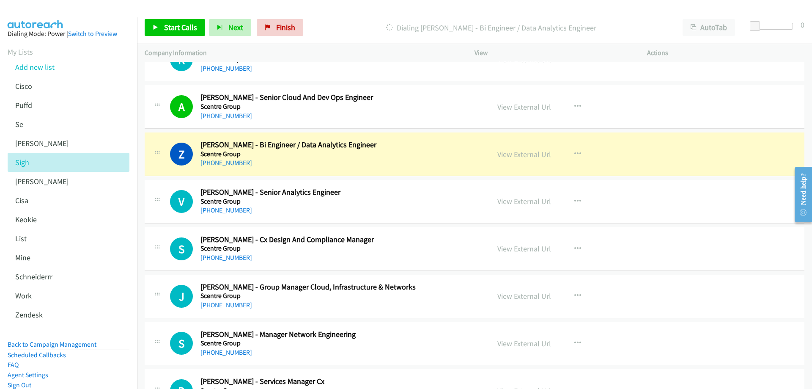
scroll to position [1269, 0]
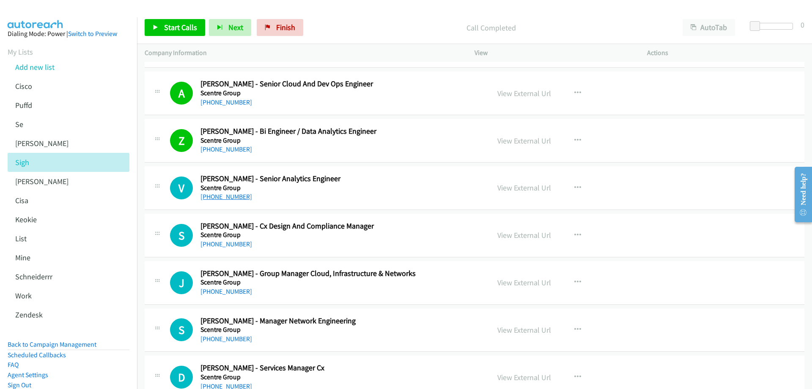
click at [233, 196] on link "[PHONE_NUMBER]" at bounding box center [227, 196] width 52 height 8
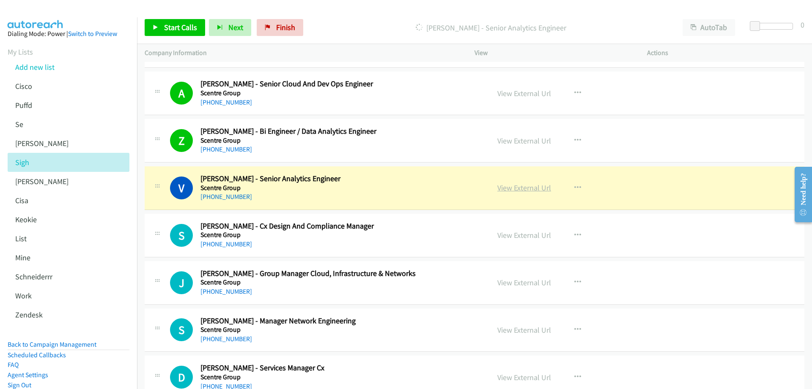
click at [516, 187] on link "View External Url" at bounding box center [525, 188] width 54 height 10
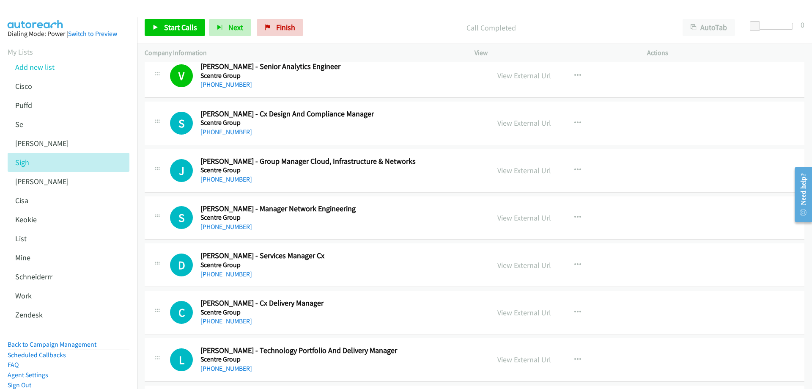
scroll to position [1396, 0]
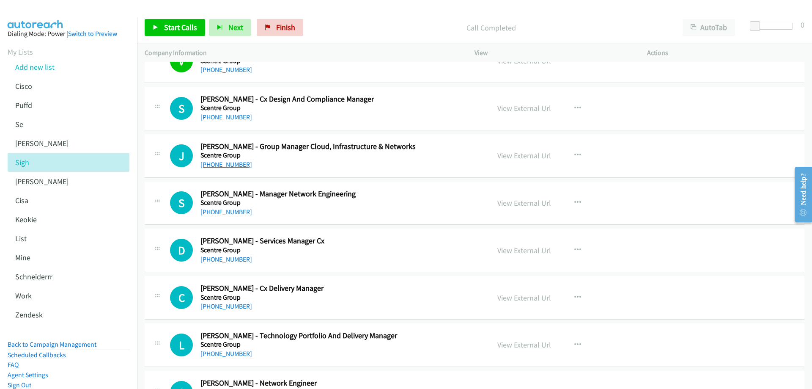
click at [222, 166] on link "[PHONE_NUMBER]" at bounding box center [227, 164] width 52 height 8
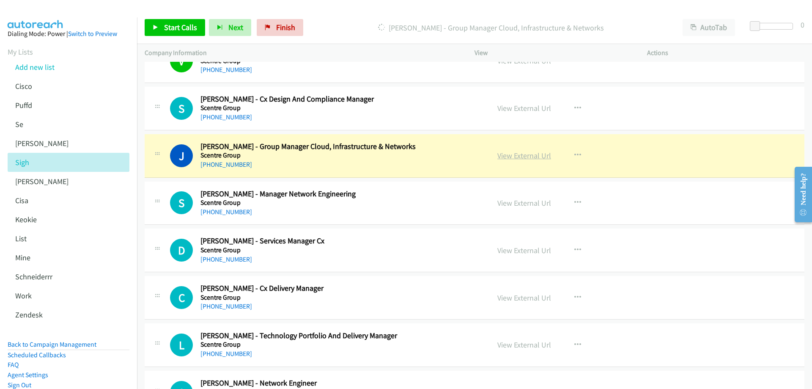
click at [512, 155] on link "View External Url" at bounding box center [525, 156] width 54 height 10
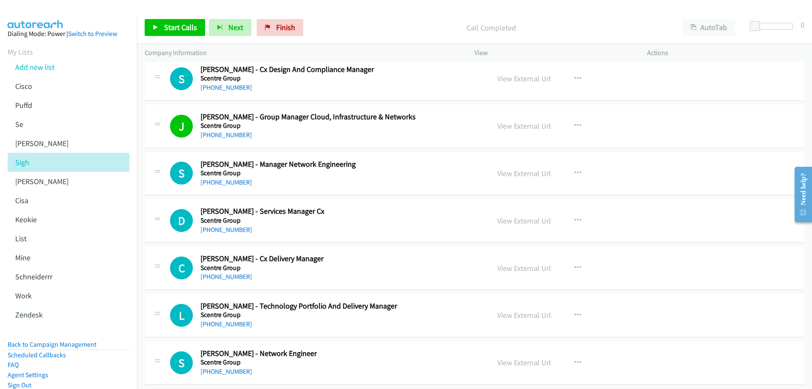
scroll to position [1438, 0]
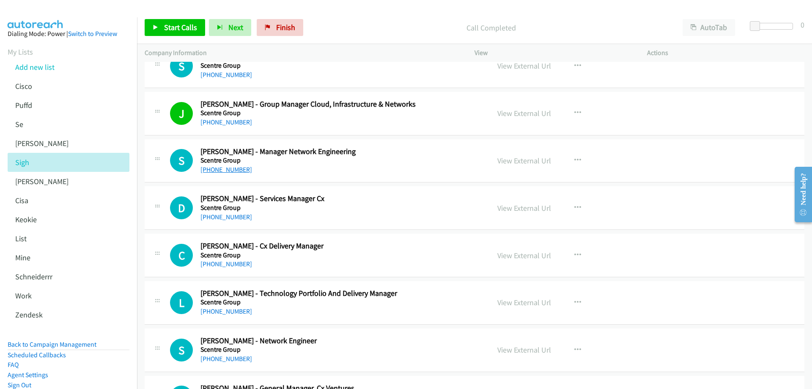
click at [223, 167] on link "[PHONE_NUMBER]" at bounding box center [227, 169] width 52 height 8
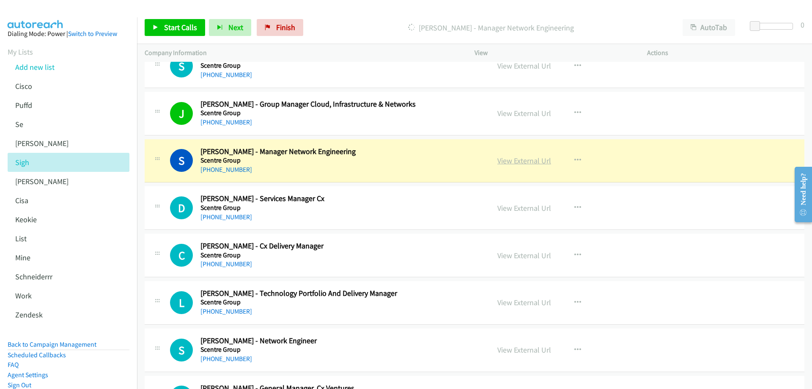
click at [514, 158] on link "View External Url" at bounding box center [525, 161] width 54 height 10
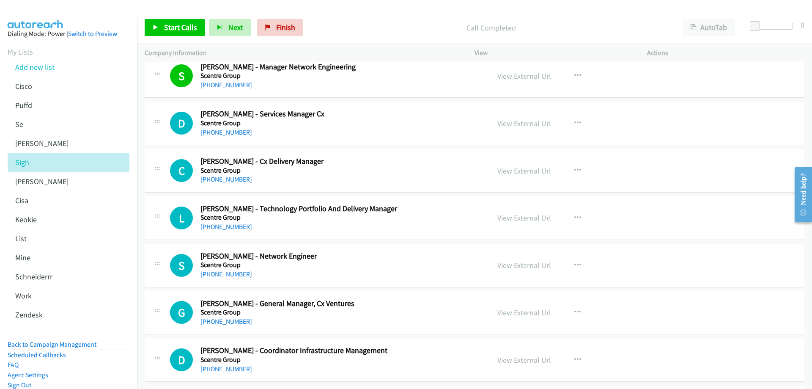
scroll to position [1565, 0]
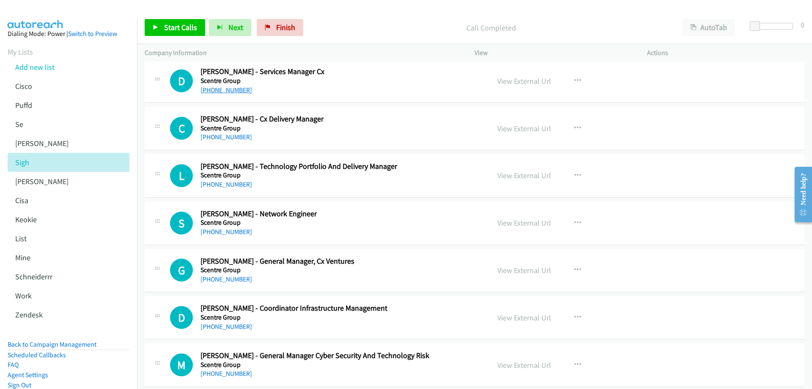
click at [229, 88] on link "[PHONE_NUMBER]" at bounding box center [227, 90] width 52 height 8
click at [525, 126] on link "View External Url" at bounding box center [525, 129] width 54 height 10
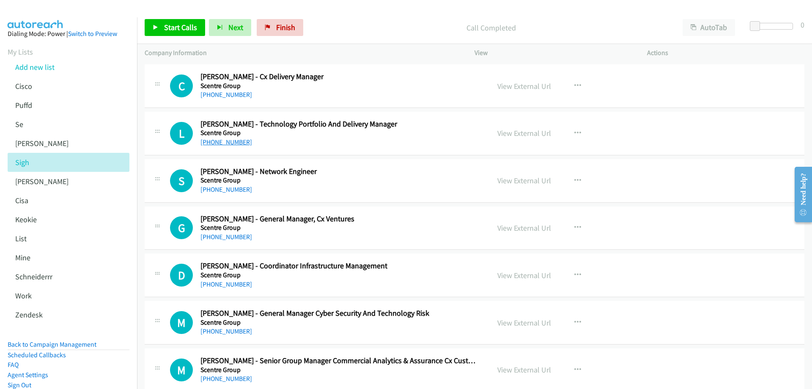
click at [223, 144] on link "[PHONE_NUMBER]" at bounding box center [227, 142] width 52 height 8
click at [222, 189] on link "[PHONE_NUMBER]" at bounding box center [227, 189] width 52 height 8
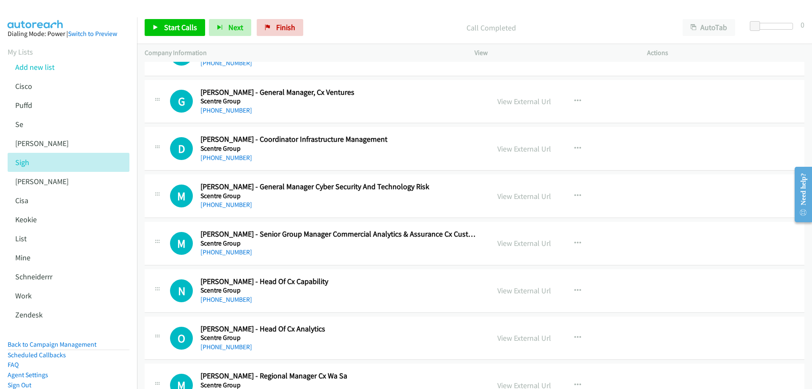
scroll to position [1735, 0]
click at [227, 115] on div "G Callback Scheduled [PERSON_NAME] - General Manager, Cx Ventures Scentre Group…" at bounding box center [475, 102] width 660 height 44
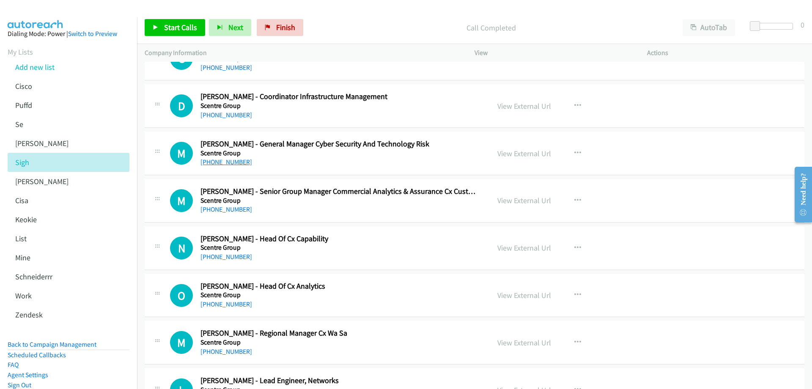
click at [228, 159] on link "[PHONE_NUMBER]" at bounding box center [227, 162] width 52 height 8
click at [517, 153] on link "View External Url" at bounding box center [525, 153] width 54 height 10
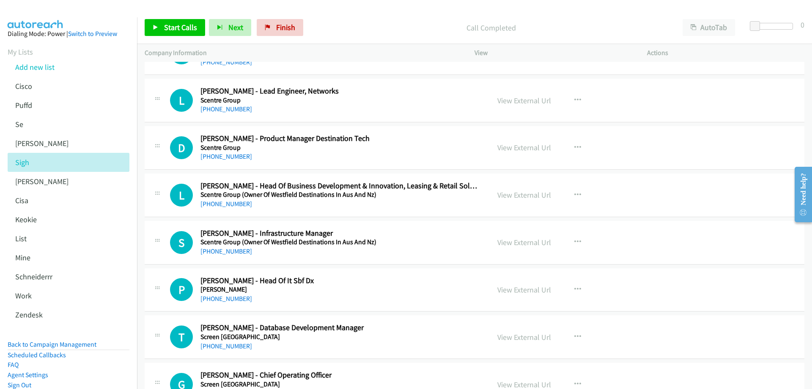
scroll to position [2073, 0]
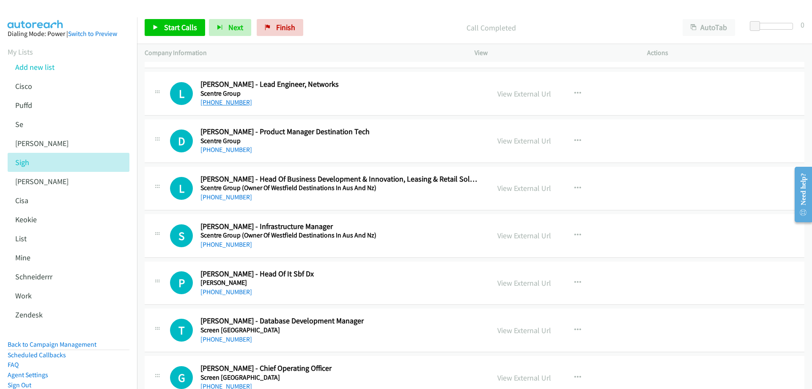
click at [228, 102] on link "[PHONE_NUMBER]" at bounding box center [227, 102] width 52 height 8
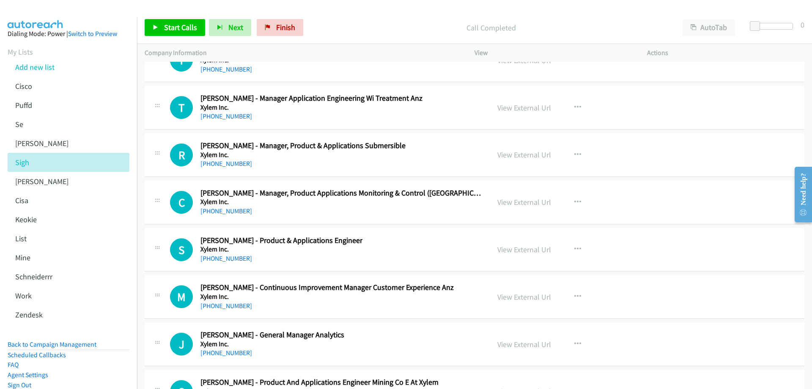
scroll to position [12455, 0]
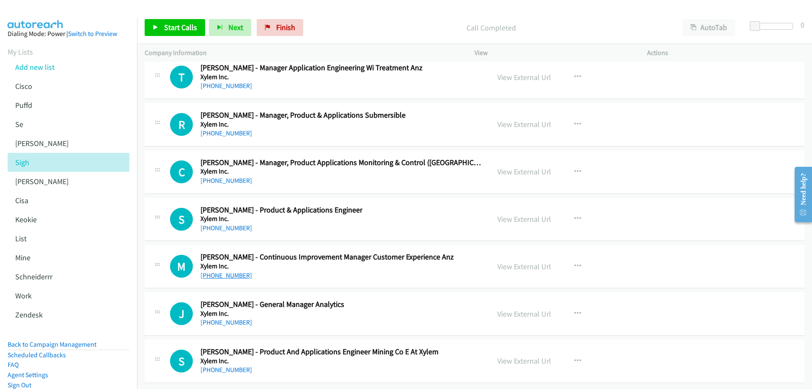
click at [220, 271] on link "[PHONE_NUMBER]" at bounding box center [227, 275] width 52 height 8
click at [514, 262] on link "View External Url" at bounding box center [525, 266] width 54 height 10
click at [235, 224] on link "[PHONE_NUMBER]" at bounding box center [227, 228] width 52 height 8
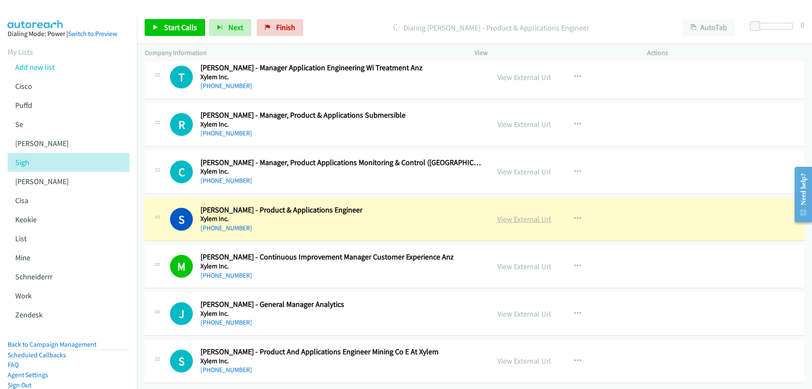
click at [524, 214] on link "View External Url" at bounding box center [525, 219] width 54 height 10
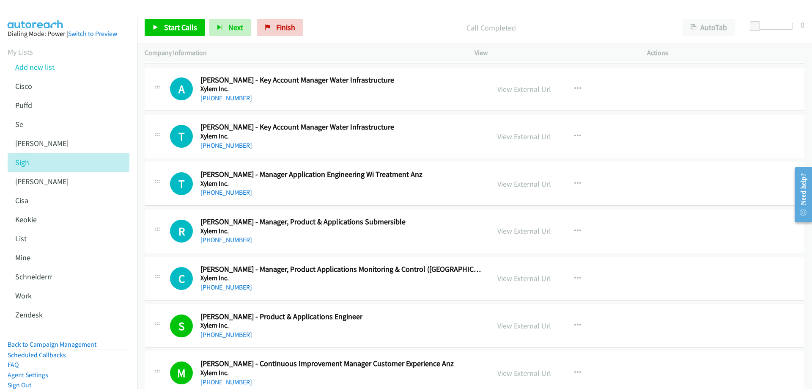
scroll to position [12328, 0]
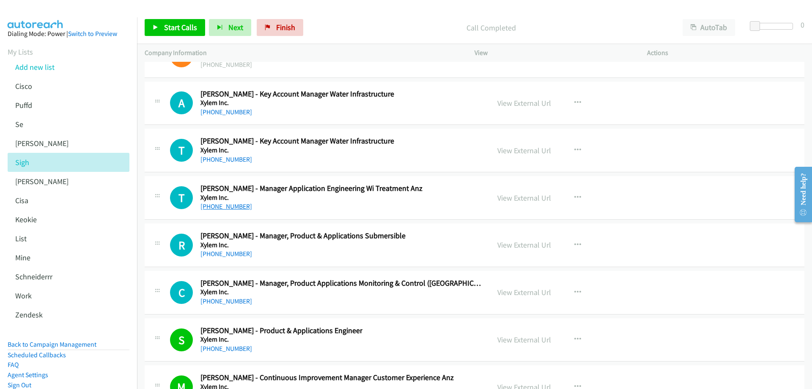
click at [224, 207] on link "[PHONE_NUMBER]" at bounding box center [227, 206] width 52 height 8
click at [521, 199] on link "View External Url" at bounding box center [525, 198] width 54 height 10
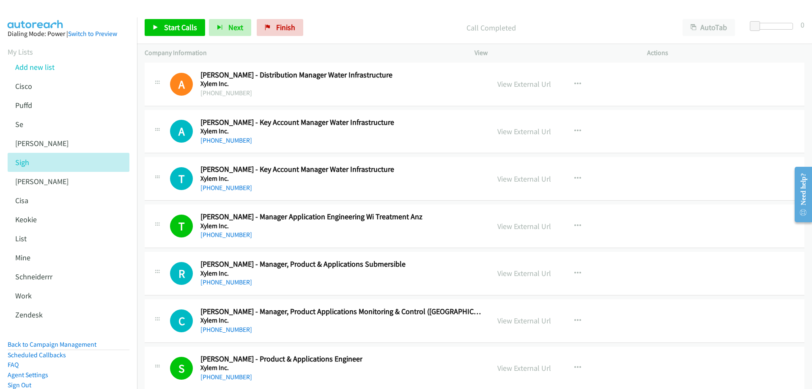
scroll to position [12286, 0]
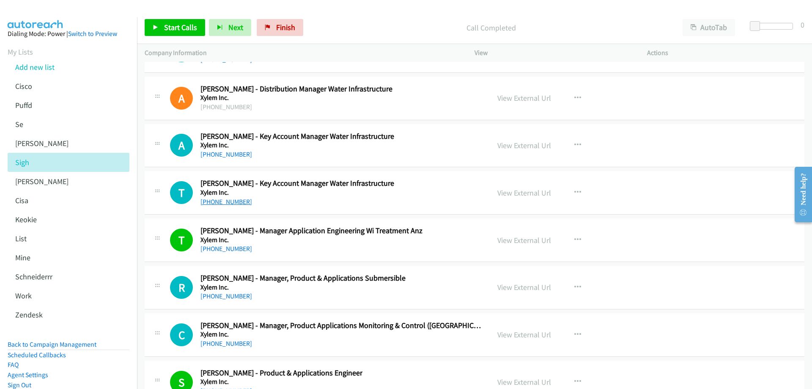
click at [232, 201] on link "[PHONE_NUMBER]" at bounding box center [227, 202] width 52 height 8
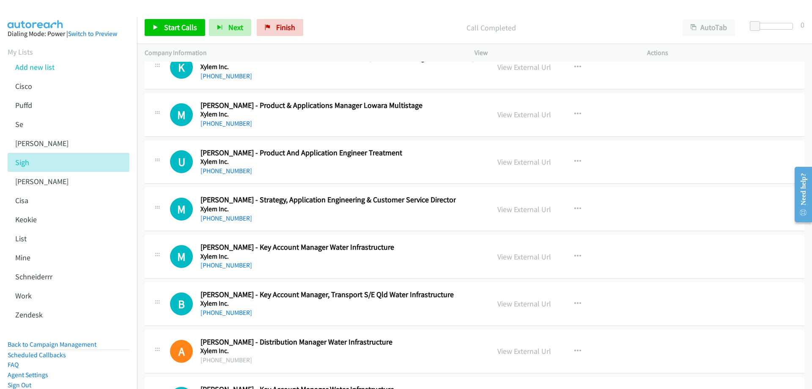
scroll to position [12032, 0]
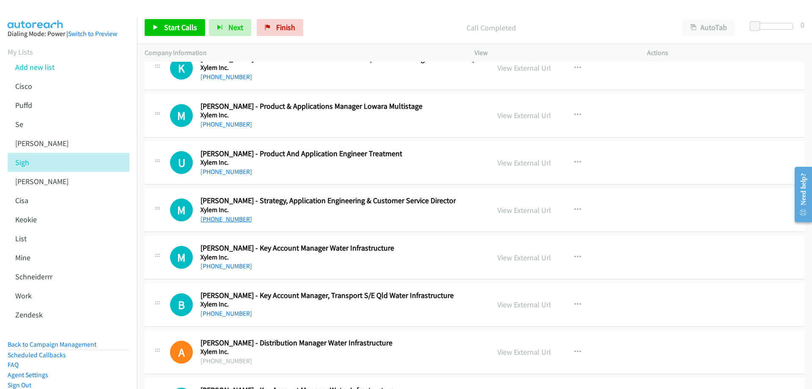
click at [231, 215] on link "[PHONE_NUMBER]" at bounding box center [227, 219] width 52 height 8
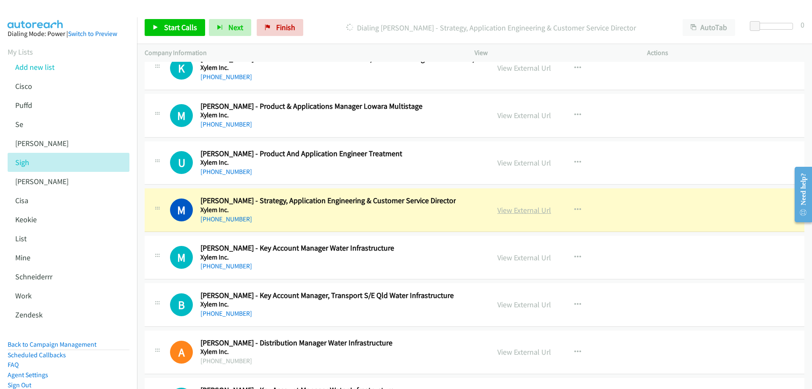
click at [517, 209] on link "View External Url" at bounding box center [525, 210] width 54 height 10
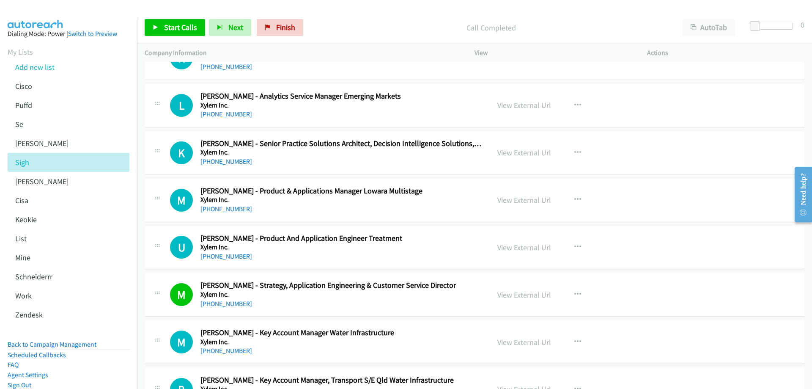
scroll to position [11905, 0]
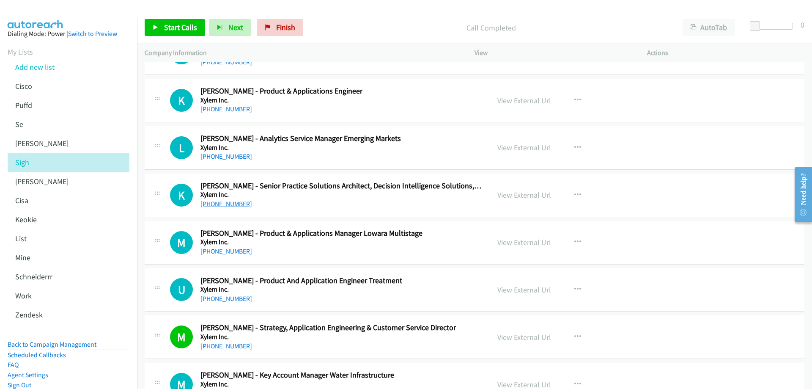
click at [232, 202] on link "[PHONE_NUMBER]" at bounding box center [227, 204] width 52 height 8
click at [518, 192] on link "View External Url" at bounding box center [525, 195] width 54 height 10
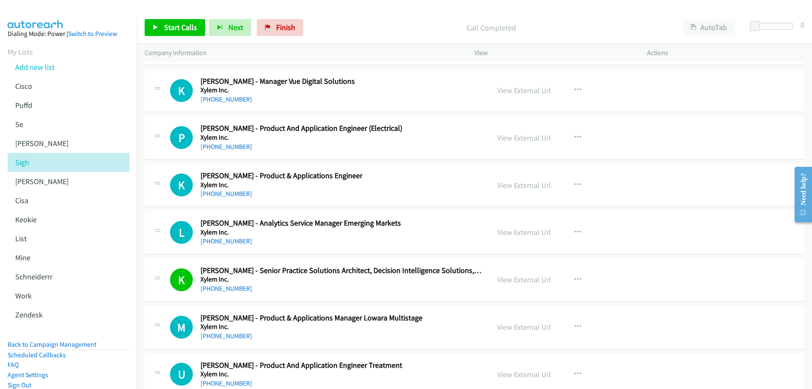
scroll to position [11863, 0]
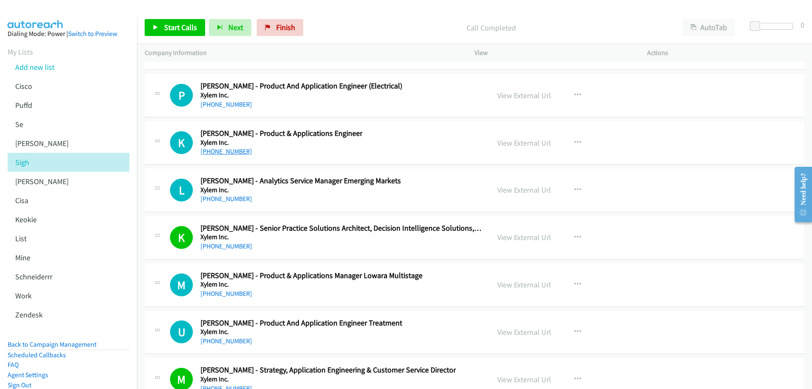
click at [231, 151] on link "[PHONE_NUMBER]" at bounding box center [227, 151] width 52 height 8
click at [528, 144] on link "View External Url" at bounding box center [525, 143] width 54 height 10
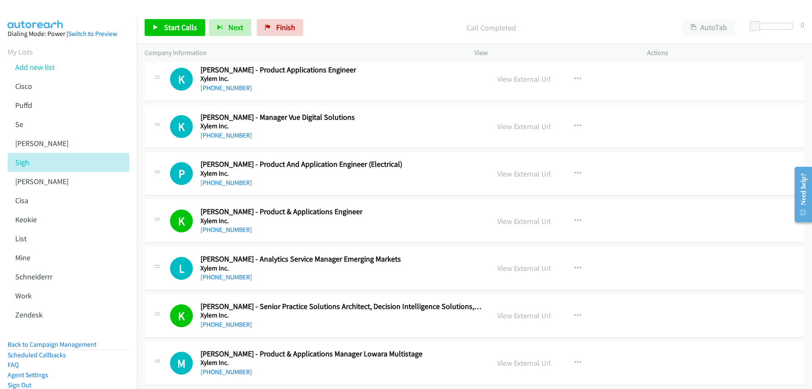
scroll to position [11778, 0]
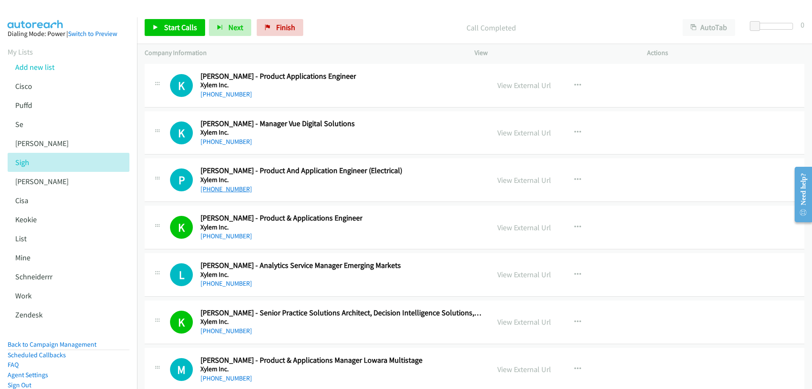
click at [235, 191] on link "[PHONE_NUMBER]" at bounding box center [227, 189] width 52 height 8
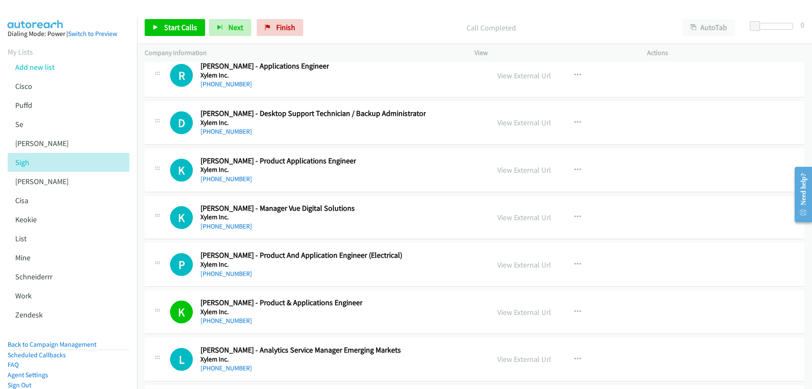
scroll to position [11651, 0]
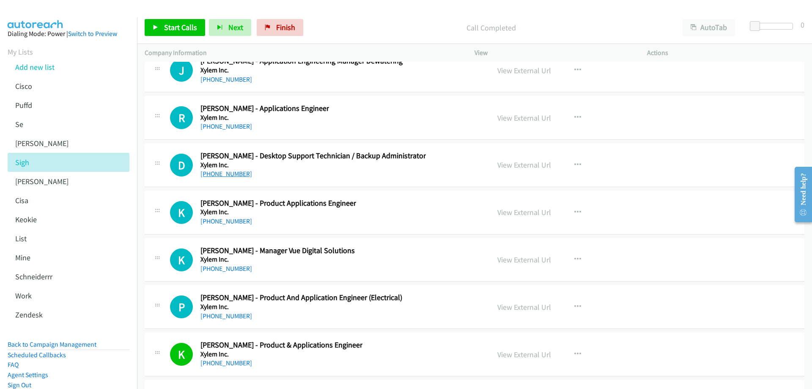
click at [225, 173] on link "[PHONE_NUMBER]" at bounding box center [227, 174] width 52 height 8
click at [515, 167] on link "View External Url" at bounding box center [525, 165] width 54 height 10
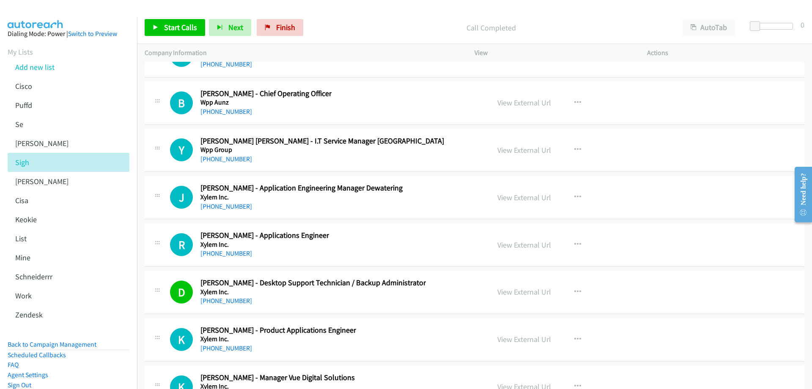
scroll to position [11482, 0]
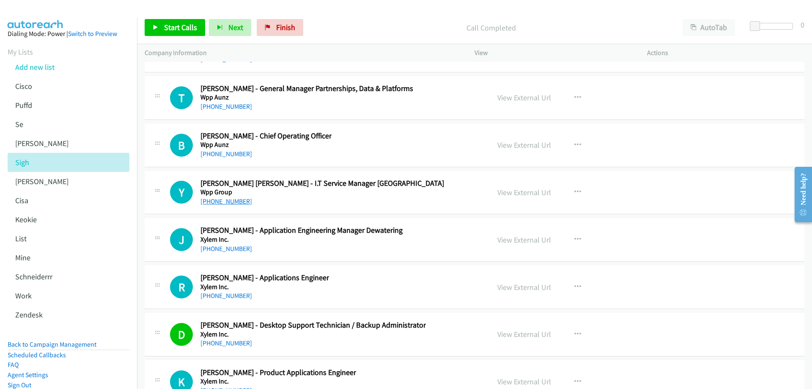
click at [228, 203] on link "[PHONE_NUMBER]" at bounding box center [227, 201] width 52 height 8
click at [520, 190] on link "View External Url" at bounding box center [525, 192] width 54 height 10
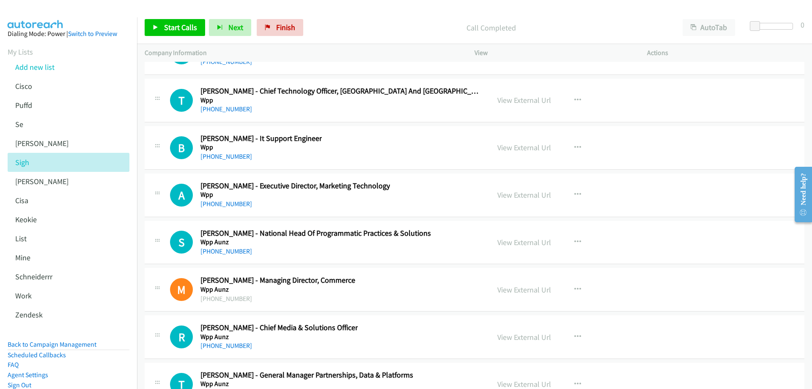
scroll to position [11186, 0]
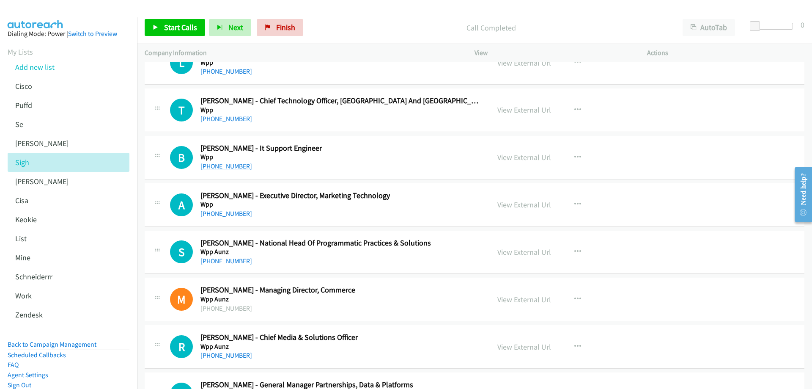
click at [220, 168] on link "[PHONE_NUMBER]" at bounding box center [227, 166] width 52 height 8
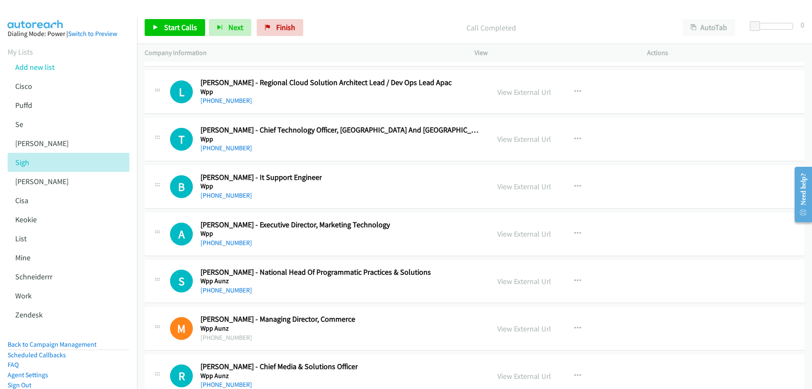
scroll to position [11101, 0]
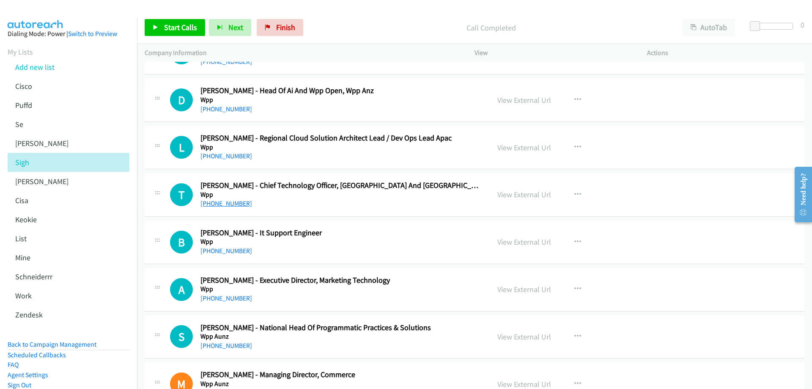
click at [229, 204] on link "[PHONE_NUMBER]" at bounding box center [227, 203] width 52 height 8
click at [509, 196] on link "View External Url" at bounding box center [525, 195] width 54 height 10
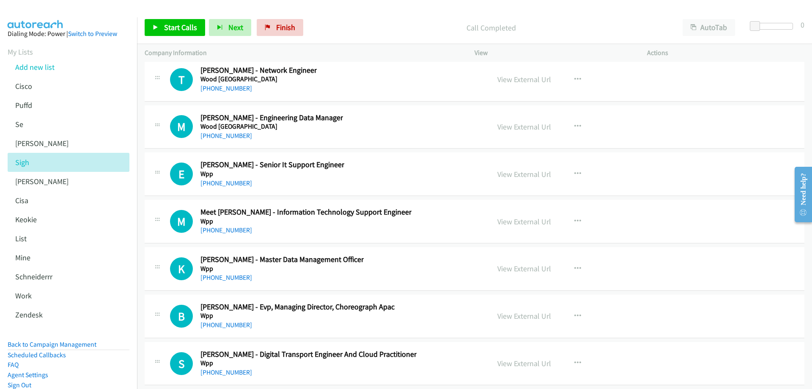
scroll to position [10805, 0]
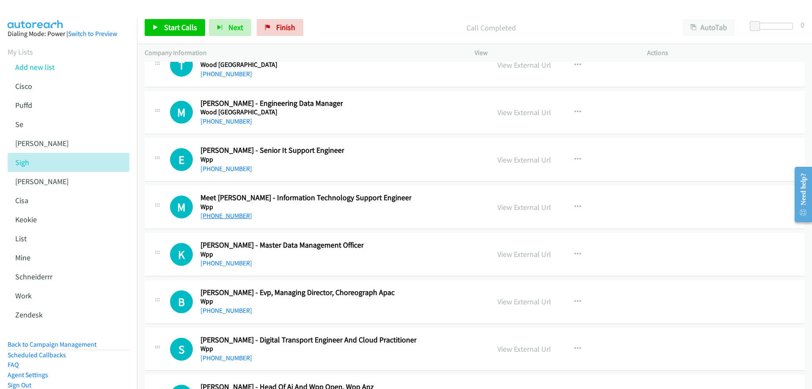
click at [231, 214] on link "[PHONE_NUMBER]" at bounding box center [227, 216] width 52 height 8
click at [521, 204] on link "View External Url" at bounding box center [525, 207] width 54 height 10
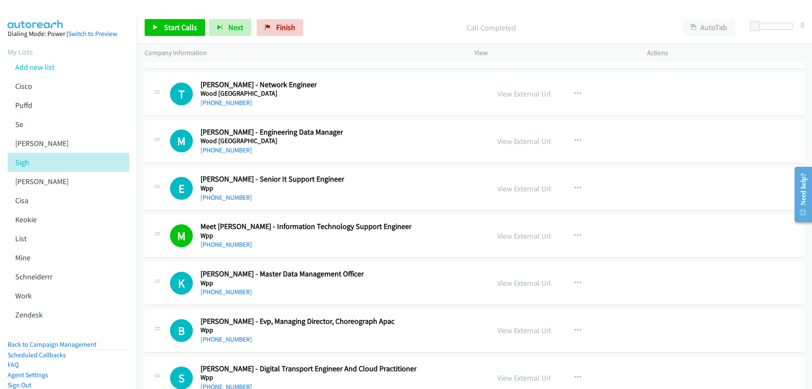
scroll to position [10763, 0]
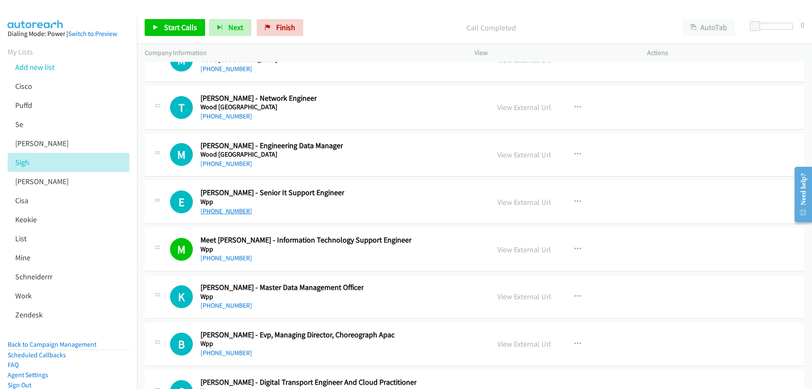
click at [226, 213] on link "[PHONE_NUMBER]" at bounding box center [227, 211] width 52 height 8
click at [502, 203] on link "View External Url" at bounding box center [525, 202] width 54 height 10
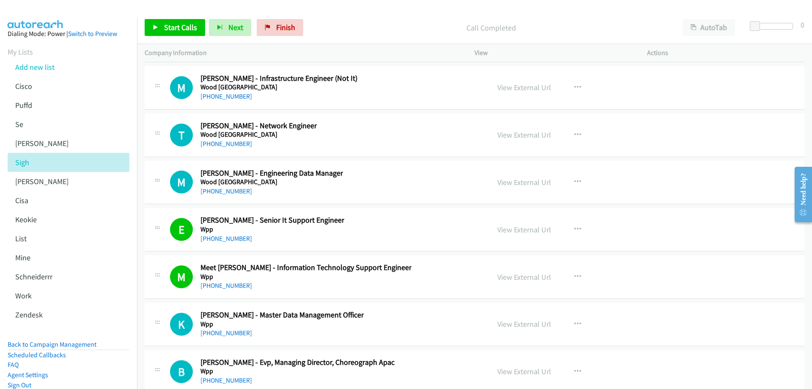
scroll to position [10721, 0]
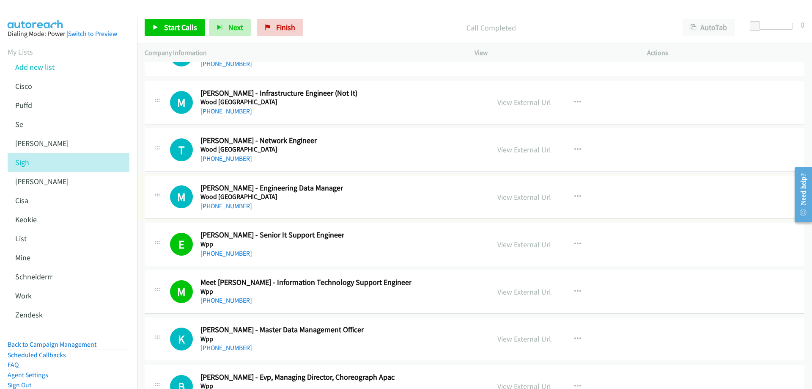
click at [228, 205] on link "[PHONE_NUMBER]" at bounding box center [227, 206] width 52 height 8
click at [515, 199] on link "View External Url" at bounding box center [525, 197] width 54 height 10
click at [226, 159] on link "[PHONE_NUMBER]" at bounding box center [227, 158] width 52 height 8
click at [514, 151] on link "View External Url" at bounding box center [525, 150] width 54 height 10
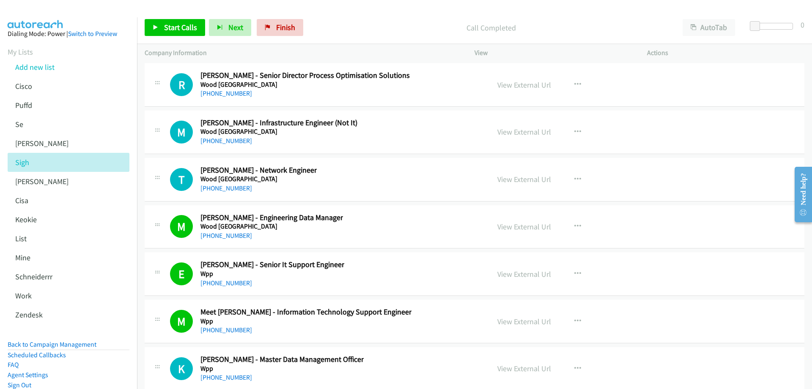
scroll to position [10678, 0]
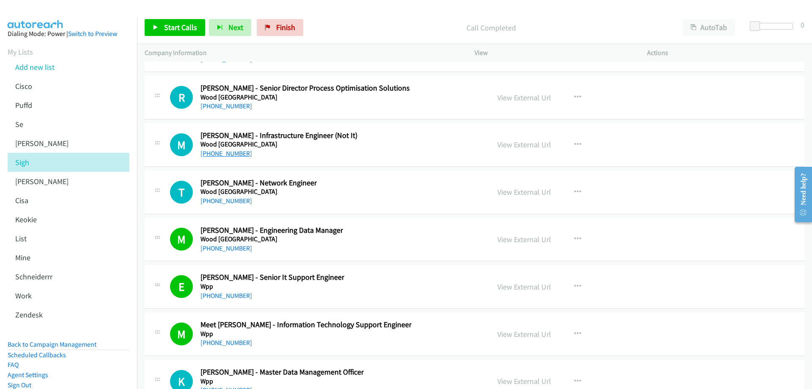
click at [228, 152] on link "[PHONE_NUMBER]" at bounding box center [227, 153] width 52 height 8
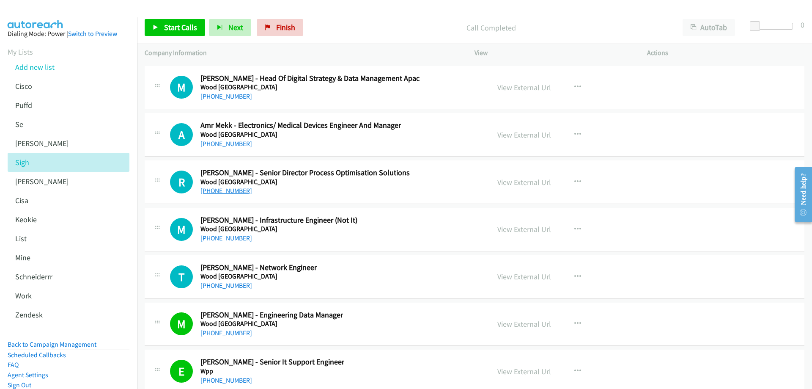
click at [233, 191] on link "[PHONE_NUMBER]" at bounding box center [227, 191] width 52 height 8
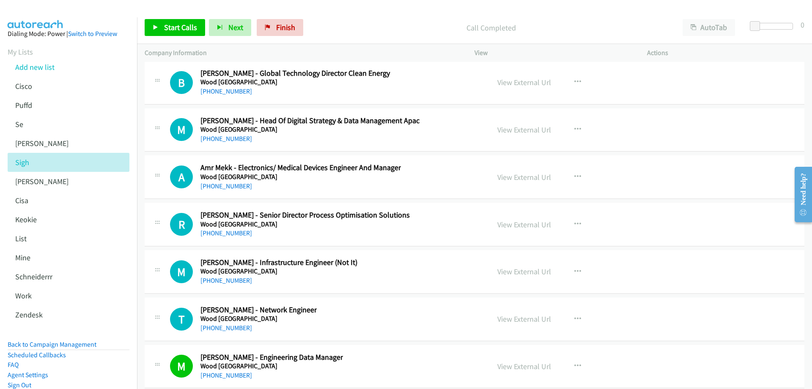
scroll to position [10509, 0]
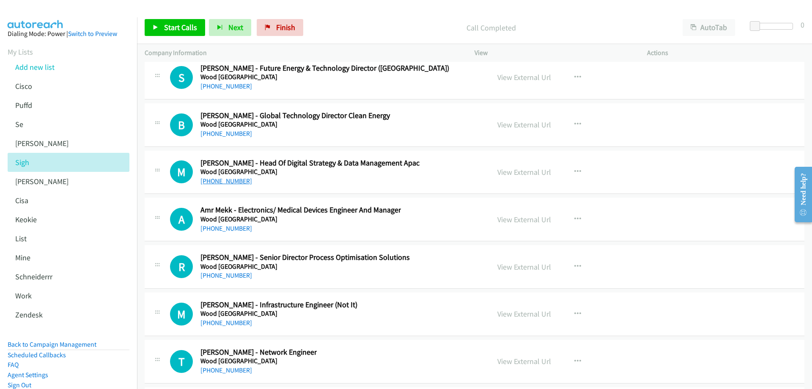
click at [234, 179] on link "[PHONE_NUMBER]" at bounding box center [227, 181] width 52 height 8
click at [514, 172] on link "View External Url" at bounding box center [525, 172] width 54 height 10
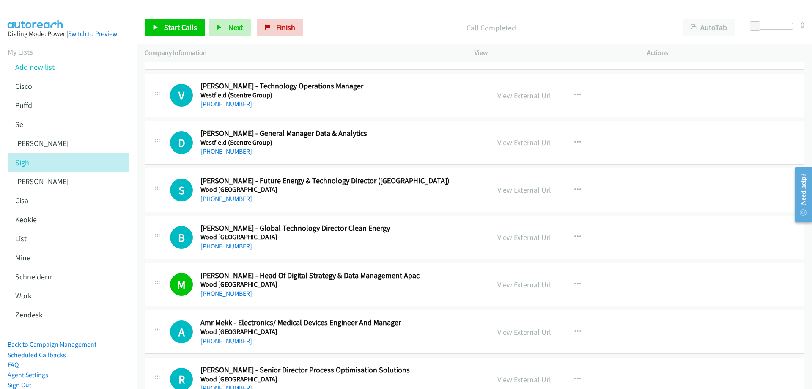
scroll to position [10382, 0]
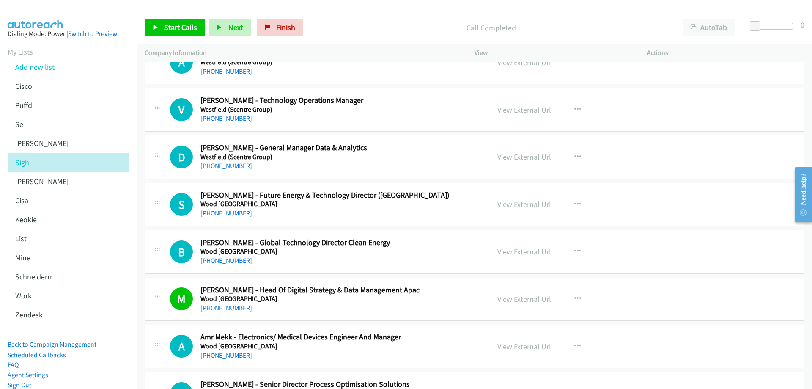
click at [223, 213] on link "[PHONE_NUMBER]" at bounding box center [227, 213] width 52 height 8
click at [223, 166] on link "[PHONE_NUMBER]" at bounding box center [227, 166] width 52 height 8
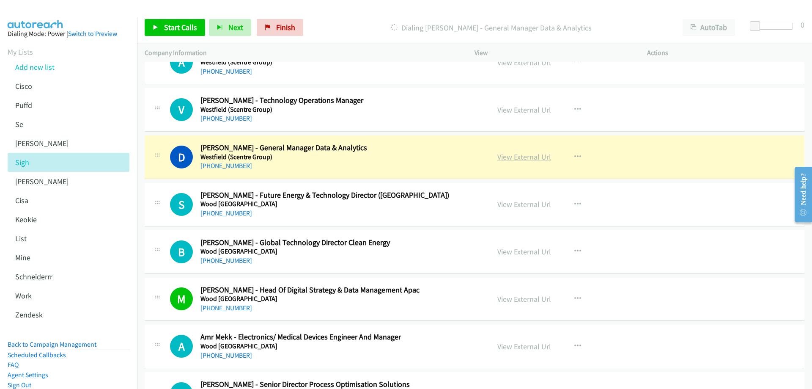
click at [525, 155] on link "View External Url" at bounding box center [525, 157] width 54 height 10
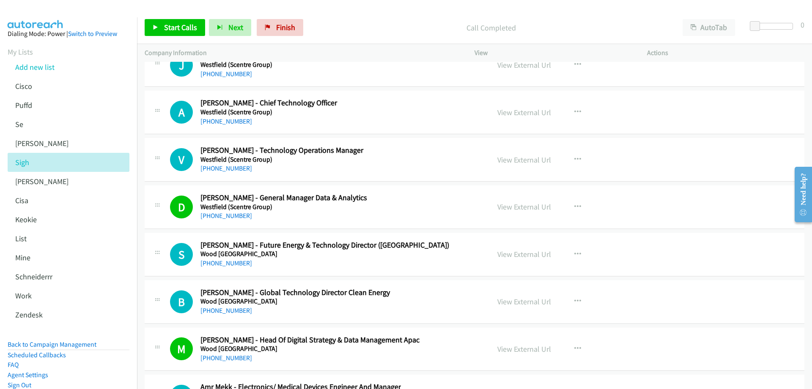
scroll to position [10298, 0]
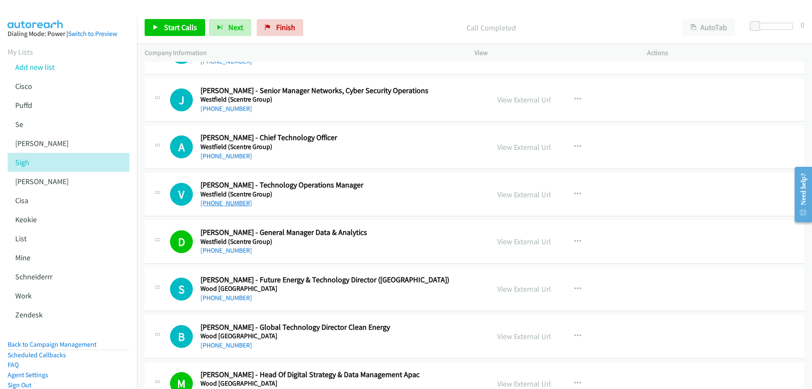
click at [228, 201] on link "[PHONE_NUMBER]" at bounding box center [227, 203] width 52 height 8
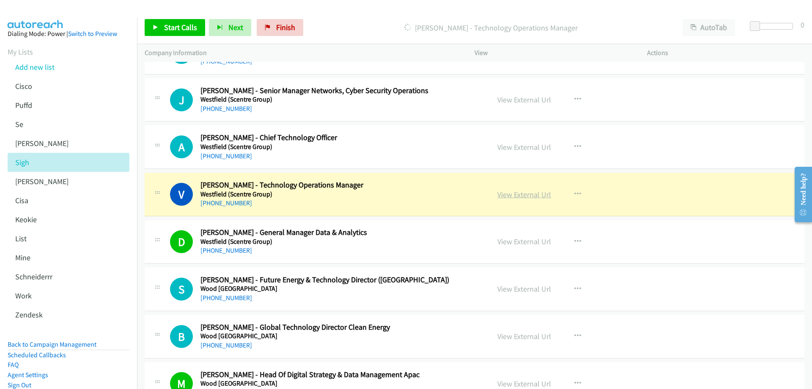
click at [517, 196] on link "View External Url" at bounding box center [525, 195] width 54 height 10
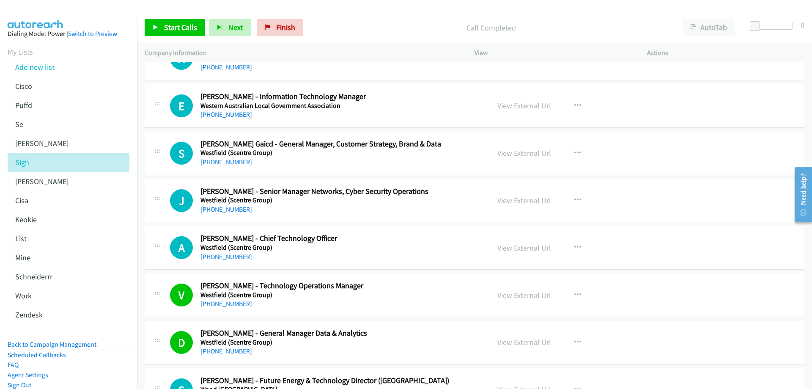
scroll to position [10171, 0]
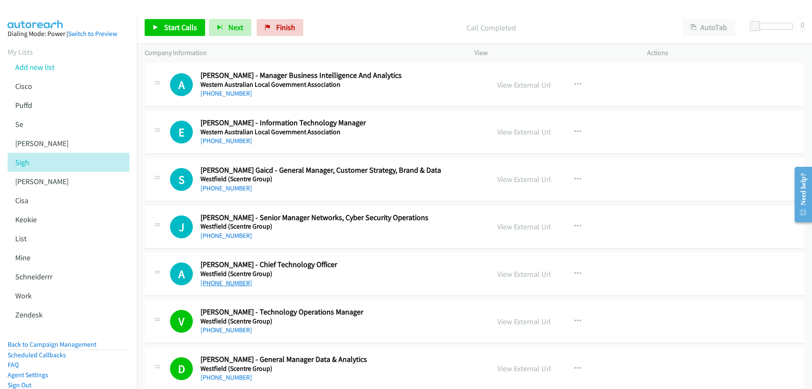
click at [228, 282] on link "[PHONE_NUMBER]" at bounding box center [227, 283] width 52 height 8
click at [505, 272] on link "View External Url" at bounding box center [525, 274] width 54 height 10
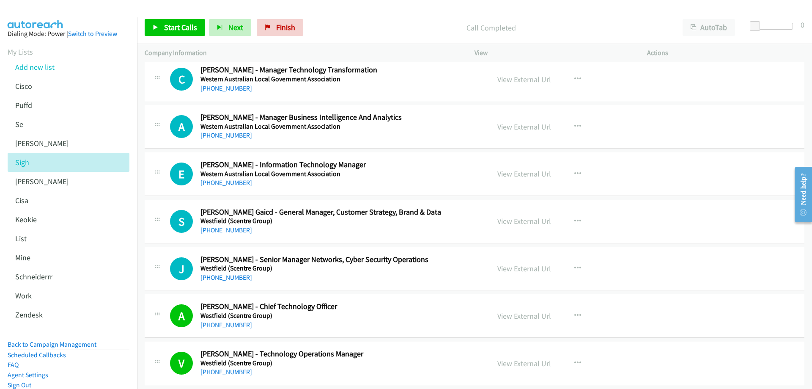
scroll to position [10128, 0]
click at [231, 229] on link "[PHONE_NUMBER]" at bounding box center [227, 230] width 52 height 8
click at [225, 277] on link "[PHONE_NUMBER]" at bounding box center [227, 278] width 52 height 8
click at [514, 269] on link "View External Url" at bounding box center [525, 269] width 54 height 10
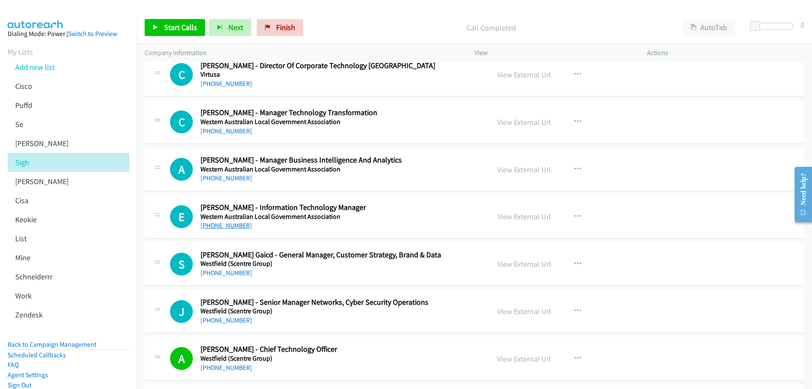
click at [233, 226] on link "[PHONE_NUMBER]" at bounding box center [227, 225] width 52 height 8
click at [526, 215] on link "View External Url" at bounding box center [525, 217] width 54 height 10
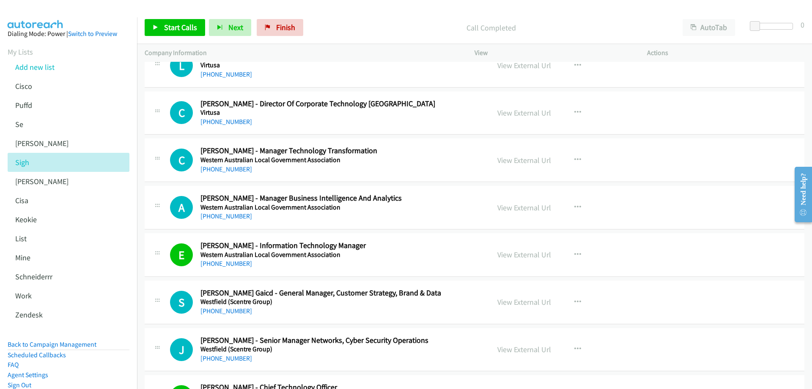
scroll to position [10001, 0]
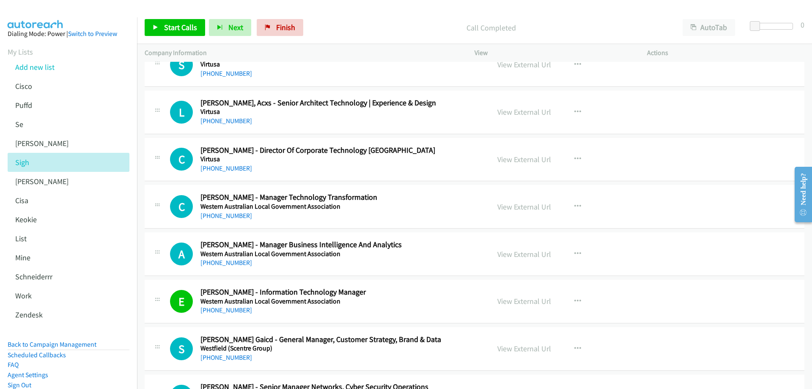
click at [230, 220] on div "[PHONE_NUMBER]" at bounding box center [339, 216] width 277 height 10
click at [230, 216] on link "[PHONE_NUMBER]" at bounding box center [227, 216] width 52 height 8
click at [511, 205] on link "View External Url" at bounding box center [525, 207] width 54 height 10
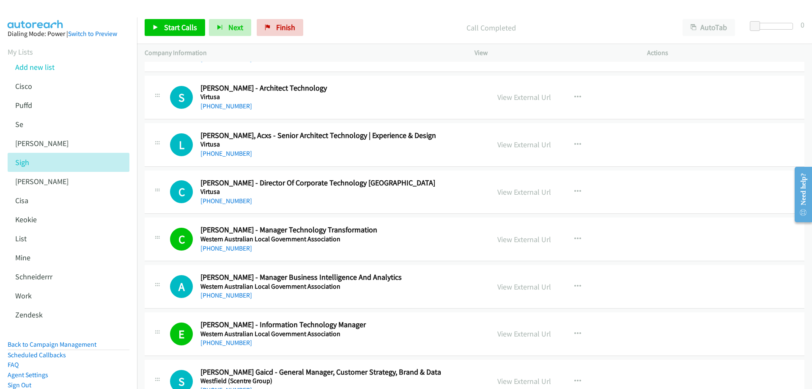
scroll to position [9959, 0]
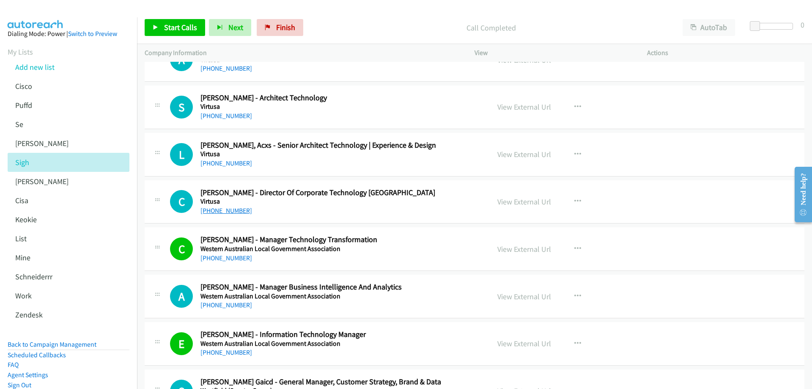
click at [221, 210] on link "[PHONE_NUMBER]" at bounding box center [227, 210] width 52 height 8
click at [521, 201] on link "View External Url" at bounding box center [525, 202] width 54 height 10
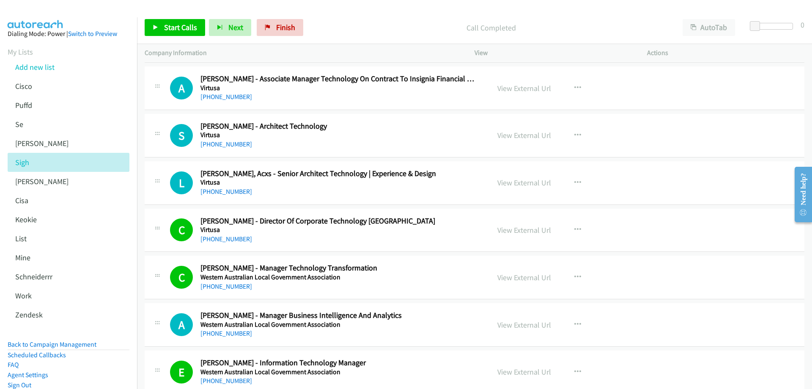
scroll to position [9917, 0]
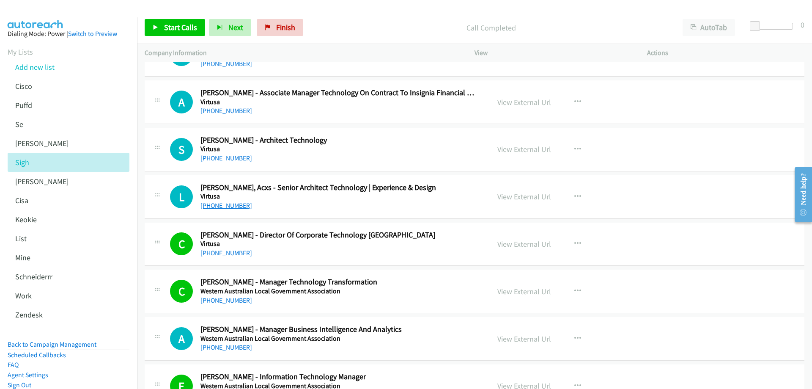
click at [224, 206] on link "[PHONE_NUMBER]" at bounding box center [227, 205] width 52 height 8
click at [516, 198] on link "View External Url" at bounding box center [525, 197] width 54 height 10
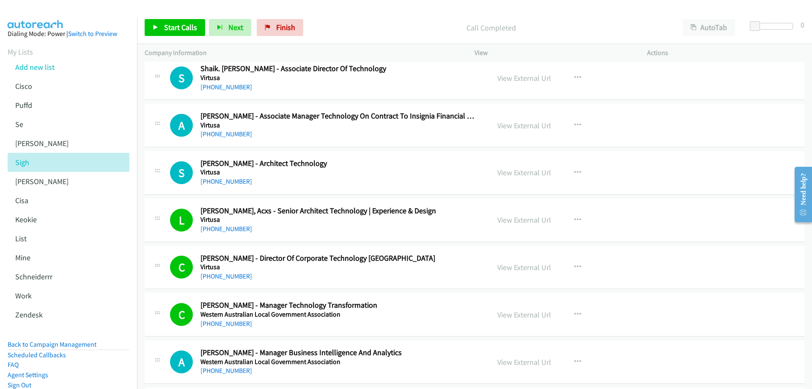
scroll to position [9874, 0]
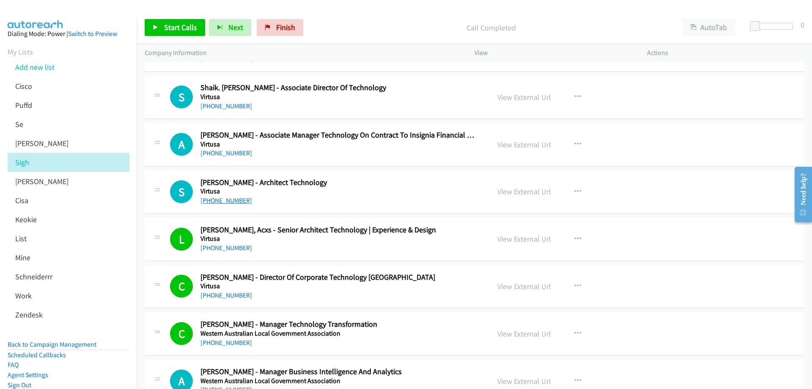
click at [231, 202] on link "[PHONE_NUMBER]" at bounding box center [227, 200] width 52 height 8
click at [508, 192] on link "View External Url" at bounding box center [525, 192] width 54 height 10
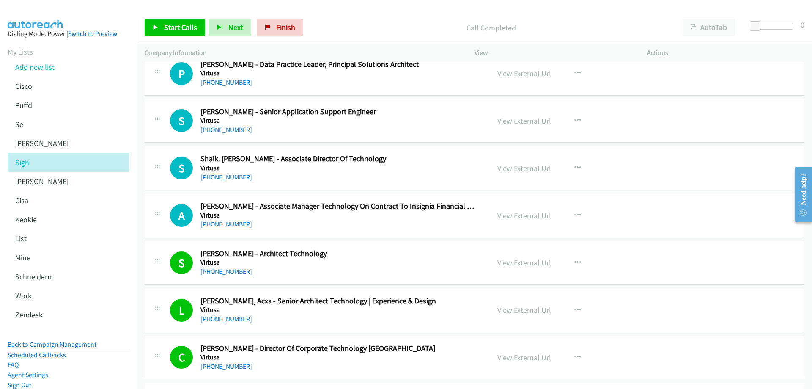
scroll to position [9790, 0]
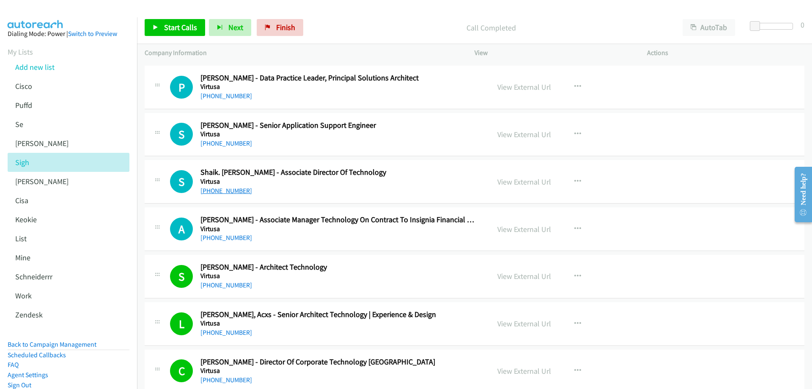
click at [235, 190] on link "[PHONE_NUMBER]" at bounding box center [227, 191] width 52 height 8
click at [510, 182] on link "View External Url" at bounding box center [525, 182] width 54 height 10
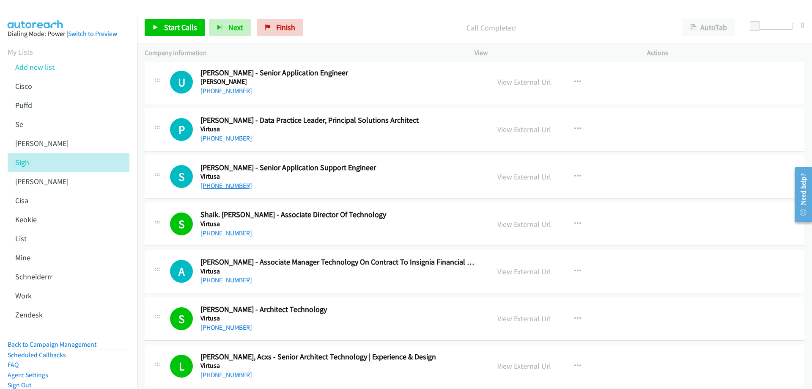
click at [223, 185] on link "[PHONE_NUMBER]" at bounding box center [227, 185] width 52 height 8
click at [506, 176] on link "View External Url" at bounding box center [525, 177] width 54 height 10
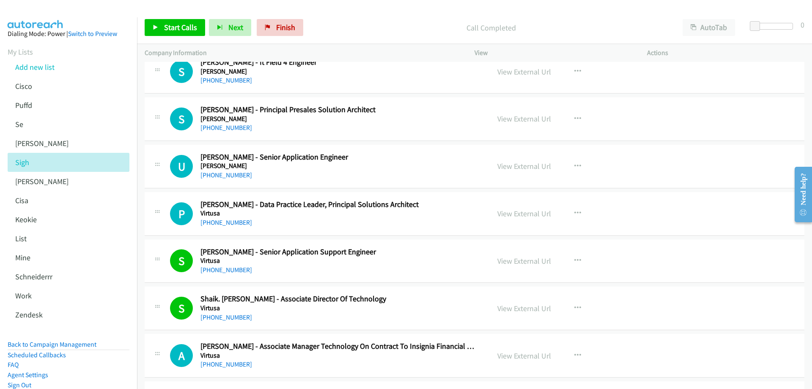
scroll to position [9663, 0]
click at [228, 223] on link "[PHONE_NUMBER]" at bounding box center [227, 223] width 52 height 8
click at [503, 216] on link "View External Url" at bounding box center [525, 214] width 54 height 10
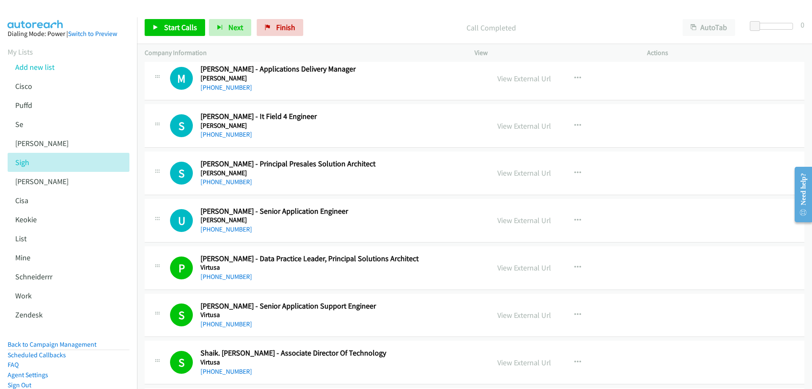
scroll to position [9578, 0]
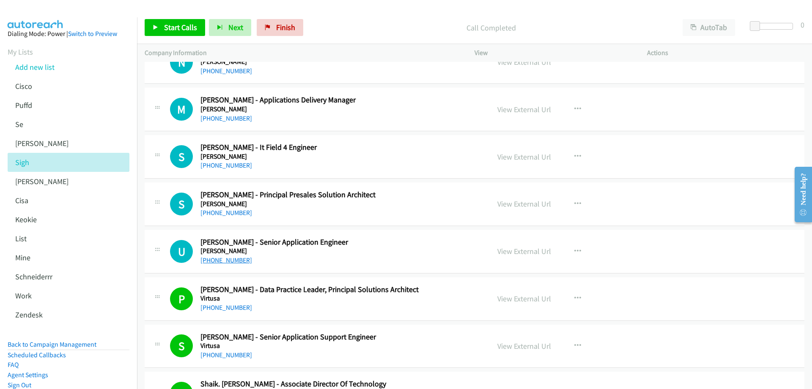
click at [229, 259] on link "[PHONE_NUMBER]" at bounding box center [227, 260] width 52 height 8
click at [520, 251] on link "View External Url" at bounding box center [525, 251] width 54 height 10
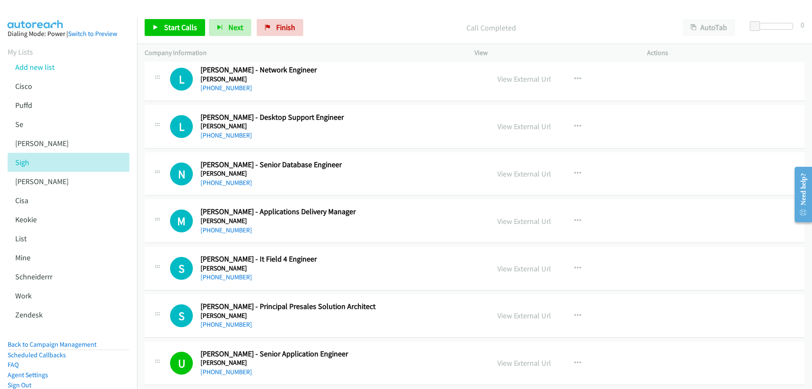
scroll to position [9451, 0]
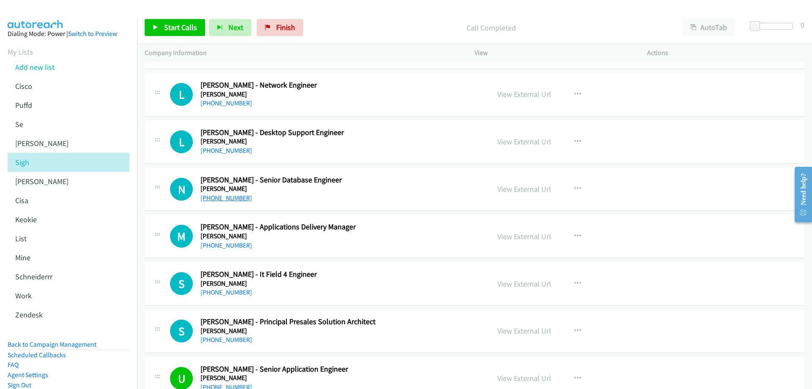
click at [236, 201] on link "[PHONE_NUMBER]" at bounding box center [227, 198] width 52 height 8
click at [528, 189] on link "View External Url" at bounding box center [525, 189] width 54 height 10
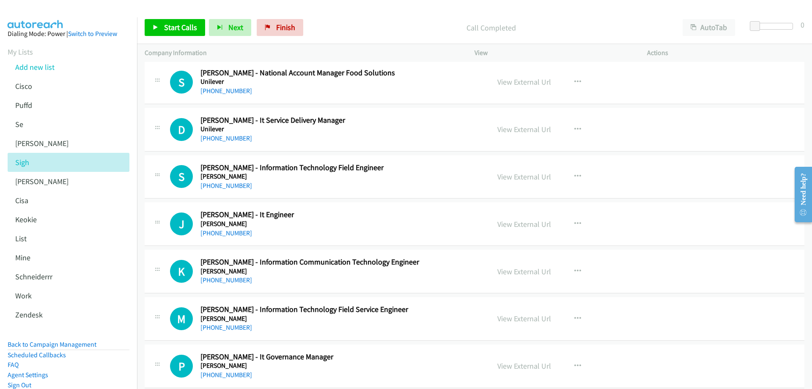
scroll to position [6152, 0]
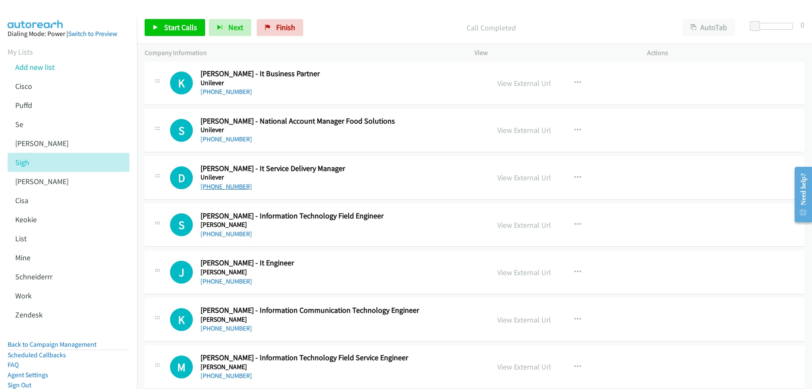
click at [228, 184] on link "[PHONE_NUMBER]" at bounding box center [227, 186] width 52 height 8
click at [518, 179] on link "View External Url" at bounding box center [525, 178] width 54 height 10
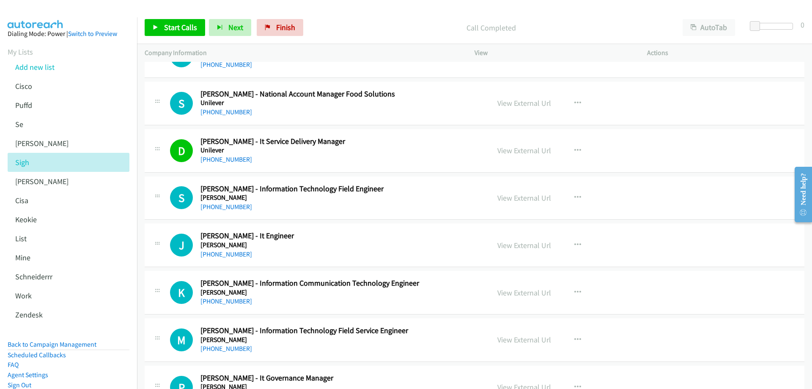
scroll to position [6194, 0]
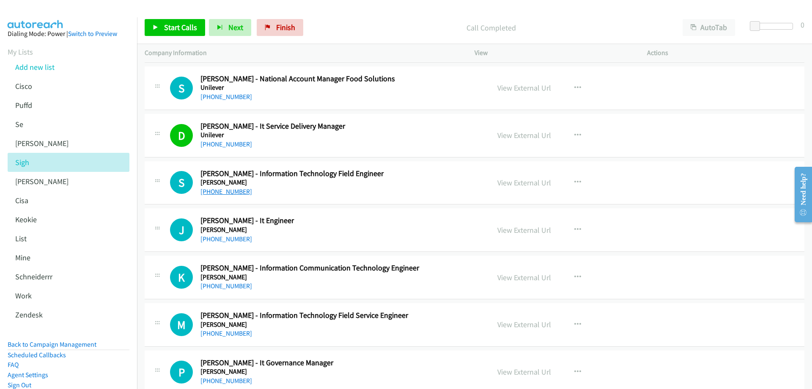
click at [233, 191] on link "[PHONE_NUMBER]" at bounding box center [227, 191] width 52 height 8
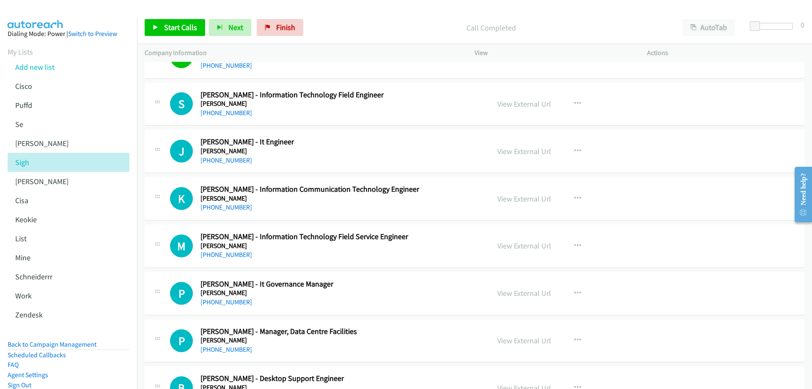
scroll to position [6279, 0]
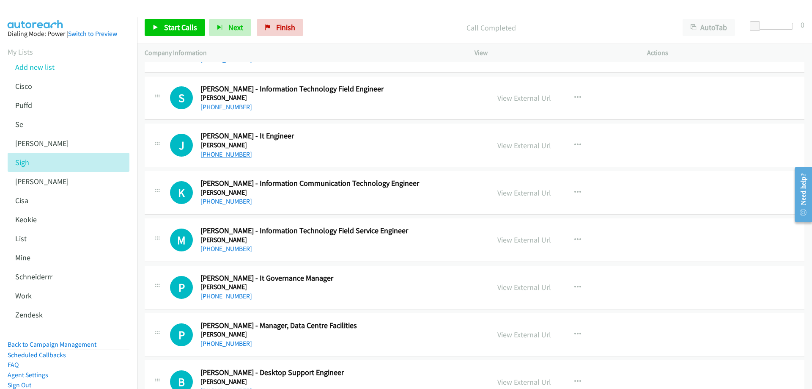
click at [233, 155] on link "[PHONE_NUMBER]" at bounding box center [227, 154] width 52 height 8
click at [508, 145] on link "View External Url" at bounding box center [525, 145] width 54 height 10
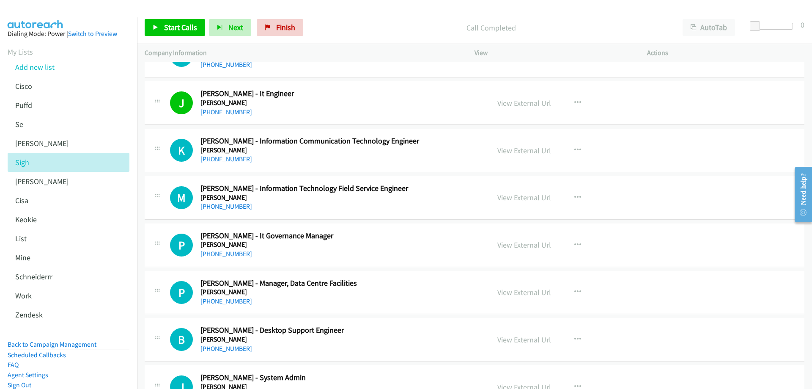
click at [227, 159] on link "[PHONE_NUMBER]" at bounding box center [227, 159] width 52 height 8
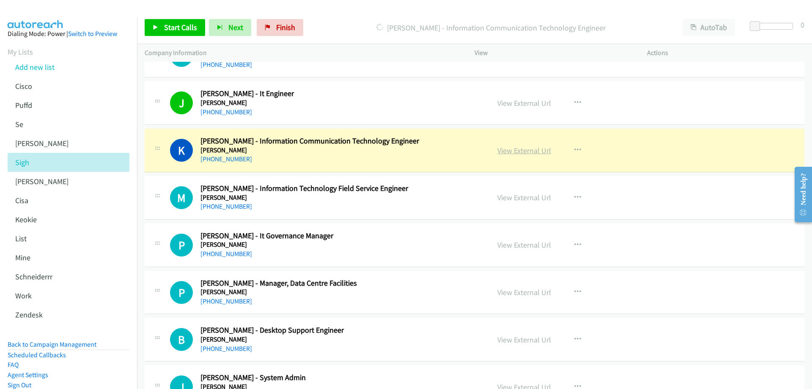
click at [518, 151] on link "View External Url" at bounding box center [525, 151] width 54 height 10
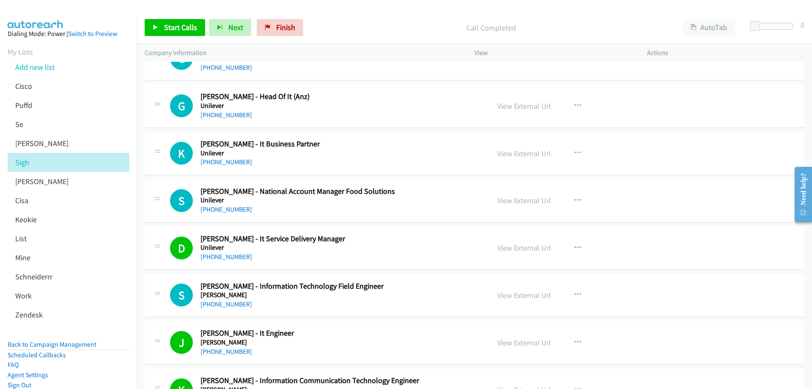
scroll to position [6067, 0]
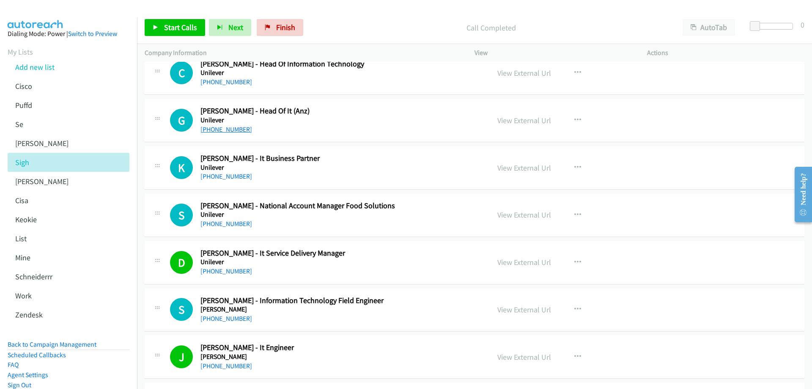
click at [235, 128] on link "[PHONE_NUMBER]" at bounding box center [227, 129] width 52 height 8
click at [517, 121] on link "View External Url" at bounding box center [525, 120] width 54 height 10
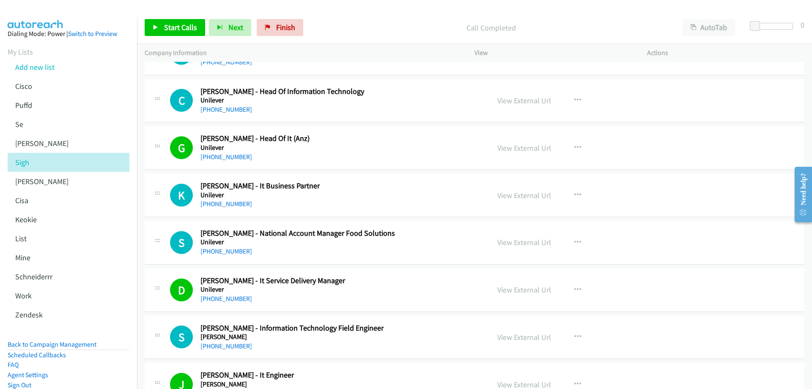
scroll to position [6025, 0]
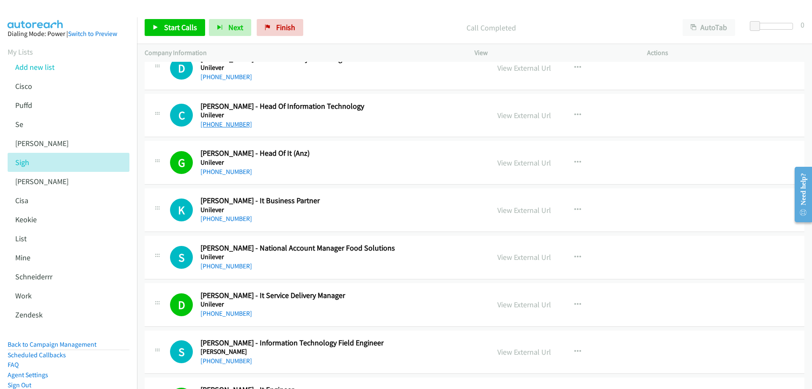
click at [223, 125] on link "[PHONE_NUMBER]" at bounding box center [227, 124] width 52 height 8
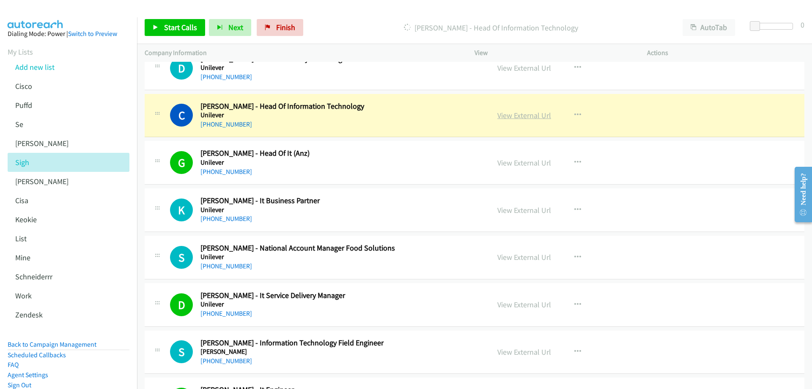
click at [531, 115] on link "View External Url" at bounding box center [525, 115] width 54 height 10
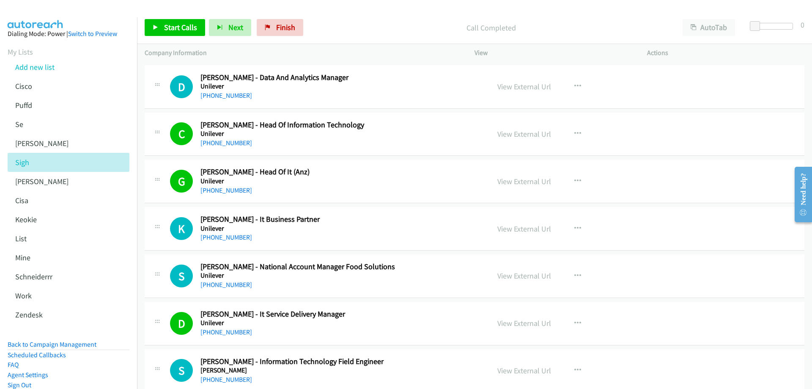
scroll to position [5940, 0]
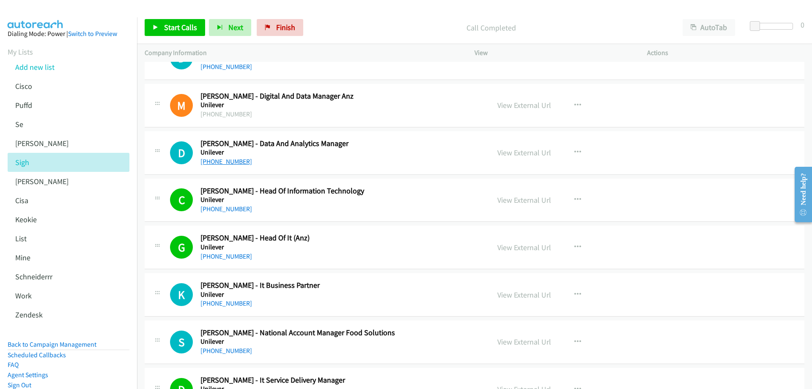
click at [225, 164] on link "[PHONE_NUMBER]" at bounding box center [227, 161] width 52 height 8
click at [517, 152] on link "View External Url" at bounding box center [525, 153] width 54 height 10
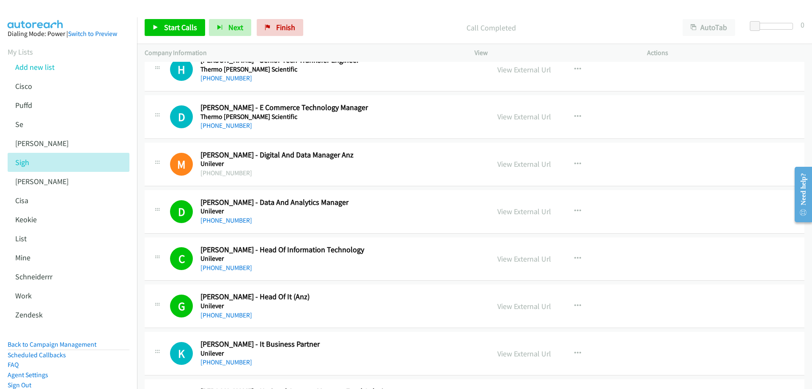
scroll to position [5855, 0]
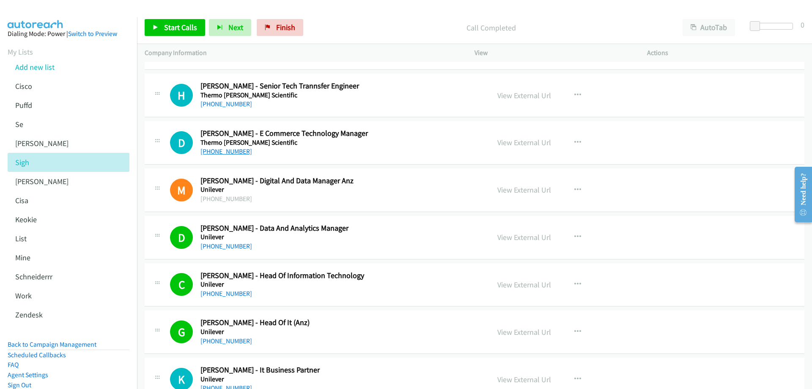
click at [230, 155] on link "[PHONE_NUMBER]" at bounding box center [227, 151] width 52 height 8
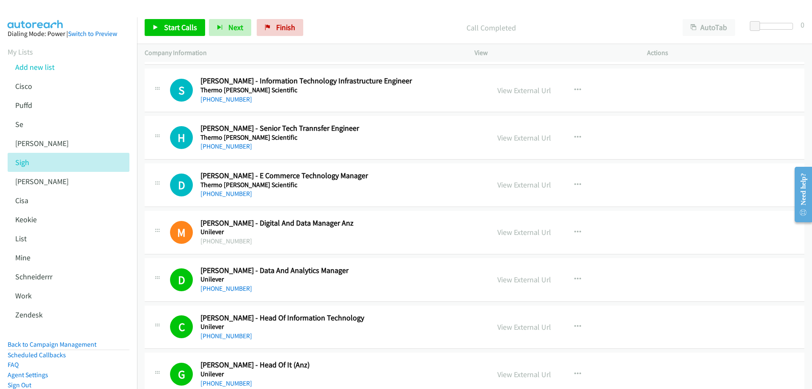
scroll to position [5771, 0]
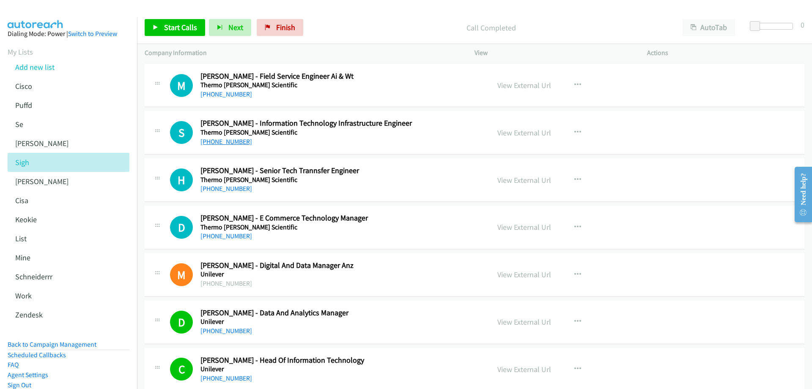
click at [220, 142] on link "[PHONE_NUMBER]" at bounding box center [227, 141] width 52 height 8
click at [503, 132] on link "View External Url" at bounding box center [525, 133] width 54 height 10
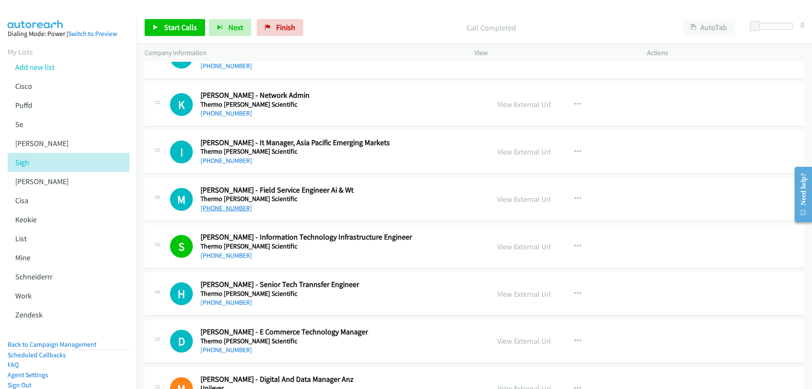
scroll to position [5644, 0]
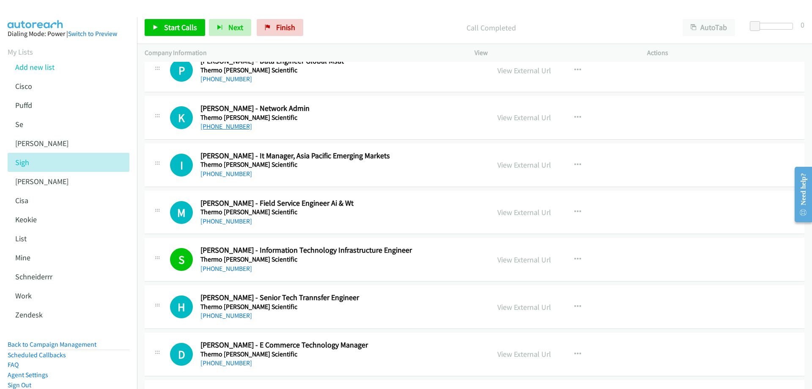
click at [230, 126] on link "[PHONE_NUMBER]" at bounding box center [227, 126] width 52 height 8
click at [533, 116] on link "View External Url" at bounding box center [525, 118] width 54 height 10
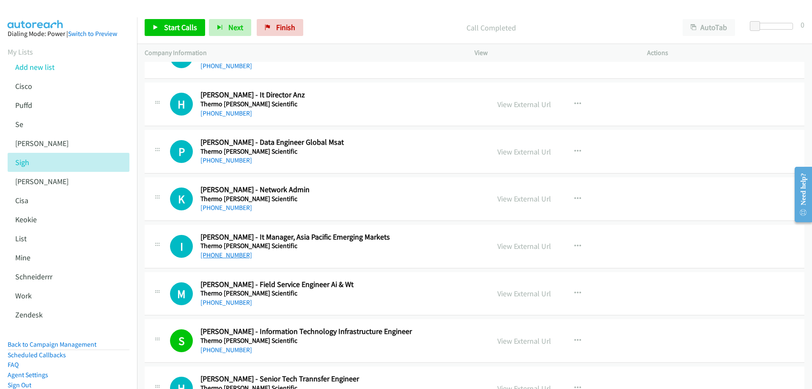
scroll to position [5559, 0]
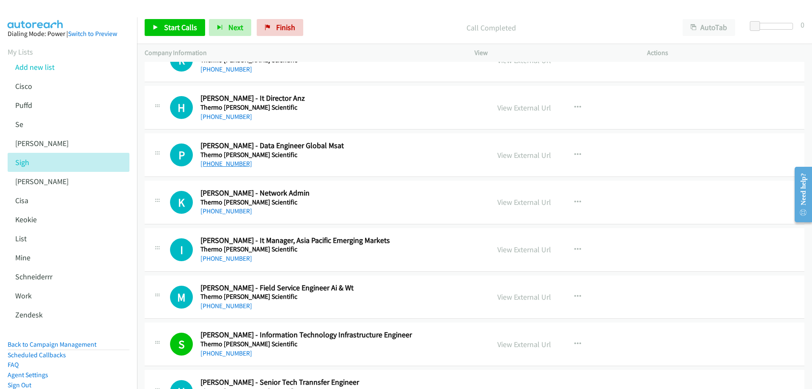
click at [229, 163] on link "[PHONE_NUMBER]" at bounding box center [227, 163] width 52 height 8
click at [529, 155] on link "View External Url" at bounding box center [525, 155] width 54 height 10
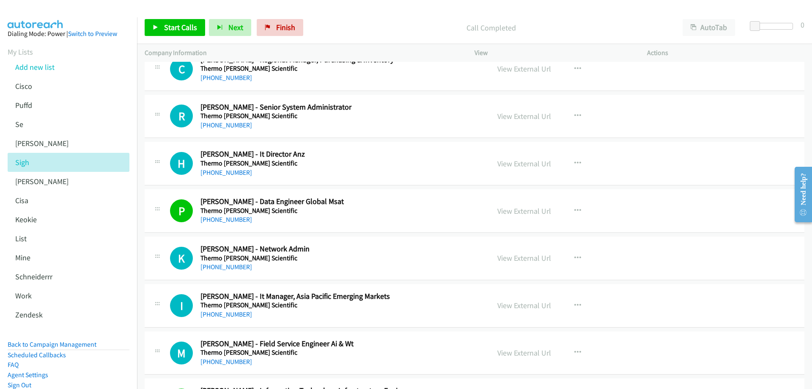
scroll to position [5475, 0]
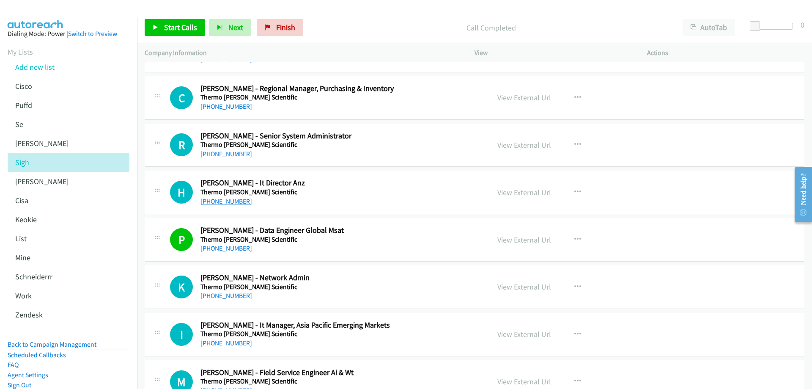
click at [228, 204] on link "[PHONE_NUMBER]" at bounding box center [227, 201] width 52 height 8
click at [539, 191] on link "View External Url" at bounding box center [525, 192] width 54 height 10
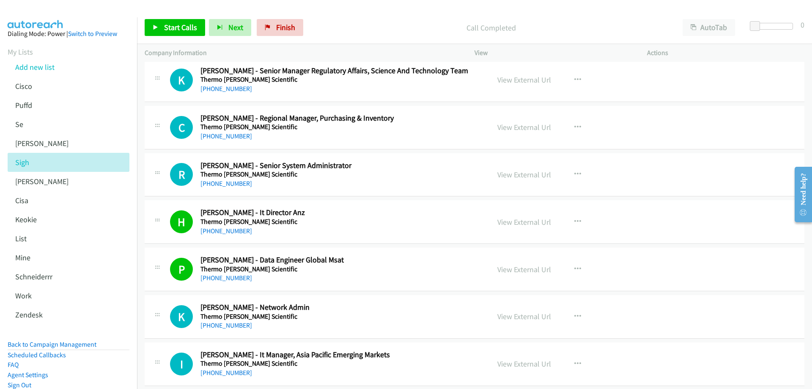
scroll to position [5432, 0]
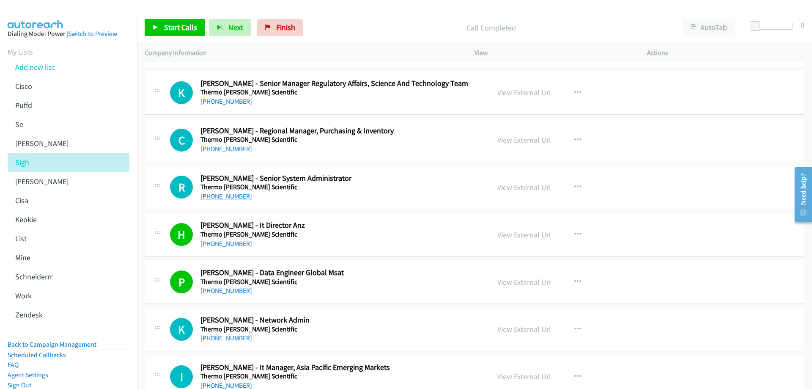
click at [237, 197] on link "[PHONE_NUMBER]" at bounding box center [227, 196] width 52 height 8
click at [523, 184] on link "View External Url" at bounding box center [525, 187] width 54 height 10
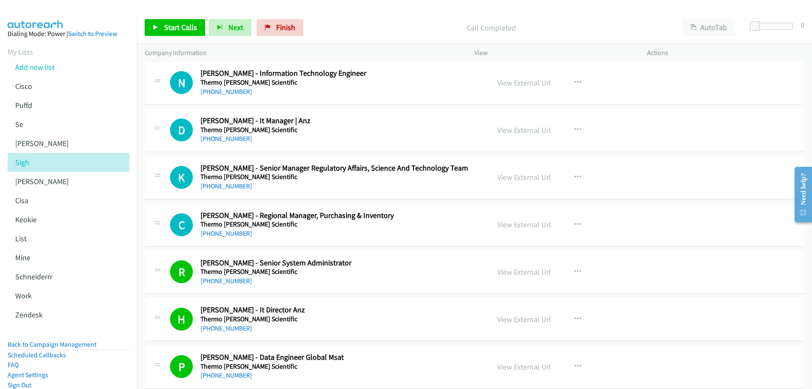
scroll to position [5306, 0]
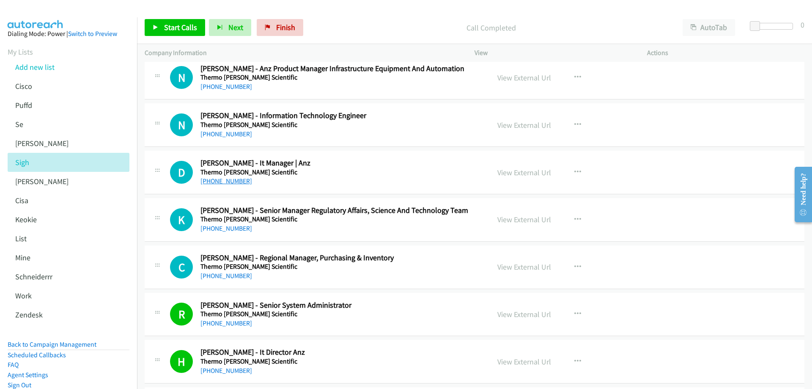
click at [231, 184] on link "[PHONE_NUMBER]" at bounding box center [227, 181] width 52 height 8
click at [514, 173] on link "View External Url" at bounding box center [525, 173] width 54 height 10
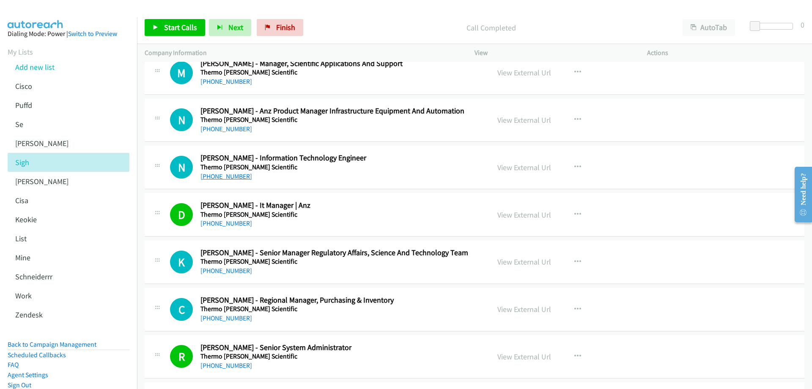
click at [239, 174] on link "[PHONE_NUMBER]" at bounding box center [227, 176] width 52 height 8
click at [517, 167] on link "View External Url" at bounding box center [525, 167] width 54 height 10
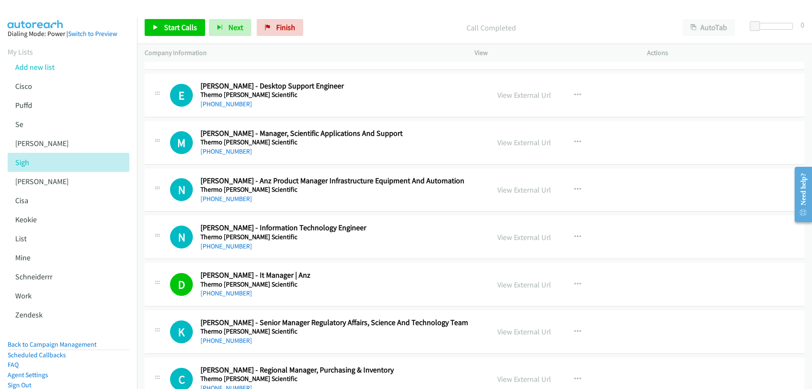
scroll to position [5179, 0]
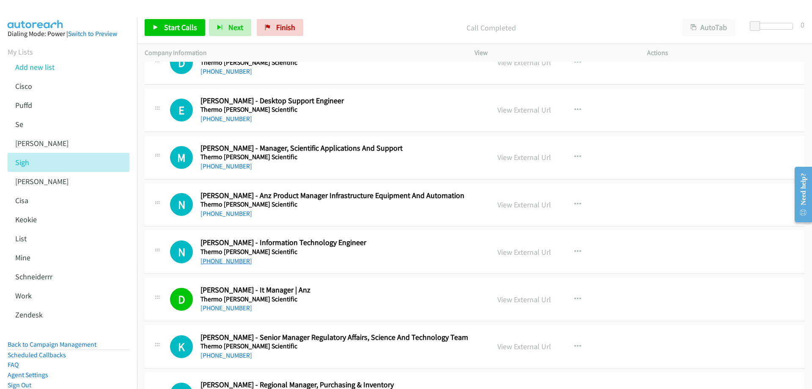
click at [227, 258] on link "[PHONE_NUMBER]" at bounding box center [227, 261] width 52 height 8
click at [515, 252] on link "View External Url" at bounding box center [525, 252] width 54 height 10
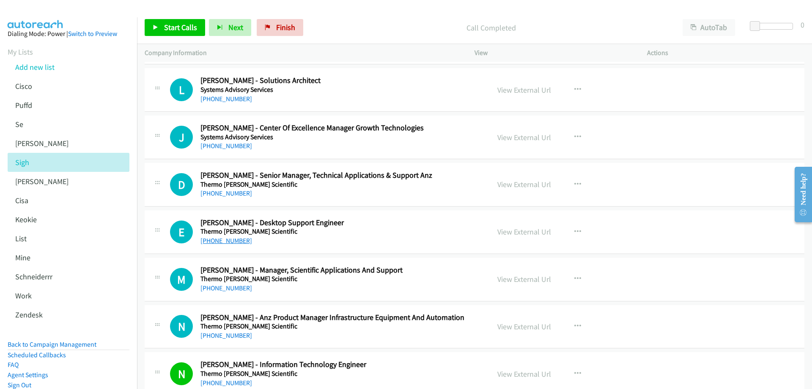
scroll to position [5052, 0]
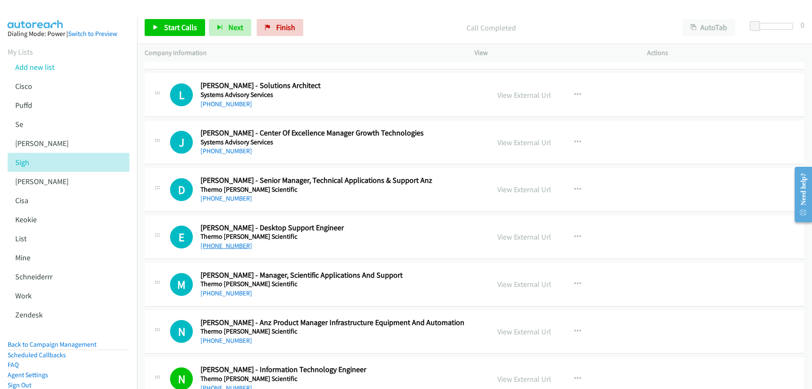
click at [215, 243] on link "[PHONE_NUMBER]" at bounding box center [227, 246] width 52 height 8
click at [519, 236] on link "View External Url" at bounding box center [525, 237] width 54 height 10
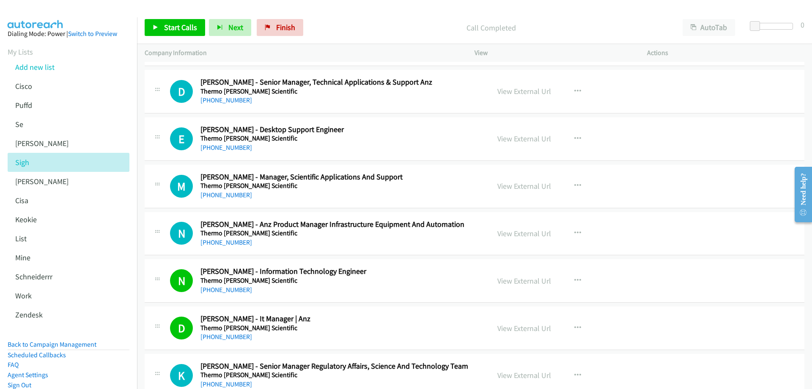
scroll to position [5136, 0]
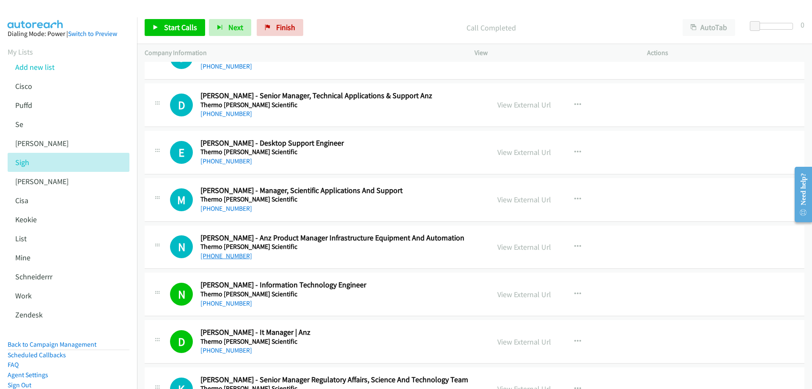
click at [233, 256] on link "[PHONE_NUMBER]" at bounding box center [227, 256] width 52 height 8
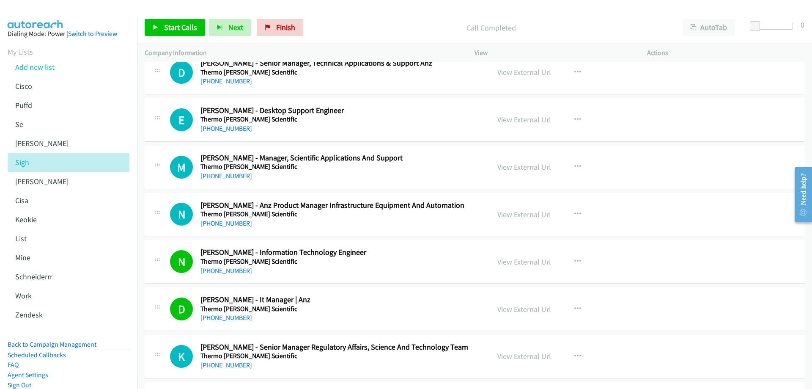
scroll to position [5179, 0]
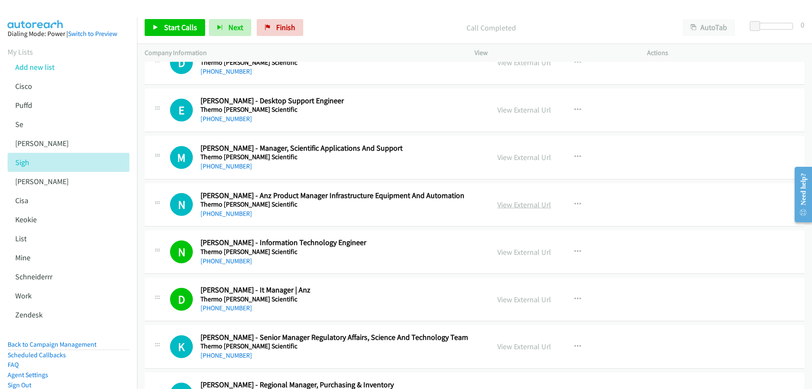
click at [514, 203] on link "View External Url" at bounding box center [525, 205] width 54 height 10
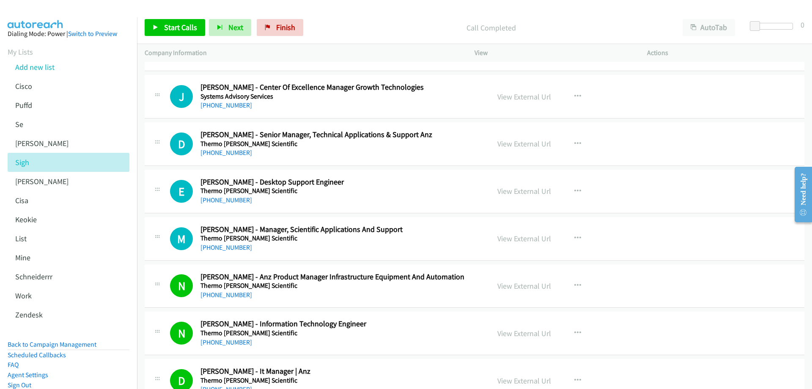
scroll to position [5094, 0]
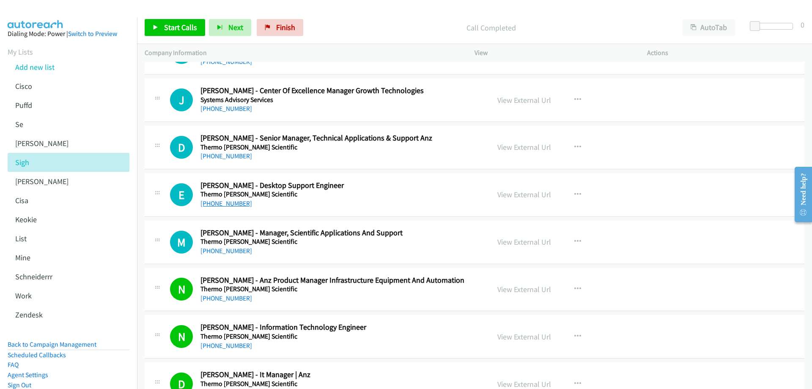
click at [227, 203] on link "[PHONE_NUMBER]" at bounding box center [227, 203] width 52 height 8
click at [509, 195] on link "View External Url" at bounding box center [525, 195] width 54 height 10
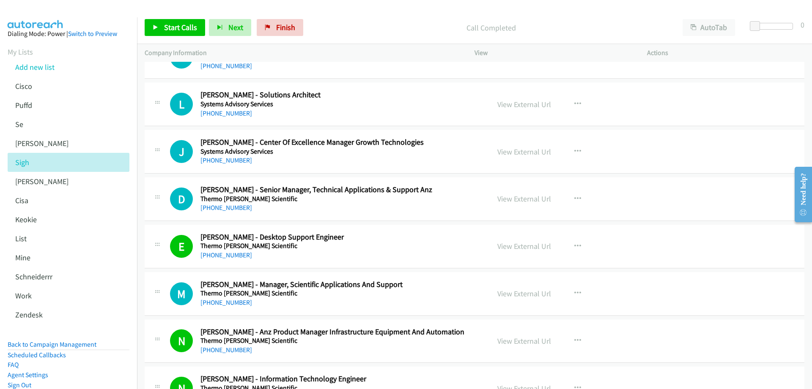
scroll to position [5009, 0]
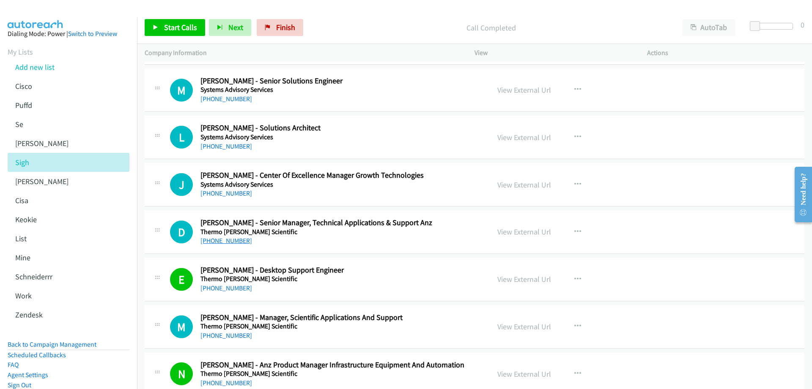
click at [222, 240] on link "[PHONE_NUMBER]" at bounding box center [227, 240] width 52 height 8
click at [516, 230] on link "View External Url" at bounding box center [525, 232] width 54 height 10
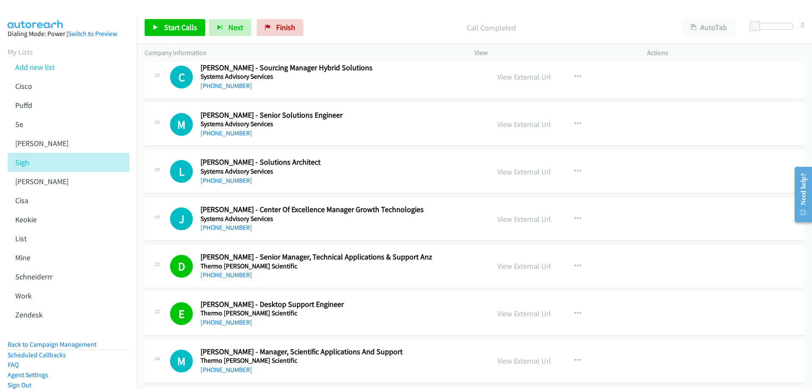
scroll to position [4967, 0]
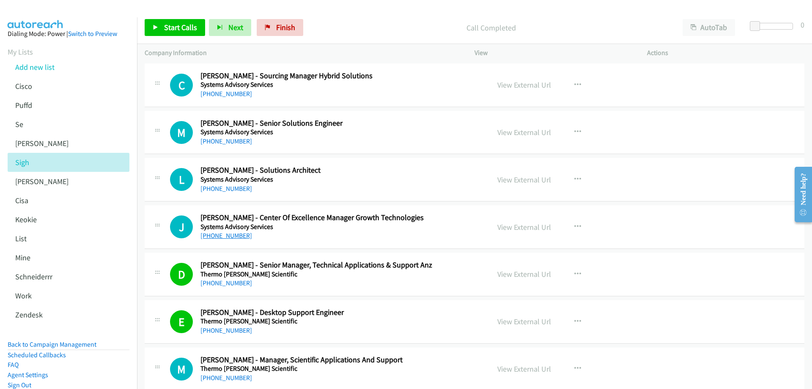
click at [231, 235] on link "[PHONE_NUMBER]" at bounding box center [227, 235] width 52 height 8
click at [528, 224] on link "View External Url" at bounding box center [525, 227] width 54 height 10
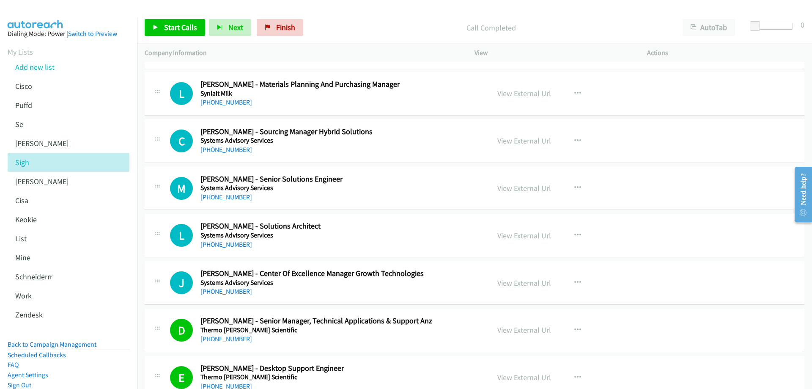
scroll to position [4925, 0]
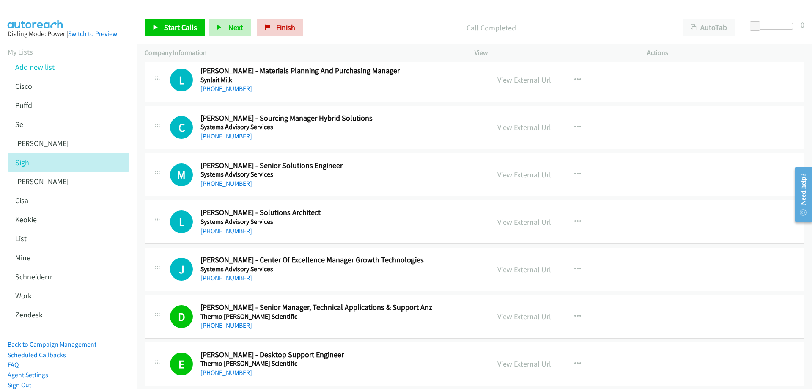
click at [214, 230] on link "[PHONE_NUMBER]" at bounding box center [227, 231] width 52 height 8
click at [524, 221] on link "View External Url" at bounding box center [525, 222] width 54 height 10
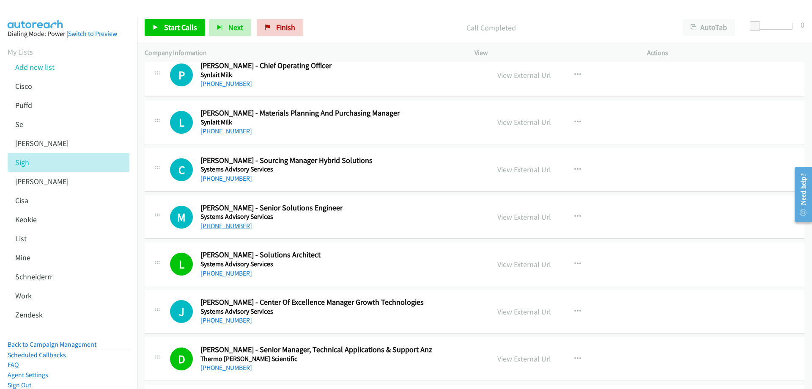
click at [223, 226] on link "[PHONE_NUMBER]" at bounding box center [227, 226] width 52 height 8
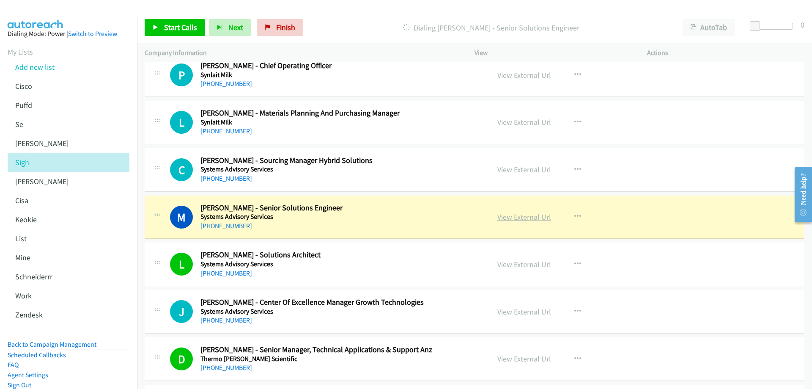
click at [530, 217] on link "View External Url" at bounding box center [525, 217] width 54 height 10
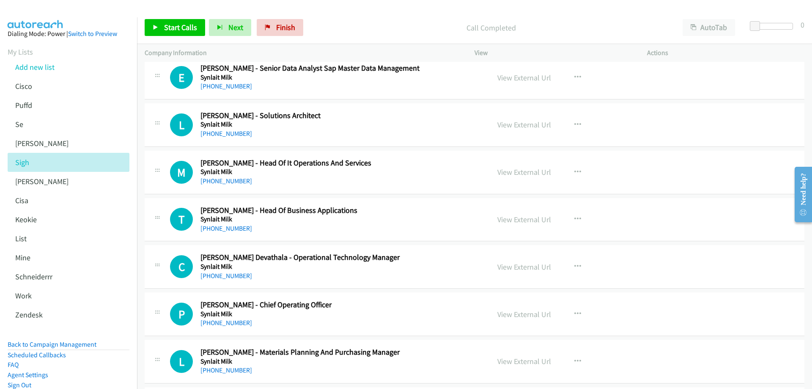
scroll to position [4629, 0]
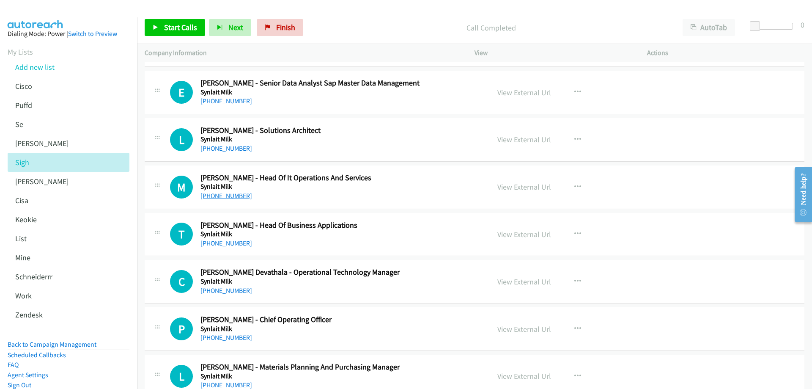
click at [225, 197] on link "[PHONE_NUMBER]" at bounding box center [227, 196] width 52 height 8
click at [523, 186] on link "View External Url" at bounding box center [525, 187] width 54 height 10
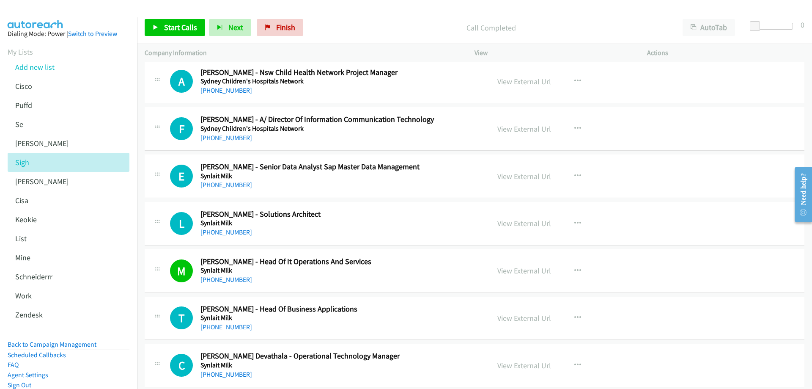
scroll to position [4544, 0]
click at [218, 234] on link "[PHONE_NUMBER]" at bounding box center [227, 233] width 52 height 8
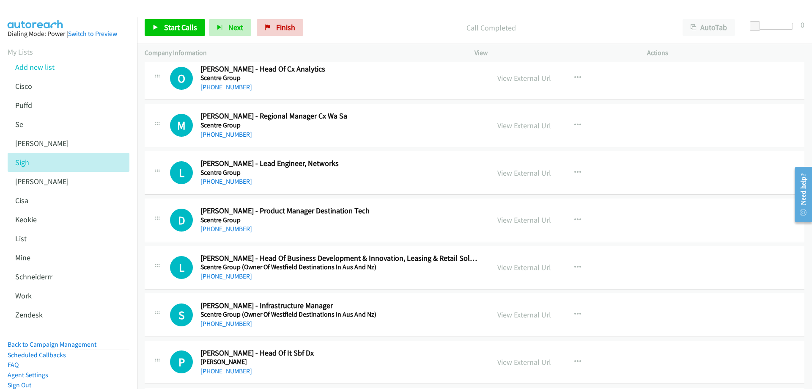
scroll to position [1921, 0]
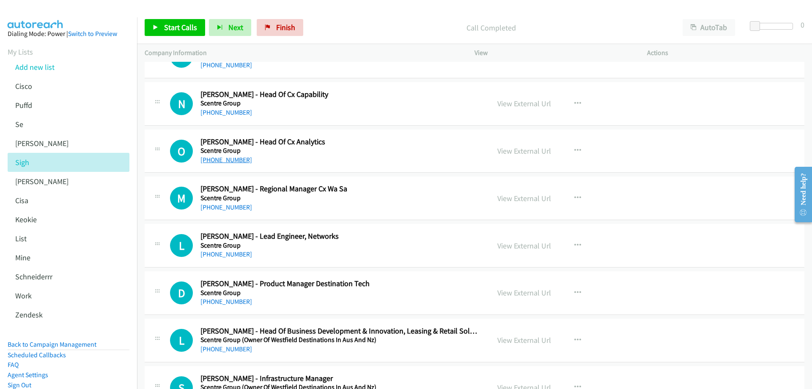
click at [230, 160] on link "[PHONE_NUMBER]" at bounding box center [227, 160] width 52 height 8
click at [527, 148] on link "View External Url" at bounding box center [525, 151] width 54 height 10
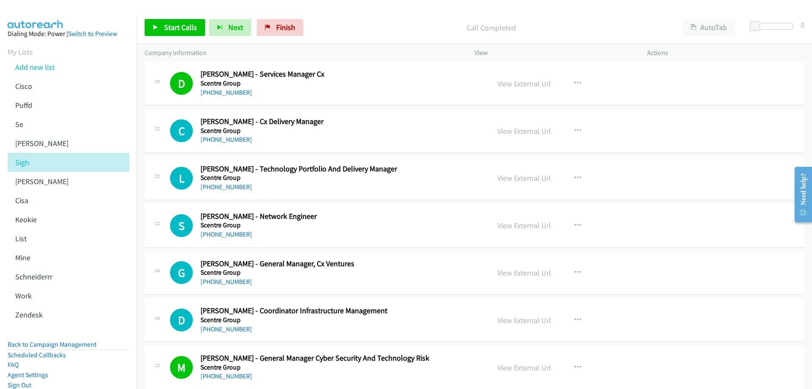
scroll to position [1583, 0]
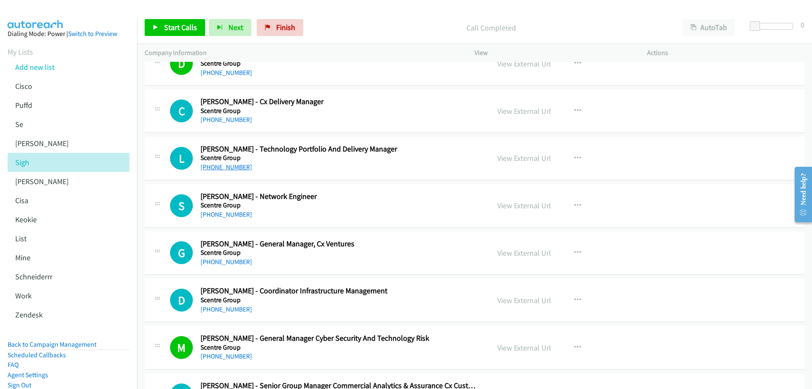
click at [231, 168] on link "[PHONE_NUMBER]" at bounding box center [227, 167] width 52 height 8
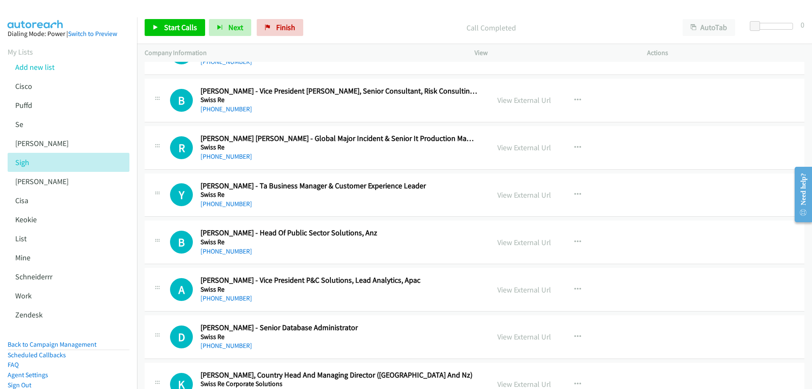
scroll to position [3402, 0]
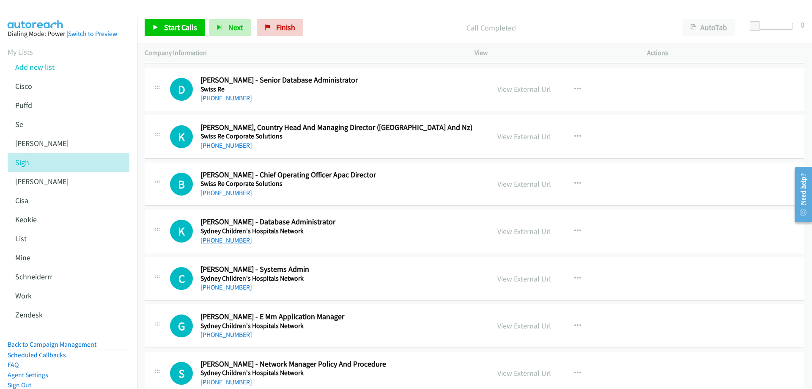
click at [224, 239] on link "[PHONE_NUMBER]" at bounding box center [227, 240] width 52 height 8
click at [531, 229] on link "View External Url" at bounding box center [525, 231] width 54 height 10
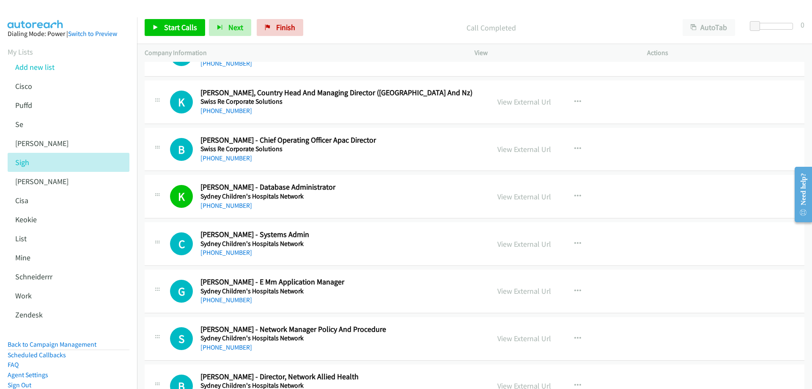
scroll to position [3444, 0]
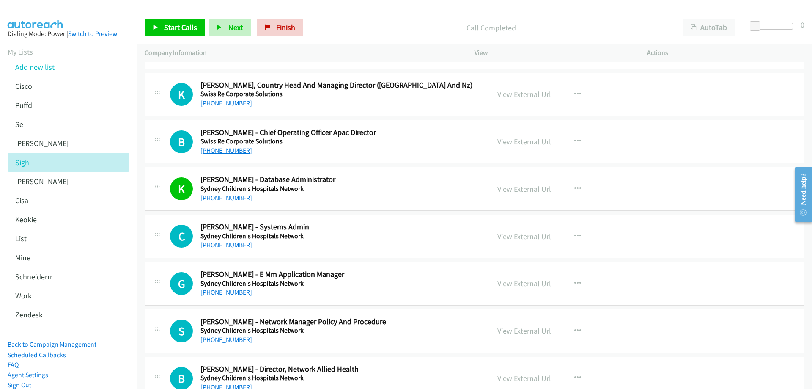
click at [228, 151] on link "[PHONE_NUMBER]" at bounding box center [227, 150] width 52 height 8
click at [517, 140] on link "View External Url" at bounding box center [525, 142] width 54 height 10
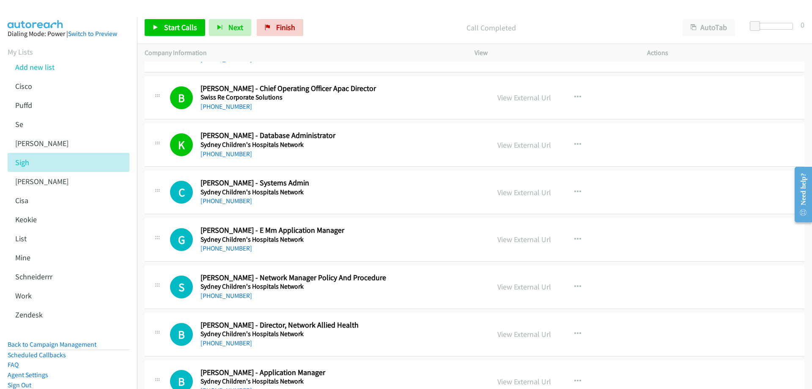
scroll to position [3529, 0]
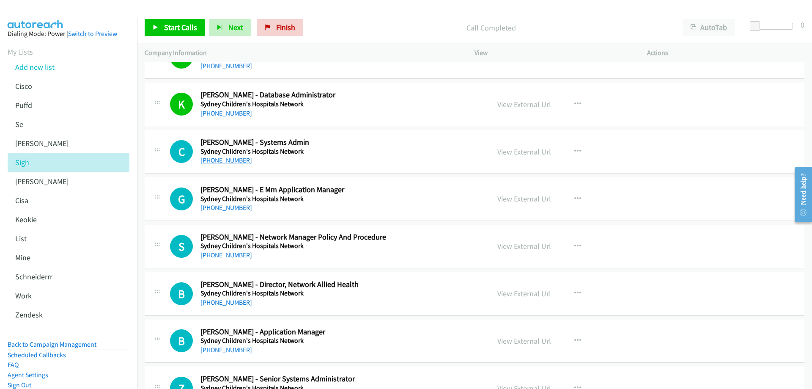
click at [228, 159] on link "[PHONE_NUMBER]" at bounding box center [227, 160] width 52 height 8
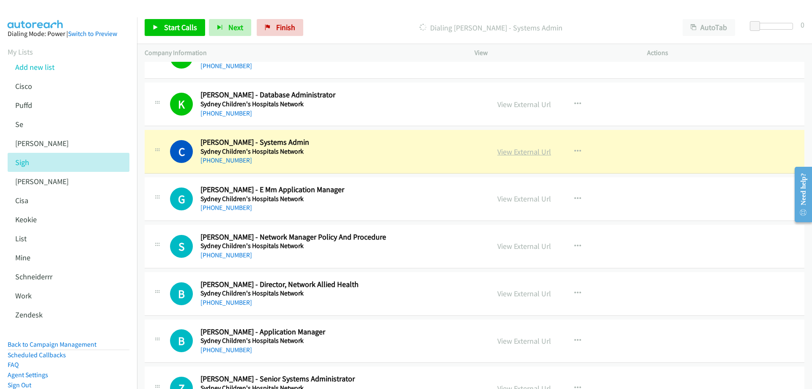
click at [521, 150] on link "View External Url" at bounding box center [525, 152] width 54 height 10
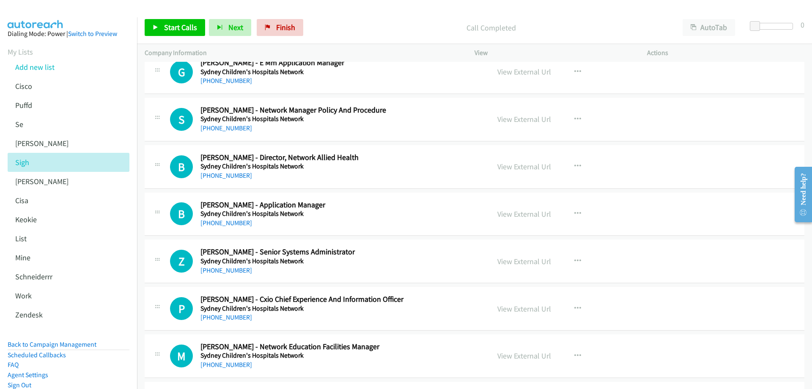
scroll to position [3698, 0]
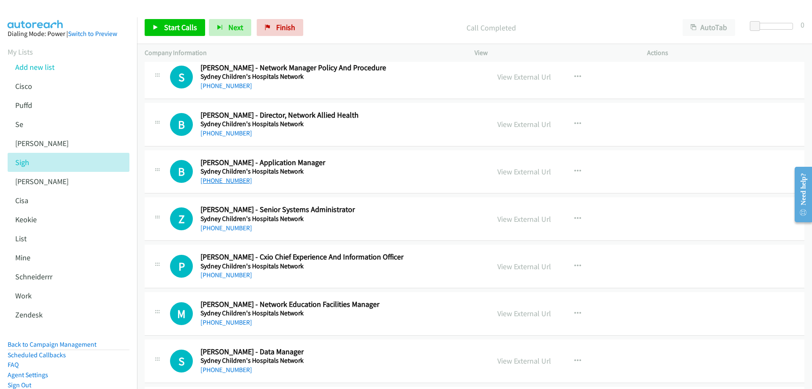
click at [229, 181] on link "[PHONE_NUMBER]" at bounding box center [227, 180] width 52 height 8
click at [509, 171] on link "View External Url" at bounding box center [525, 172] width 54 height 10
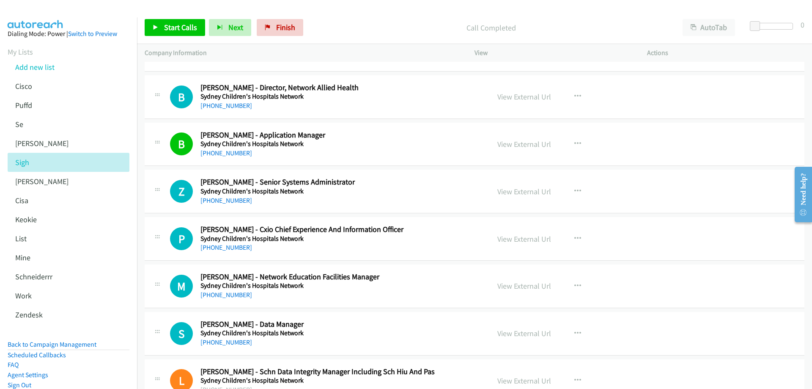
scroll to position [3740, 0]
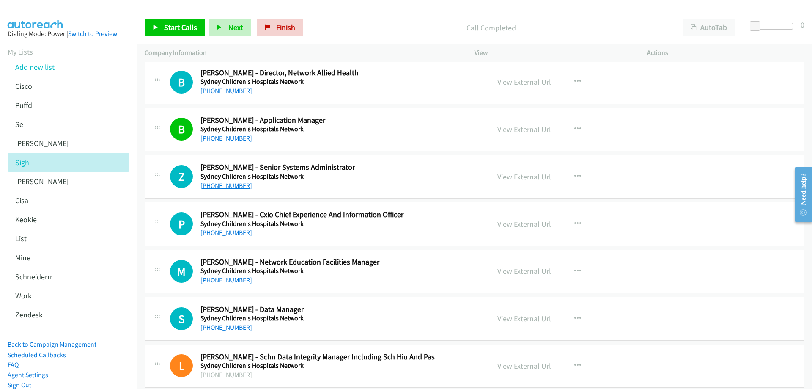
click at [225, 184] on link "[PHONE_NUMBER]" at bounding box center [227, 185] width 52 height 8
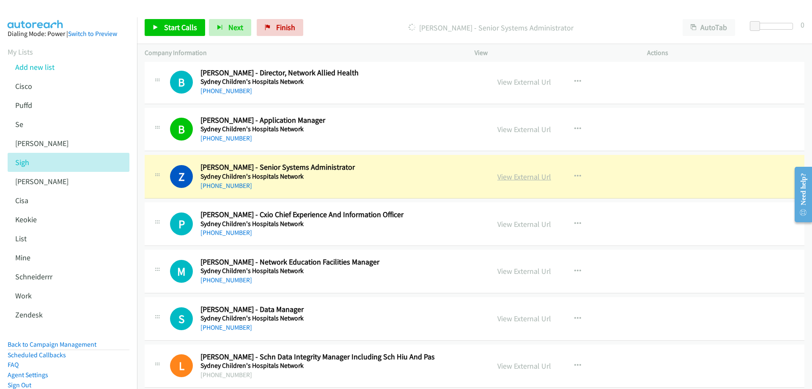
click at [539, 176] on link "View External Url" at bounding box center [525, 177] width 54 height 10
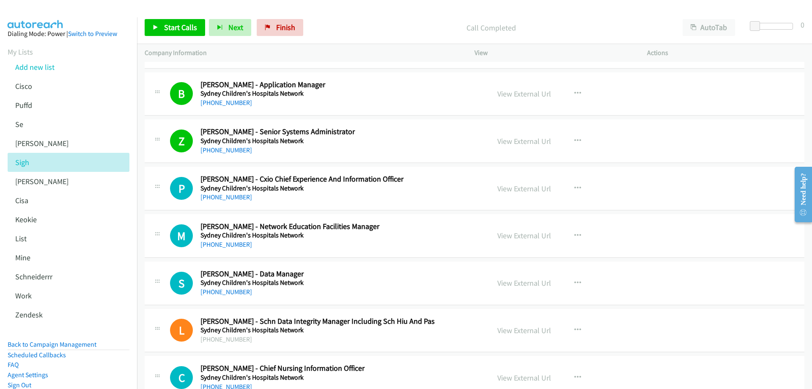
scroll to position [3825, 0]
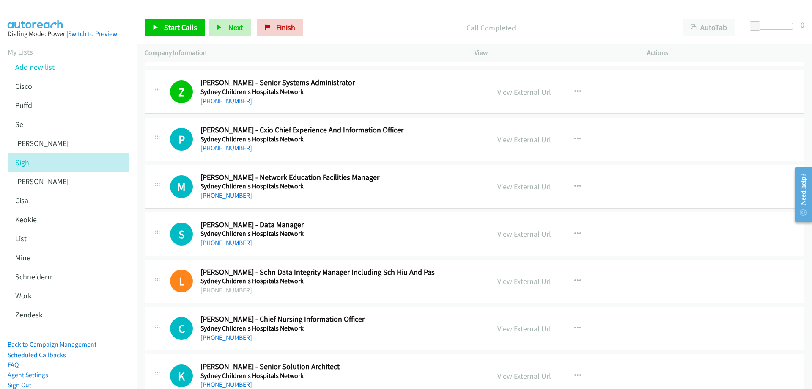
click at [223, 146] on link "[PHONE_NUMBER]" at bounding box center [227, 148] width 52 height 8
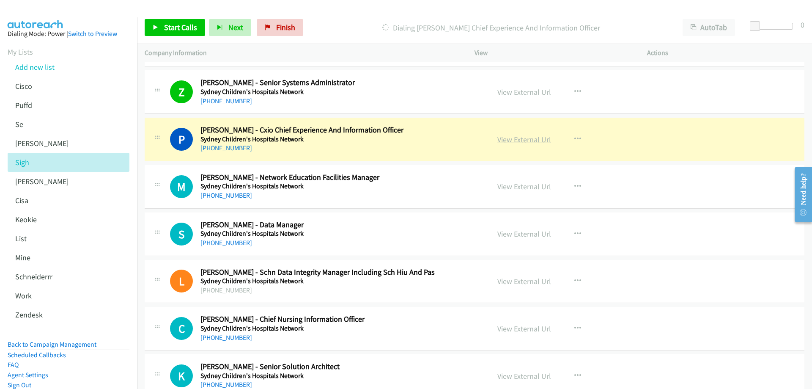
click at [523, 140] on link "View External Url" at bounding box center [525, 140] width 54 height 10
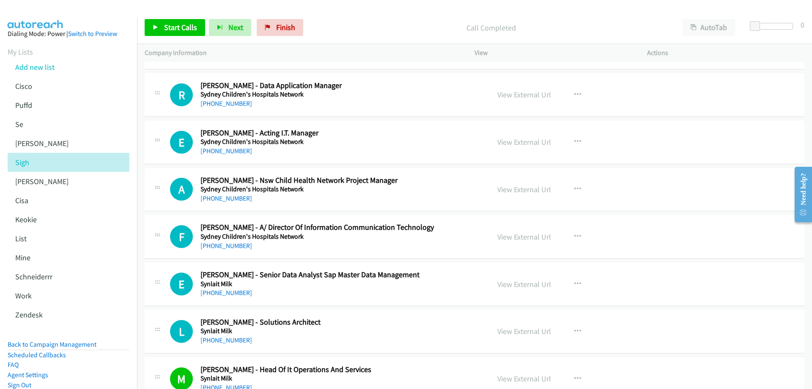
scroll to position [4417, 0]
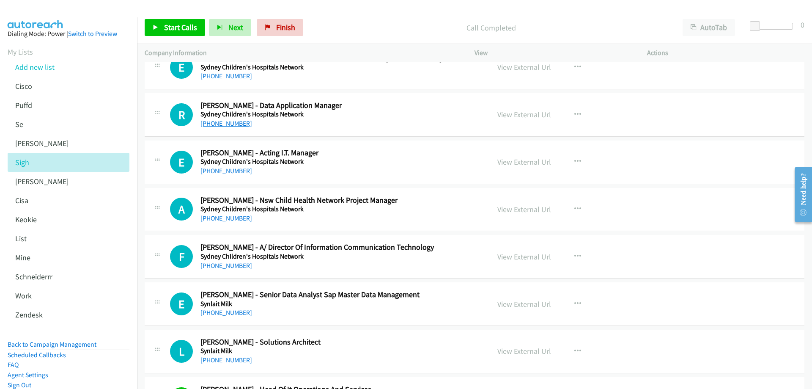
click at [228, 123] on link "[PHONE_NUMBER]" at bounding box center [227, 123] width 52 height 8
click at [518, 113] on link "View External Url" at bounding box center [525, 115] width 54 height 10
